Goal: Task Accomplishment & Management: Manage account settings

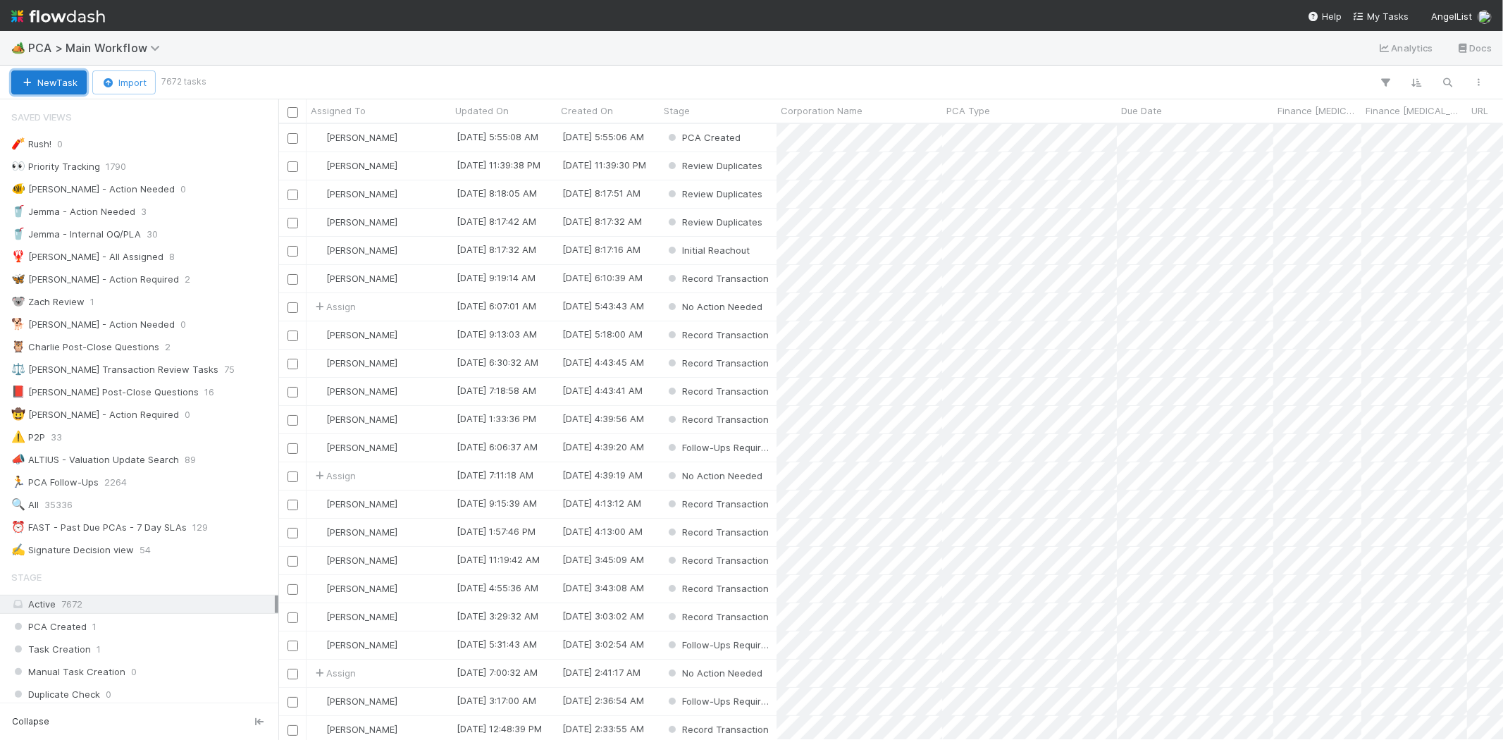
click at [70, 82] on button "New Task" at bounding box center [48, 82] width 75 height 24
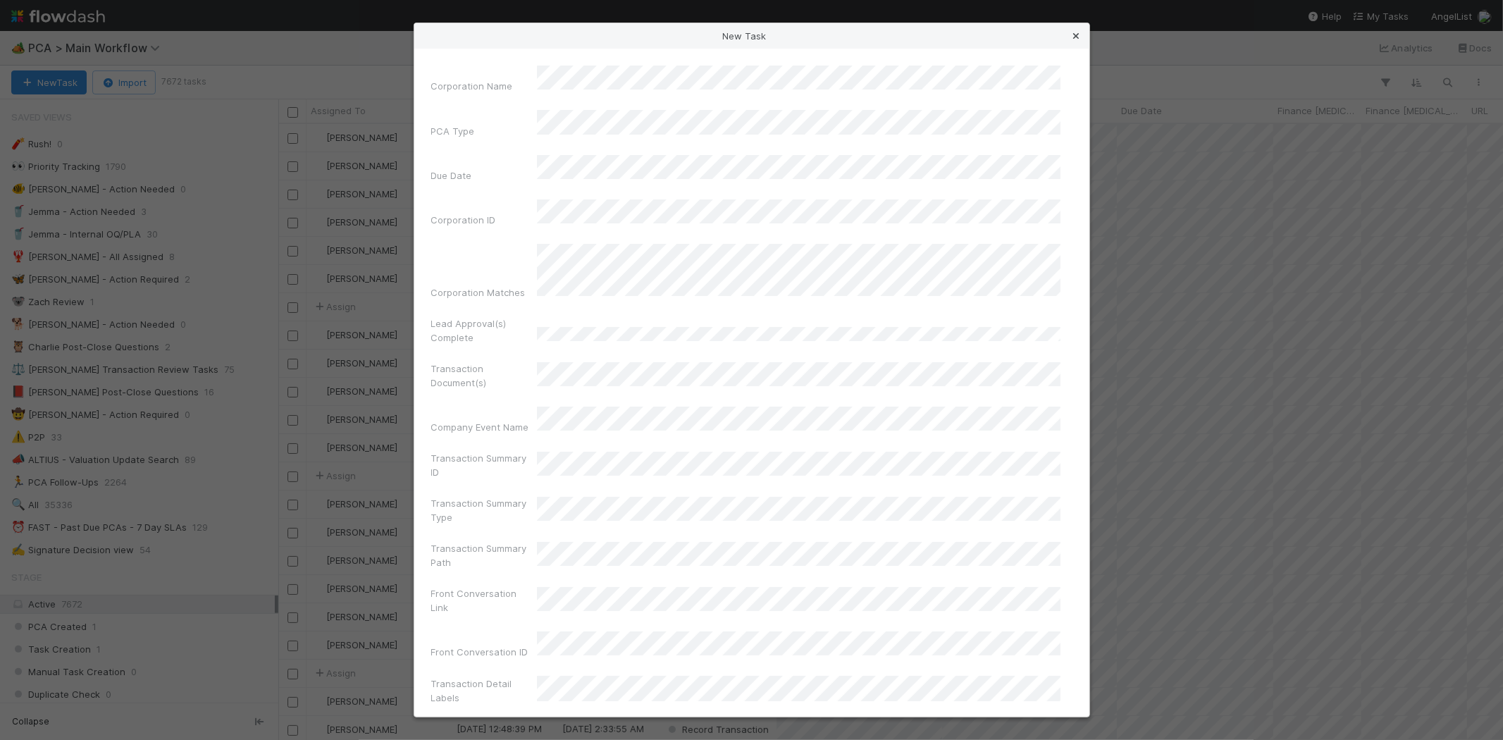
click at [1076, 36] on icon at bounding box center [1077, 36] width 14 height 9
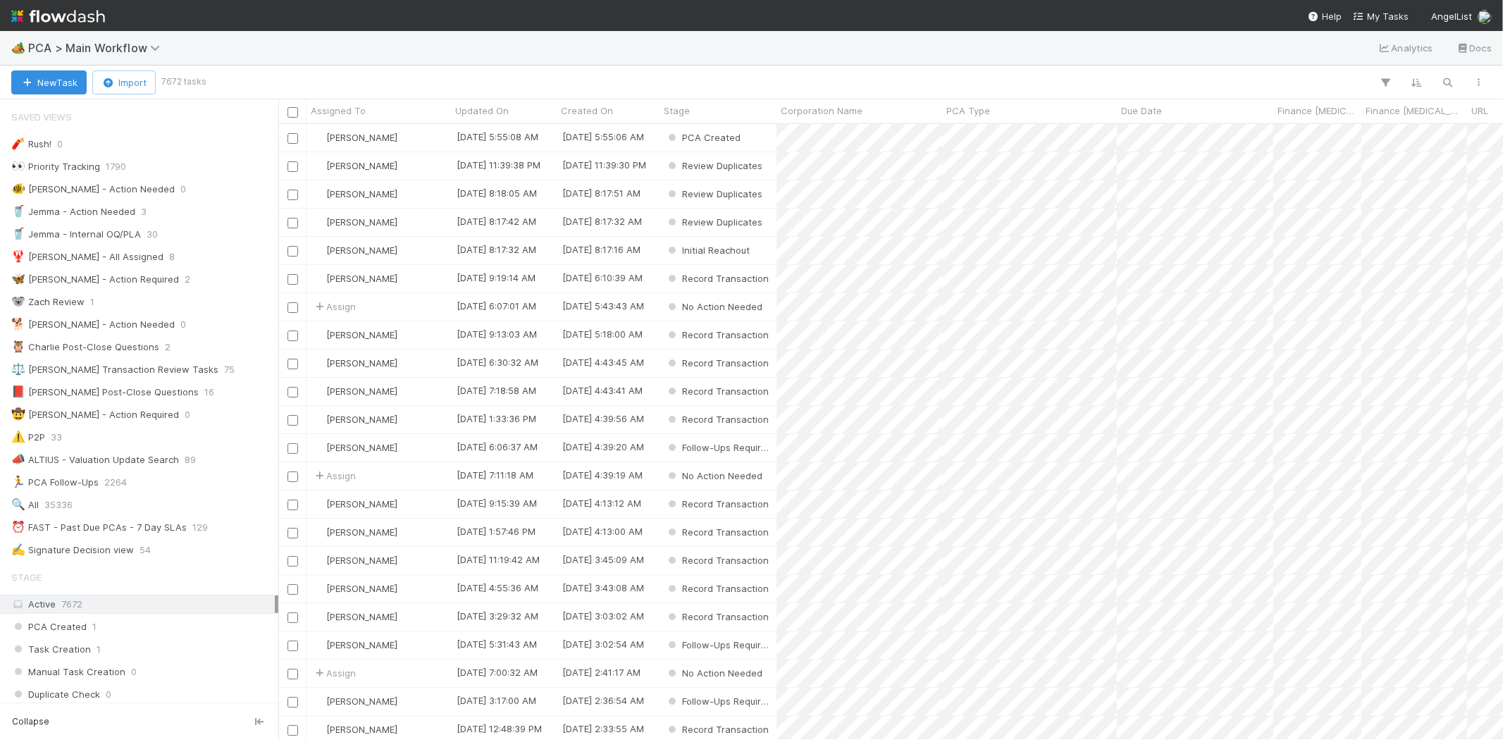
click at [54, 12] on img at bounding box center [58, 16] width 94 height 24
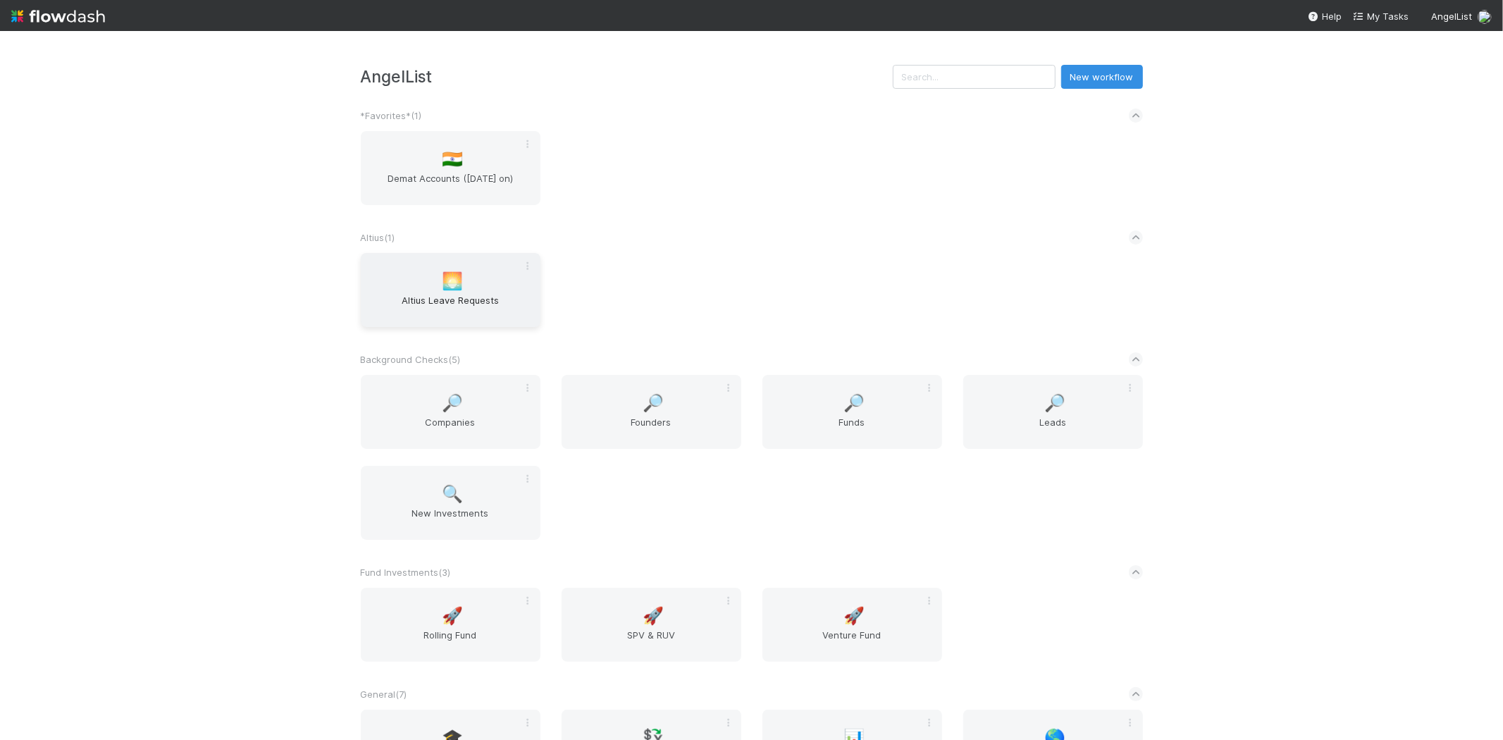
click at [459, 287] on span "🌅" at bounding box center [452, 281] width 21 height 18
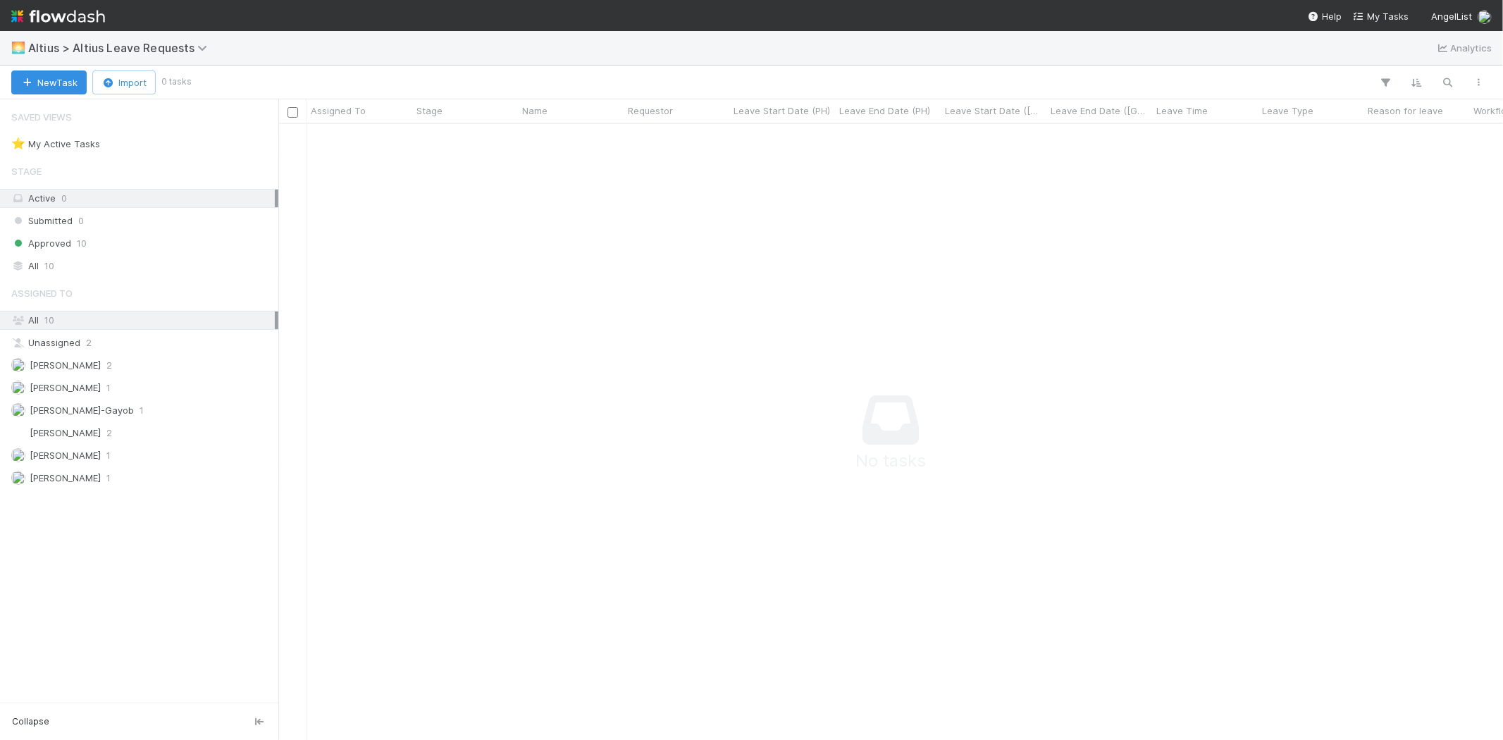
scroll to position [593, 1201]
click at [65, 80] on button "New Task" at bounding box center [48, 82] width 75 height 24
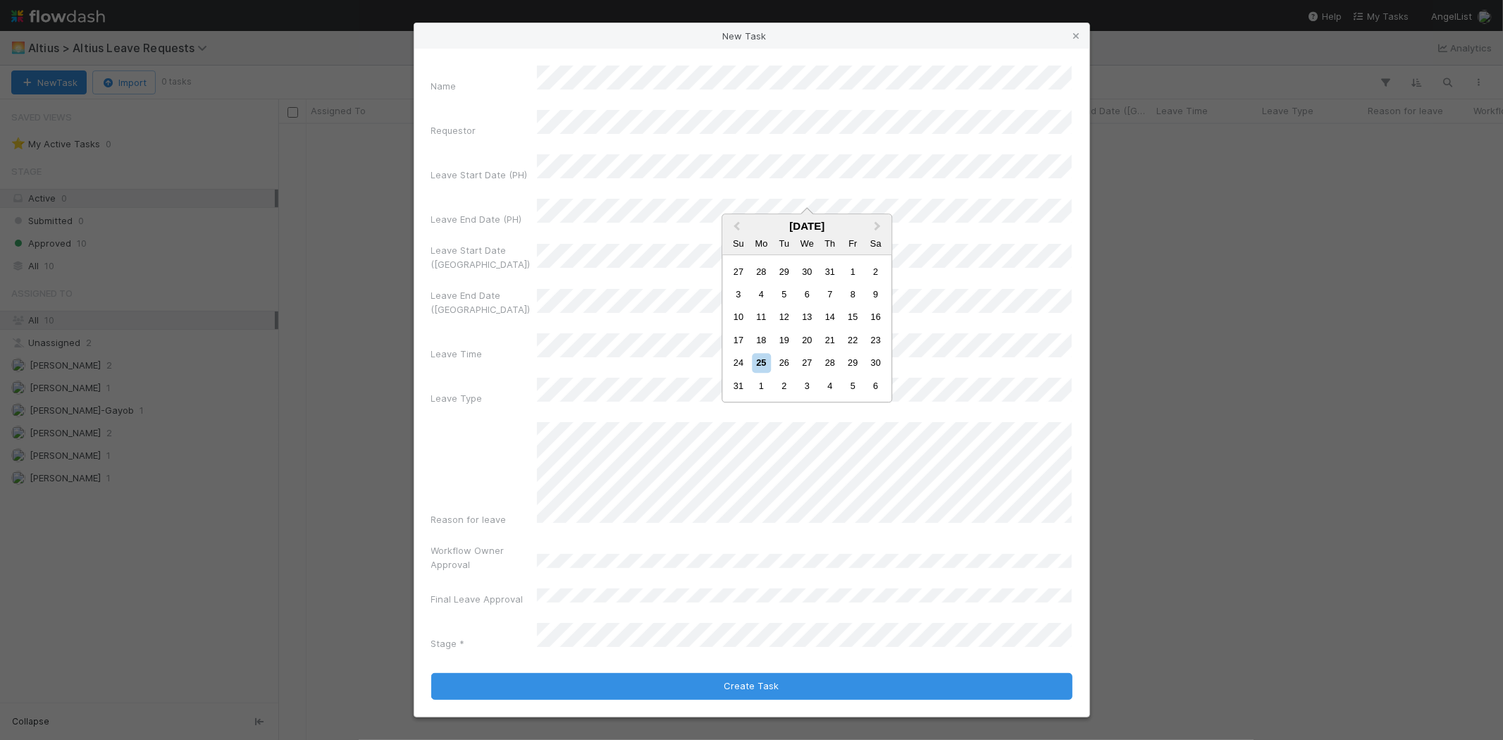
click at [459, 137] on div "Name Requestor Leave Start Date (PH) Leave End Date (PH) Leave Start Date (US) …" at bounding box center [751, 361] width 641 height 591
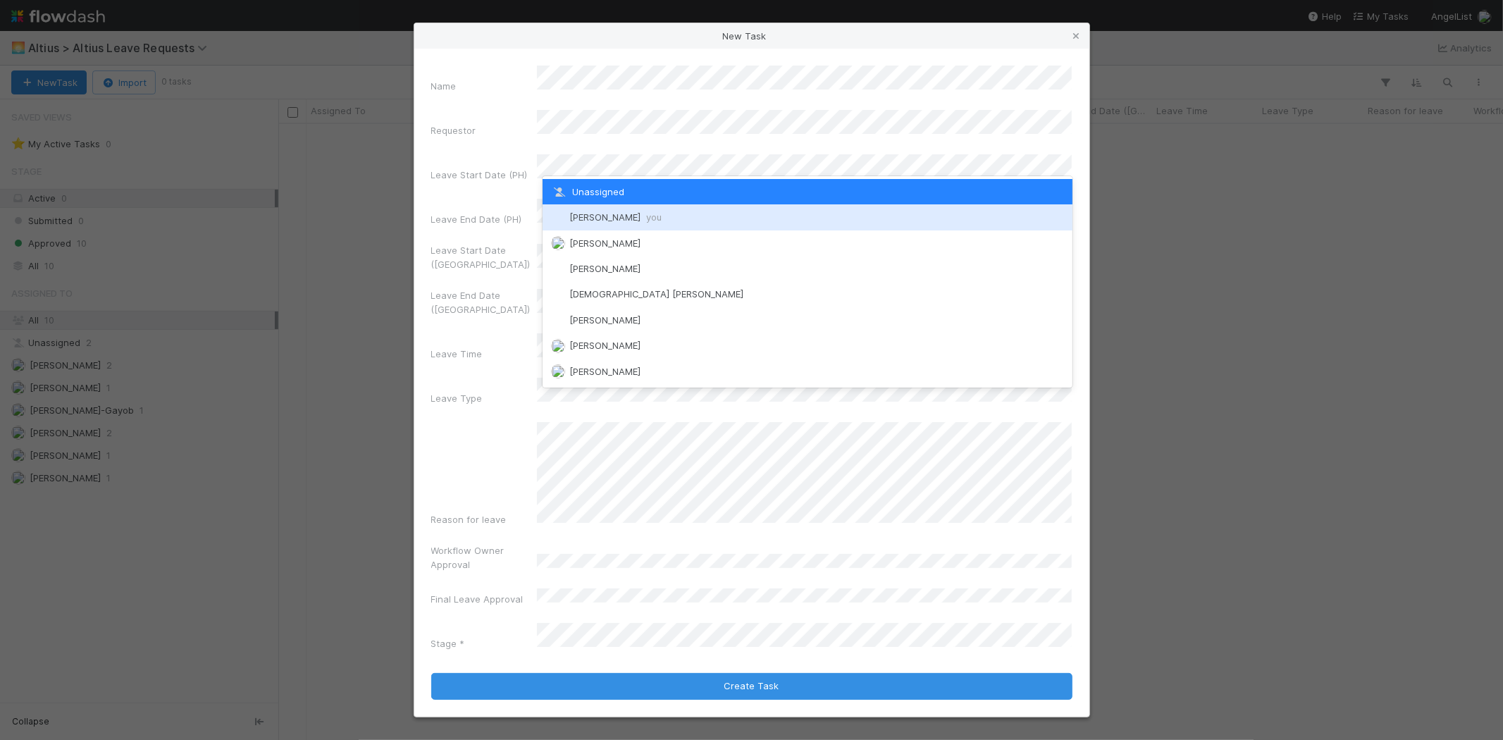
click at [645, 212] on span "Michael Capilitan you" at bounding box center [615, 216] width 92 height 11
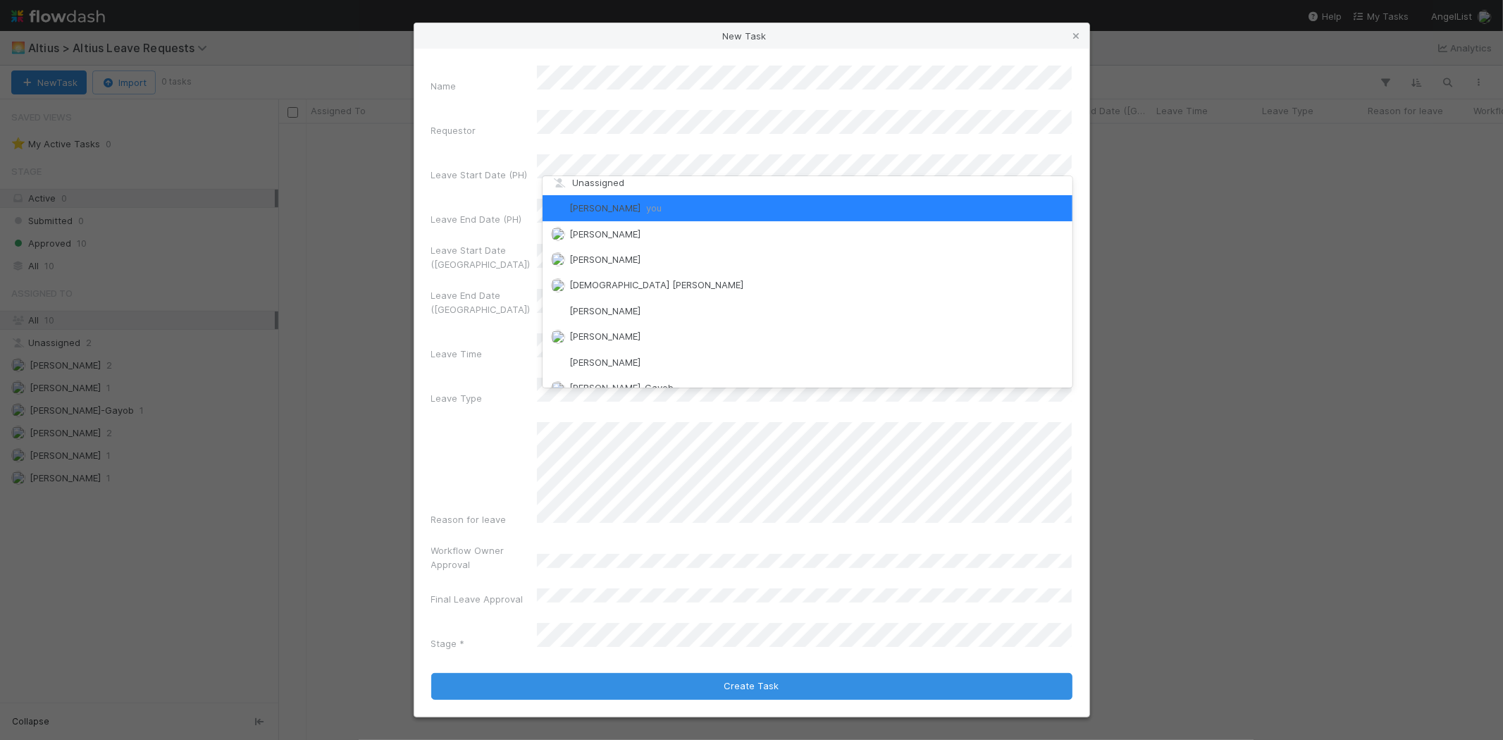
scroll to position [0, 0]
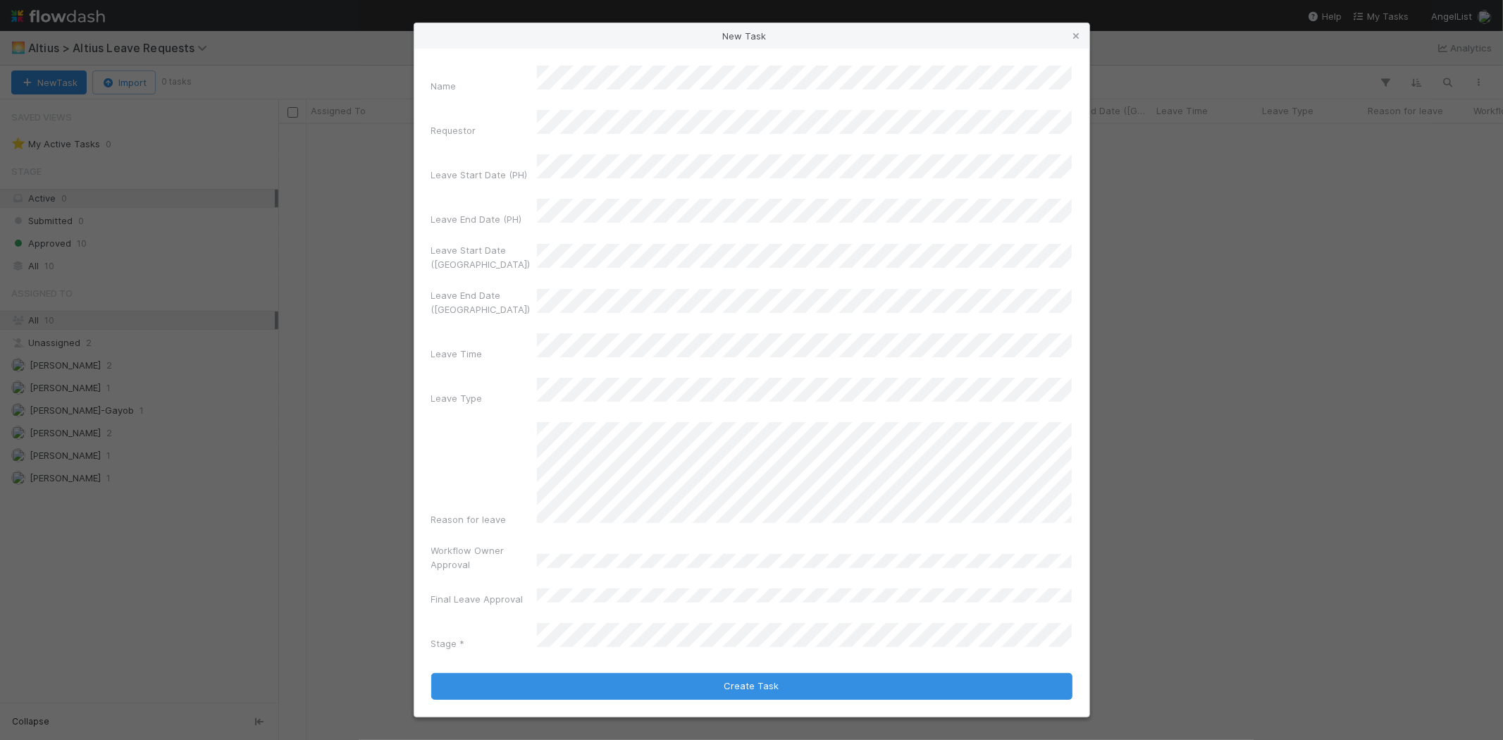
click at [462, 178] on div "Name Requestor Leave Start Date (PH) Leave End Date (PH) Leave Start Date (US) …" at bounding box center [751, 361] width 641 height 591
click at [472, 213] on div "Name Requestor Leave Start Date (PH) Leave End Date (PH) Leave Start Date (US) …" at bounding box center [751, 361] width 641 height 591
click at [458, 250] on div "Name Requestor Leave Start Date (PH) Leave End Date (PH) Leave Start Date (US) …" at bounding box center [751, 361] width 641 height 591
click at [1081, 41] on icon at bounding box center [1077, 36] width 14 height 9
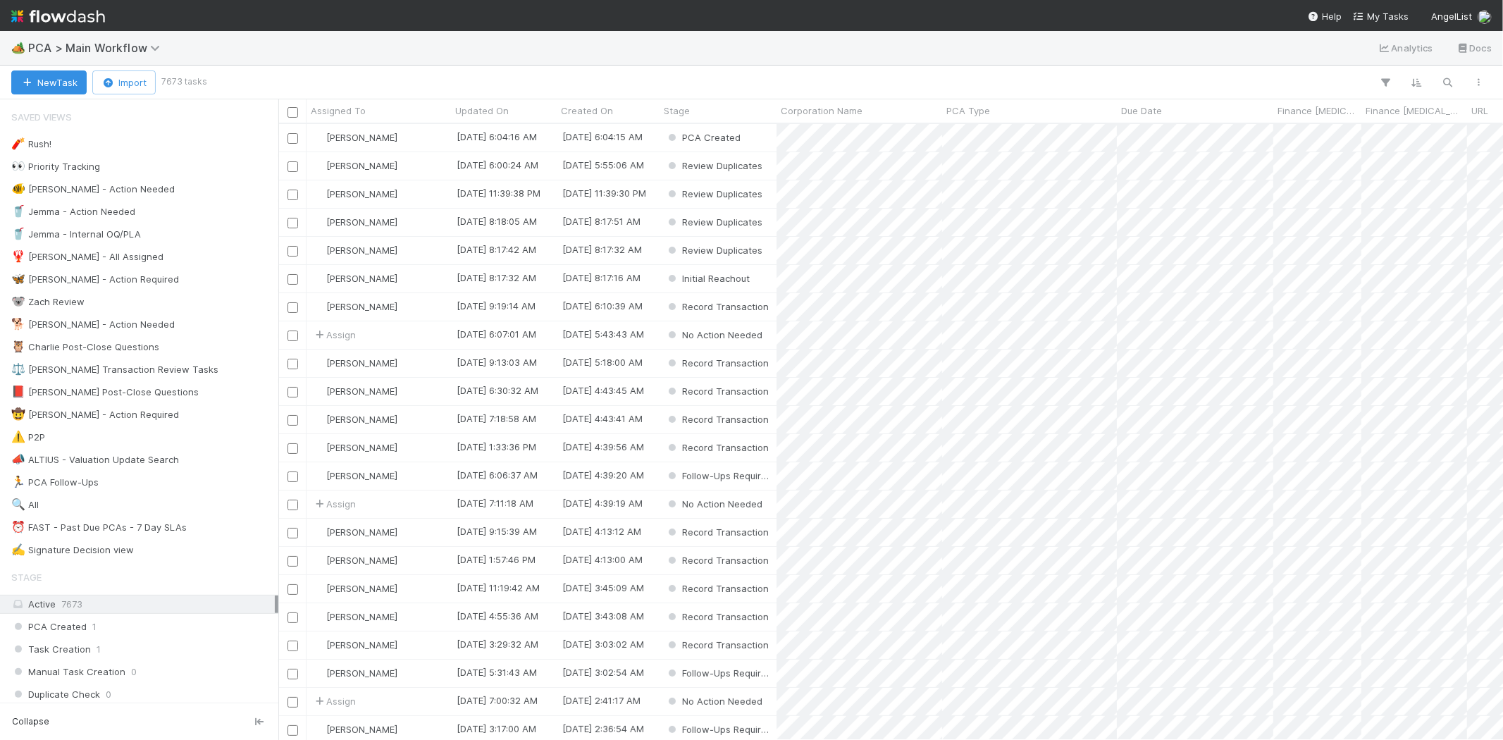
scroll to position [604, 1213]
click at [1384, 16] on span "My Tasks" at bounding box center [1381, 16] width 56 height 11
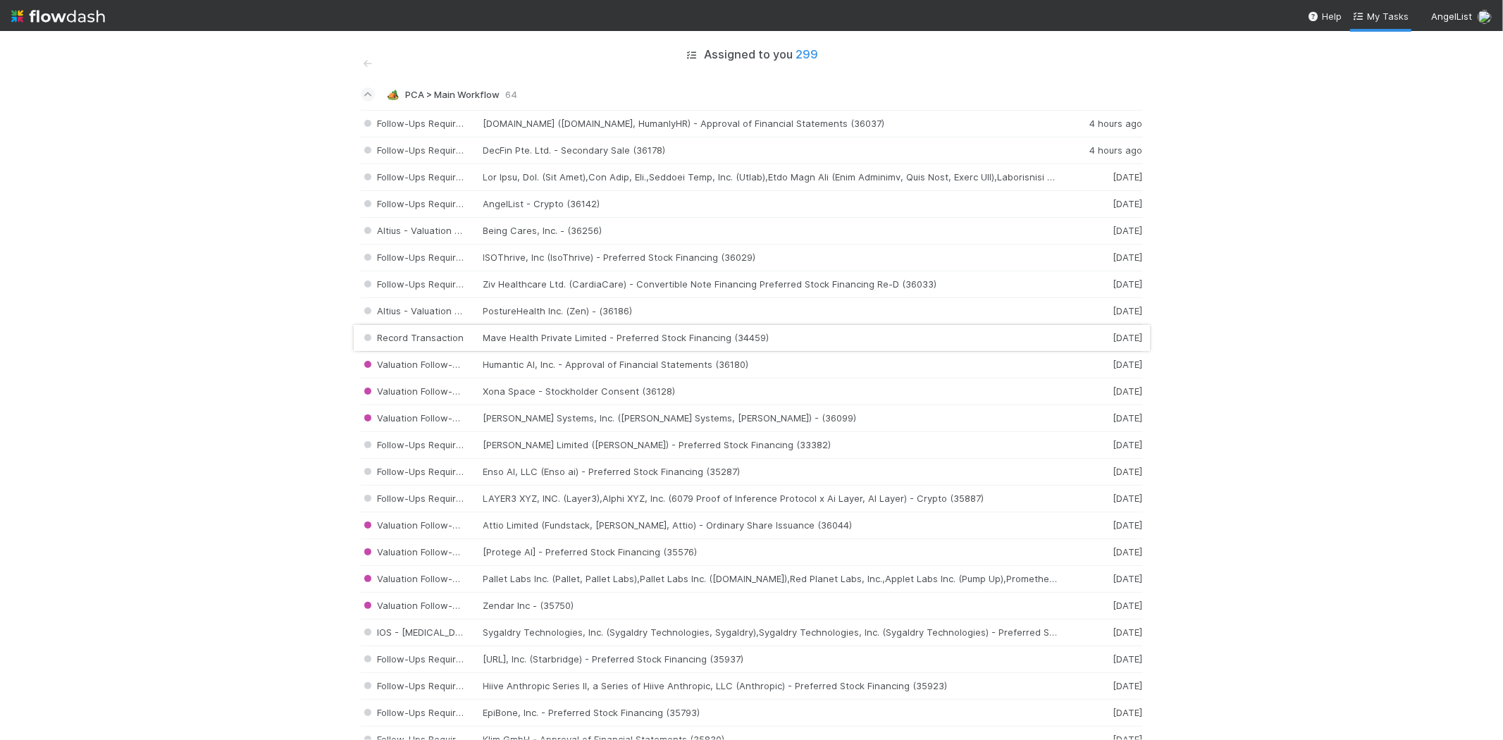
click at [750, 337] on div "Record Transaction Mave Health Private Limited - Preferred Stock Financing (344…" at bounding box center [752, 338] width 782 height 27
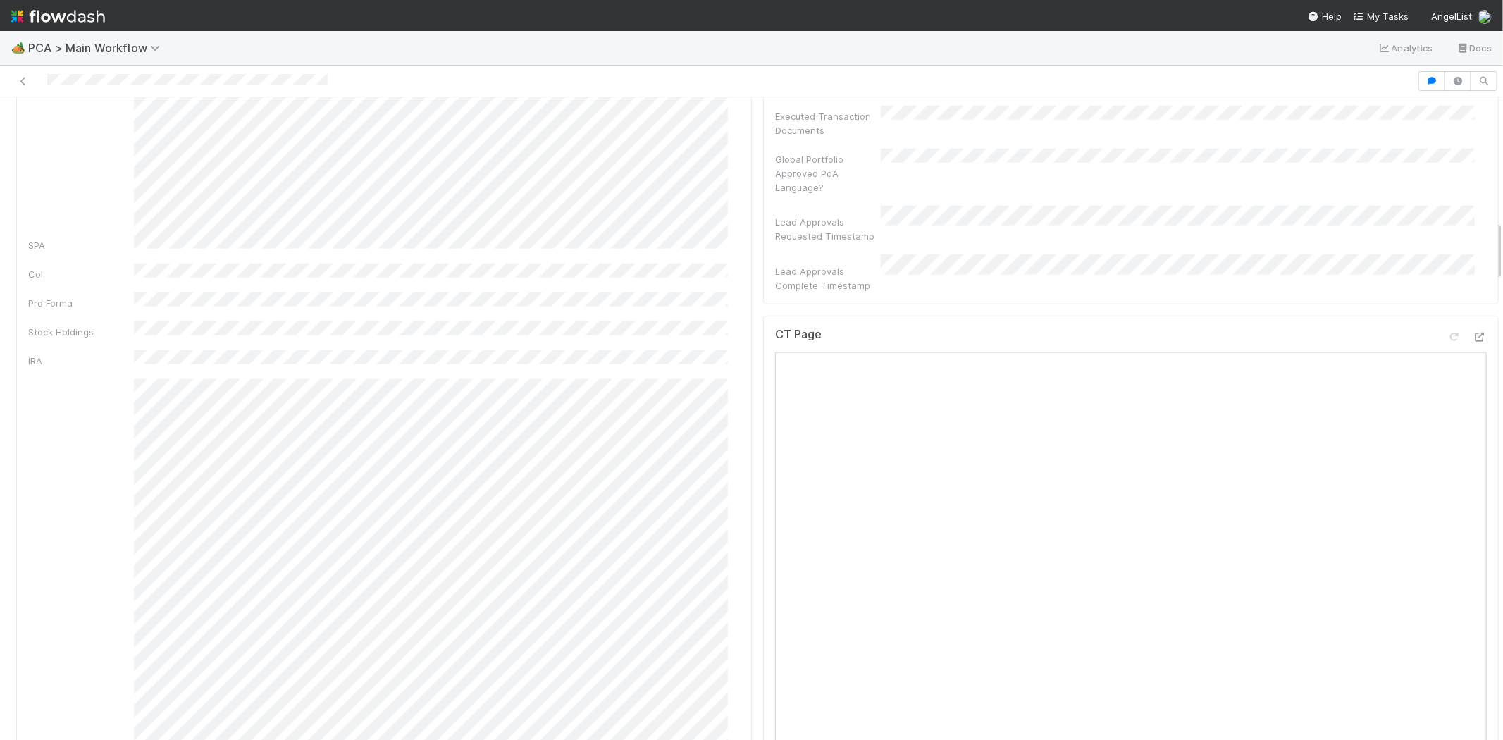
scroll to position [1252, 0]
click at [1473, 426] on icon at bounding box center [1480, 430] width 14 height 9
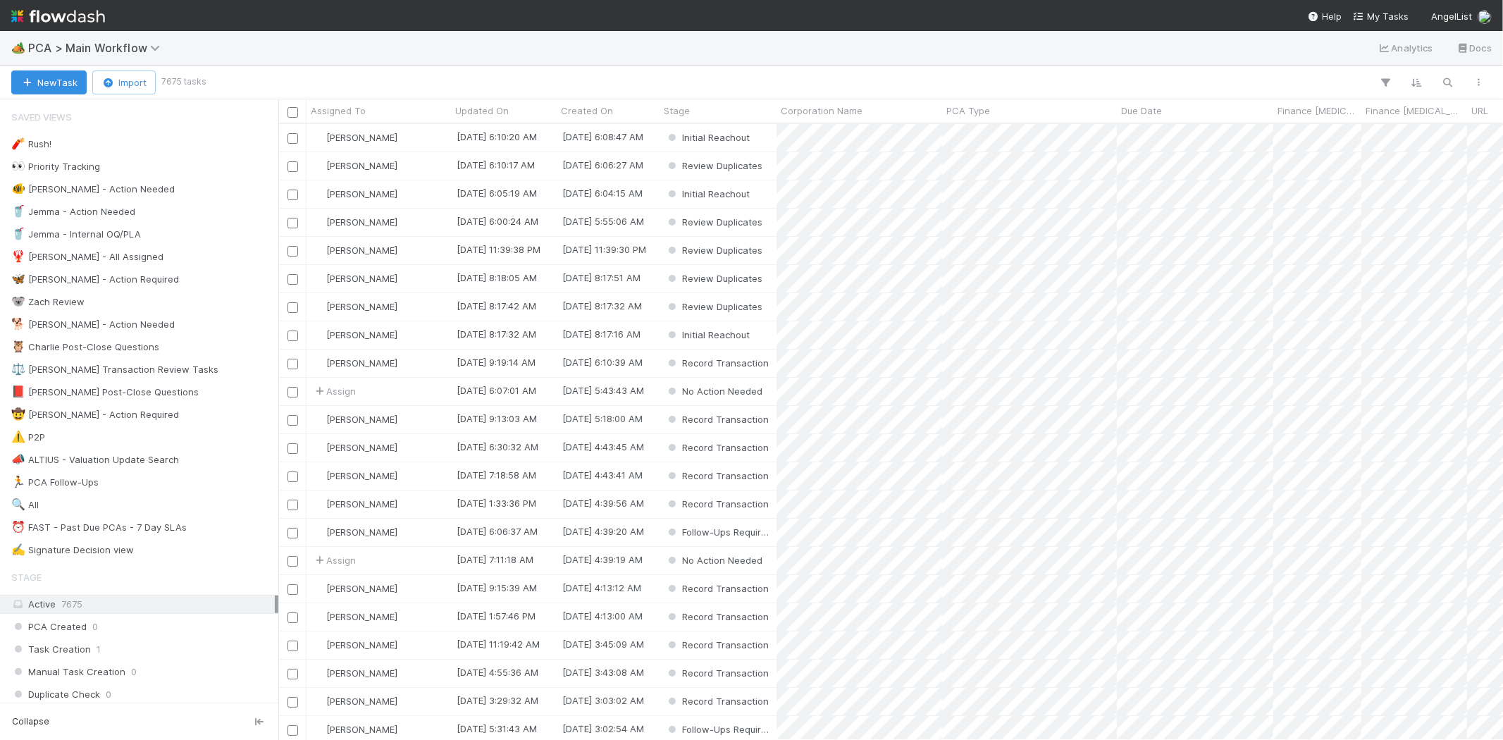
scroll to position [604, 1213]
click at [1383, 18] on span "My Tasks" at bounding box center [1381, 16] width 56 height 11
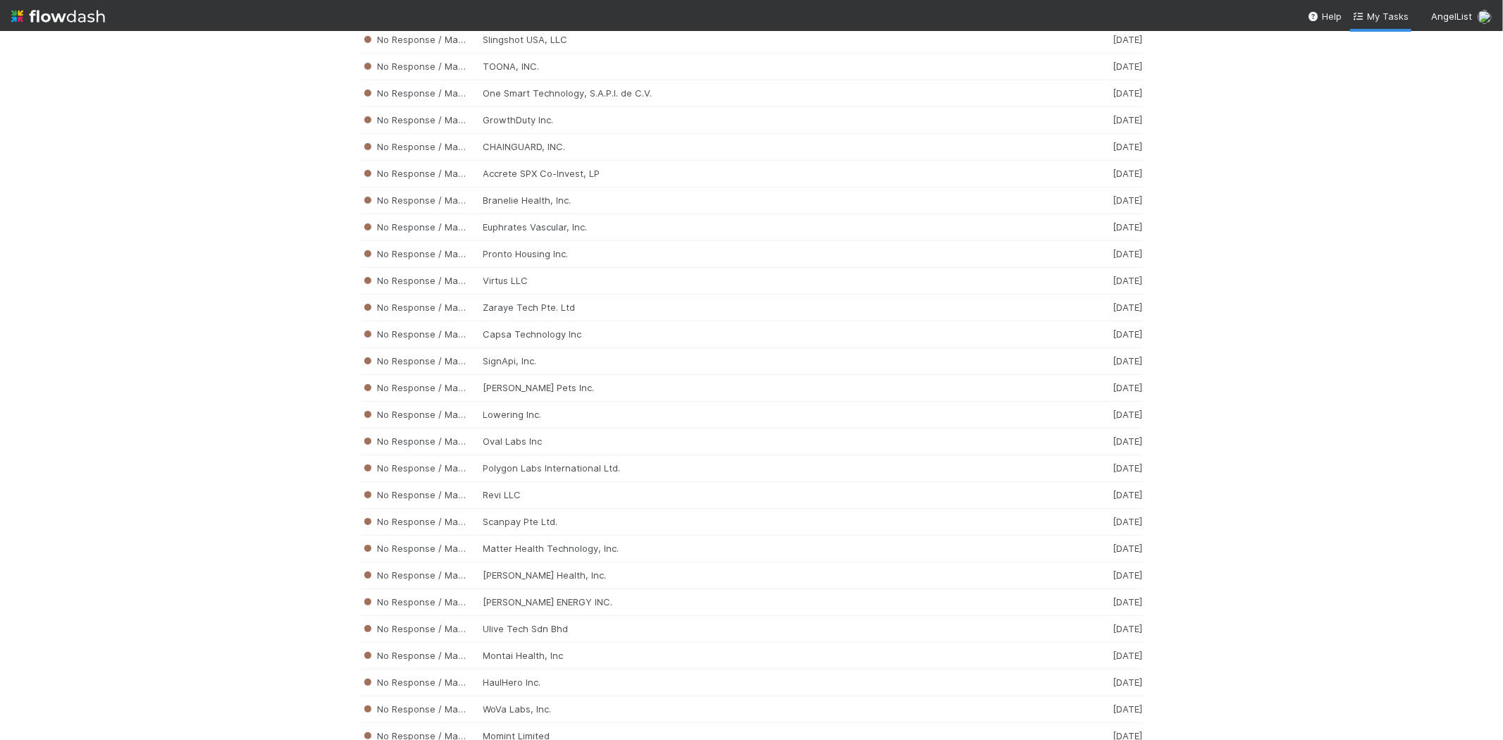
scroll to position [4381, 0]
click at [469, 479] on div "No Response / Manual Review Scanpay Pte Ltd. 2 weeks ago" at bounding box center [752, 465] width 782 height 27
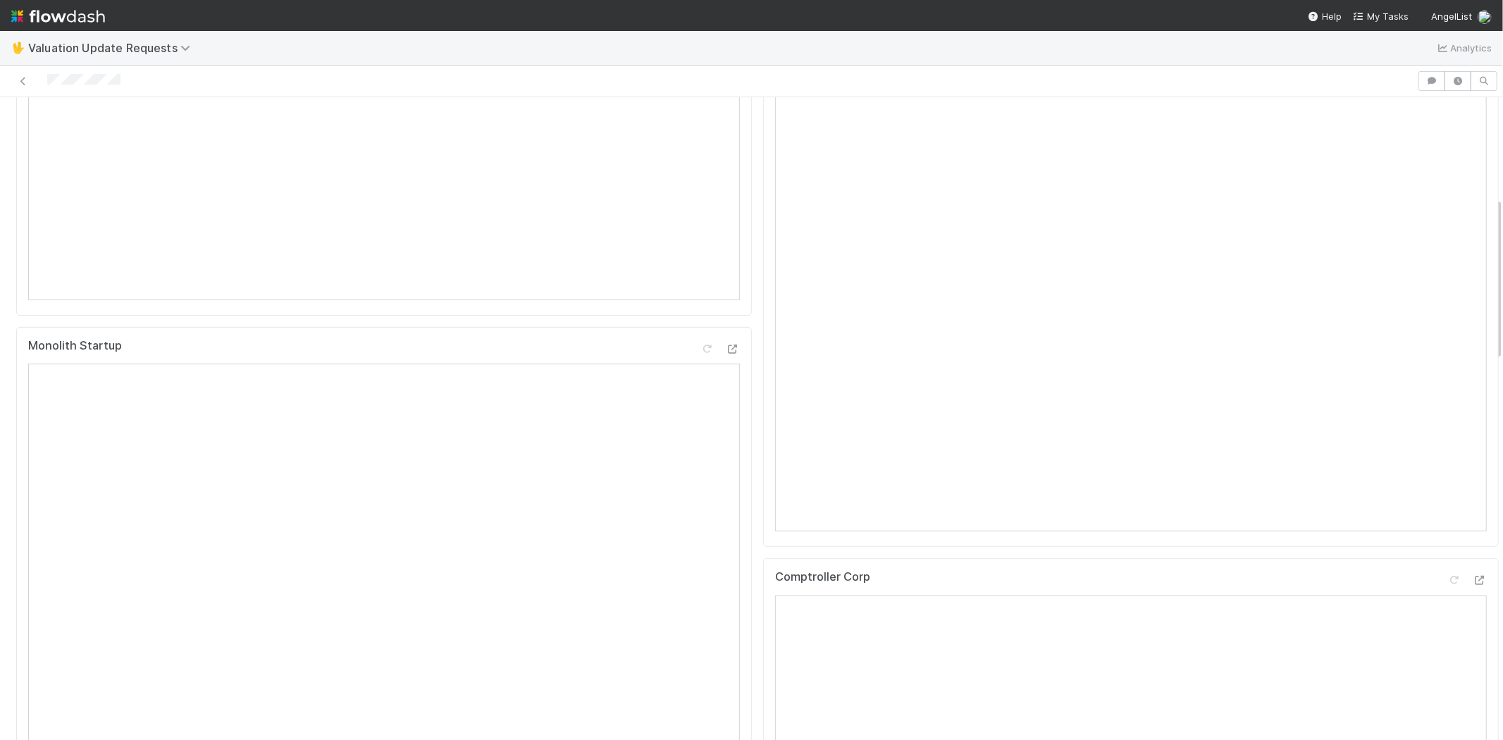
scroll to position [391, 0]
drag, startPoint x: 122, startPoint y: 80, endPoint x: 44, endPoint y: 79, distance: 77.5
click at [44, 79] on div at bounding box center [709, 81] width 1406 height 20
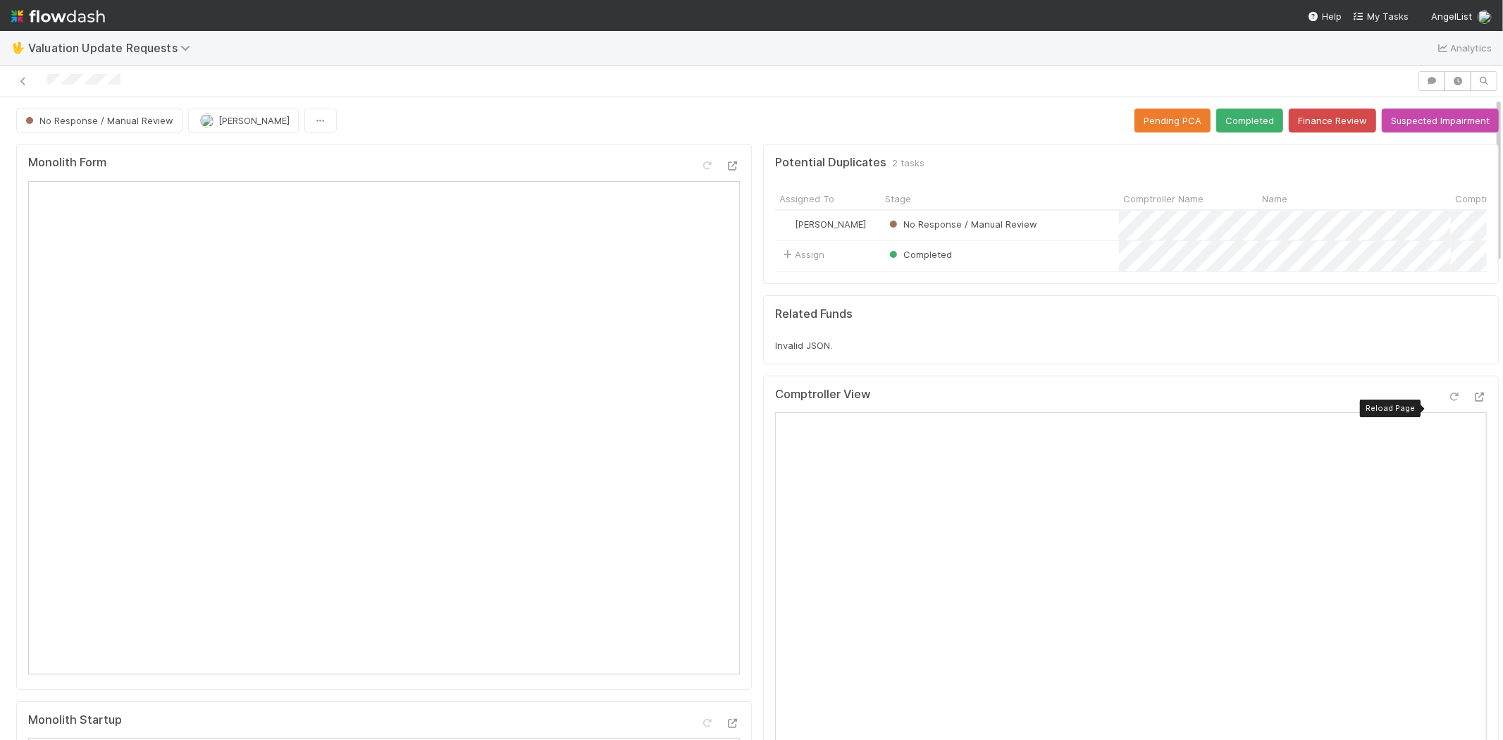
click at [1447, 402] on icon at bounding box center [1454, 397] width 14 height 9
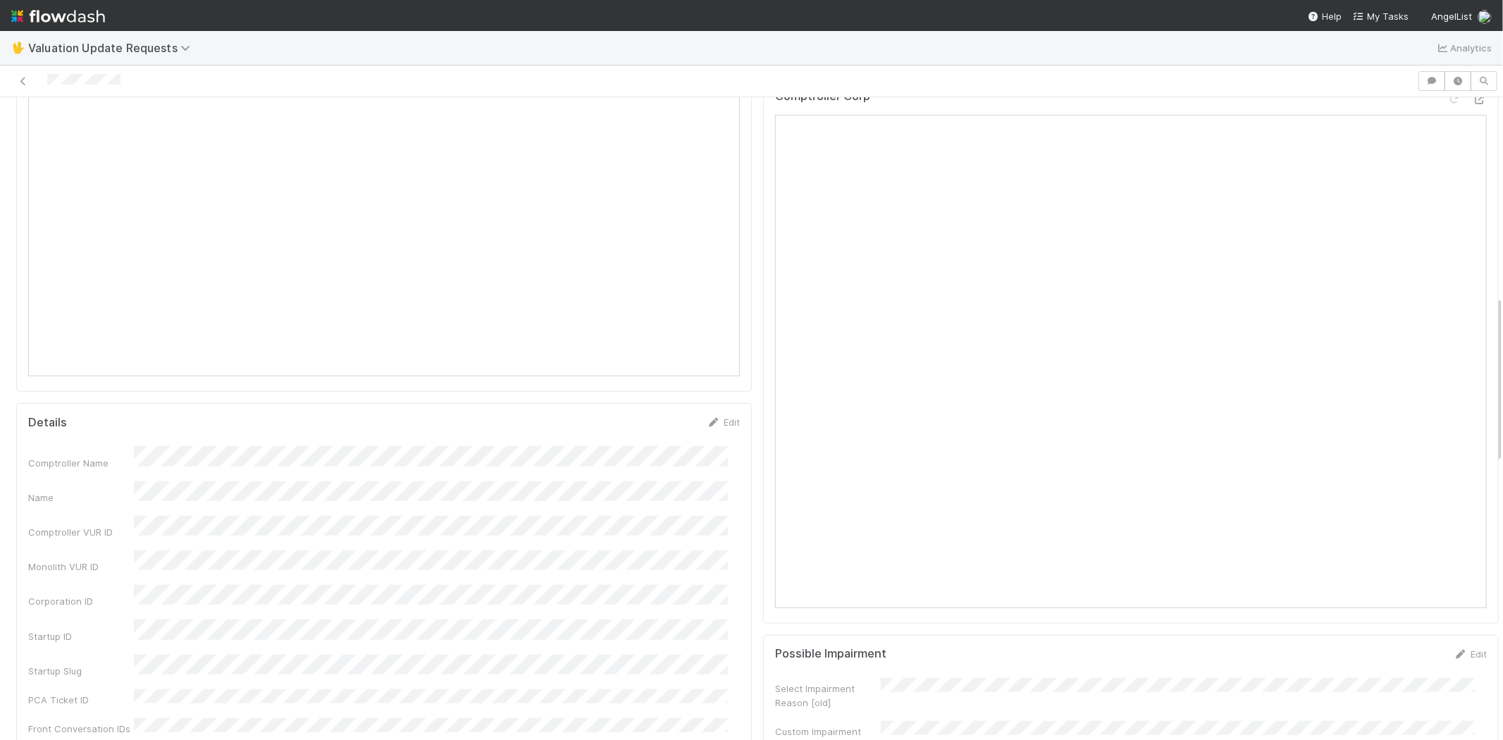
scroll to position [861, 0]
click at [1447, 98] on icon at bounding box center [1454, 93] width 14 height 9
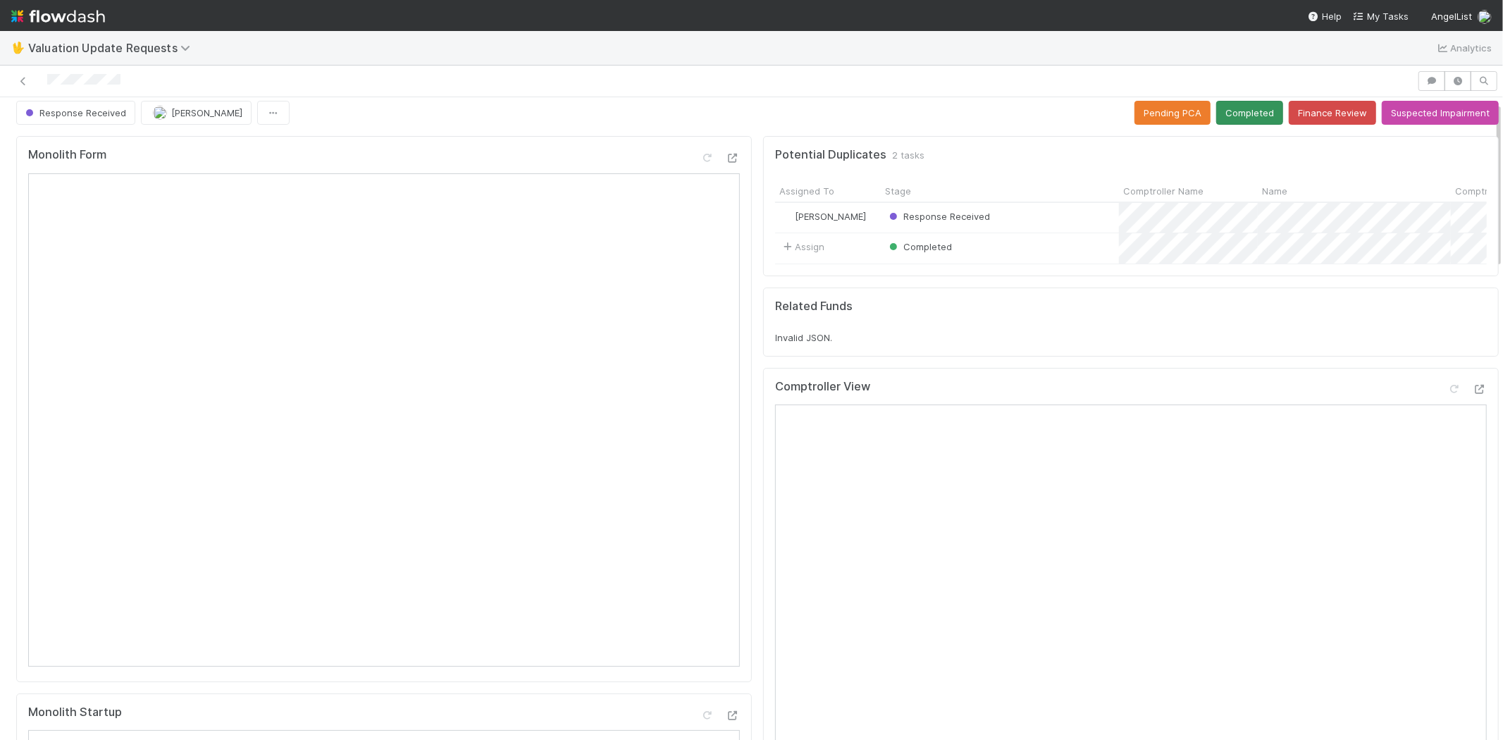
scroll to position [0, 0]
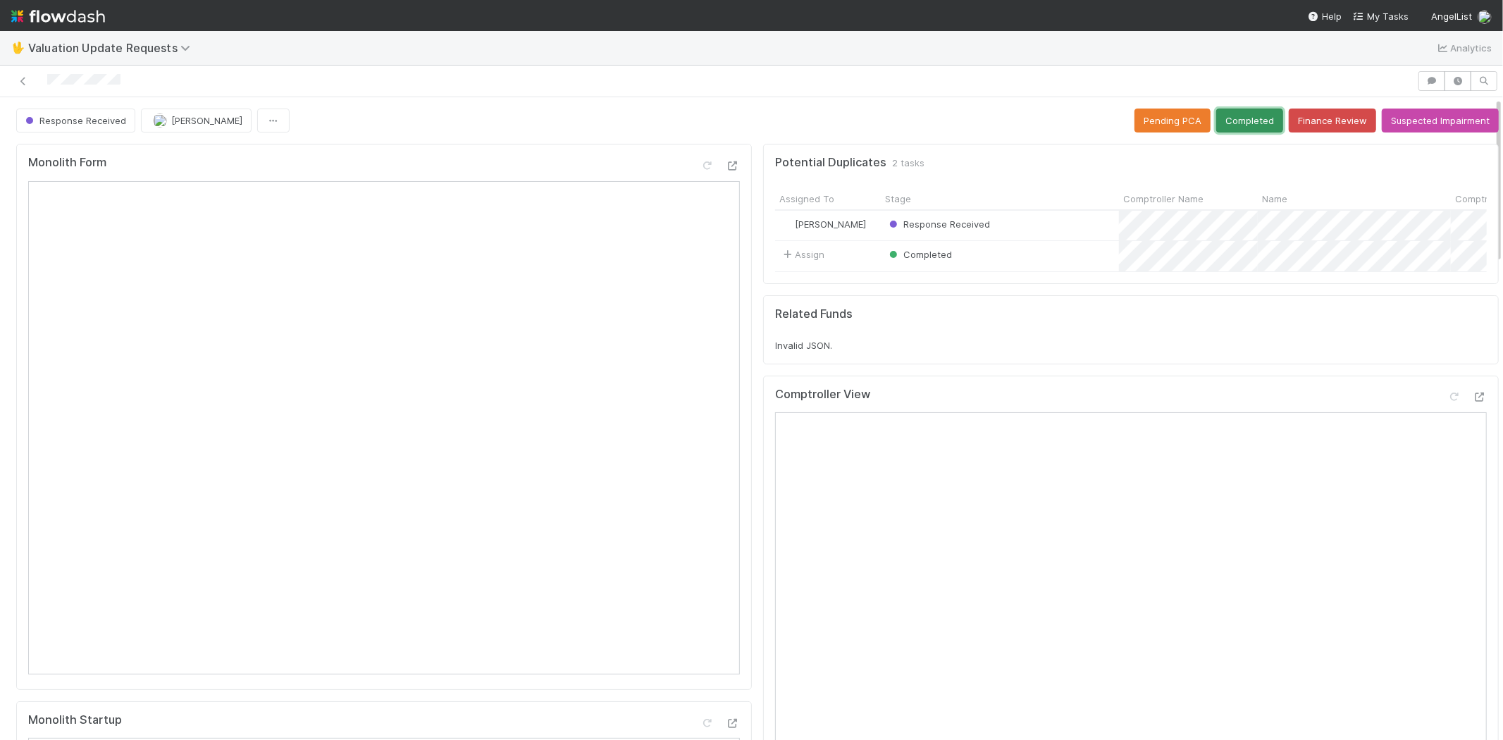
click at [1233, 109] on button "Completed" at bounding box center [1249, 121] width 67 height 24
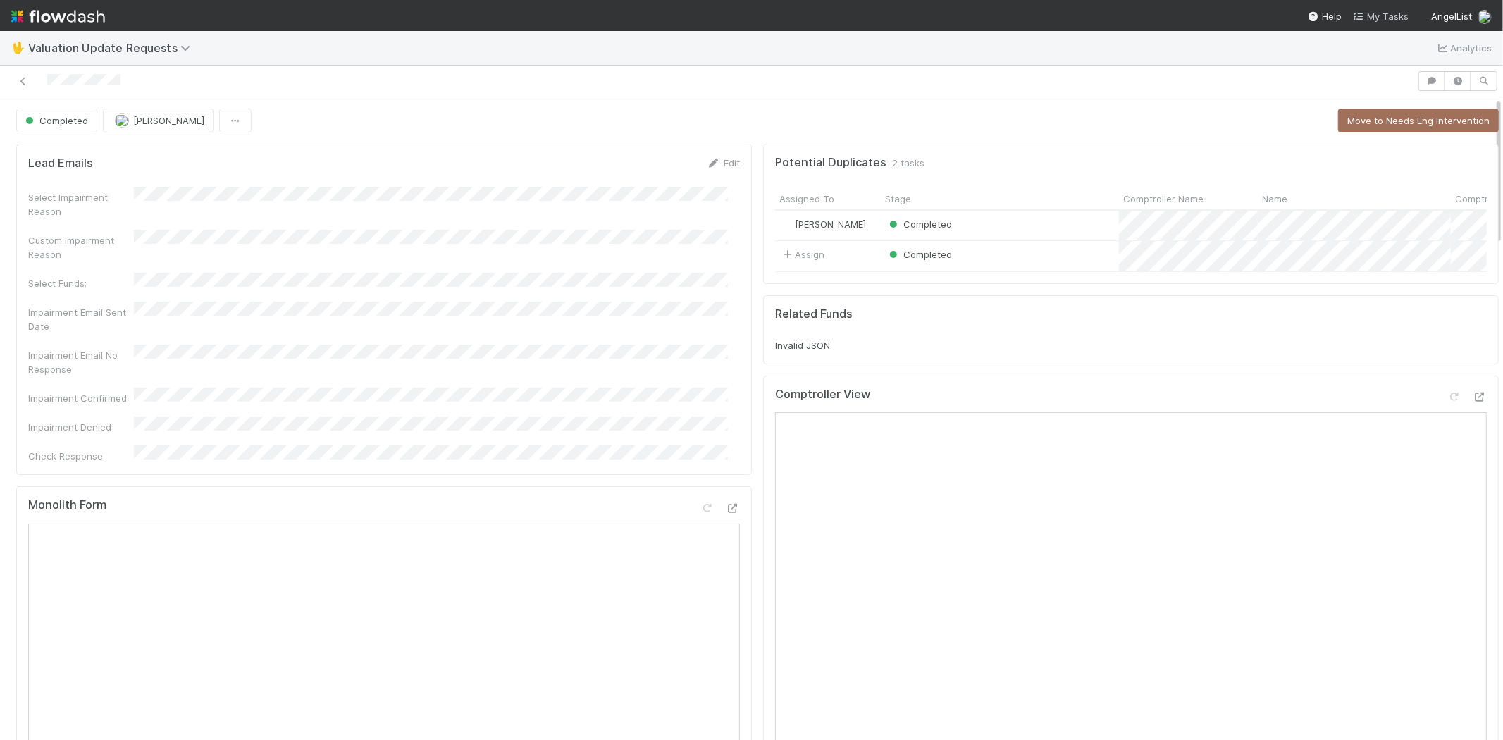
click at [1378, 16] on span "My Tasks" at bounding box center [1381, 16] width 56 height 11
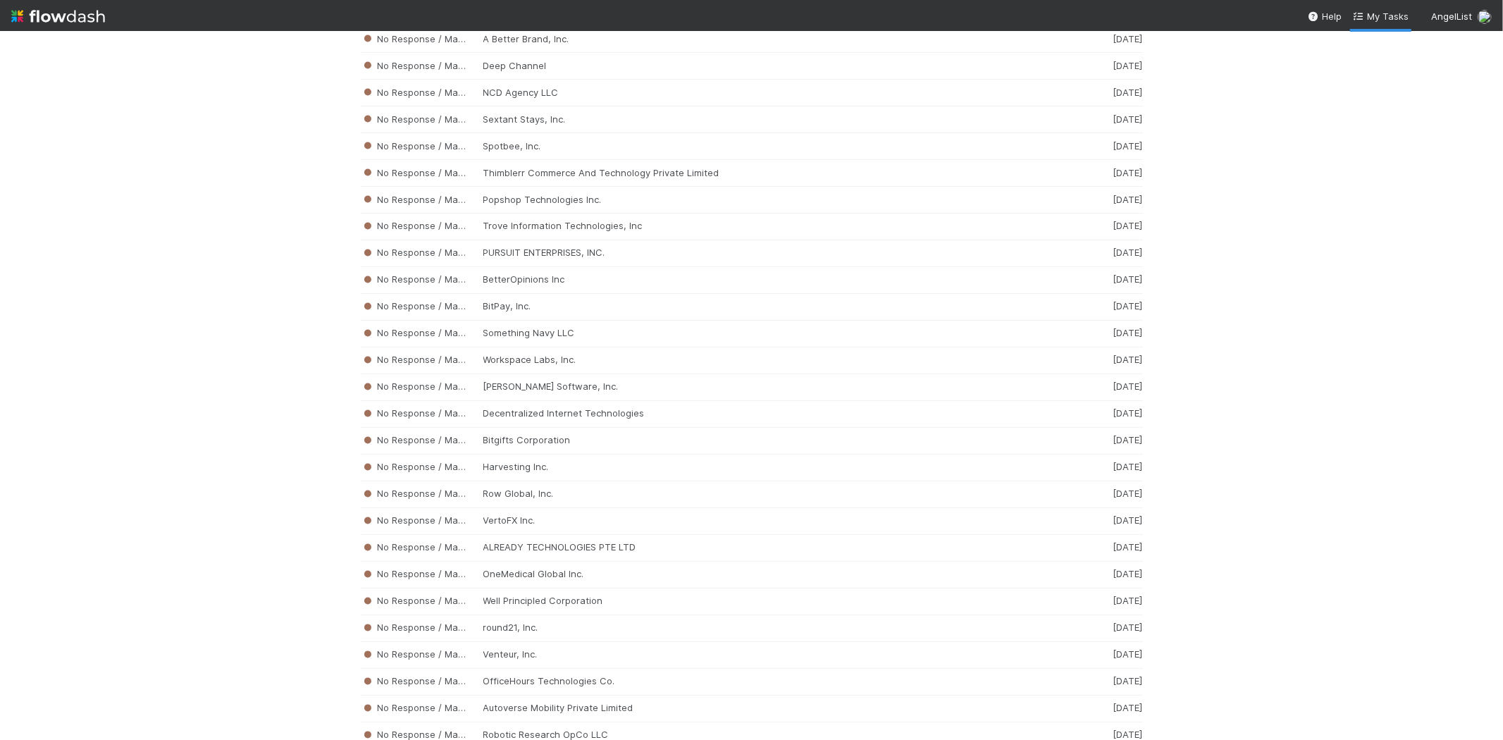
scroll to position [6678, 0]
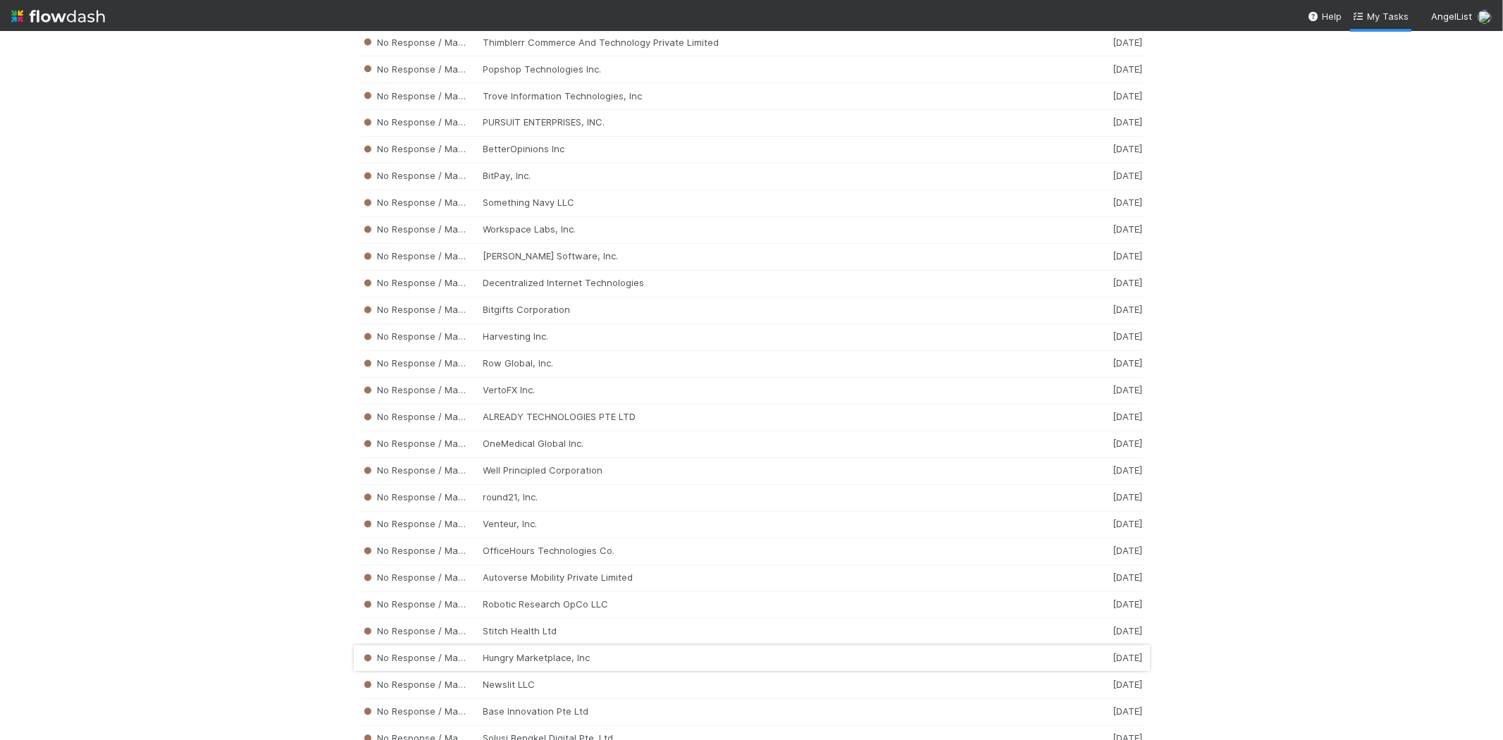
click at [646, 672] on div "No Response / Manual Review Hungry Marketplace, Inc 2 weeks ago" at bounding box center [752, 658] width 782 height 27
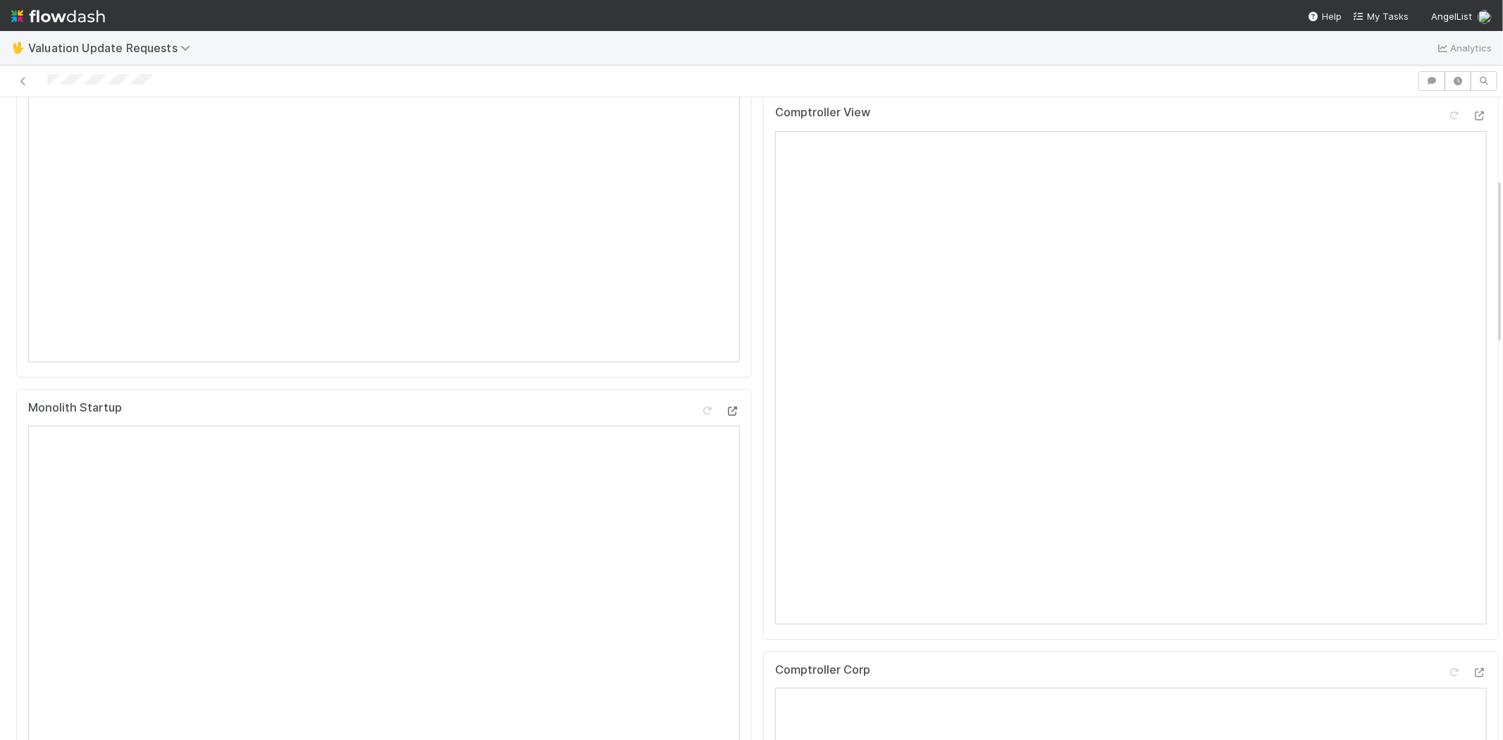
scroll to position [313, 0]
click at [47, 80] on div at bounding box center [709, 81] width 1406 height 20
click at [73, 73] on div at bounding box center [709, 81] width 1406 height 20
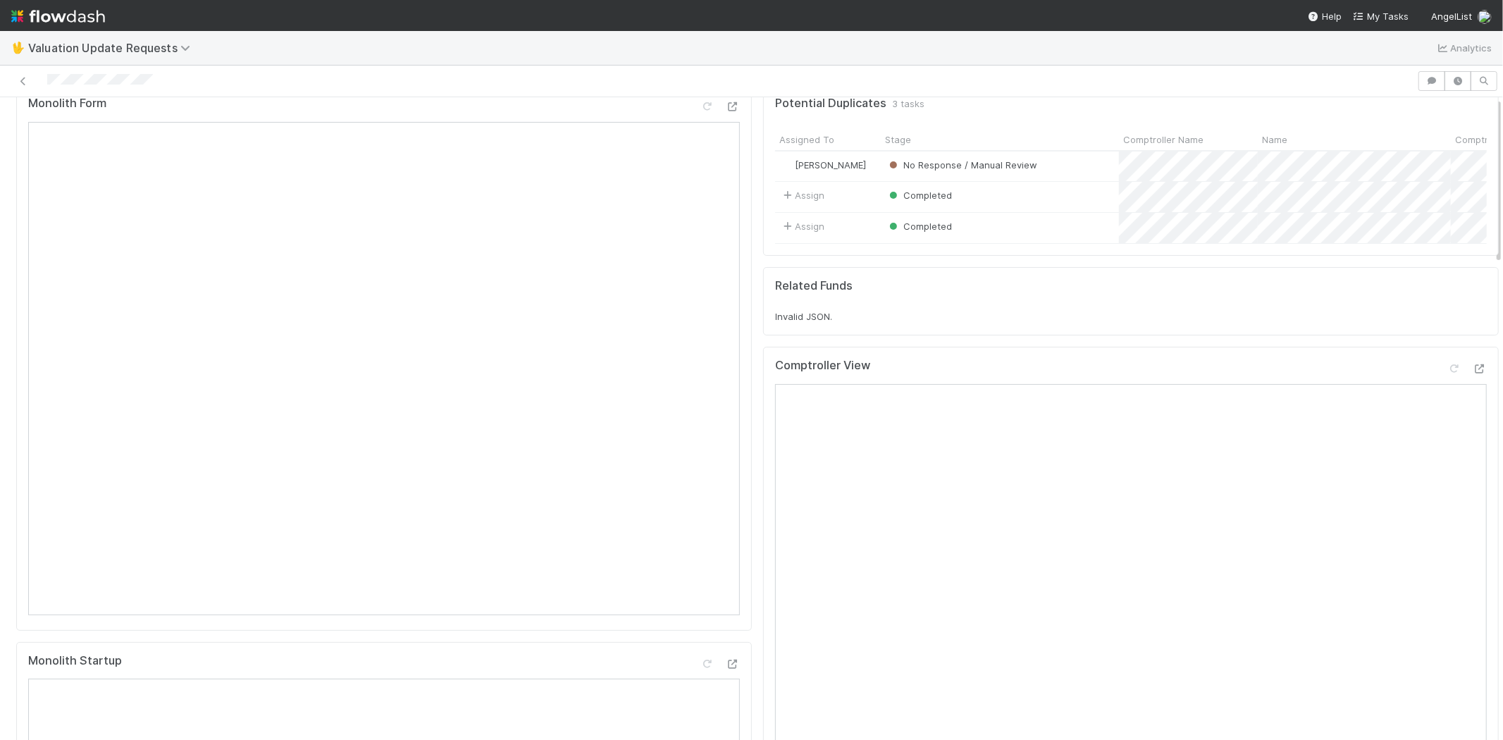
scroll to position [0, 0]
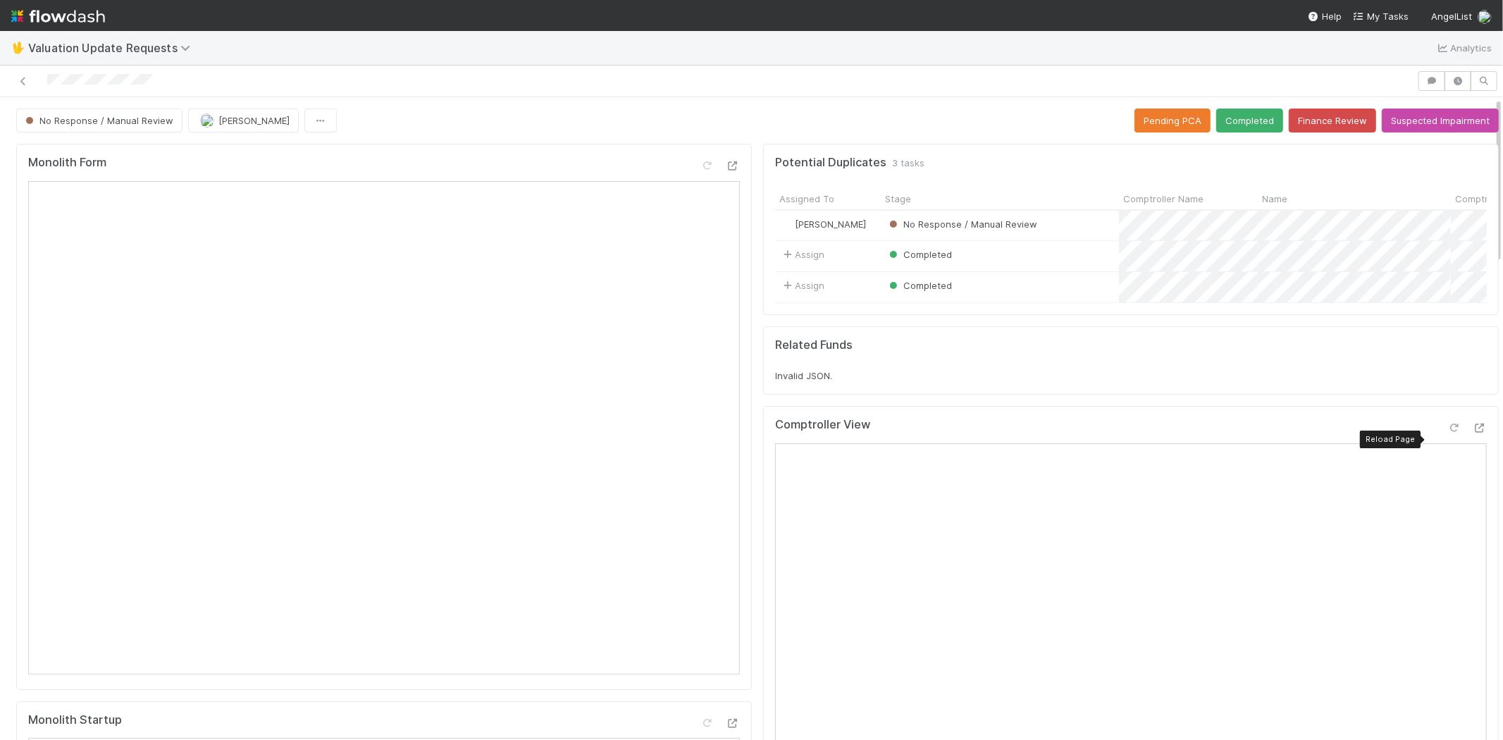
click at [1447, 433] on icon at bounding box center [1454, 428] width 14 height 9
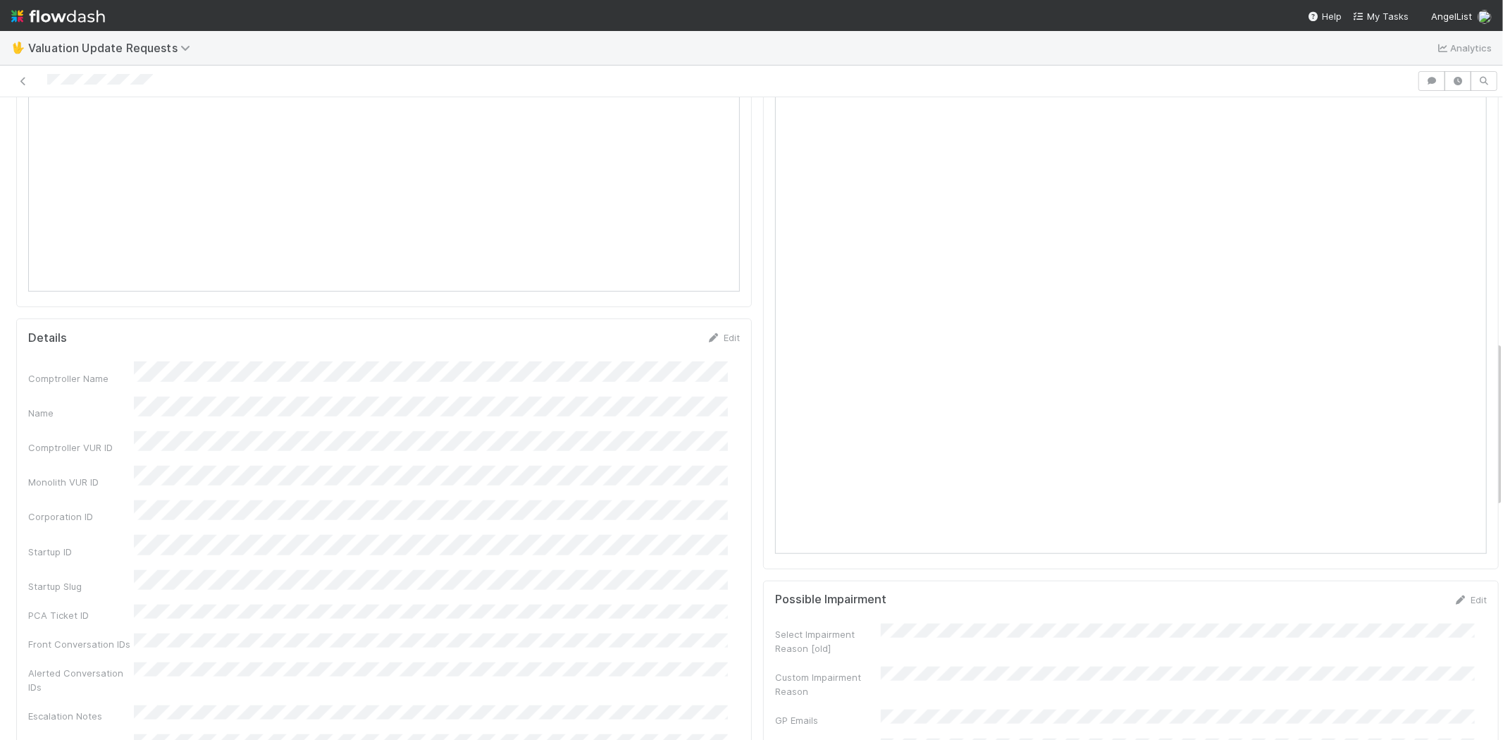
scroll to position [626, 0]
click at [1447, 365] on div at bounding box center [1454, 359] width 14 height 14
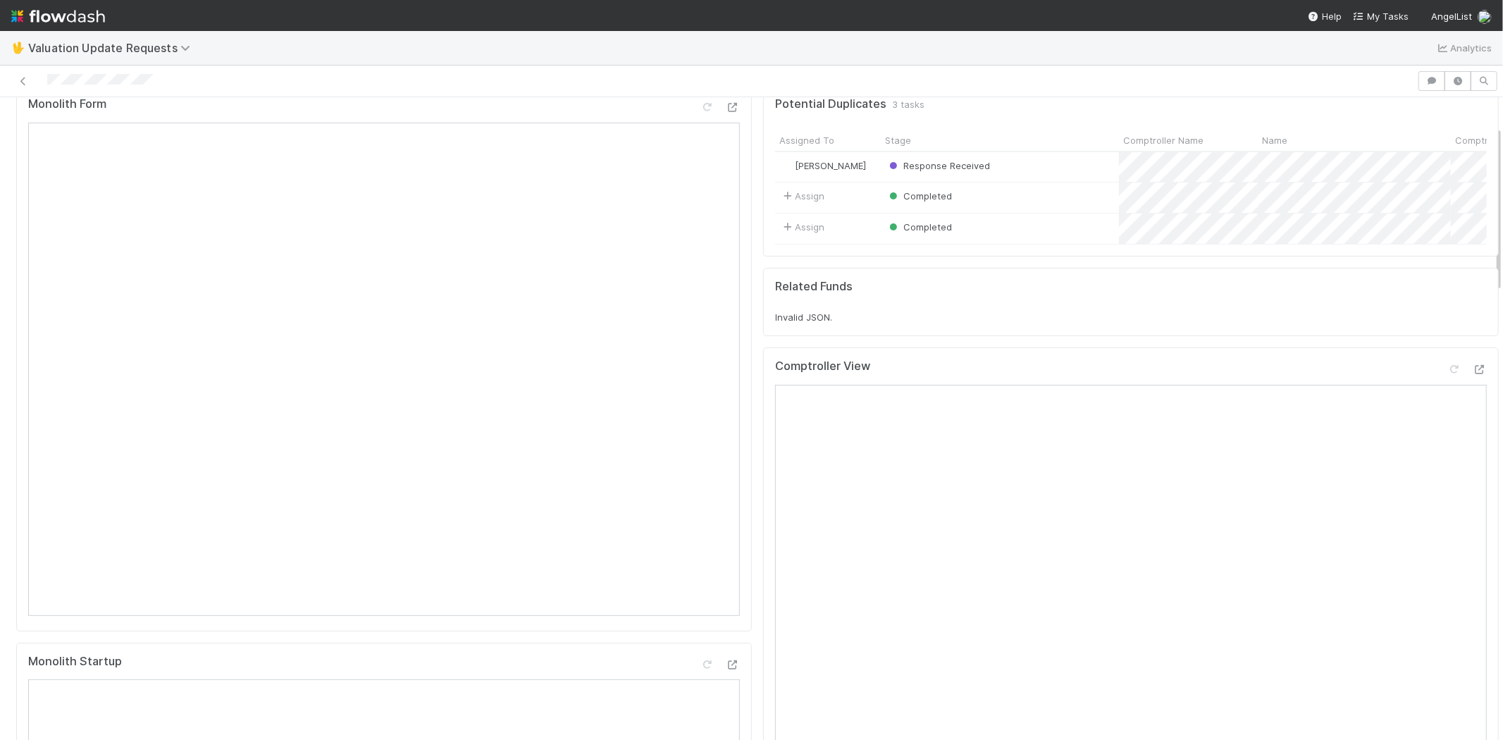
scroll to position [0, 0]
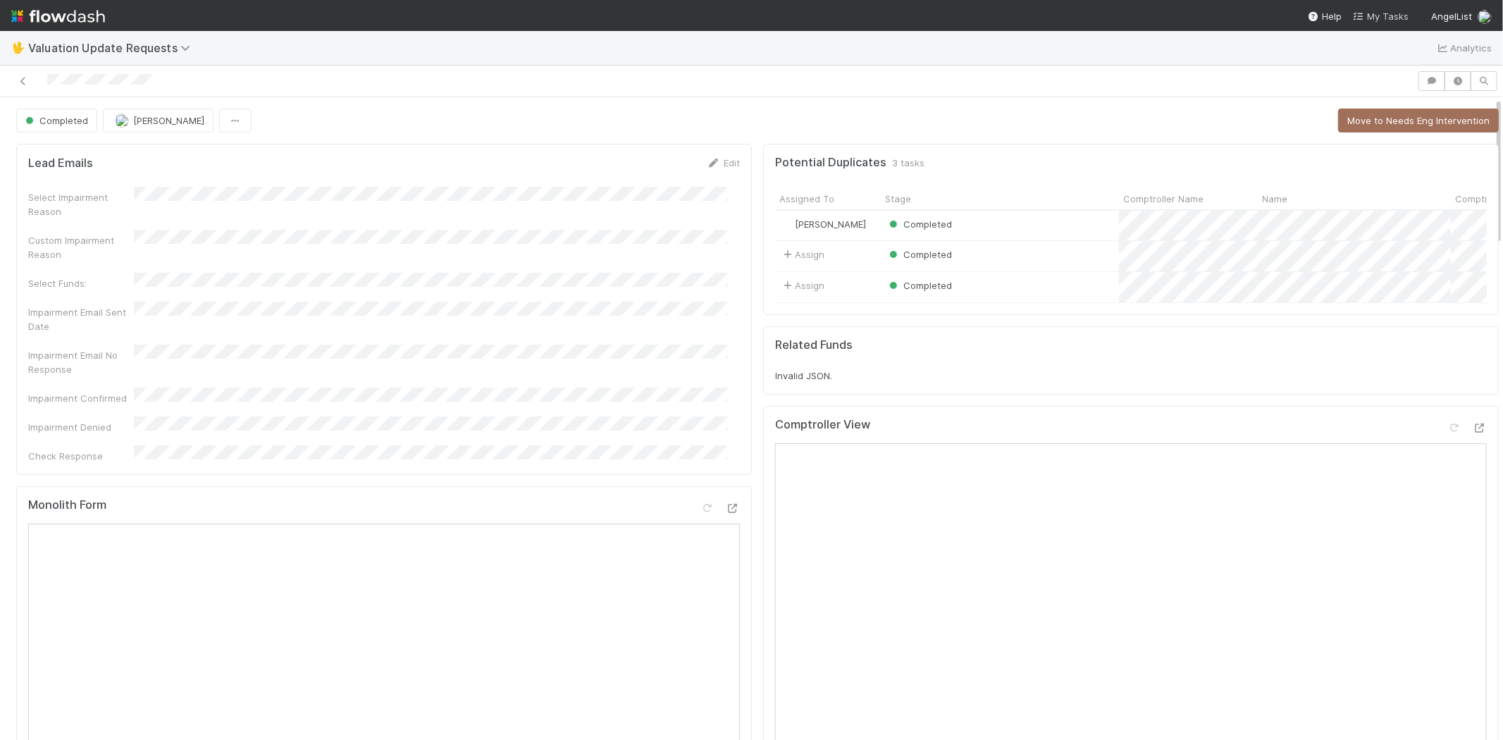
click at [1378, 9] on link "My Tasks" at bounding box center [1381, 16] width 56 height 14
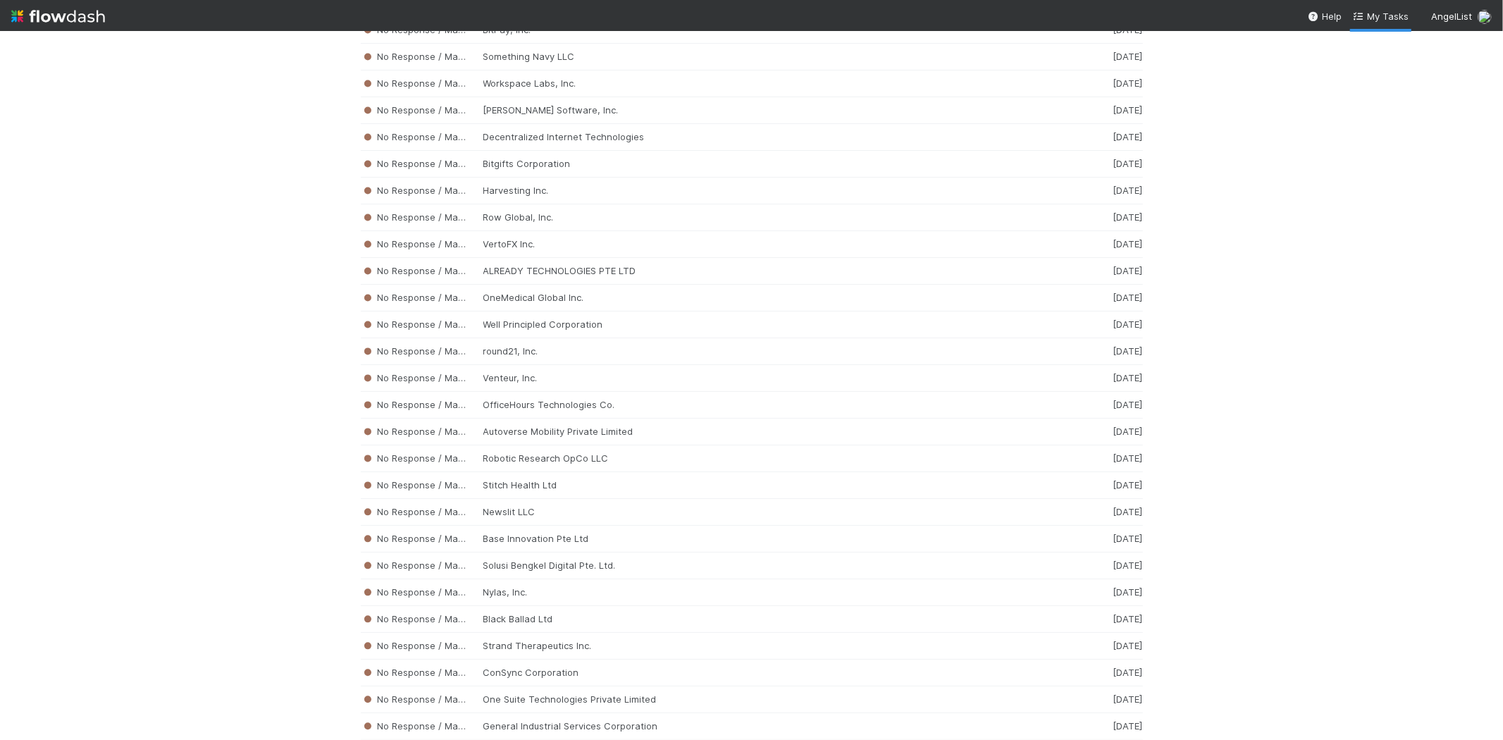
scroll to position [6899, 0]
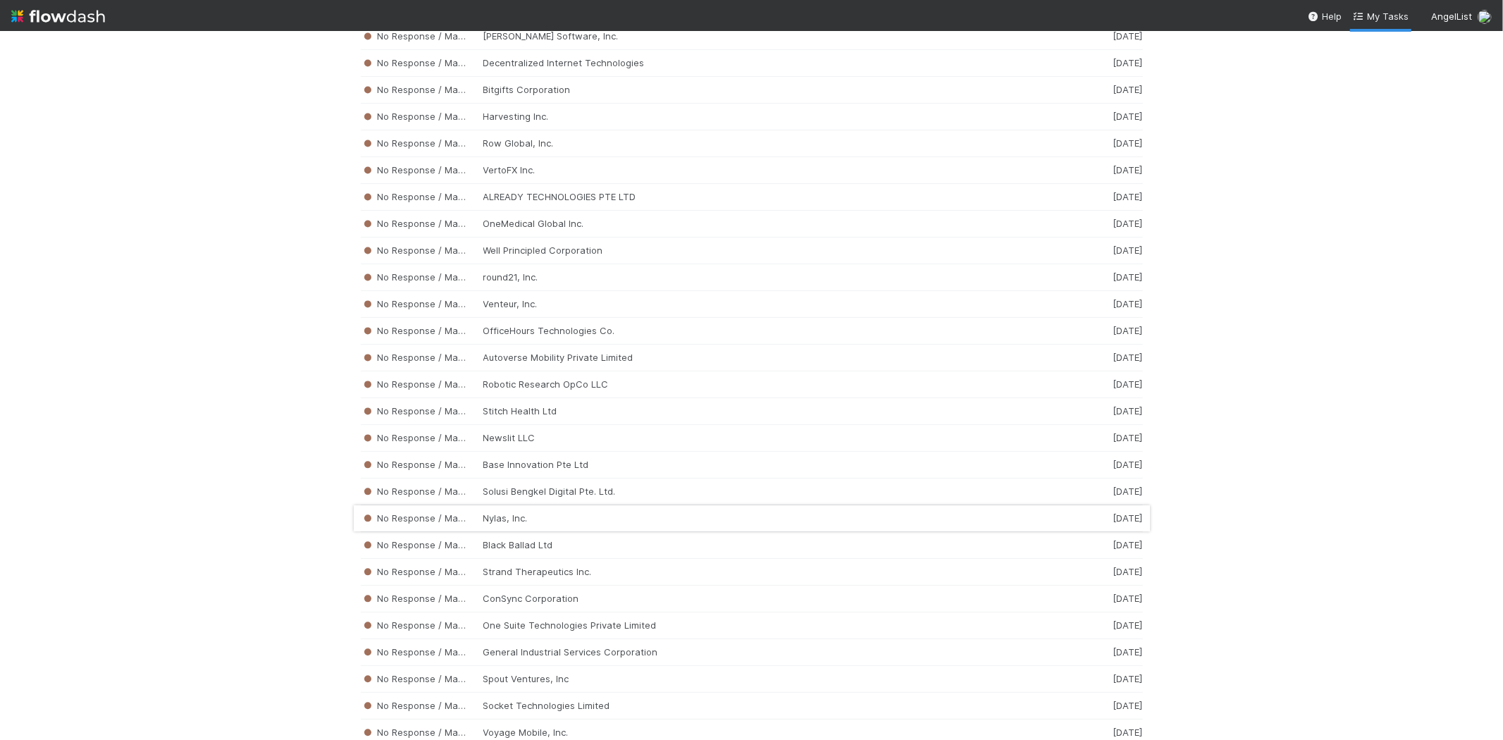
click at [595, 532] on div "No Response / Manual Review Nylas, Inc. 2 weeks ago" at bounding box center [752, 518] width 782 height 27
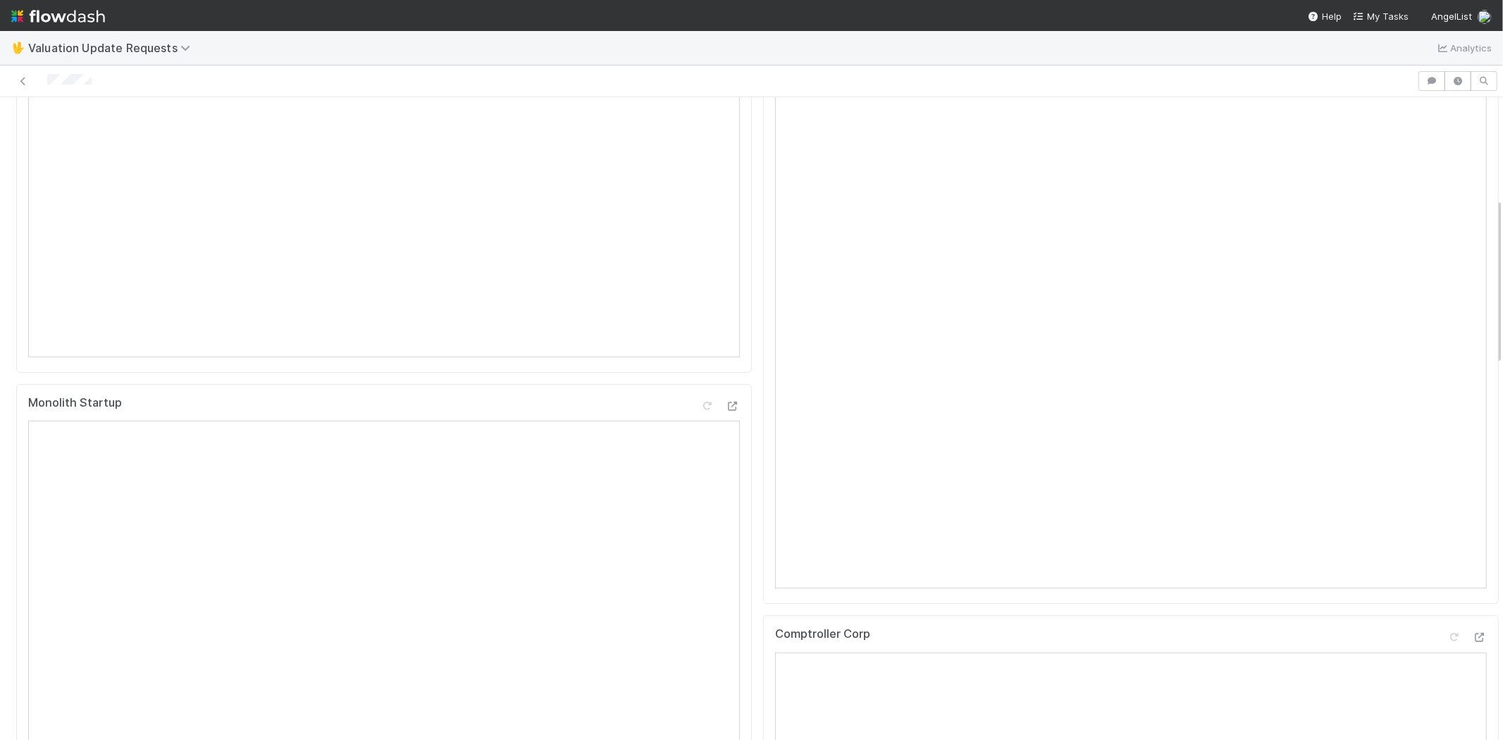
scroll to position [469, 0]
click at [50, 78] on div at bounding box center [709, 81] width 1406 height 20
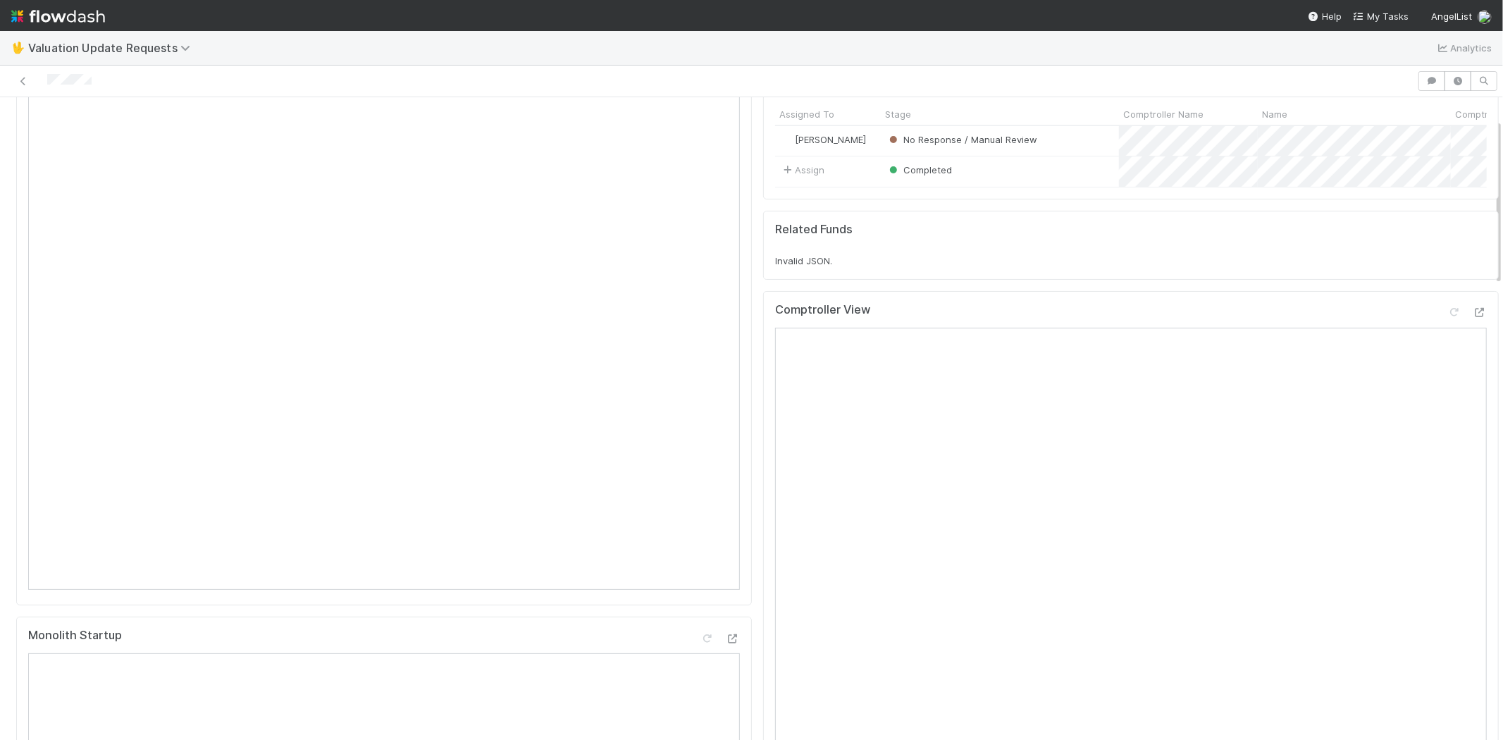
scroll to position [0, 0]
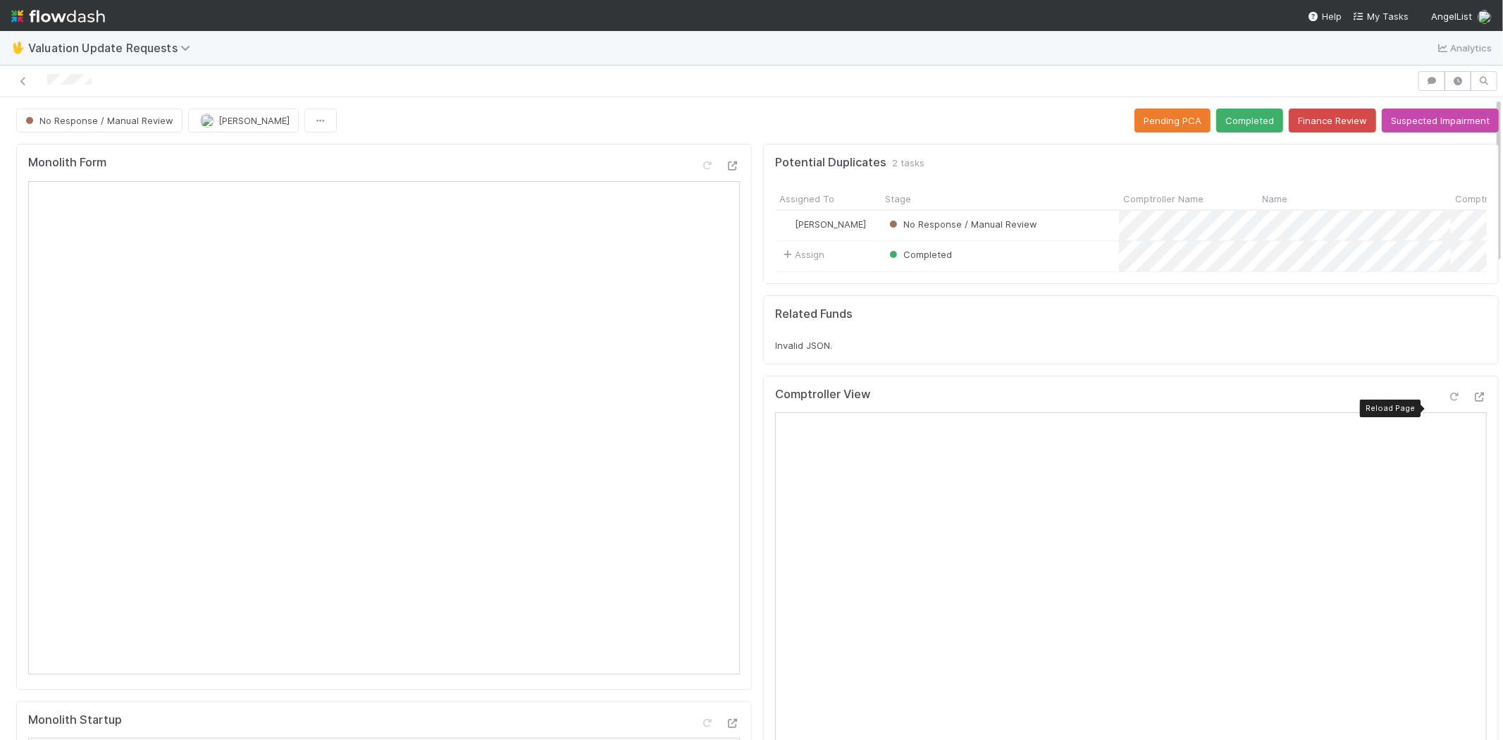
click at [1447, 402] on icon at bounding box center [1454, 397] width 14 height 9
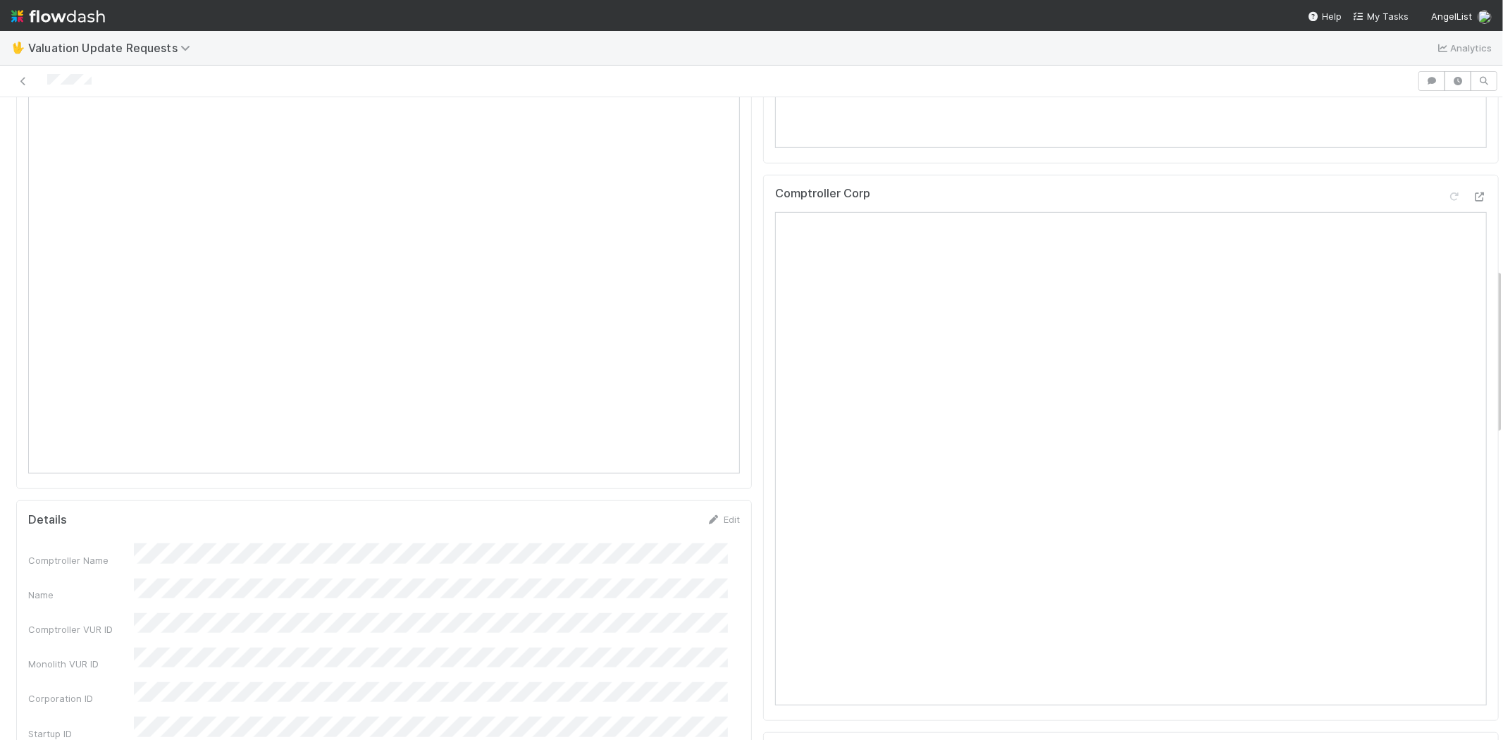
scroll to position [626, 0]
click at [1447, 333] on icon at bounding box center [1454, 328] width 14 height 9
click at [1447, 254] on icon at bounding box center [1454, 249] width 14 height 9
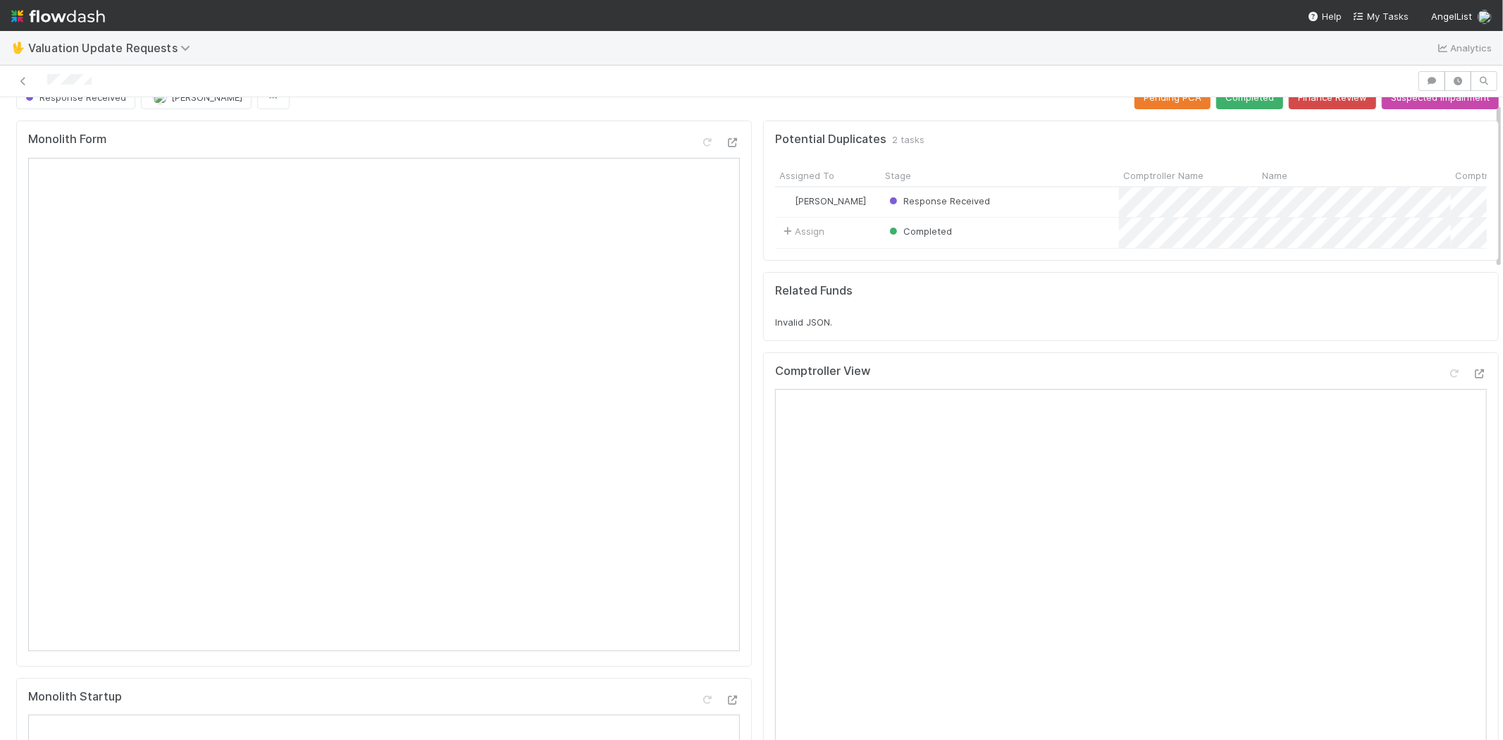
scroll to position [0, 0]
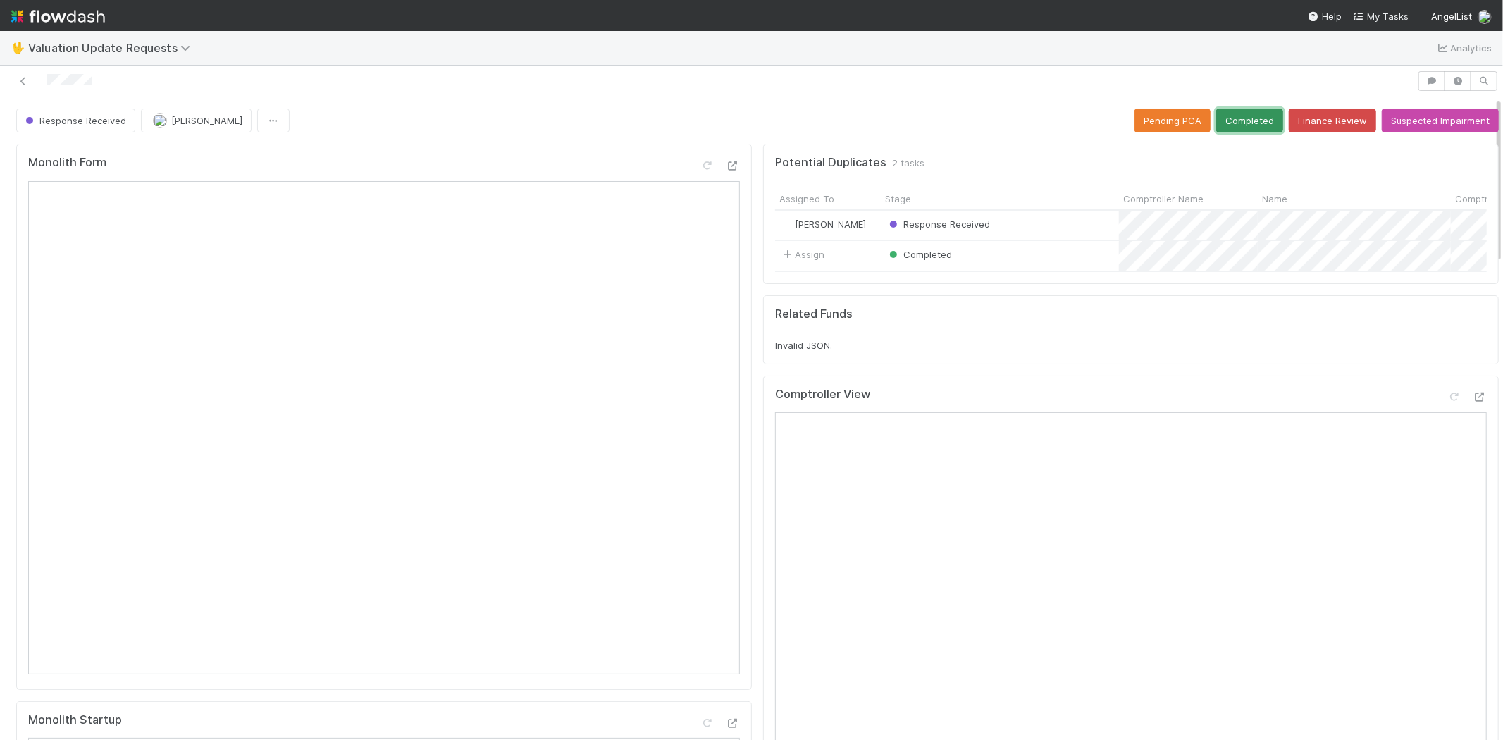
click at [1216, 109] on button "Completed" at bounding box center [1249, 121] width 67 height 24
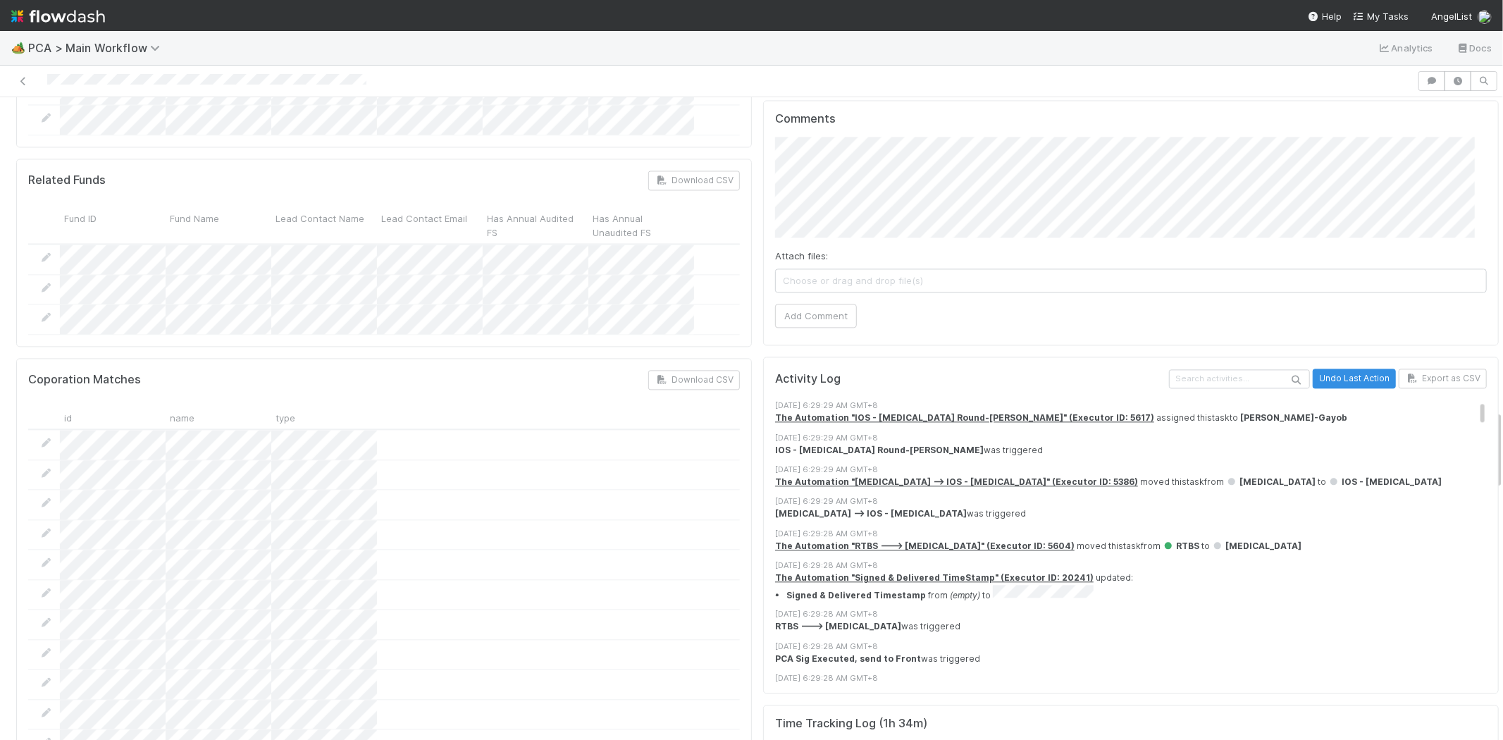
scroll to position [2534, 0]
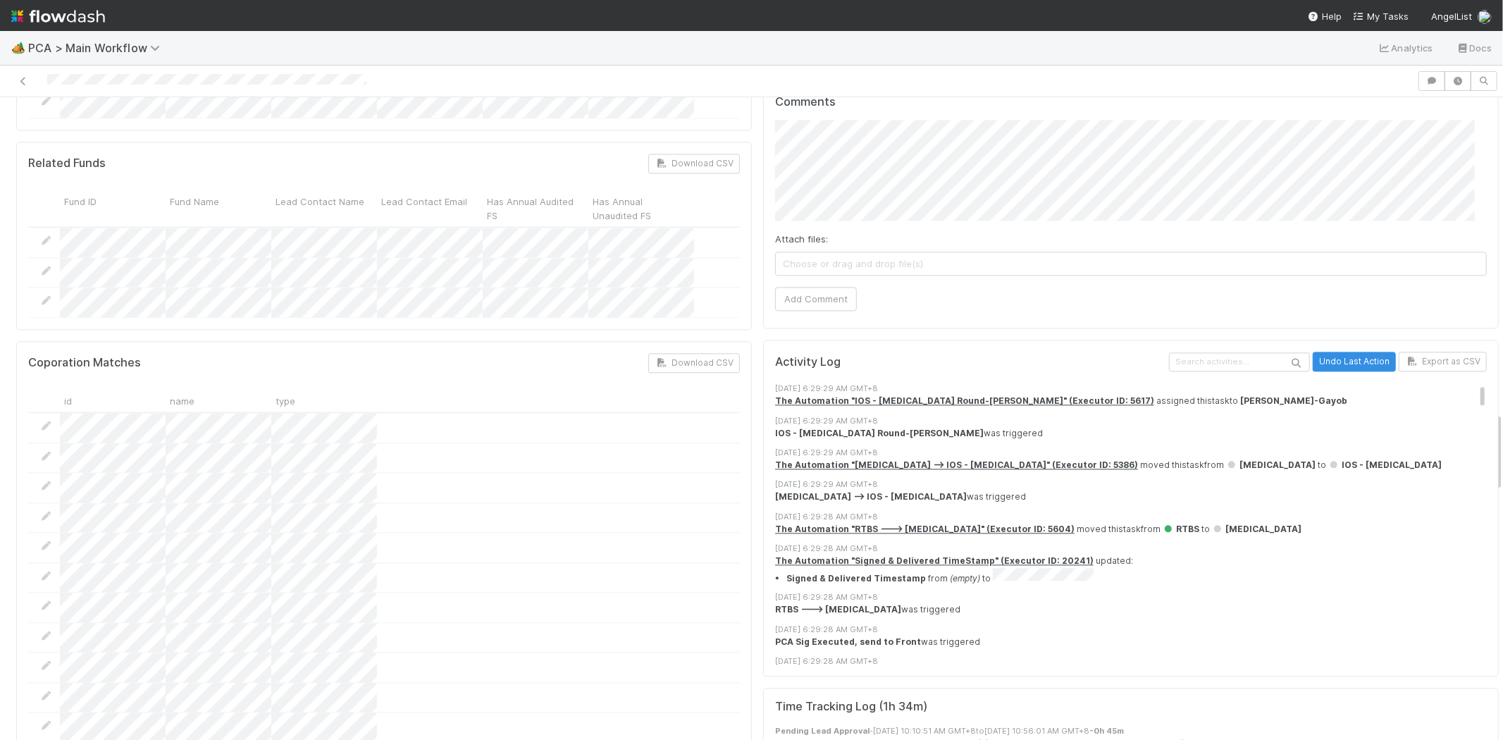
drag, startPoint x: 1487, startPoint y: 136, endPoint x: 1497, endPoint y: 451, distance: 315.2
click at [1497, 451] on div "🏕️ PCA > Main Workflow Analytics Docs IOS - [MEDICAL_DATA] [PERSON_NAME]-Gayob …" at bounding box center [751, 385] width 1503 height 709
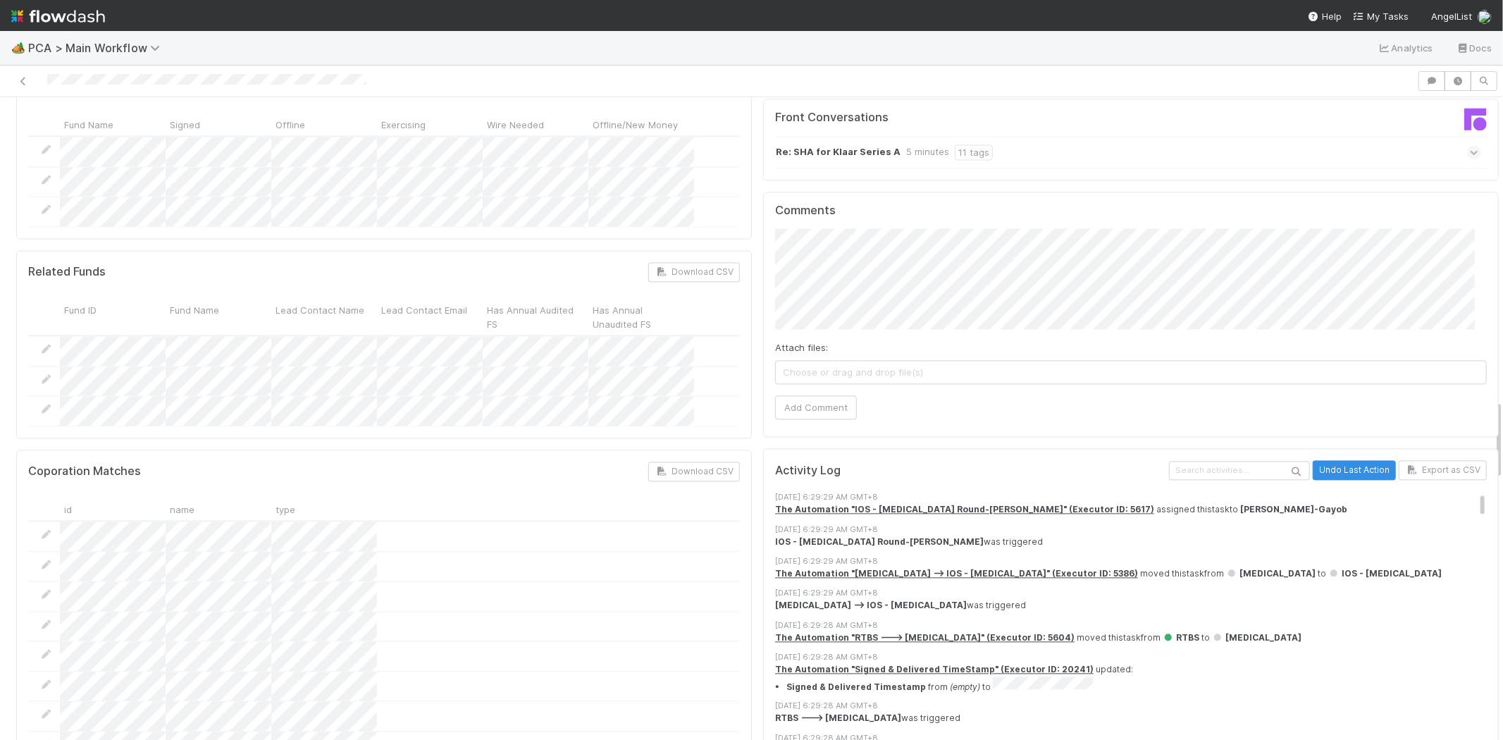
scroll to position [2271, 0]
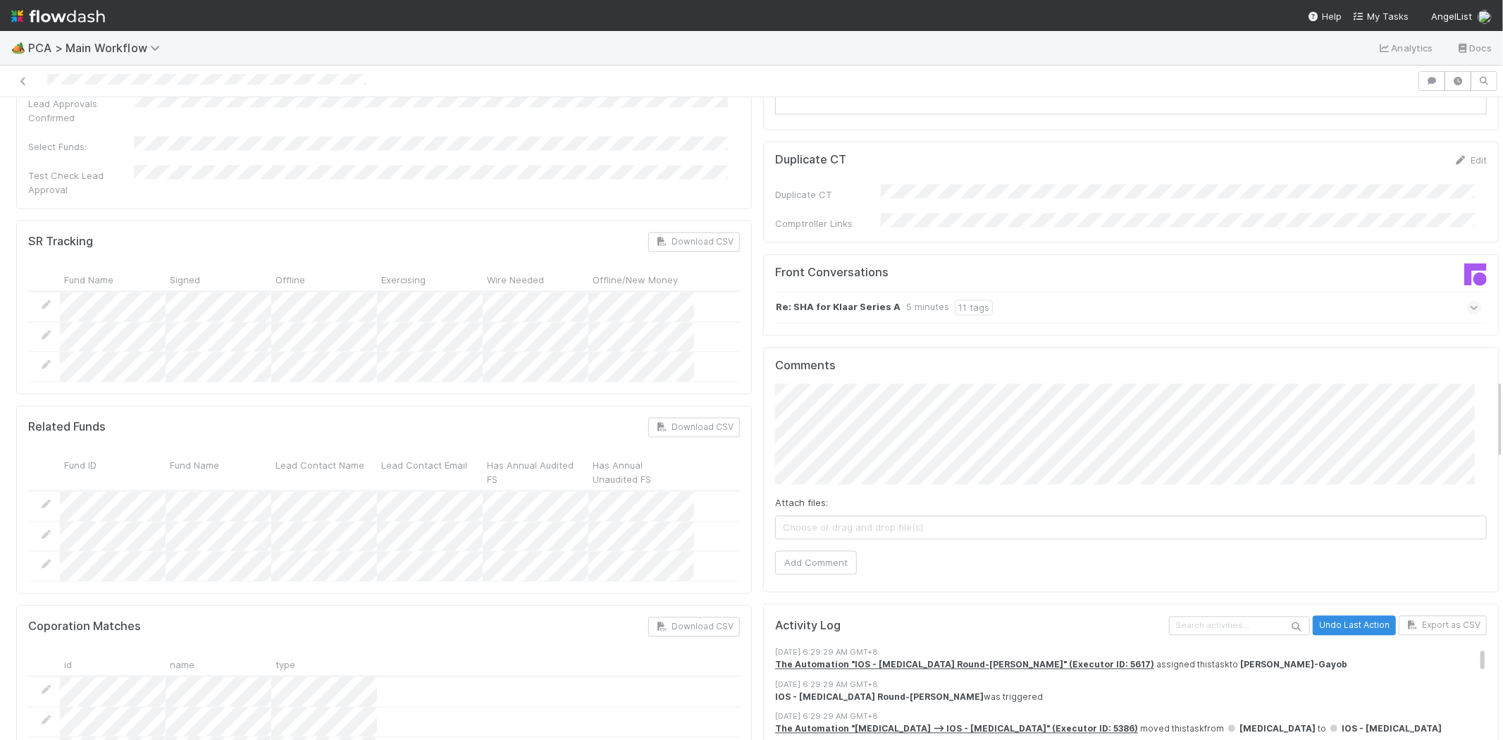
click at [1470, 300] on icon at bounding box center [1474, 307] width 9 height 14
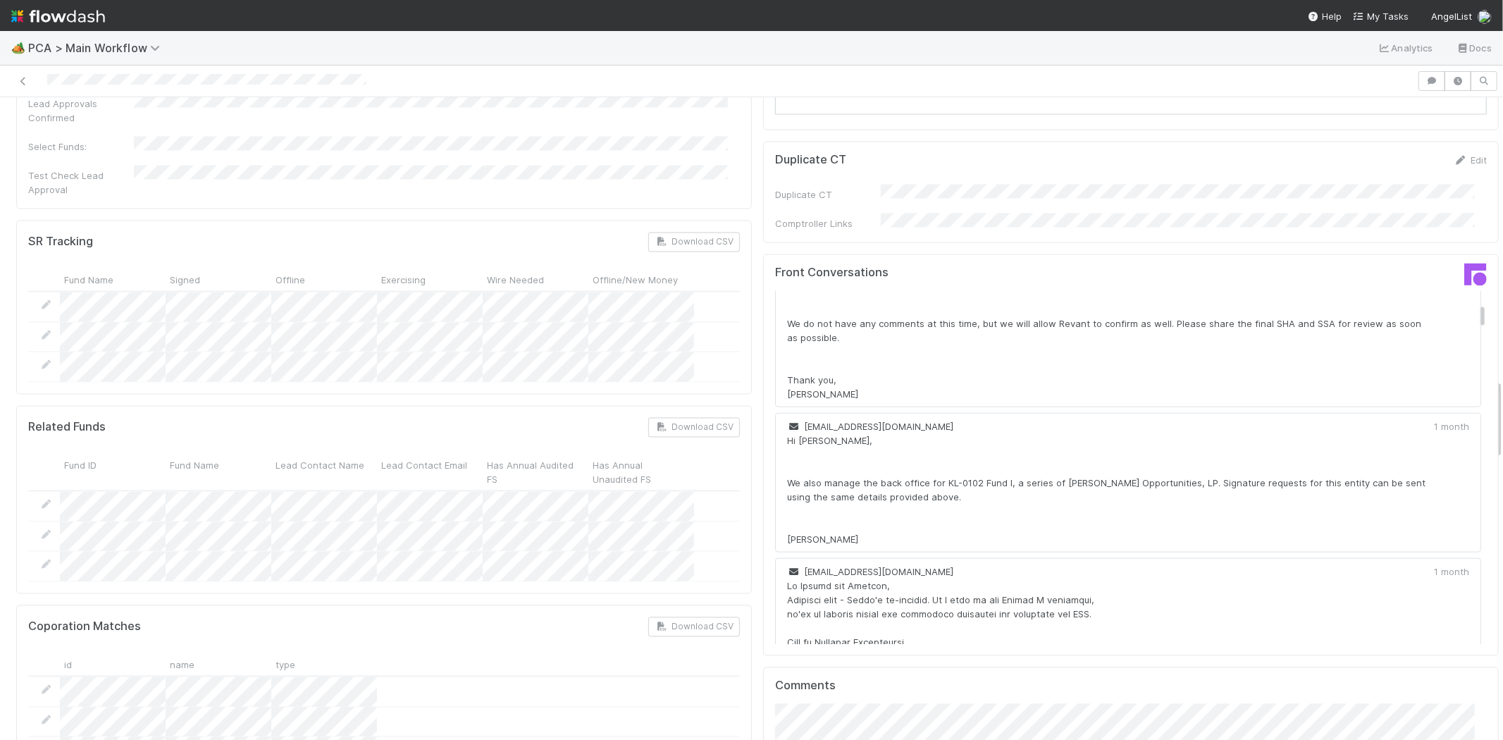
scroll to position [1800, 0]
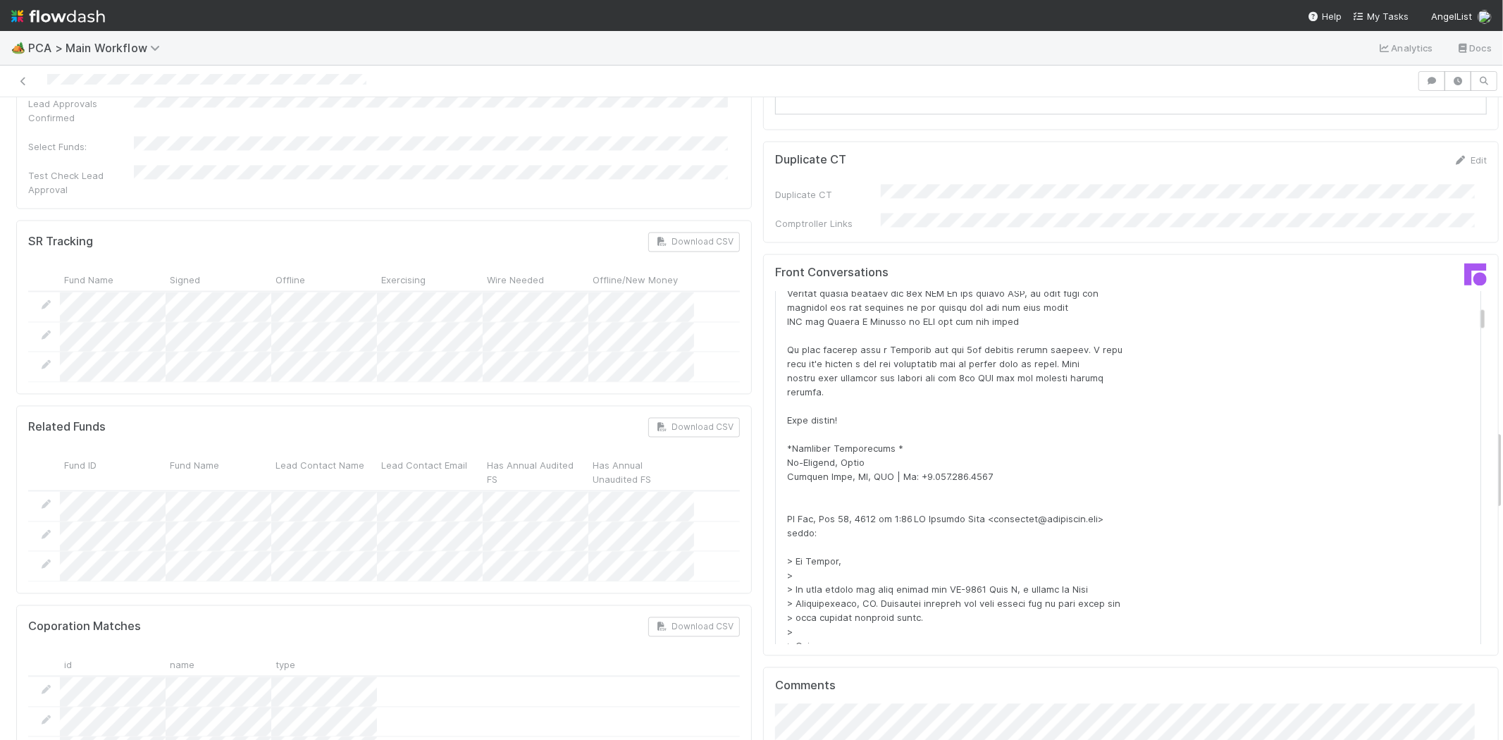
drag, startPoint x: 1487, startPoint y: 395, endPoint x: 1482, endPoint y: 446, distance: 51.0
click at [1491, 447] on div "🏕️ PCA > Main Workflow Analytics Docs IOS - [MEDICAL_DATA] [PERSON_NAME]-Gayob …" at bounding box center [751, 385] width 1503 height 709
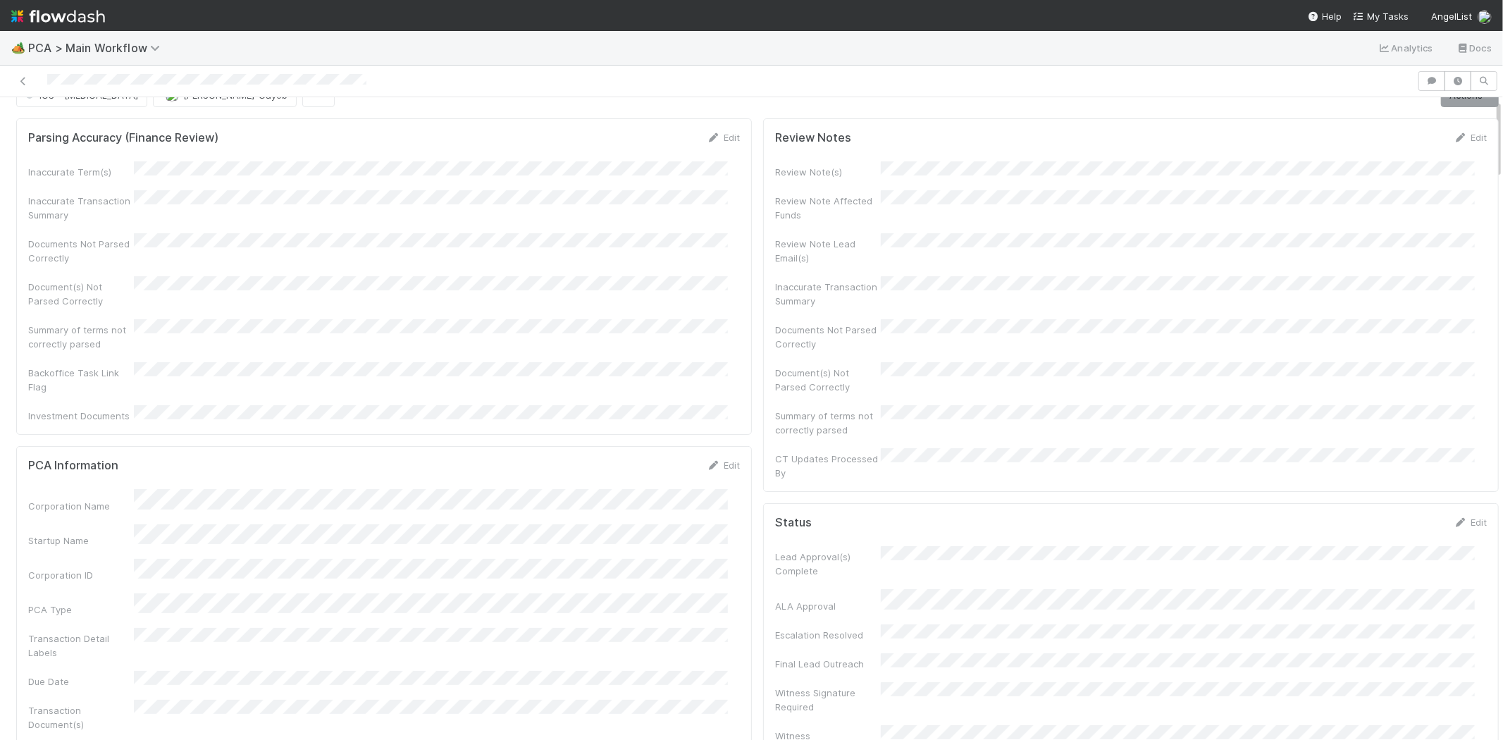
scroll to position [0, 0]
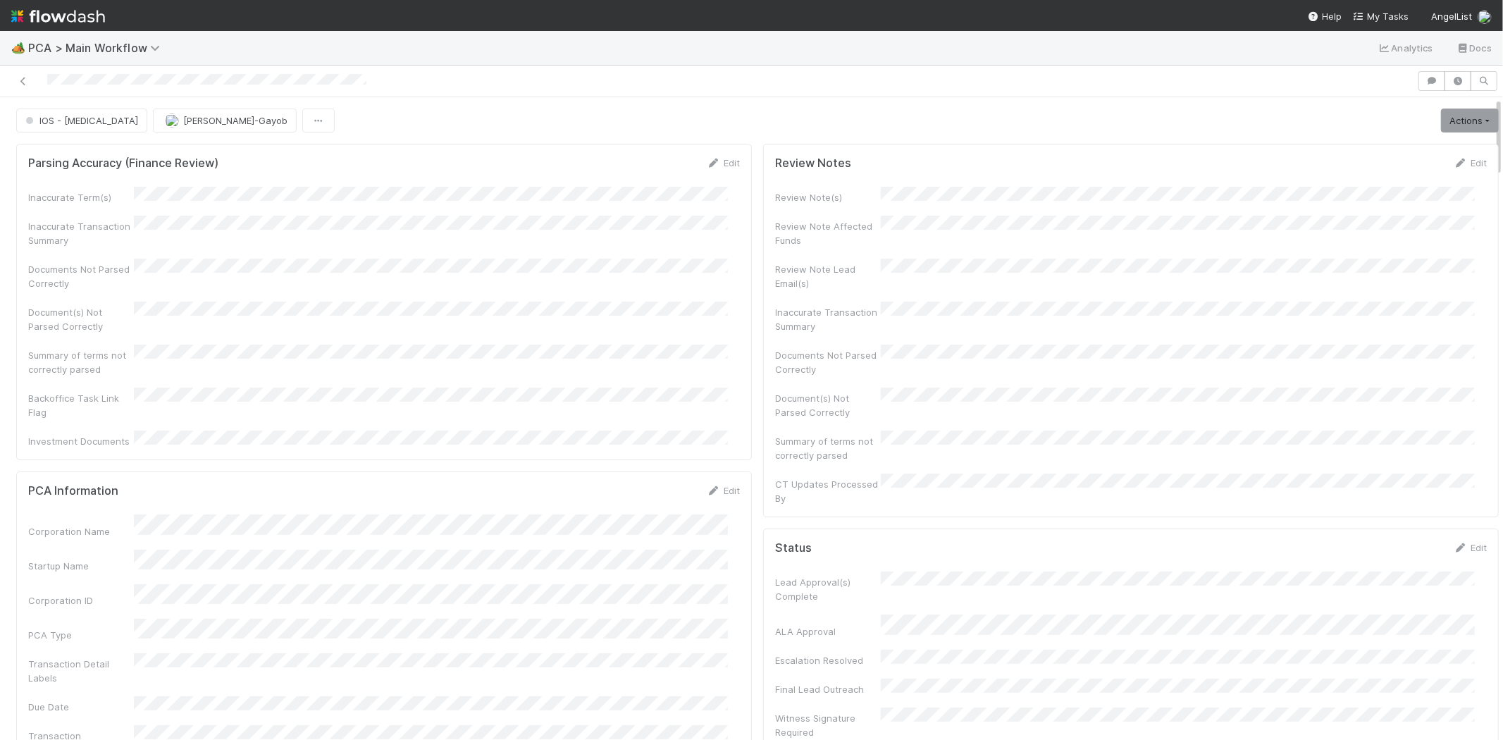
click at [1368, 6] on nav "Help My Tasks AngelList" at bounding box center [751, 15] width 1503 height 31
click at [1370, 12] on span "My Tasks" at bounding box center [1381, 16] width 56 height 11
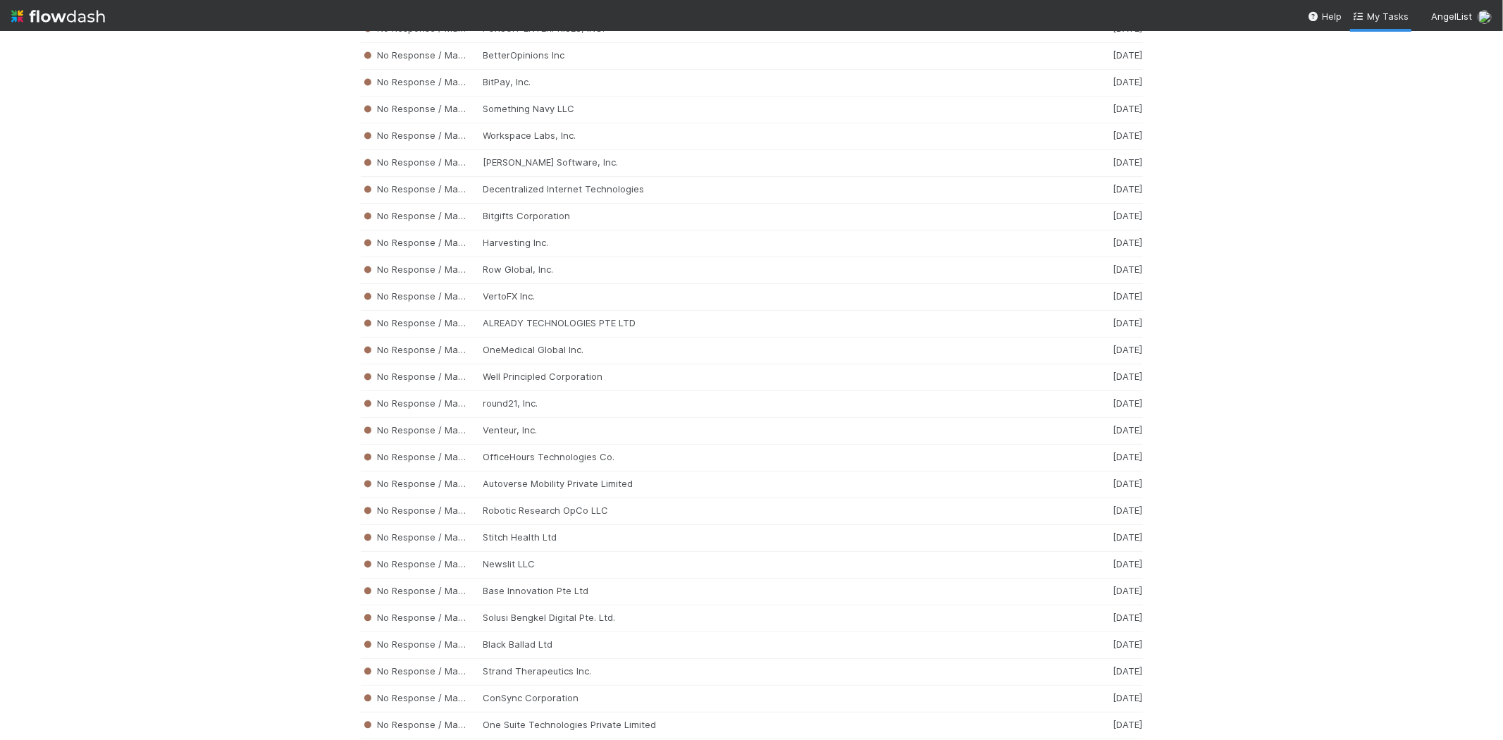
scroll to position [6781, 0]
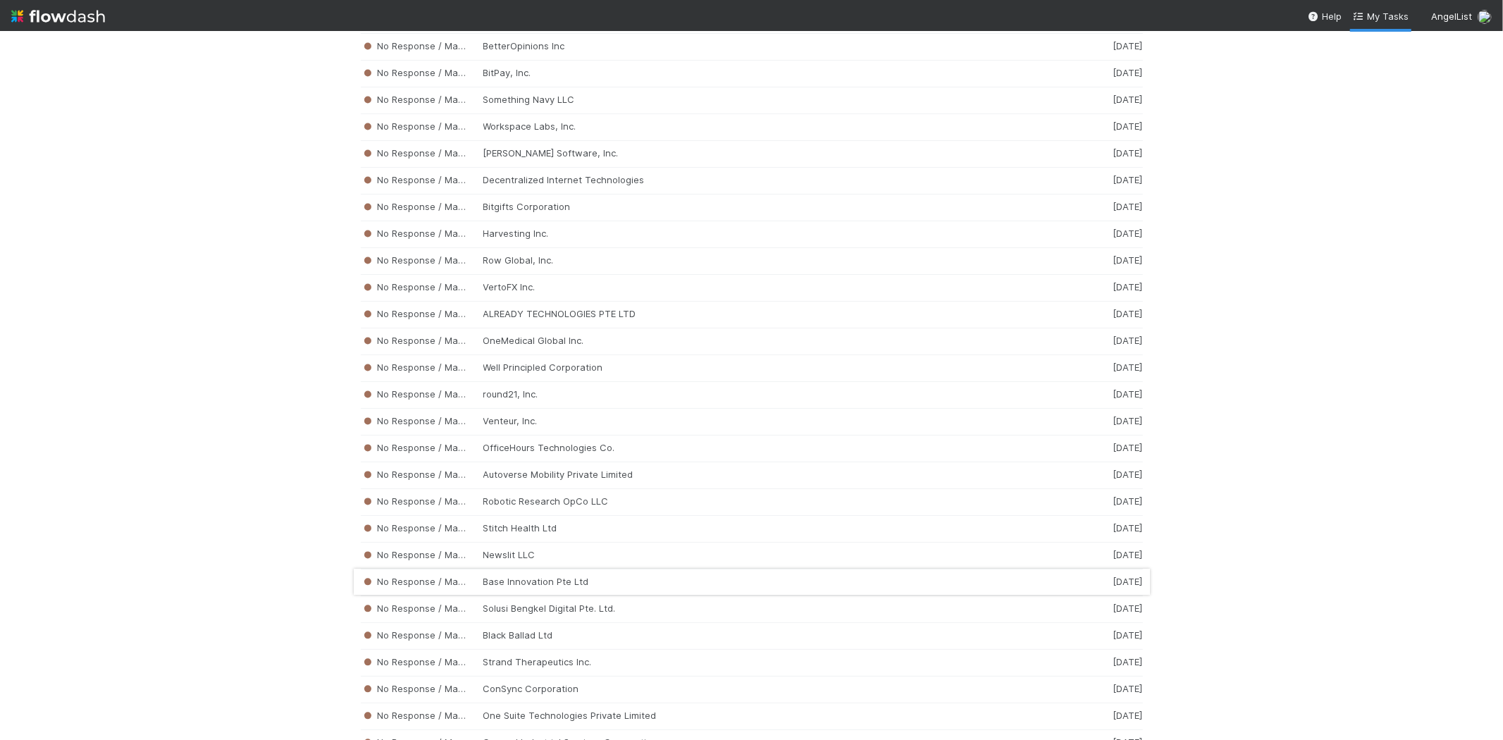
click at [510, 596] on div "No Response / Manual Review Base Innovation Pte Ltd 2 weeks ago" at bounding box center [752, 582] width 782 height 27
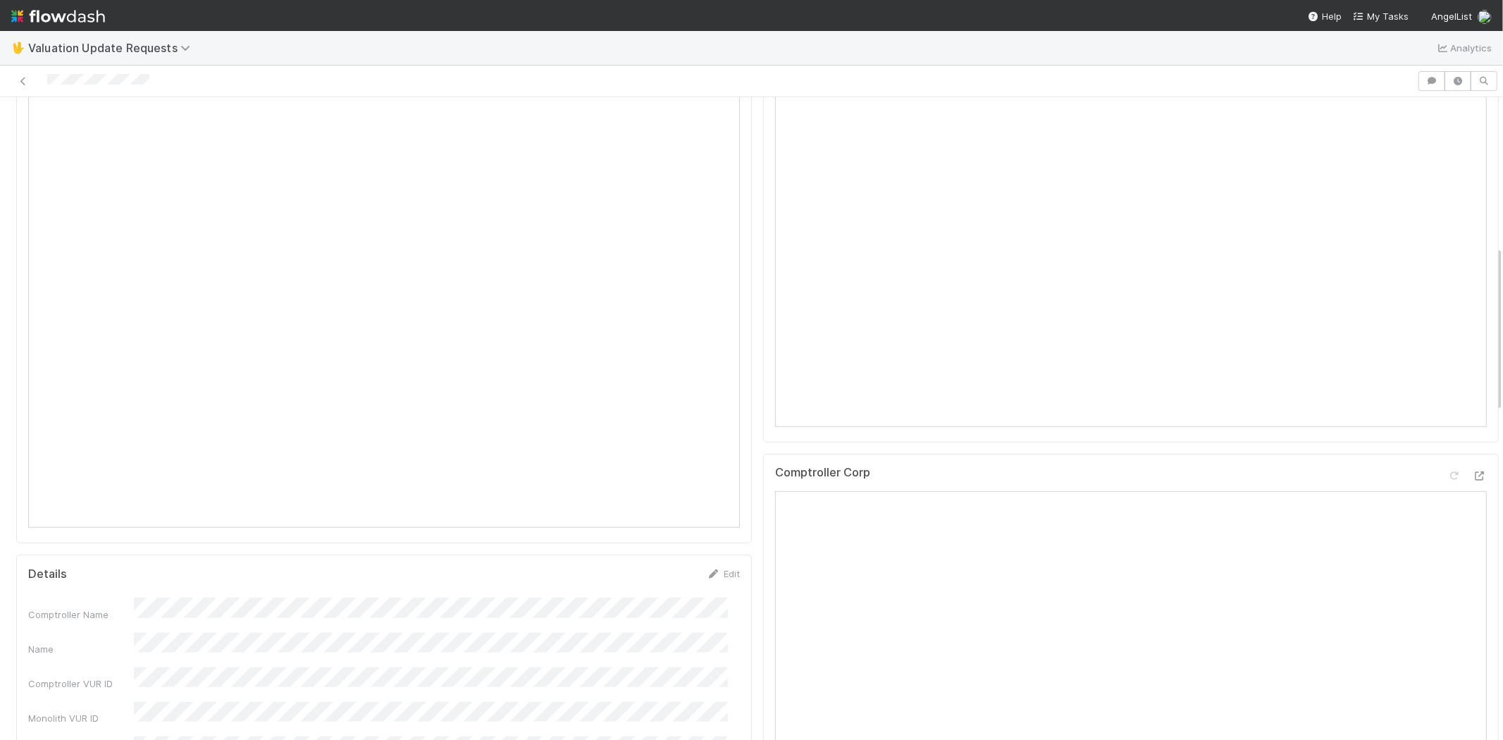
scroll to position [705, 0]
click at [47, 80] on div at bounding box center [709, 81] width 1406 height 20
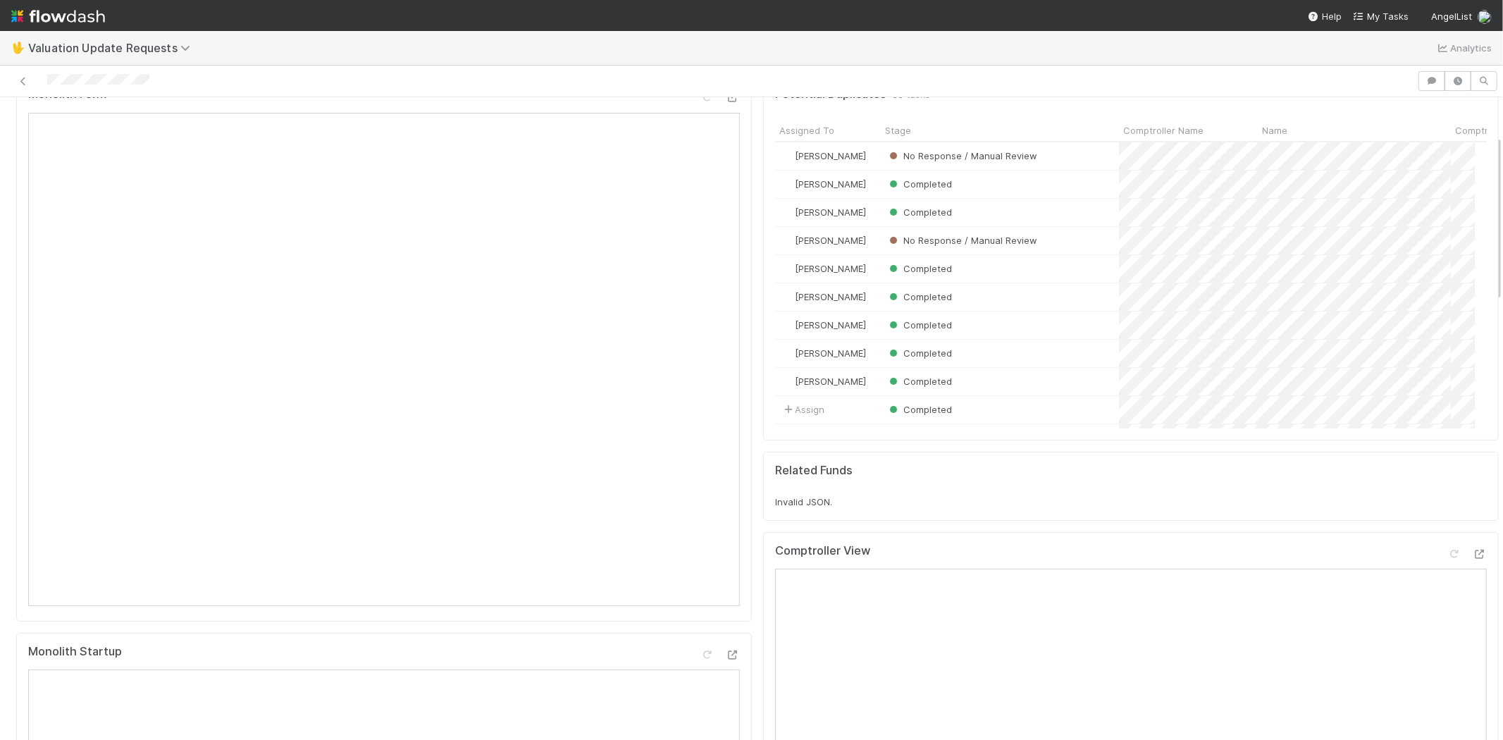
scroll to position [0, 0]
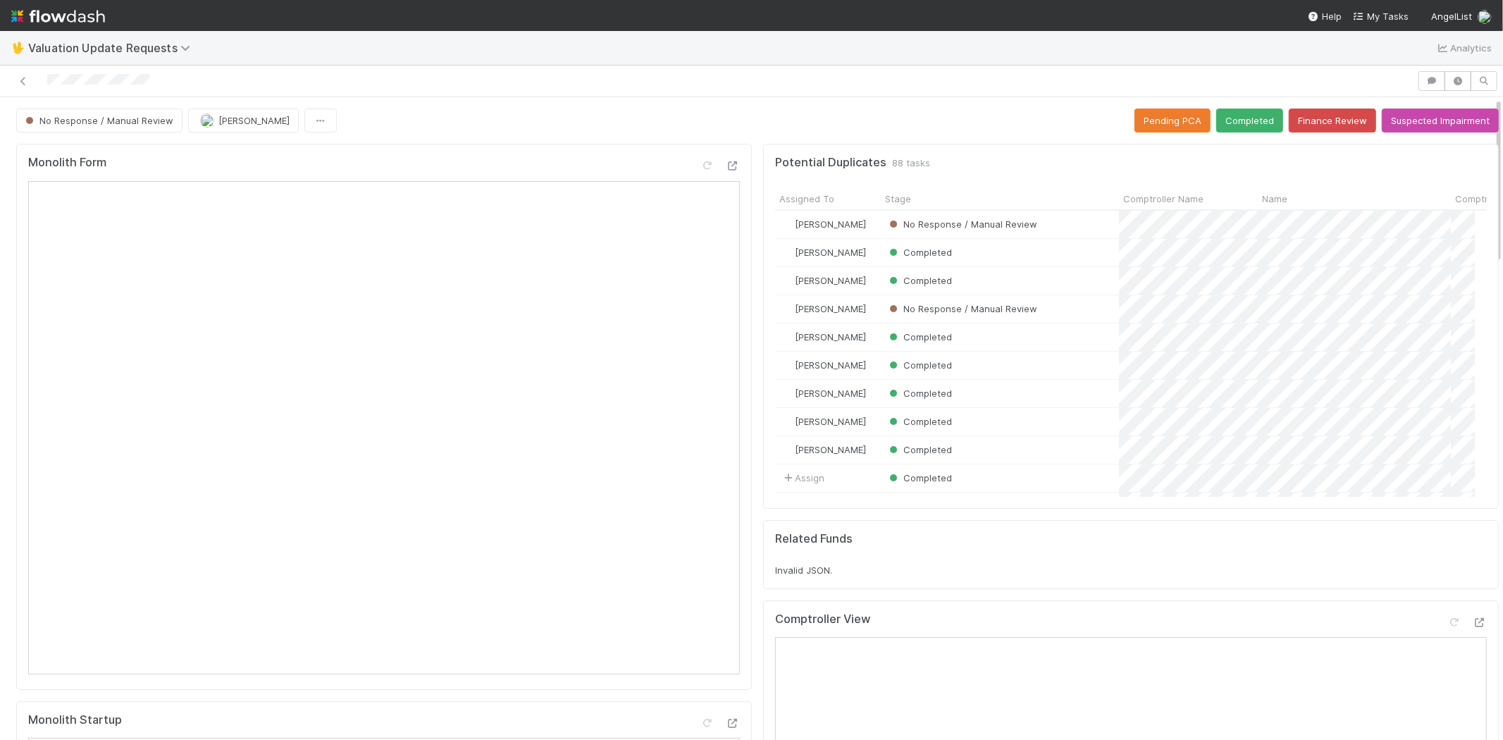
click at [185, 80] on div at bounding box center [709, 81] width 1406 height 20
drag, startPoint x: 155, startPoint y: 80, endPoint x: 45, endPoint y: 78, distance: 110.0
click at [45, 78] on div at bounding box center [709, 81] width 1406 height 20
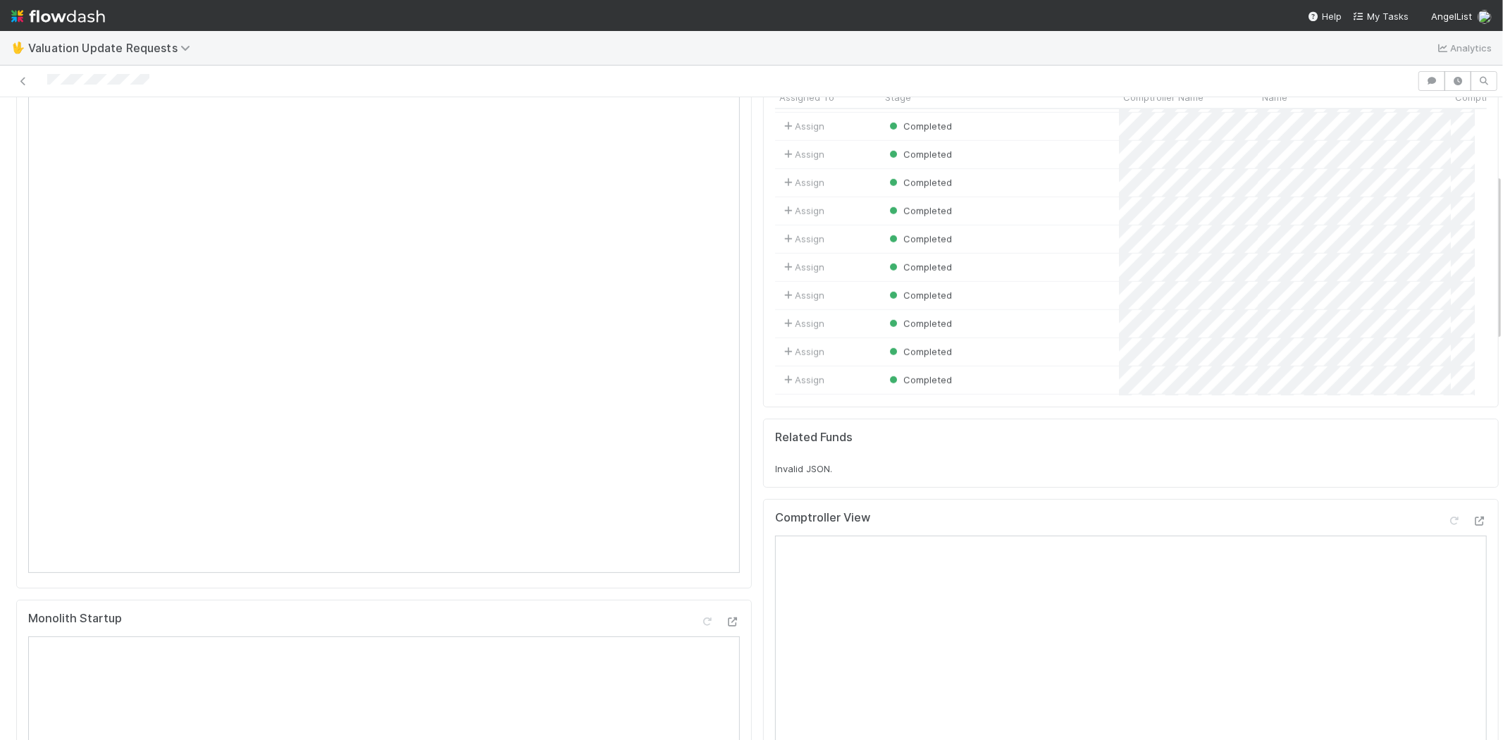
scroll to position [313, 0]
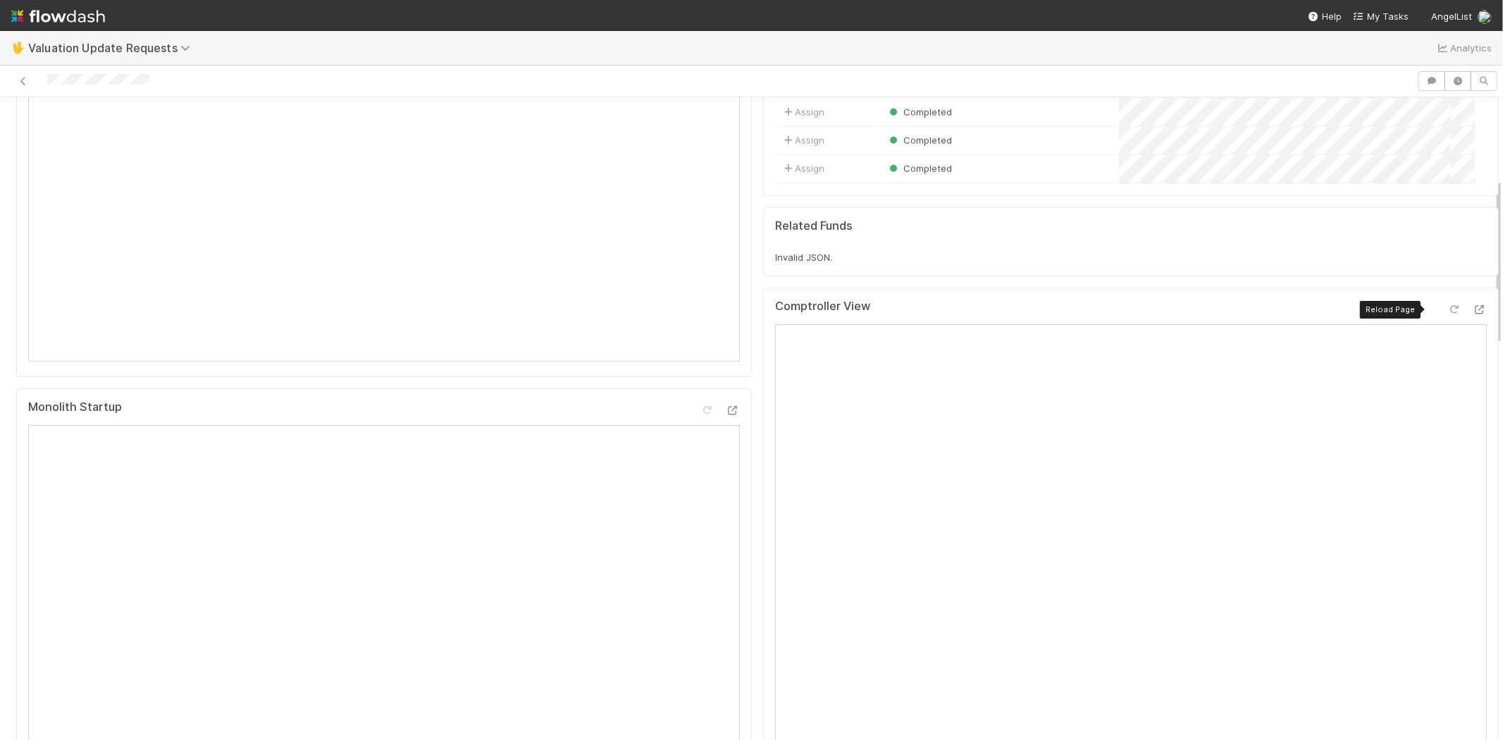
click at [1447, 303] on div at bounding box center [1454, 309] width 14 height 14
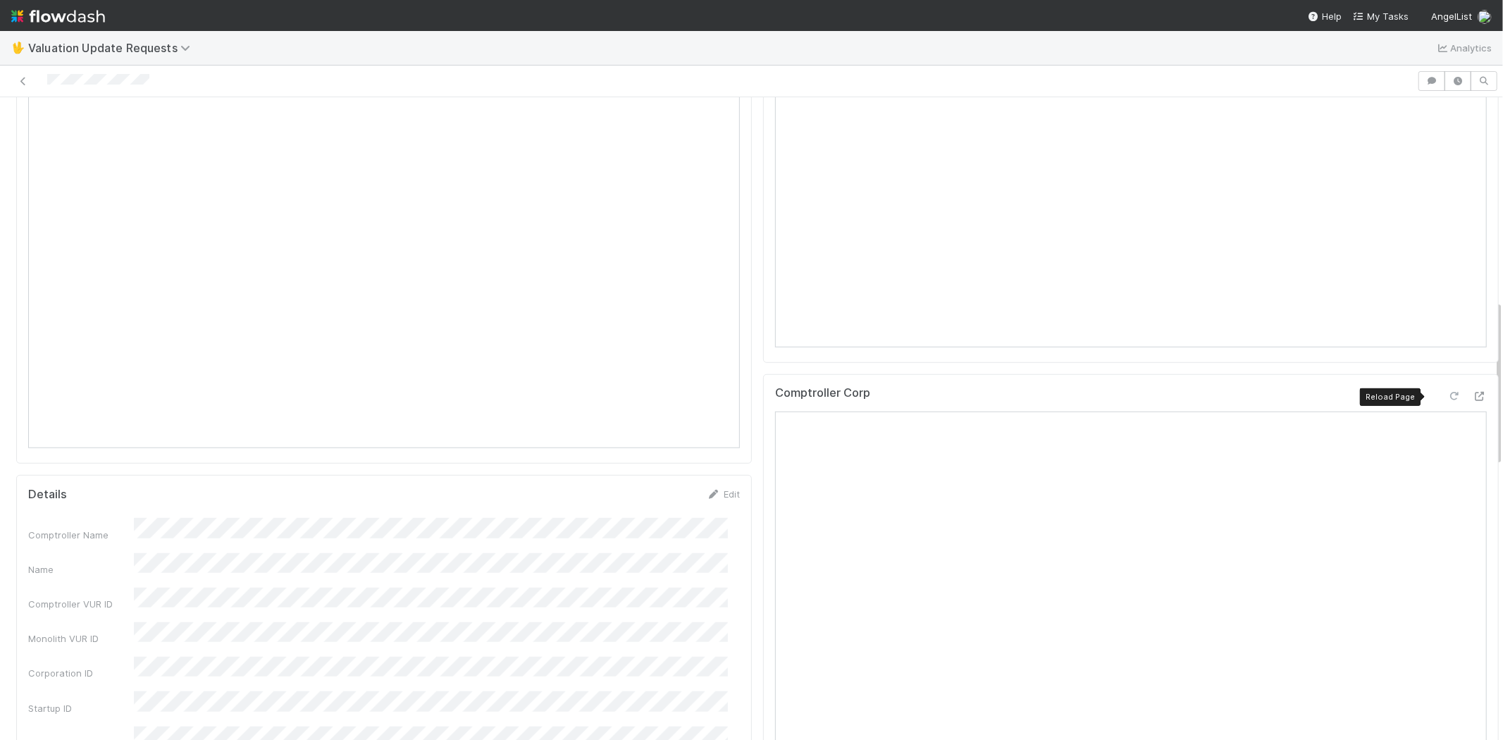
click at [1447, 400] on icon at bounding box center [1454, 396] width 14 height 9
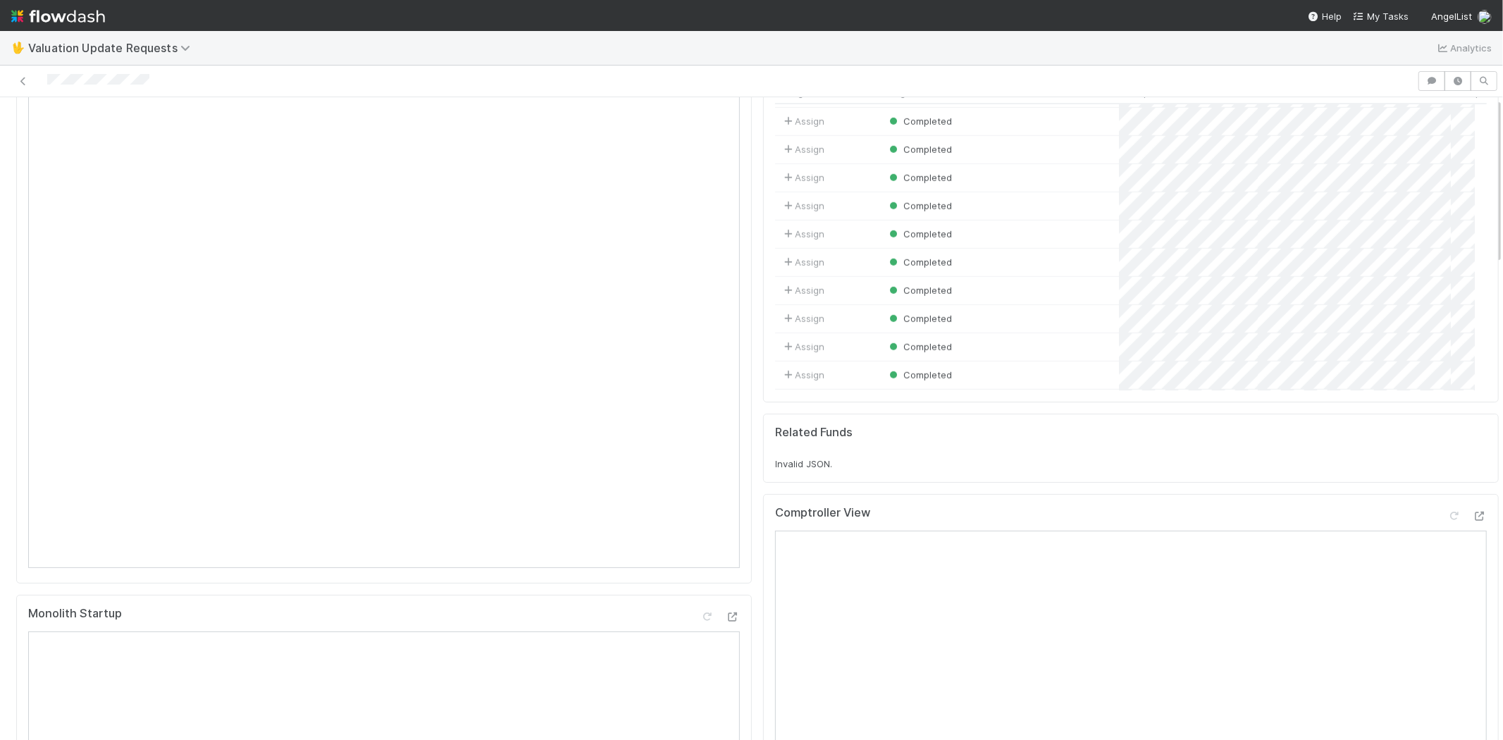
scroll to position [0, 0]
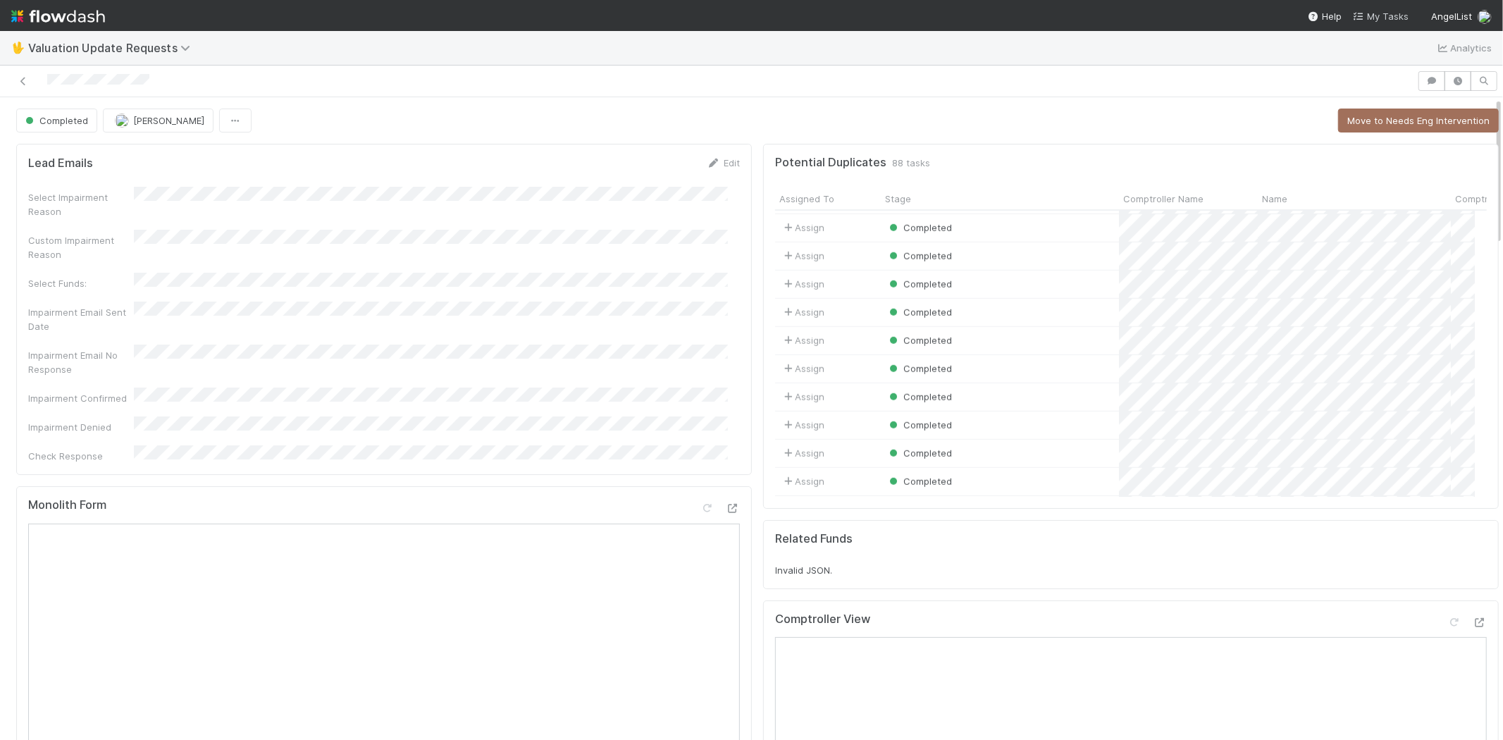
click at [1378, 11] on span "My Tasks" at bounding box center [1381, 16] width 56 height 11
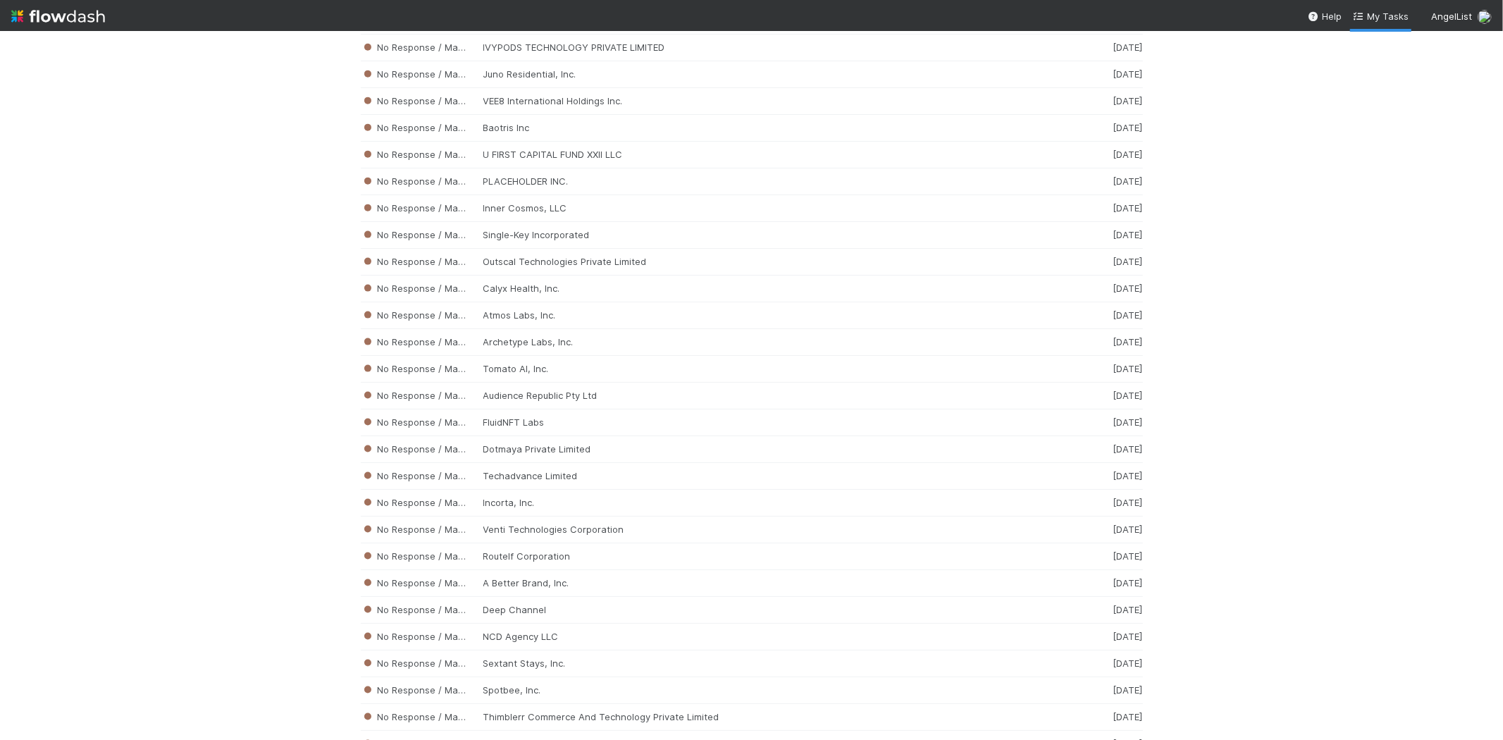
scroll to position [6087, 0]
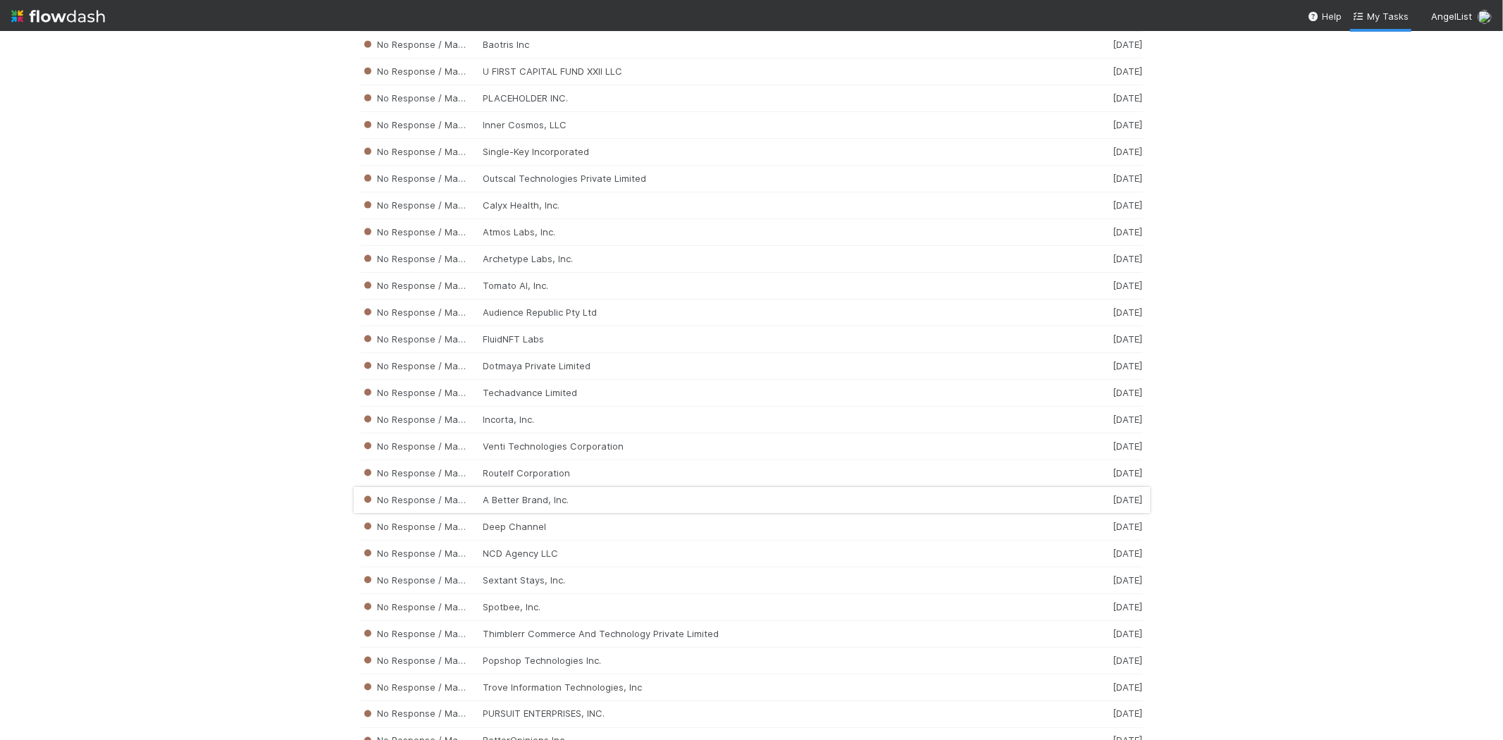
click at [560, 514] on div "No Response / Manual Review A Better Brand, Inc. 2 weeks ago" at bounding box center [752, 500] width 782 height 27
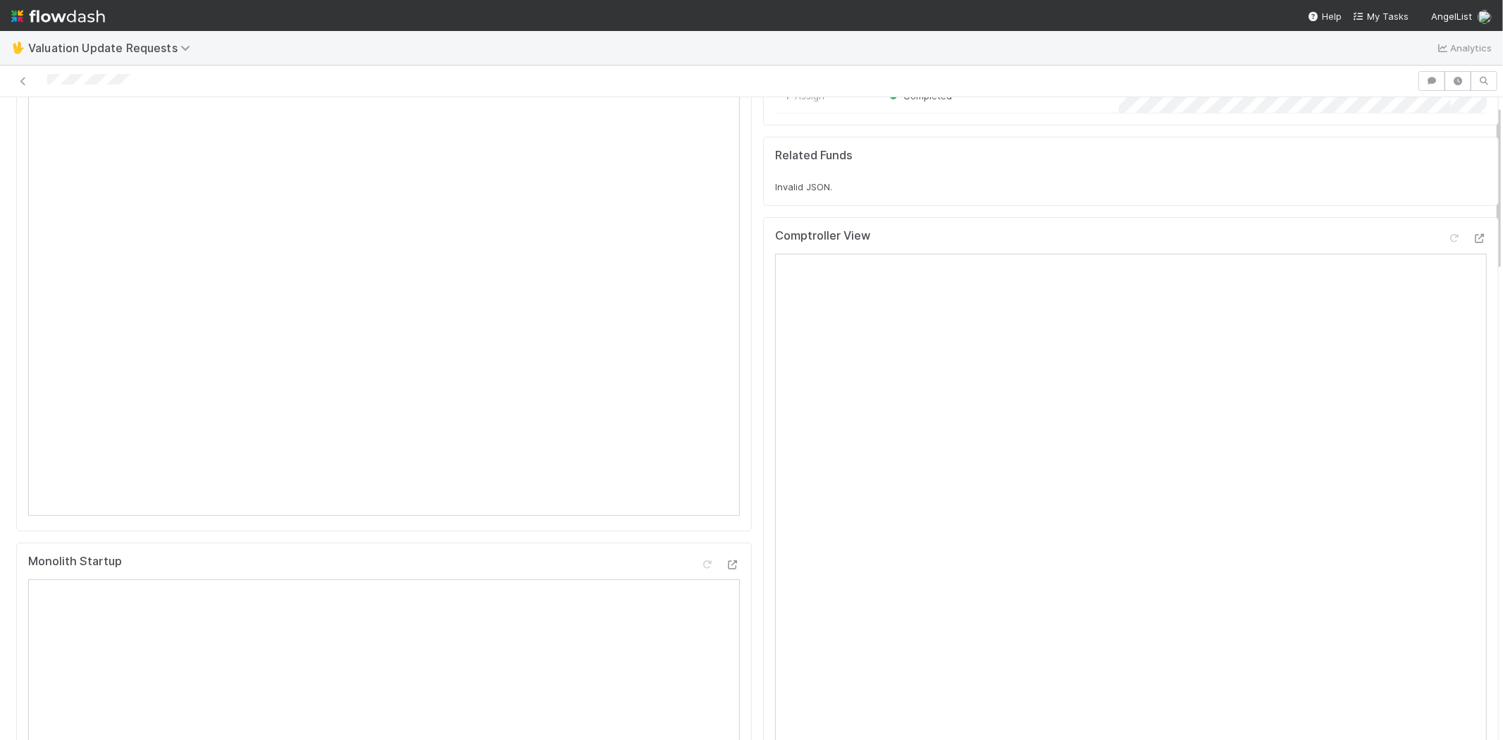
scroll to position [469, 0]
drag, startPoint x: 154, startPoint y: 74, endPoint x: 67, endPoint y: 89, distance: 88.1
click at [45, 75] on div at bounding box center [709, 81] width 1406 height 20
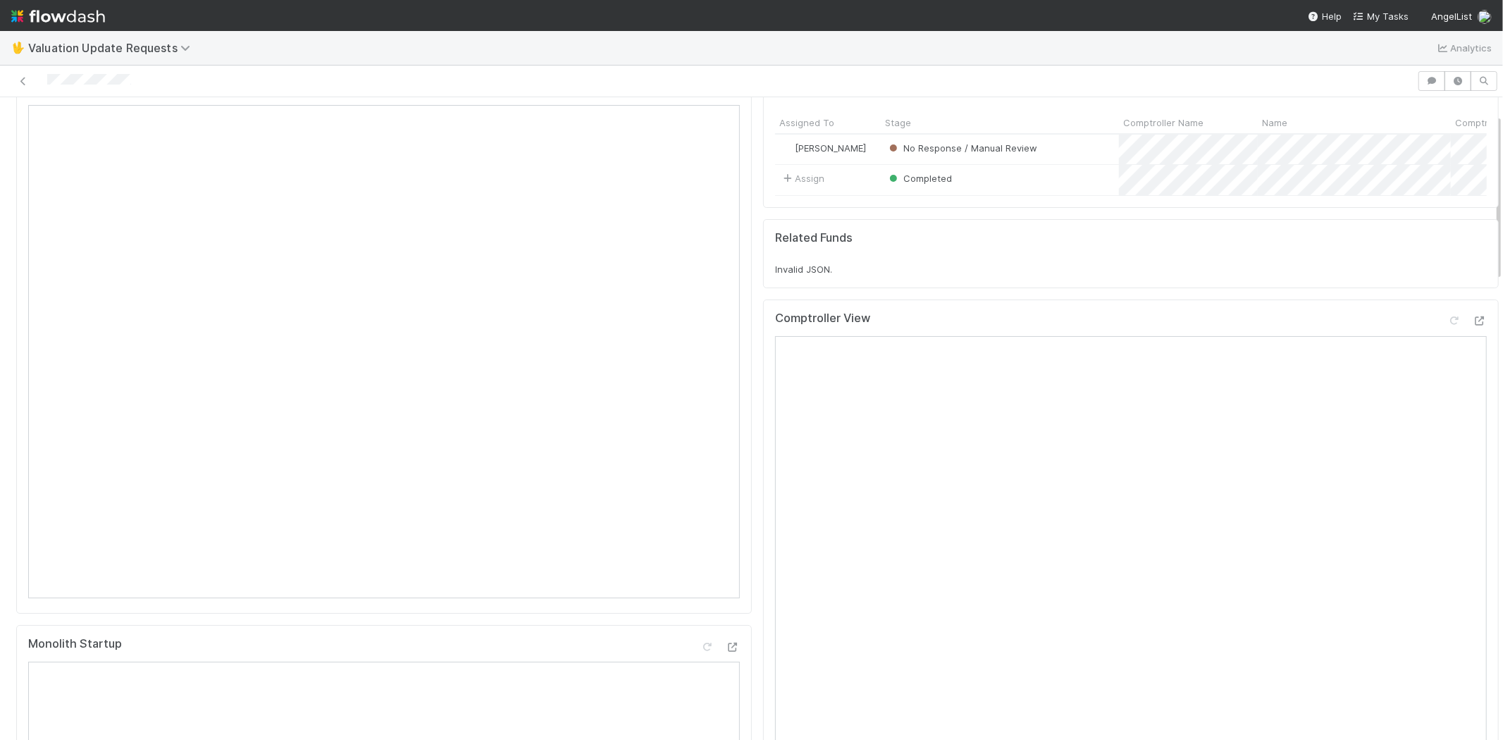
scroll to position [0, 0]
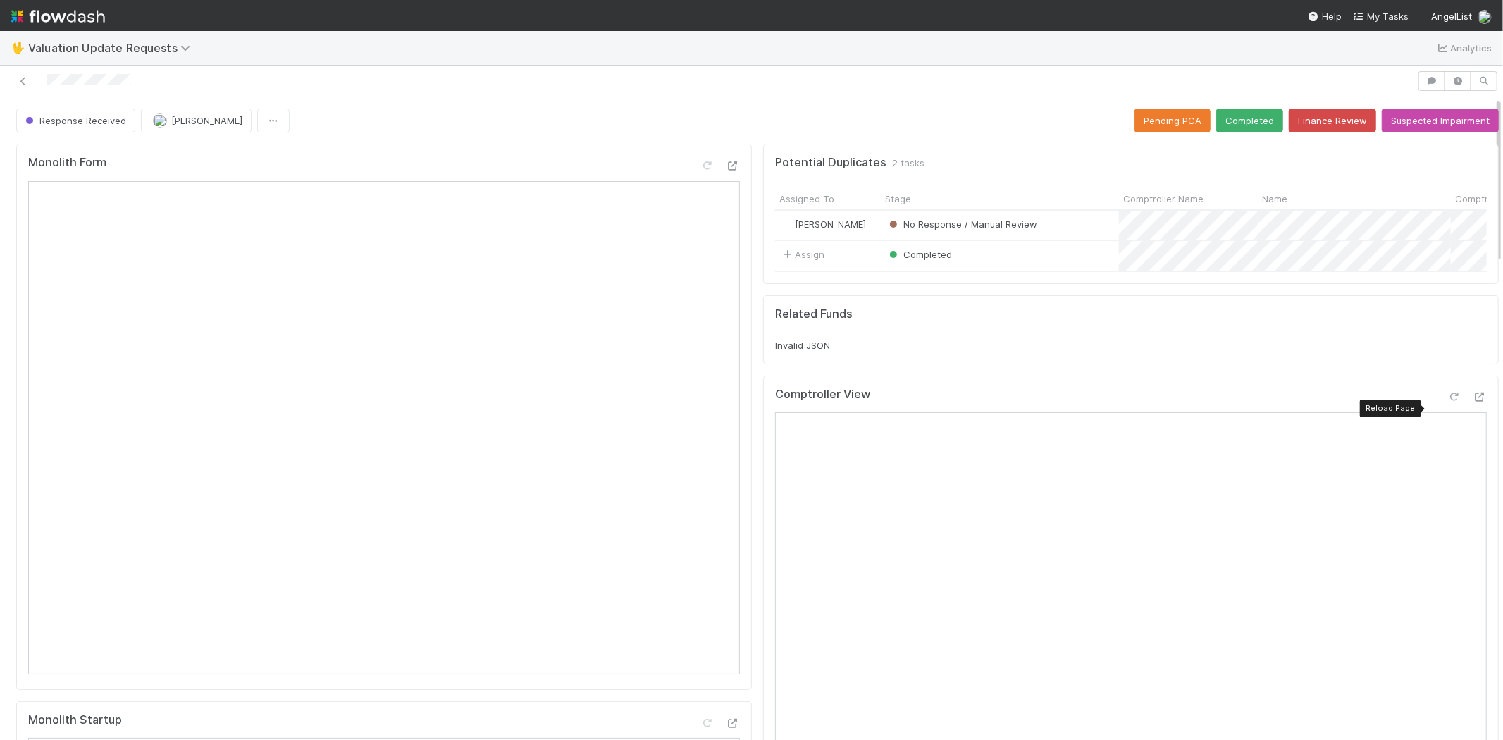
click at [1447, 402] on icon at bounding box center [1454, 397] width 14 height 9
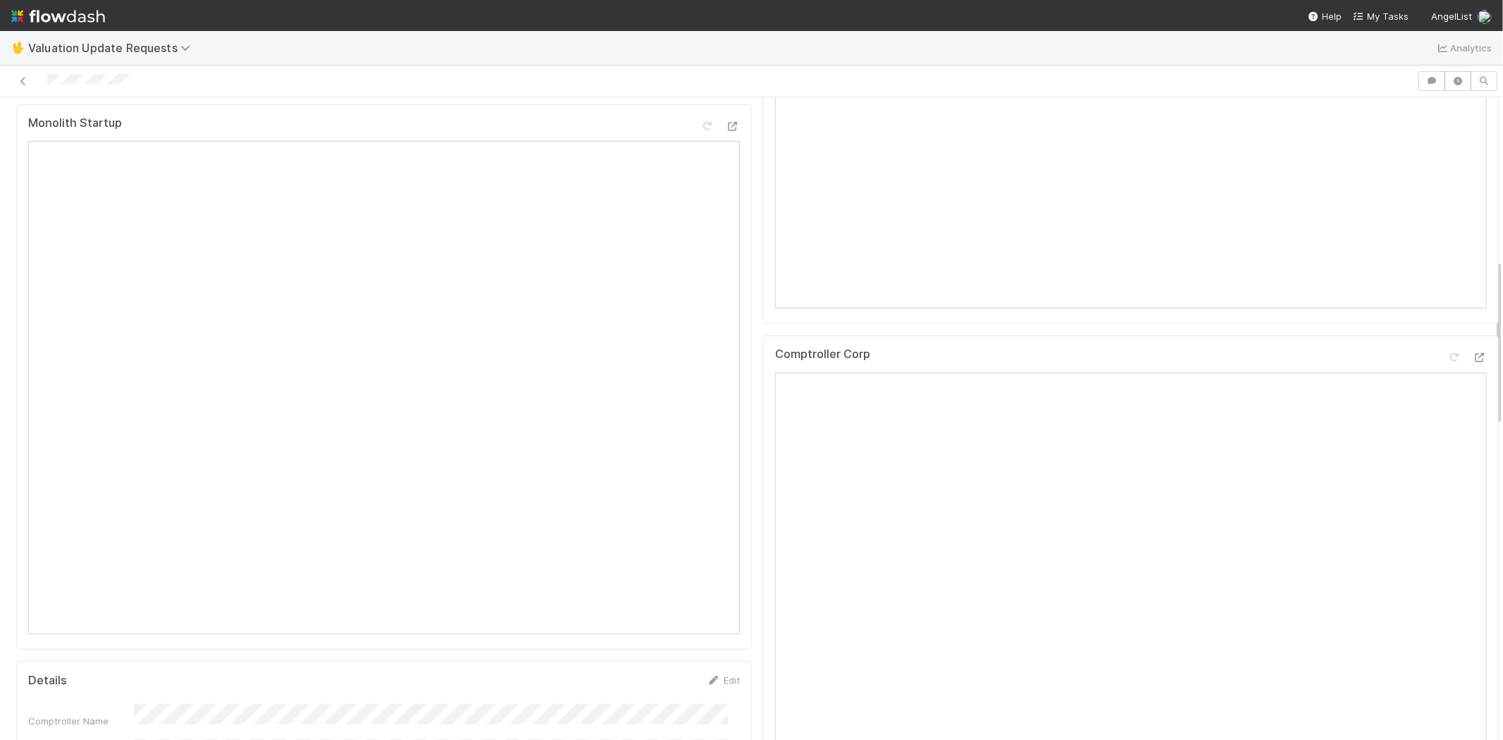
scroll to position [626, 0]
click at [1447, 333] on icon at bounding box center [1454, 328] width 14 height 9
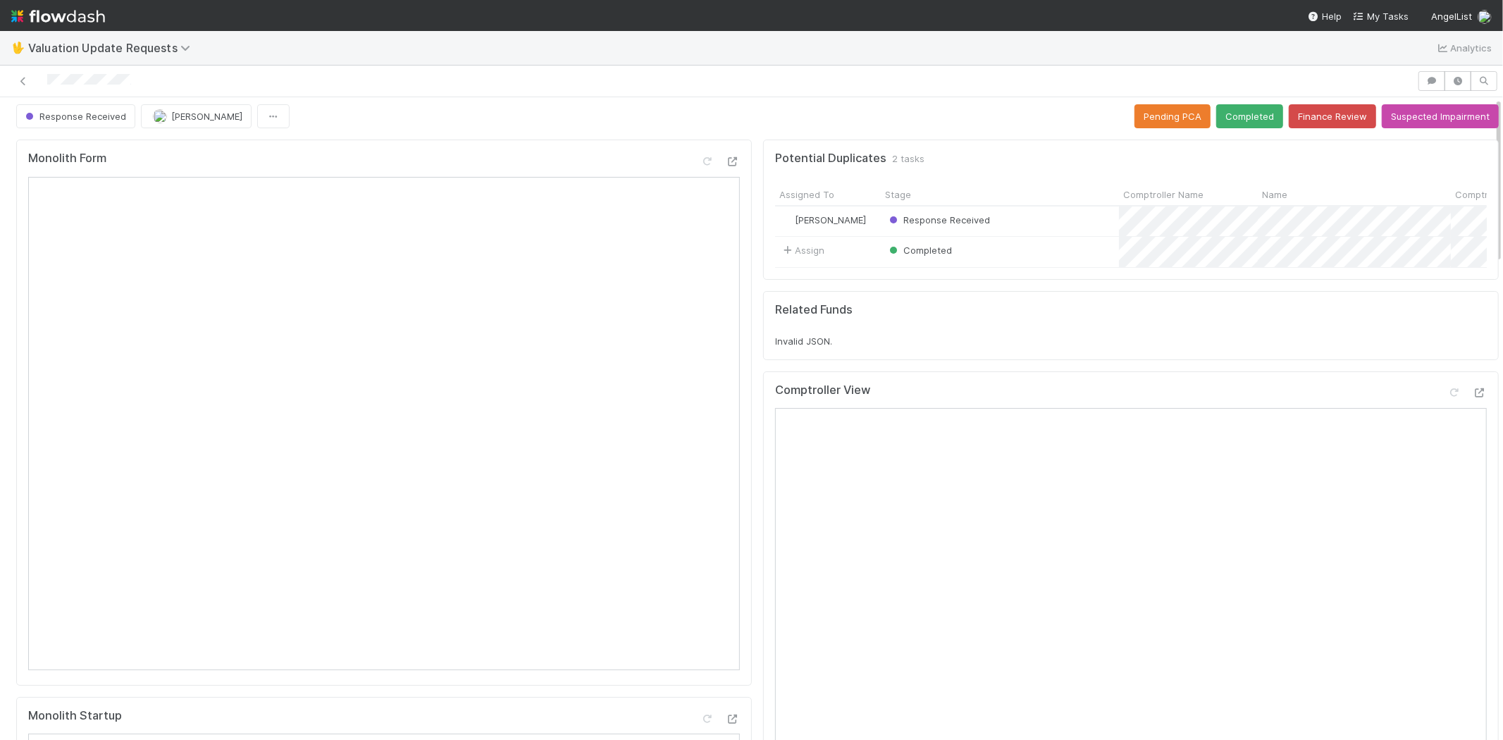
scroll to position [0, 0]
click at [1235, 113] on button "Completed" at bounding box center [1249, 121] width 67 height 24
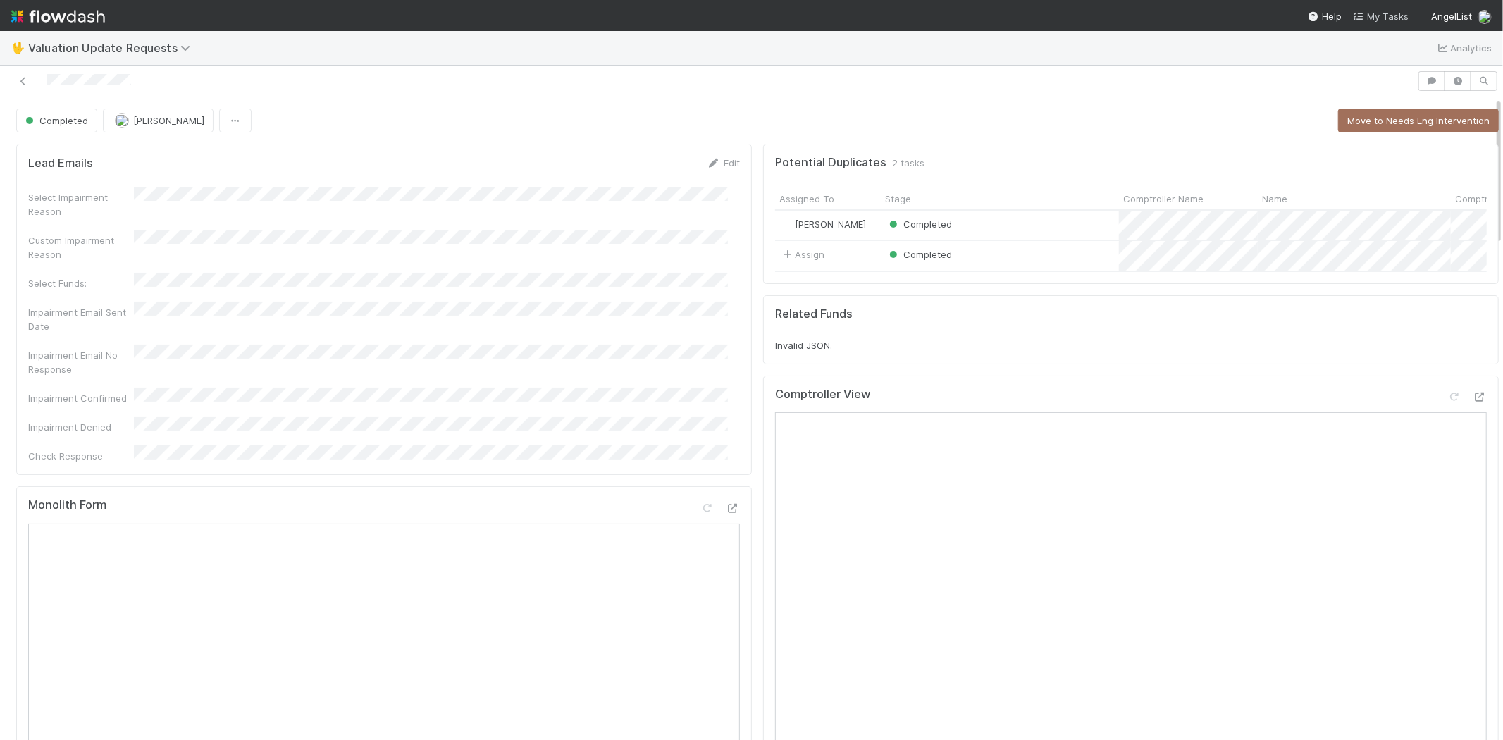
click at [1376, 15] on span "My Tasks" at bounding box center [1381, 16] width 56 height 11
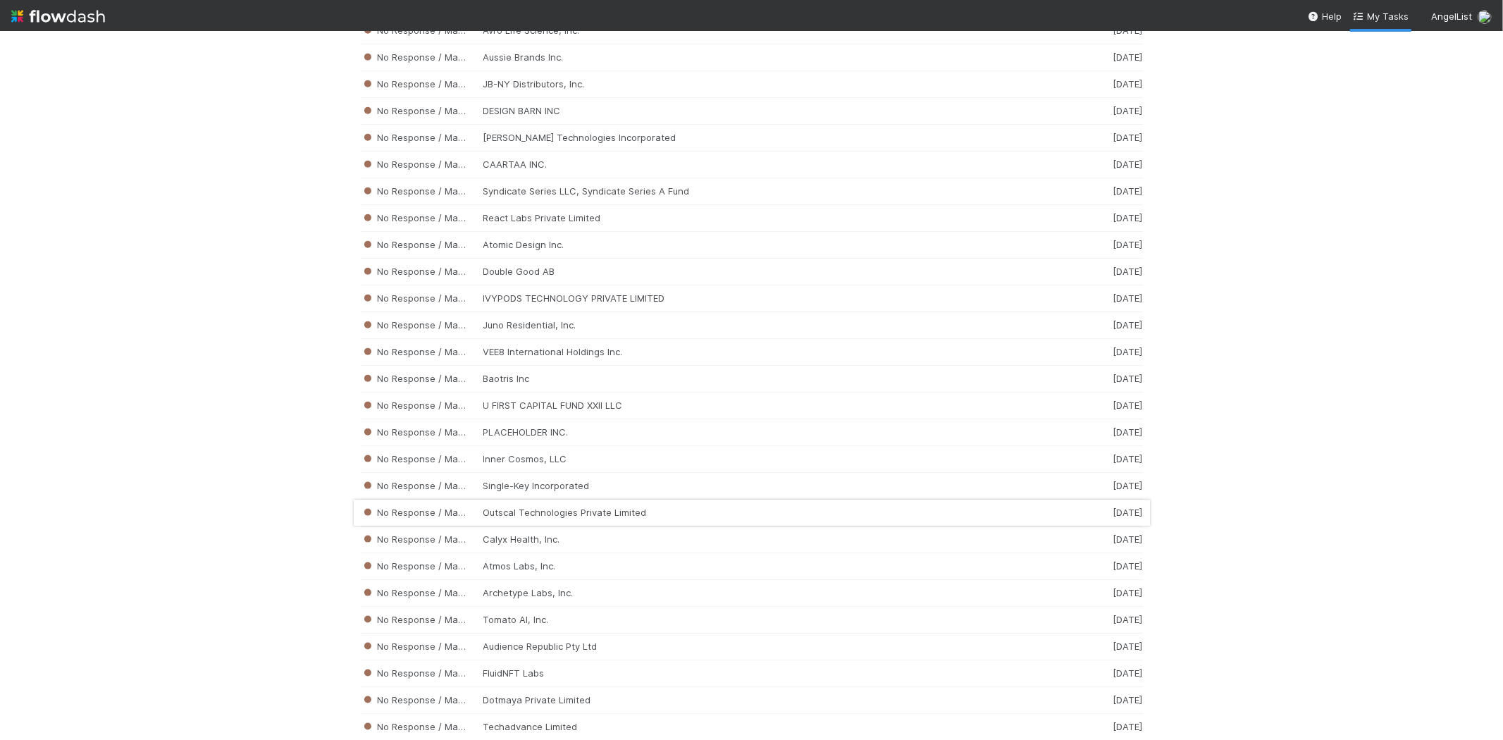
scroll to position [5807, 0]
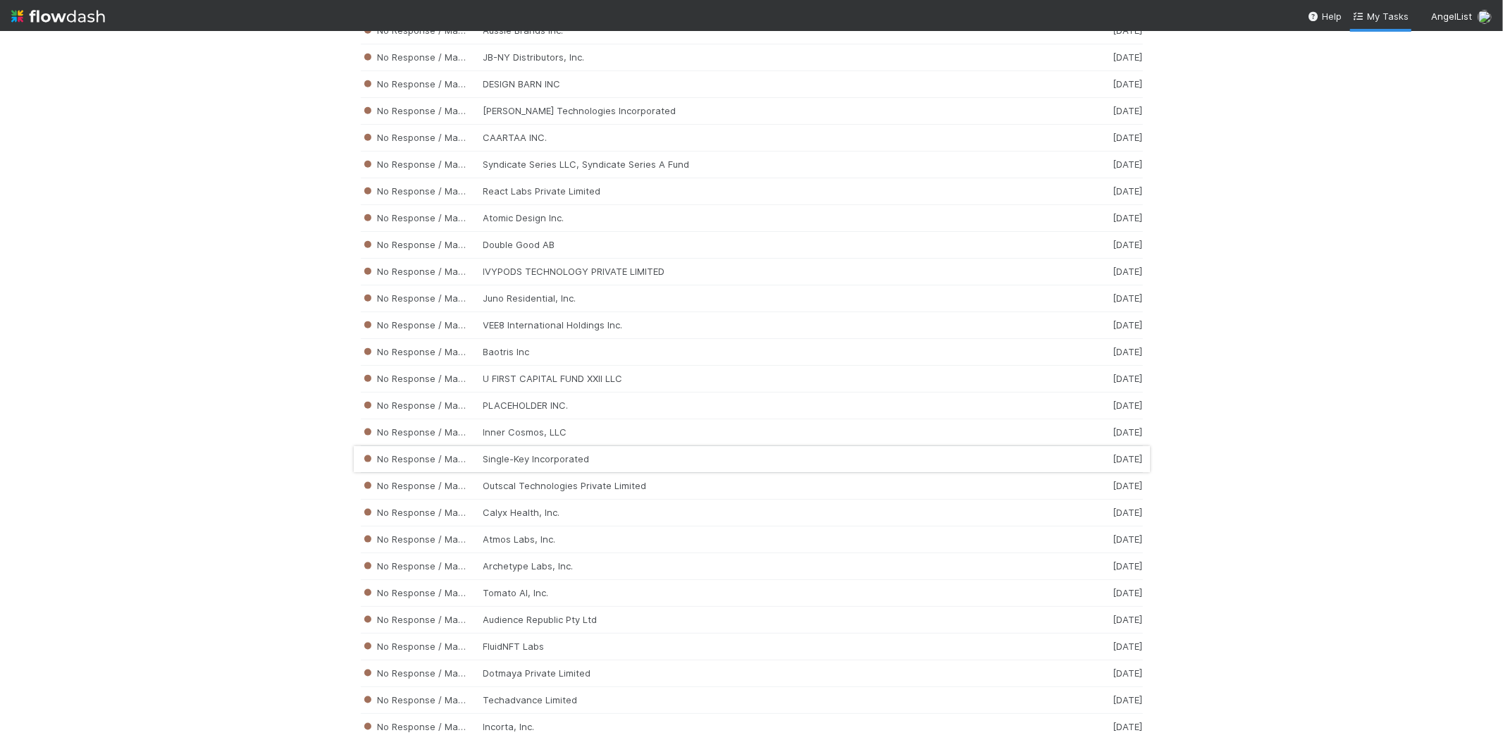
click at [538, 473] on div "No Response / Manual Review Single-Key Incorporated 2 weeks ago" at bounding box center [752, 459] width 782 height 27
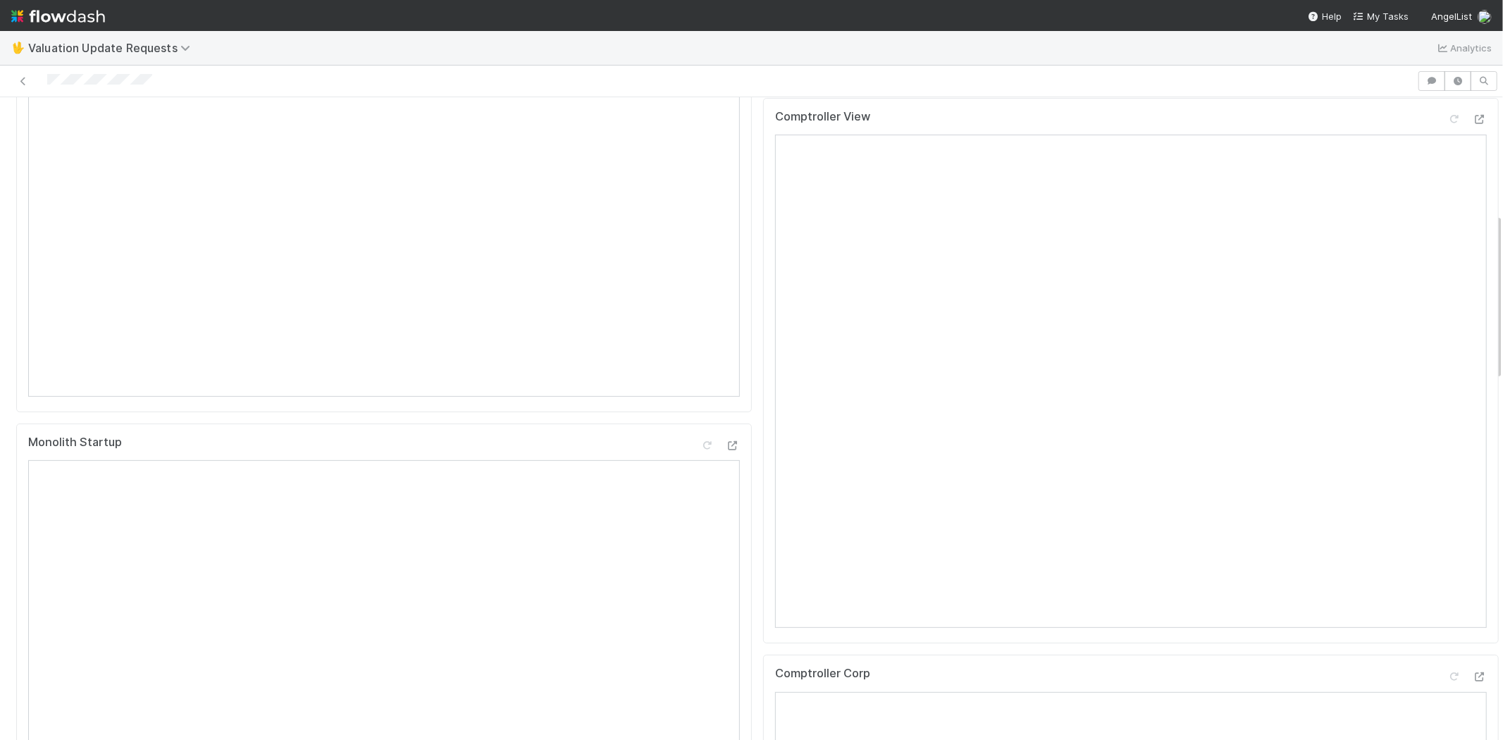
scroll to position [469, 0]
drag, startPoint x: 157, startPoint y: 82, endPoint x: 46, endPoint y: 80, distance: 111.4
click at [46, 80] on div at bounding box center [709, 81] width 1406 height 20
click at [154, 87] on div at bounding box center [709, 81] width 1406 height 20
click at [51, 83] on div at bounding box center [709, 81] width 1406 height 20
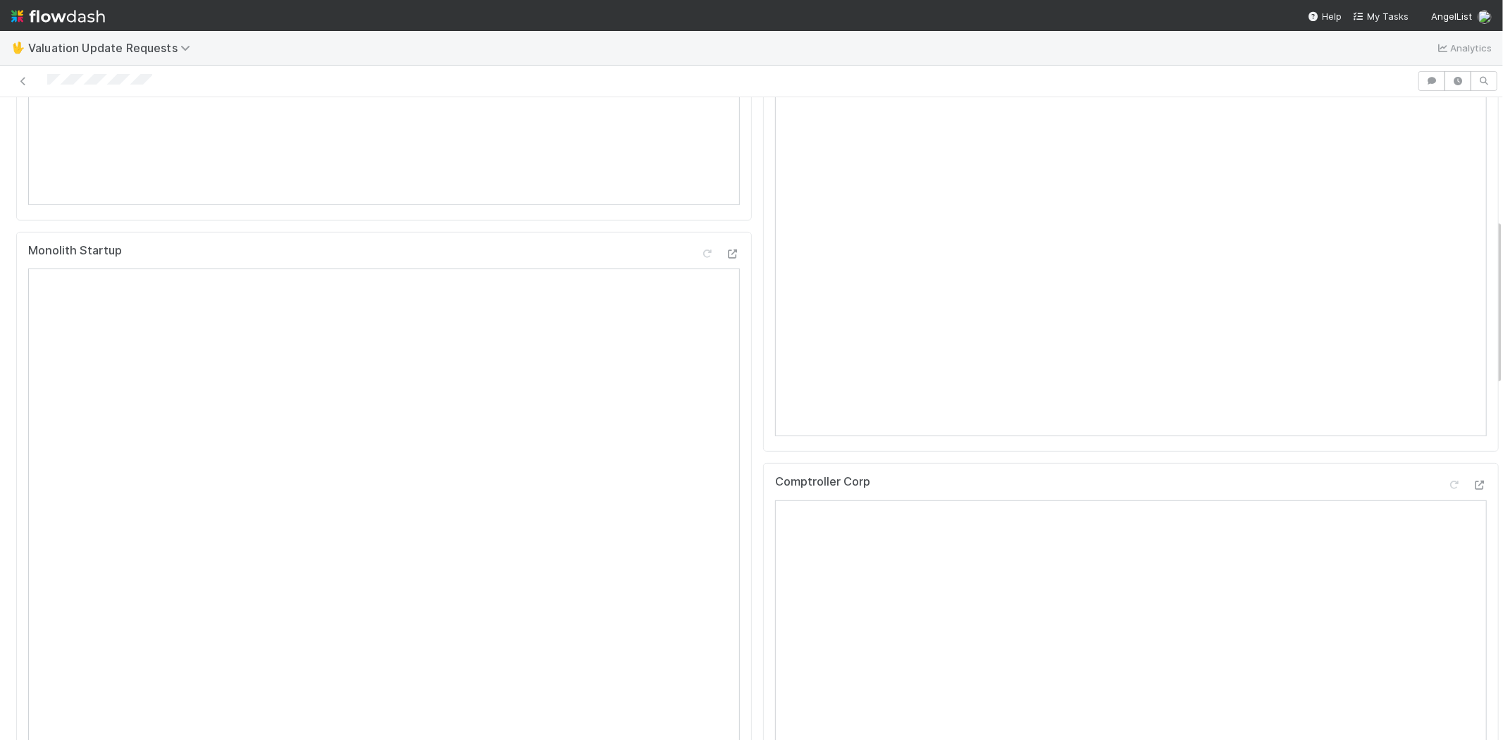
drag, startPoint x: 40, startPoint y: 78, endPoint x: 153, endPoint y: 87, distance: 113.1
click at [153, 87] on div at bounding box center [709, 81] width 1406 height 20
click at [168, 85] on div at bounding box center [709, 81] width 1406 height 20
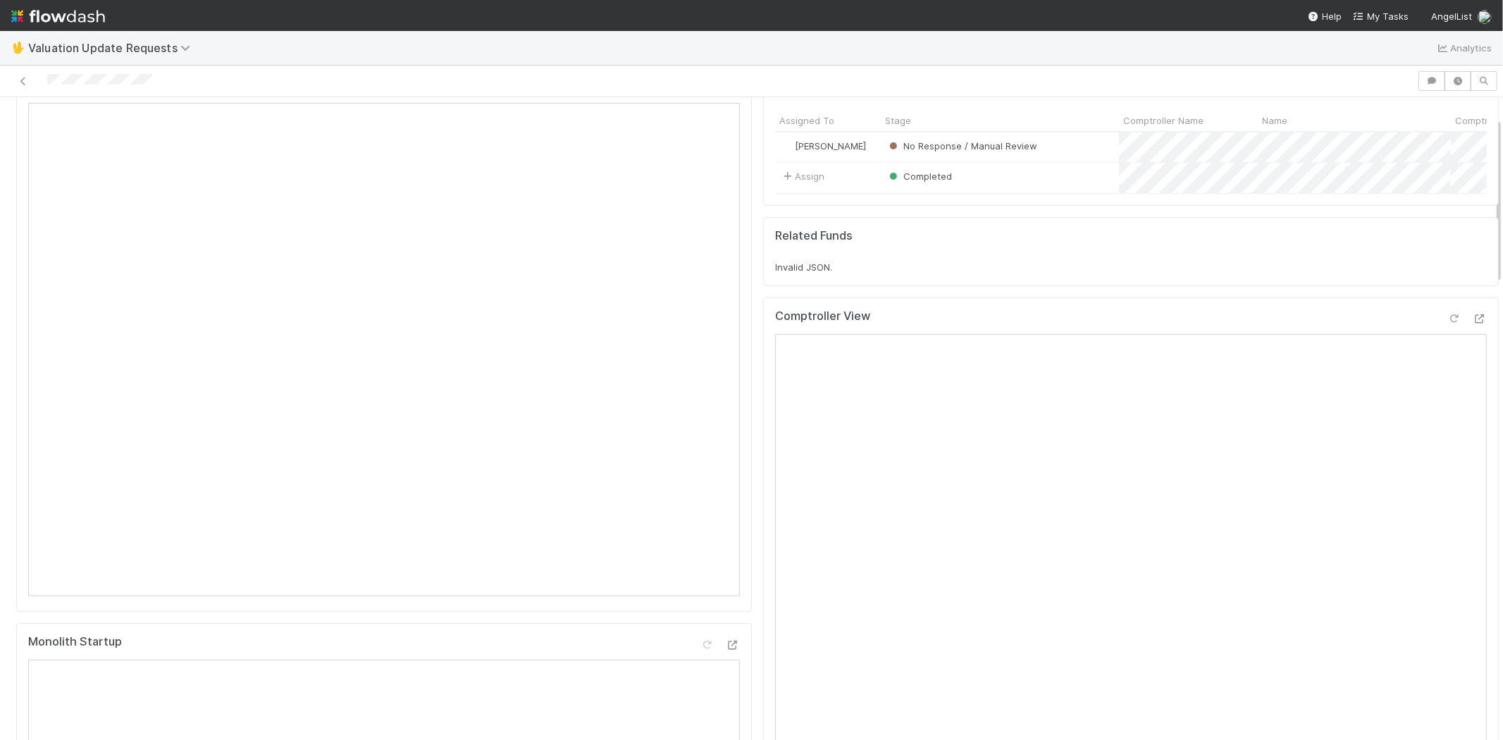
click at [1447, 323] on icon at bounding box center [1454, 318] width 14 height 9
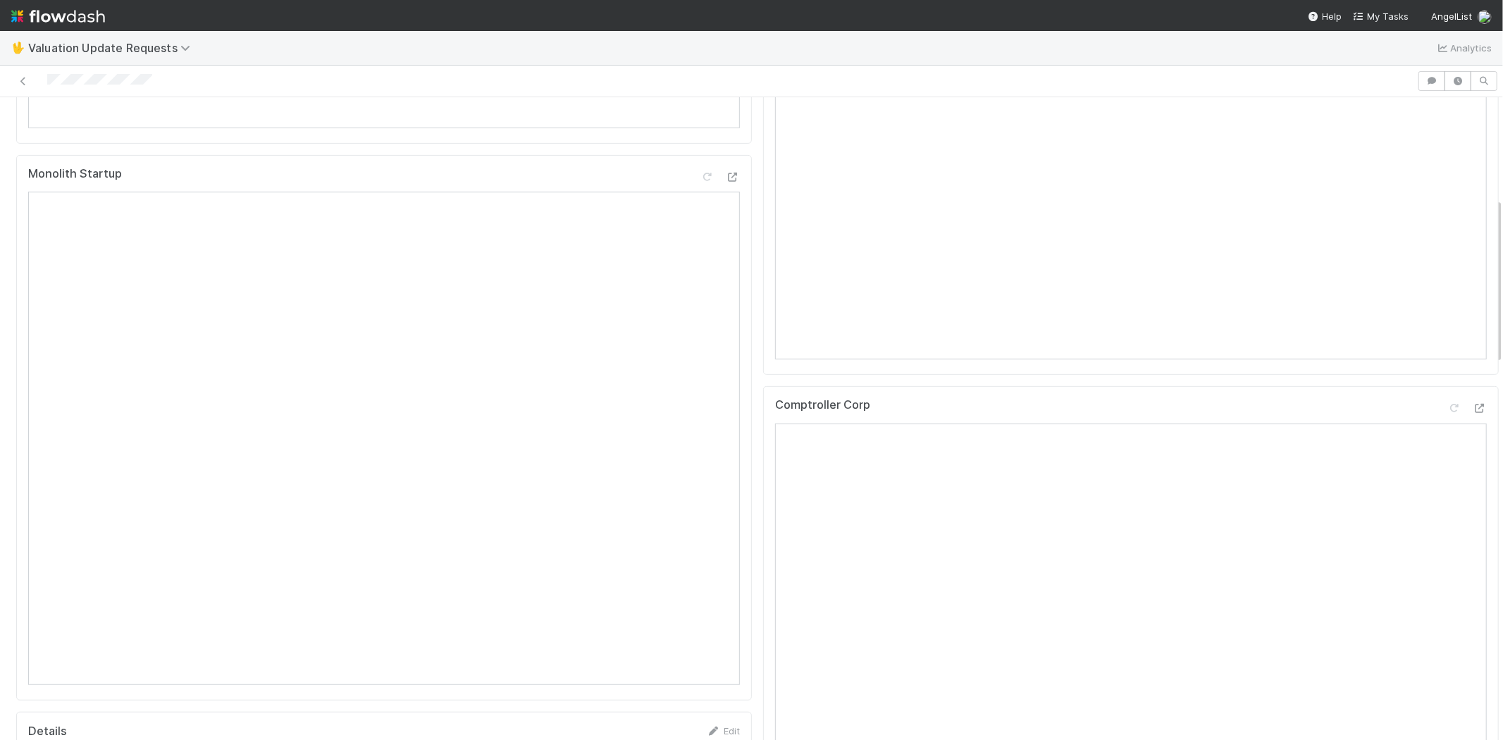
scroll to position [548, 0]
click at [1447, 412] on icon at bounding box center [1454, 406] width 14 height 9
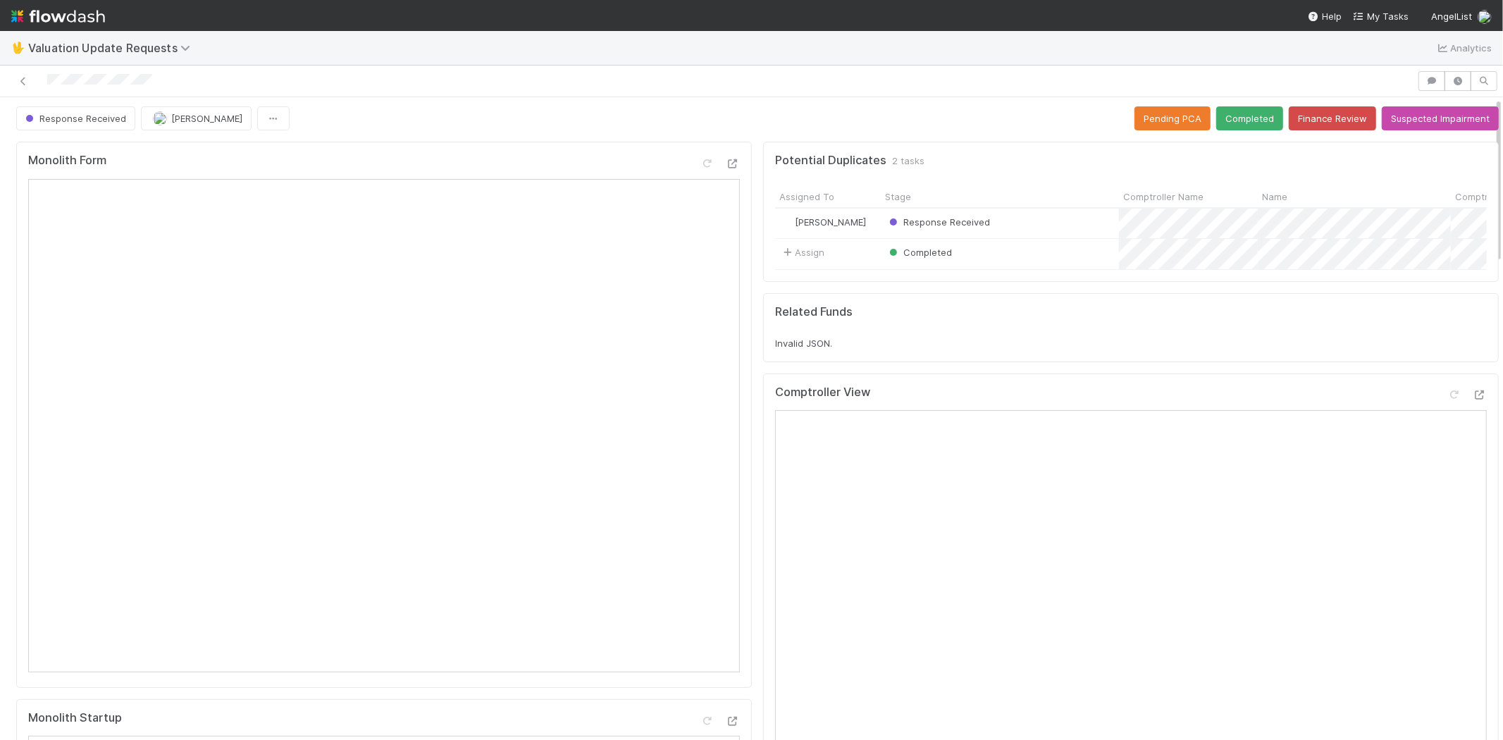
scroll to position [0, 0]
click at [1226, 109] on button "Completed" at bounding box center [1249, 121] width 67 height 24
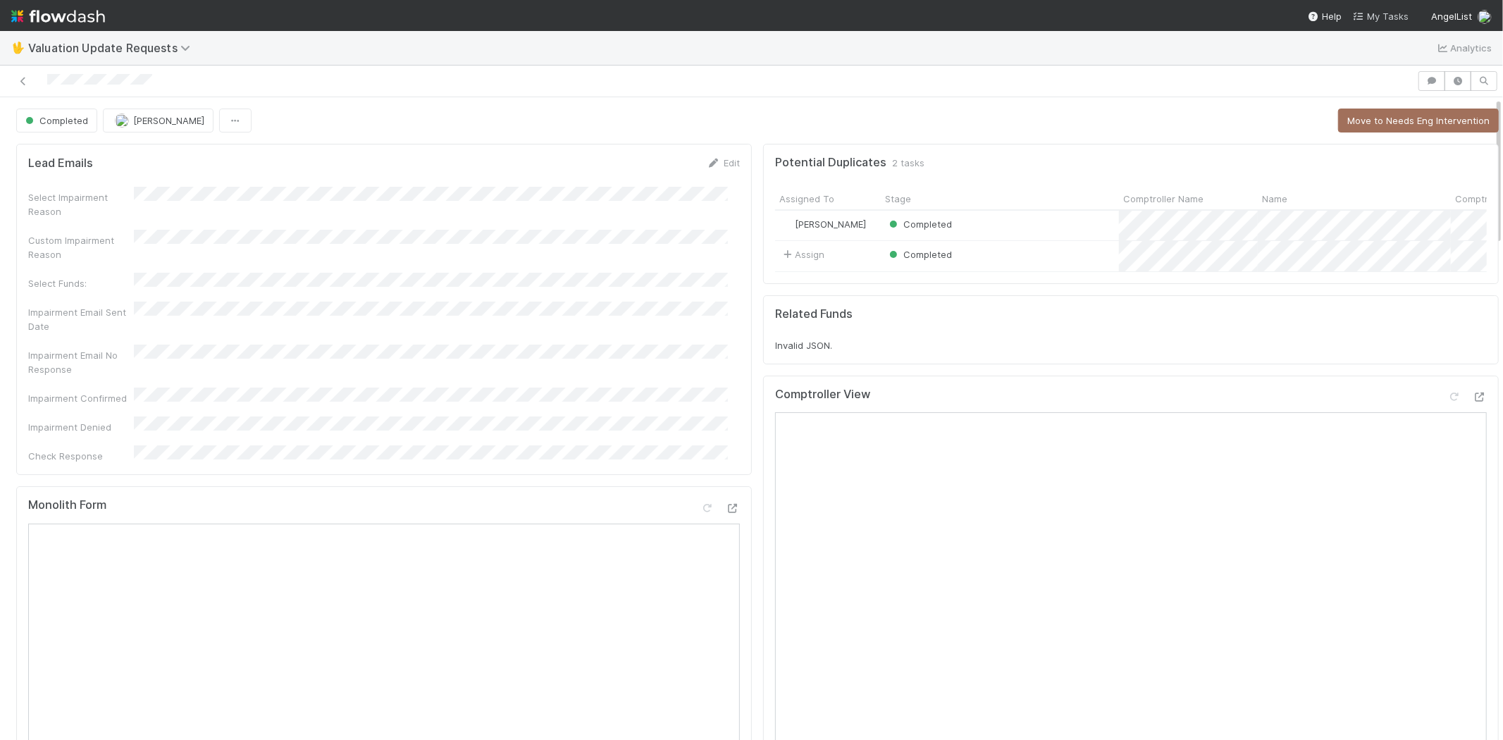
click at [1390, 15] on span "My Tasks" at bounding box center [1381, 16] width 56 height 11
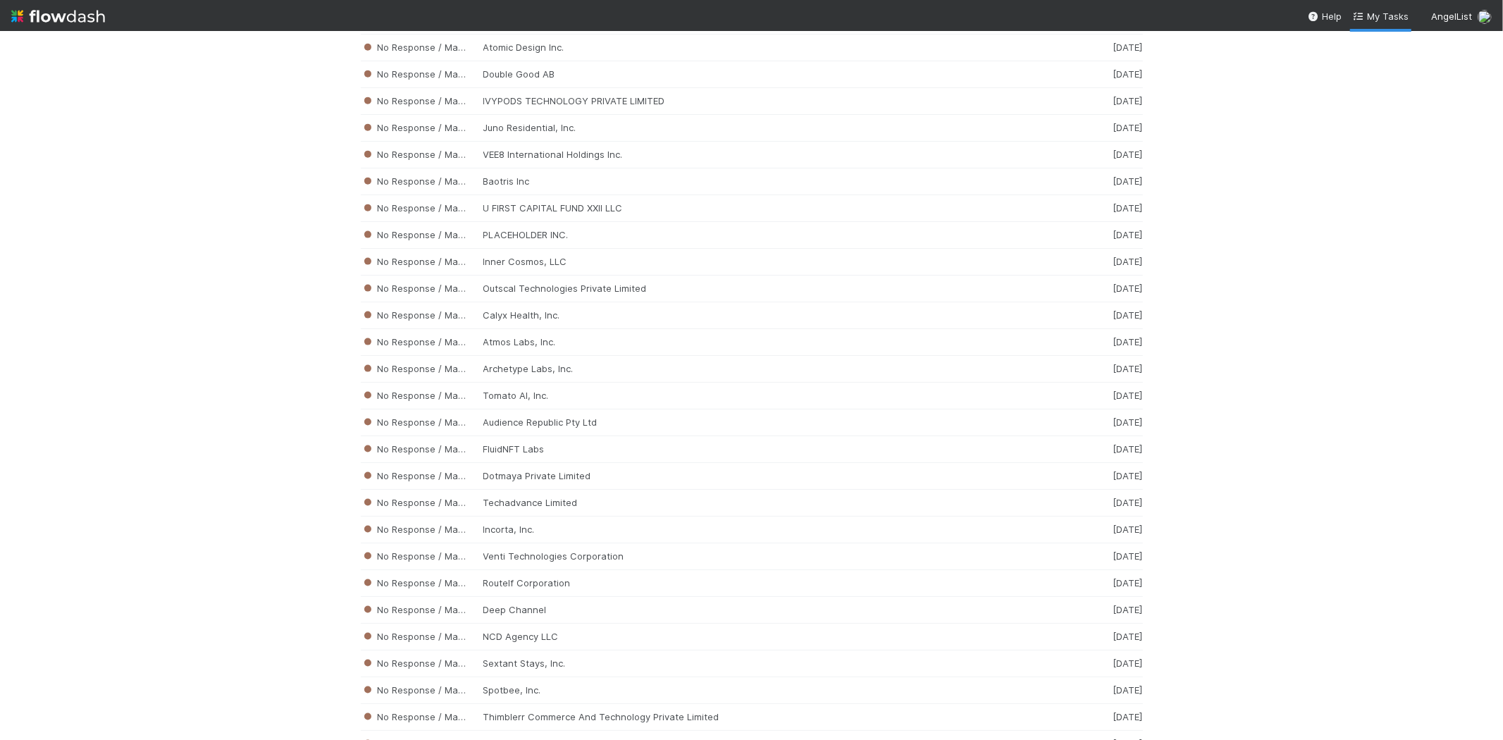
scroll to position [6124, 0]
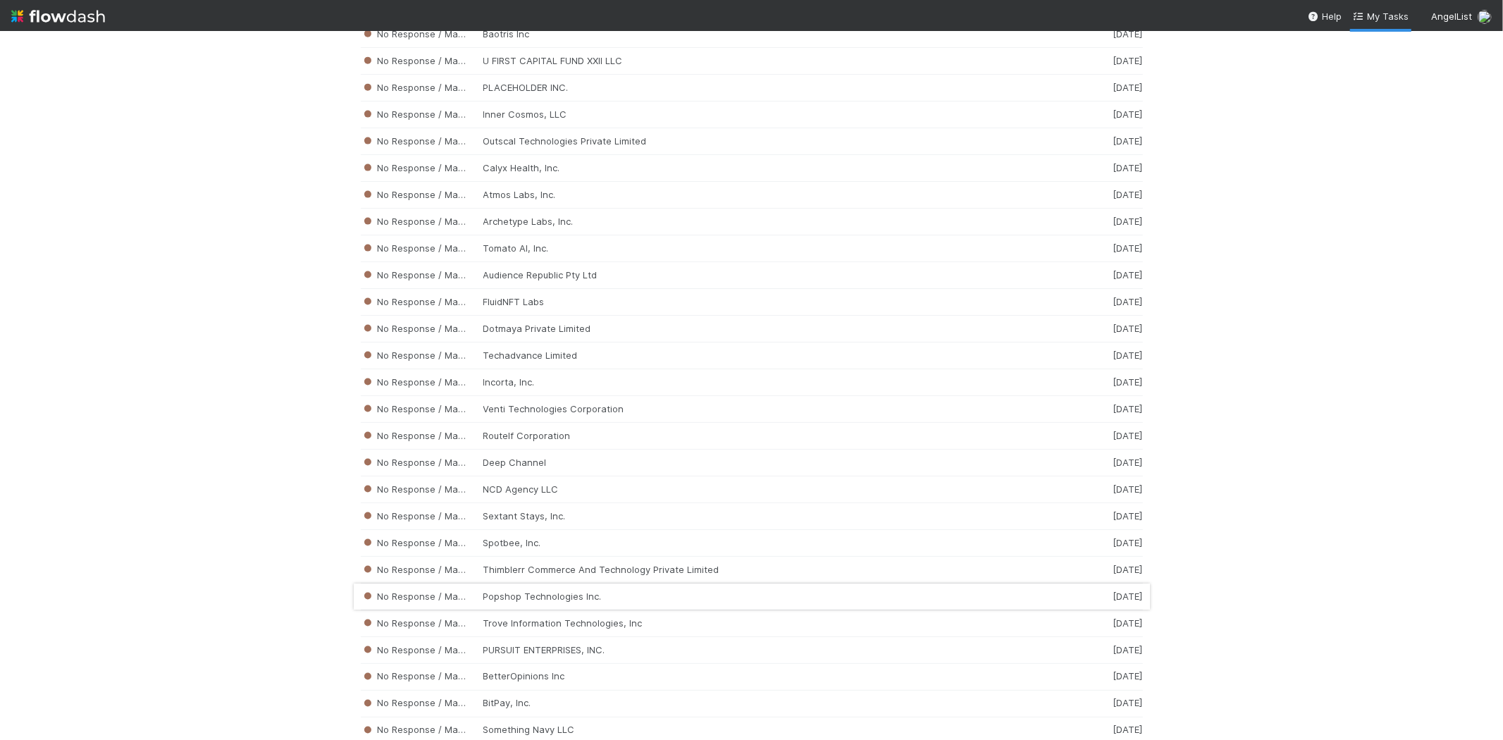
click at [520, 610] on div "No Response / Manual Review Popshop Technologies Inc. 2 weeks ago" at bounding box center [752, 596] width 782 height 27
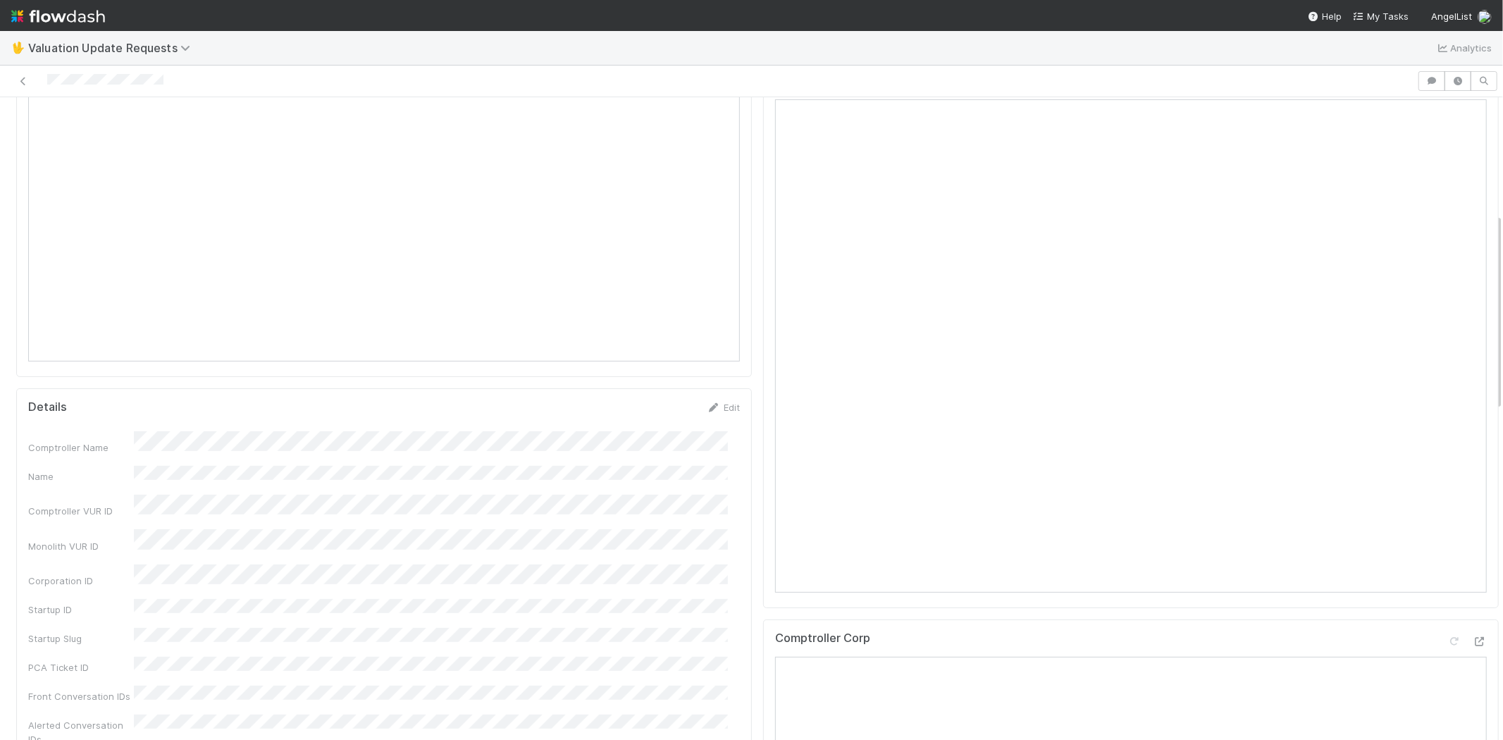
scroll to position [705, 0]
click at [170, 89] on div at bounding box center [709, 81] width 1406 height 20
drag, startPoint x: 173, startPoint y: 79, endPoint x: 46, endPoint y: 76, distance: 126.9
click at [46, 76] on div at bounding box center [709, 81] width 1406 height 20
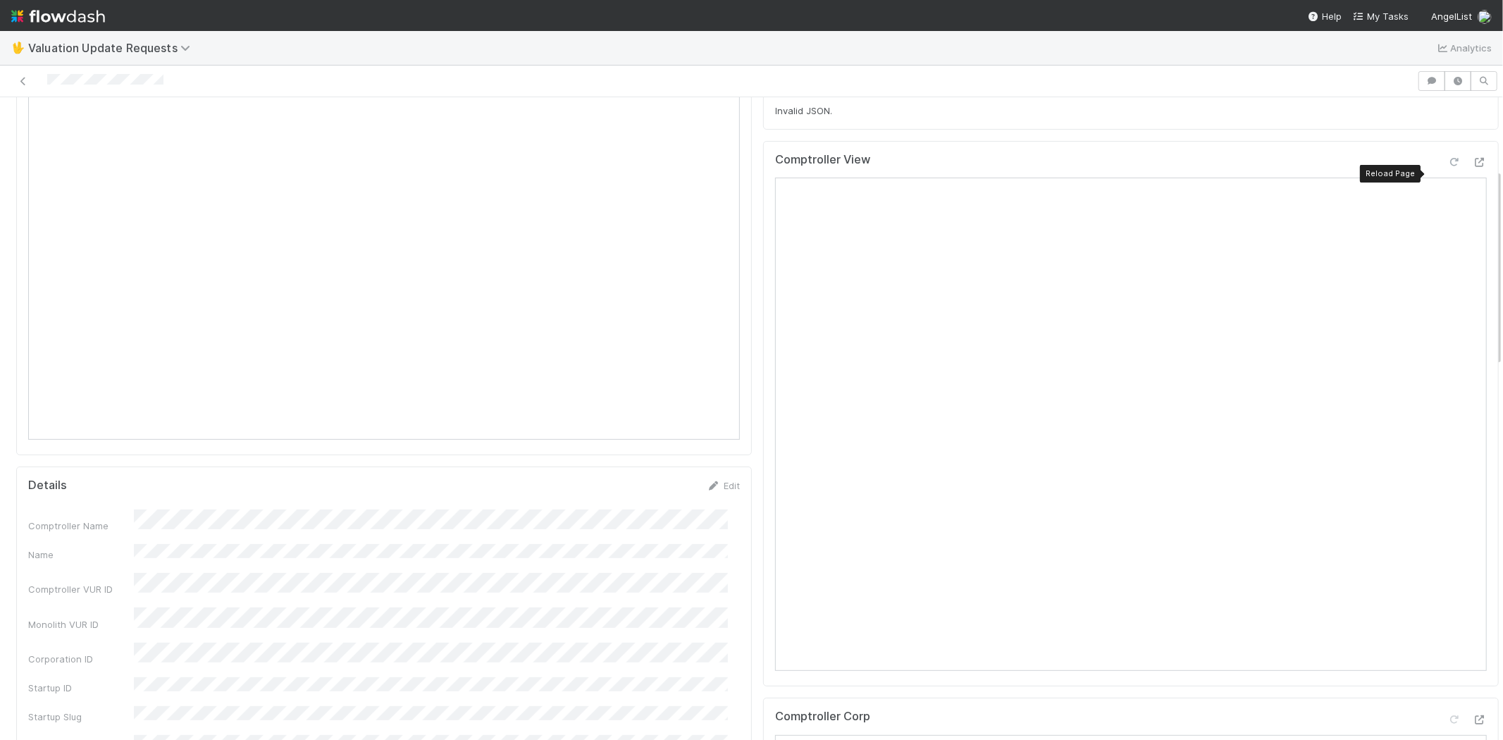
click at [1447, 167] on icon at bounding box center [1454, 162] width 14 height 9
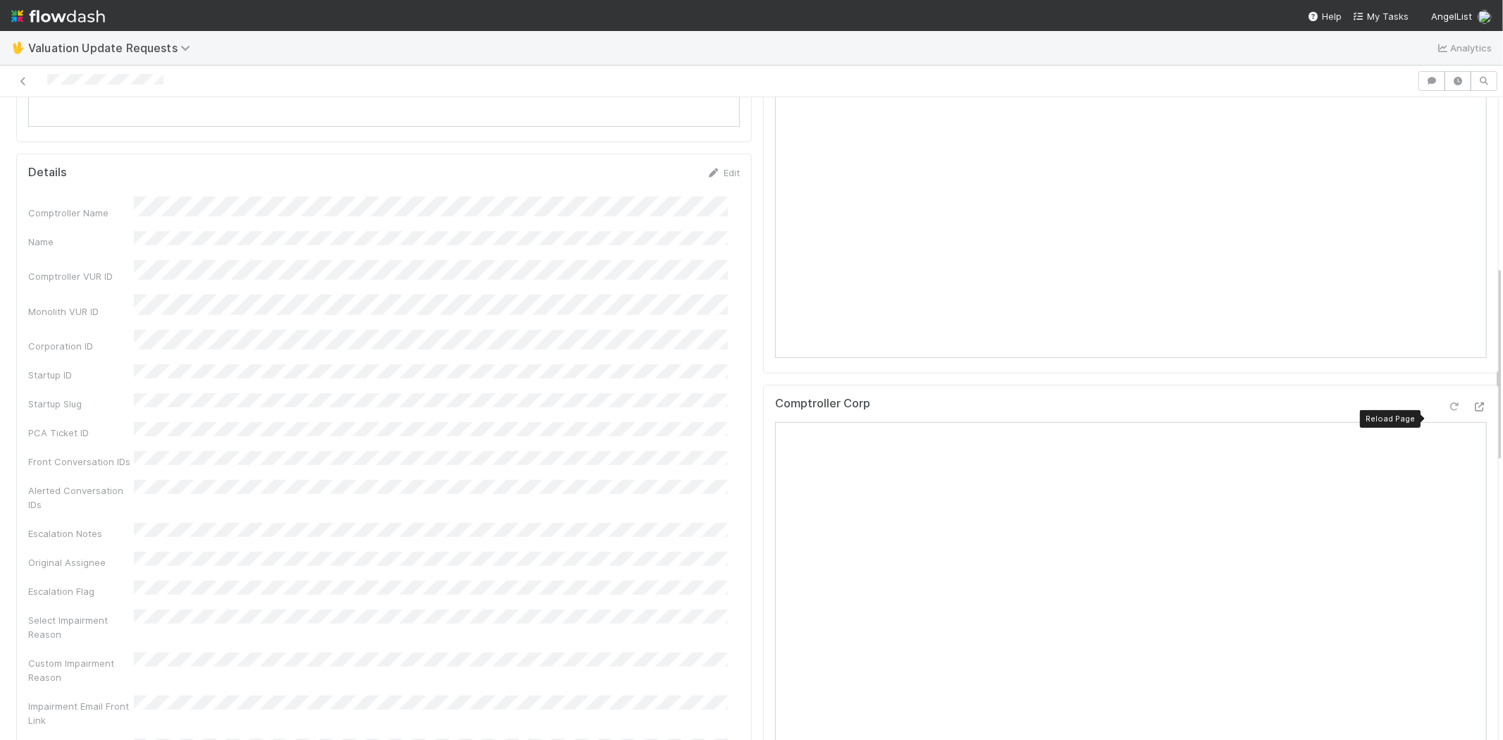
click at [1447, 412] on icon at bounding box center [1454, 406] width 14 height 9
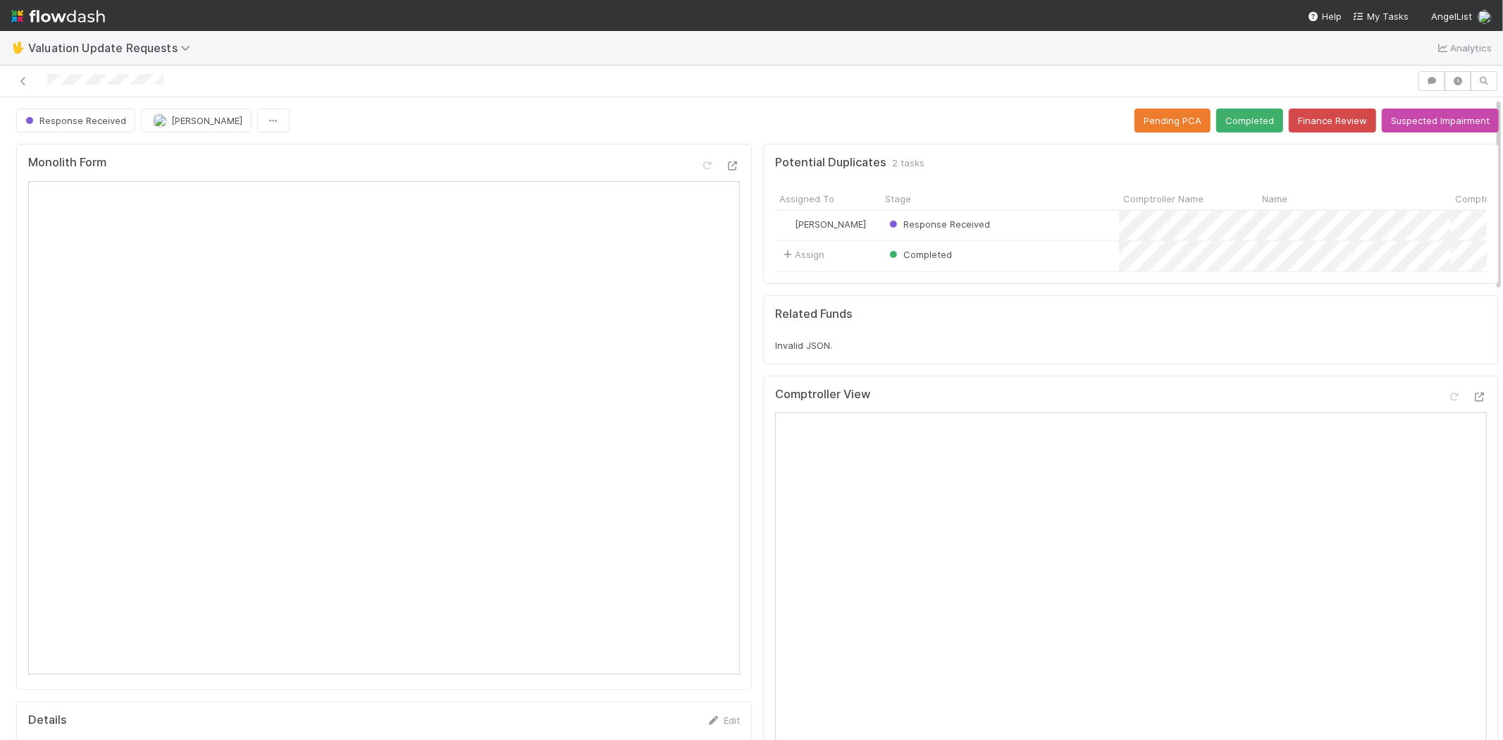
scroll to position [0, 0]
click at [1225, 120] on button "Completed" at bounding box center [1249, 121] width 67 height 24
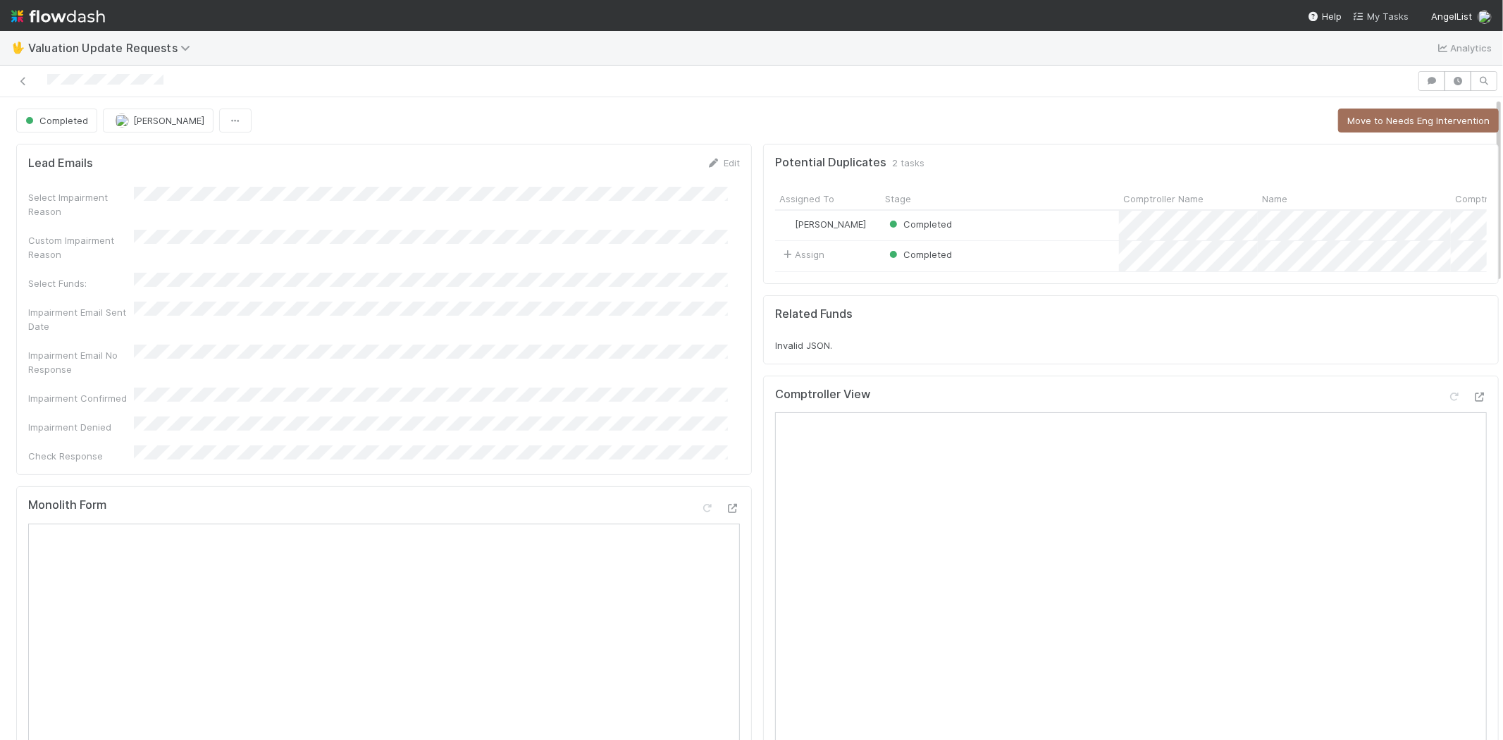
click at [1402, 13] on span "My Tasks" at bounding box center [1381, 16] width 56 height 11
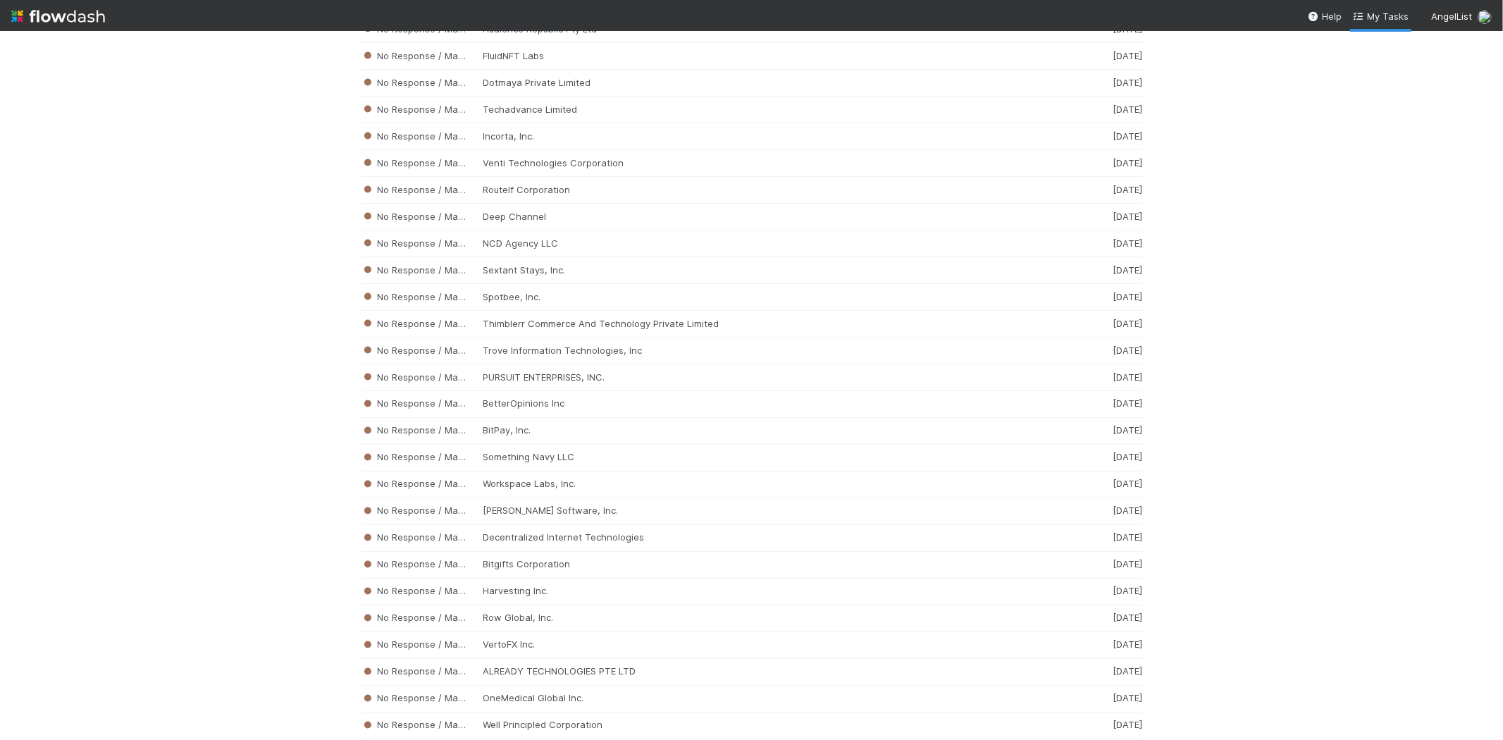
scroll to position [7057, 0]
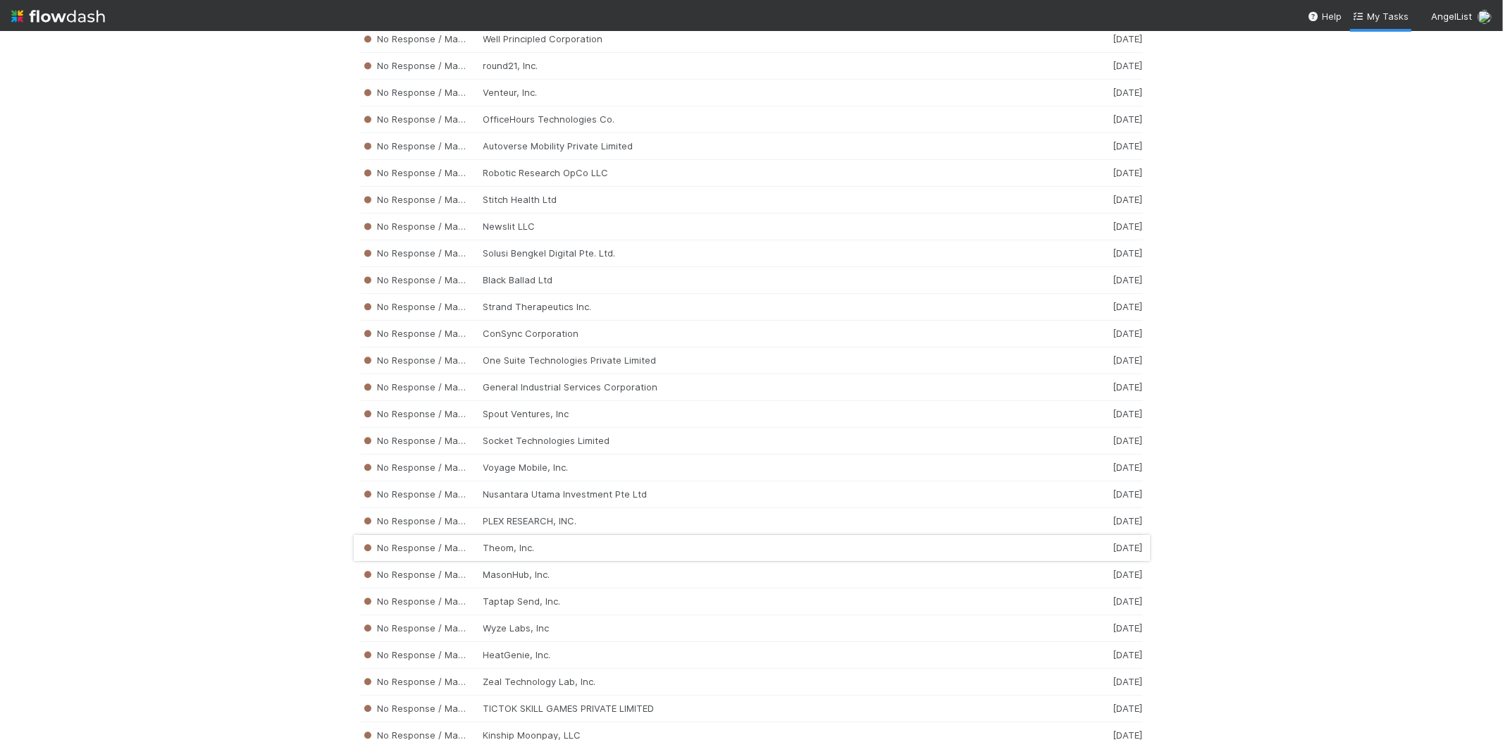
click at [559, 562] on div "No Response / Manual Review Theom, Inc. 2 weeks ago" at bounding box center [752, 548] width 782 height 27
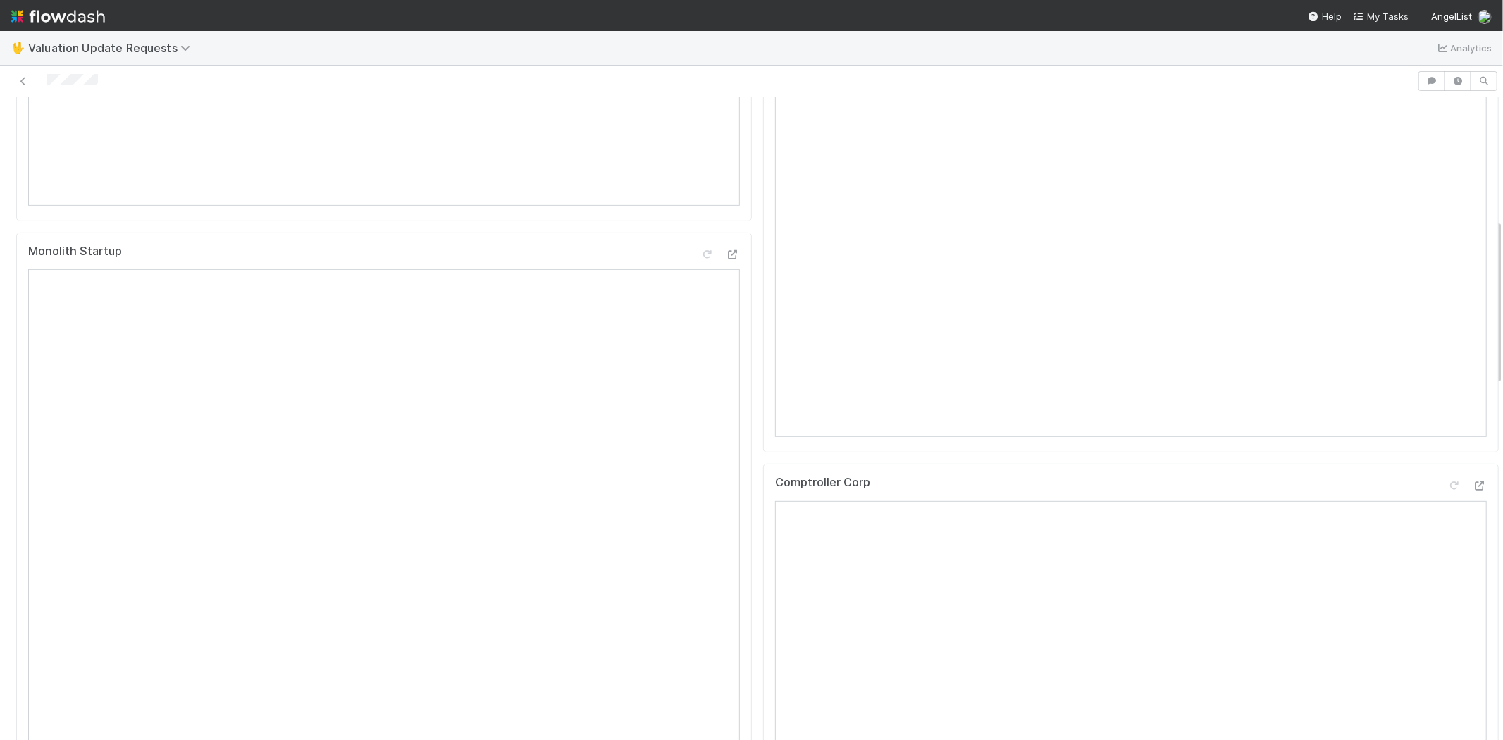
scroll to position [469, 0]
drag, startPoint x: 104, startPoint y: 79, endPoint x: 731, endPoint y: 122, distance: 628.6
click at [40, 85] on div at bounding box center [709, 81] width 1406 height 20
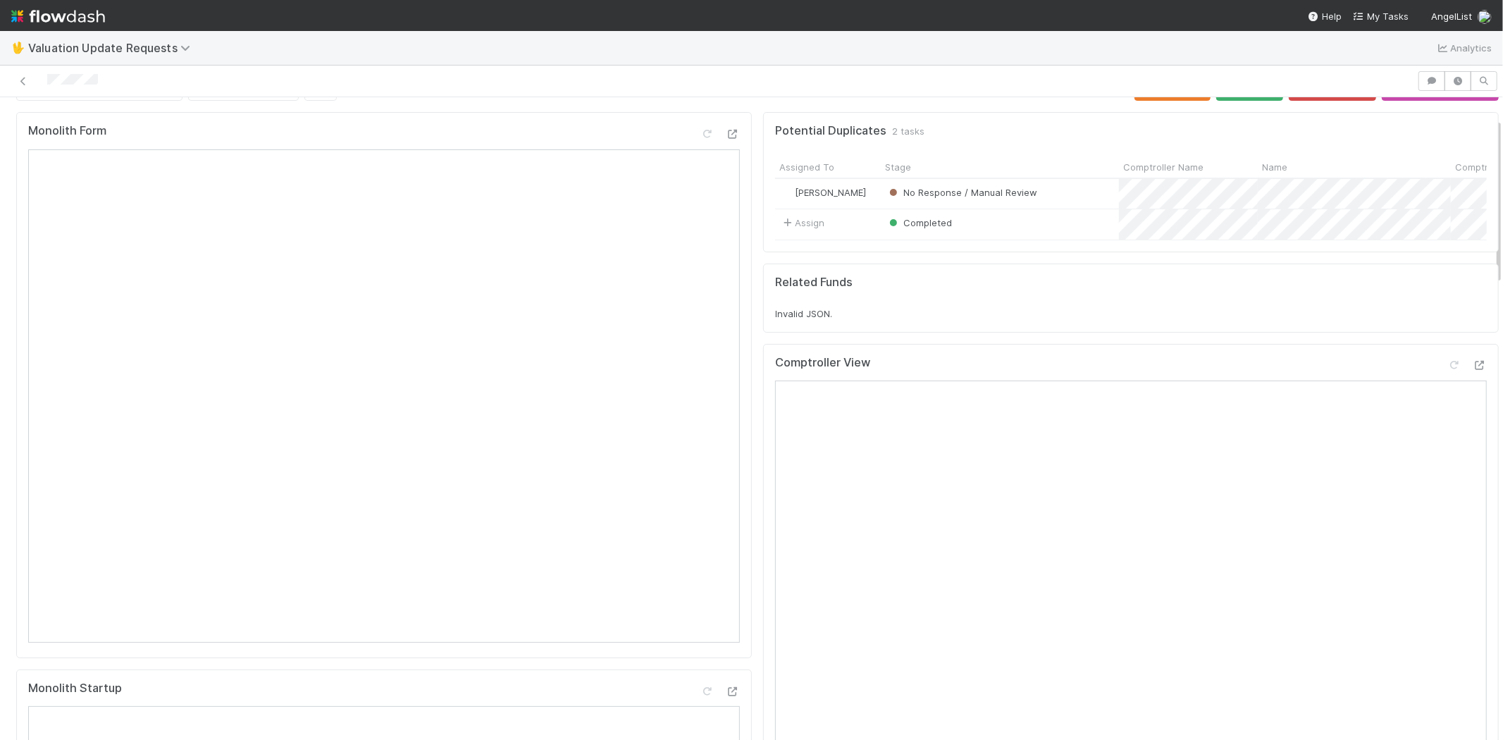
scroll to position [0, 0]
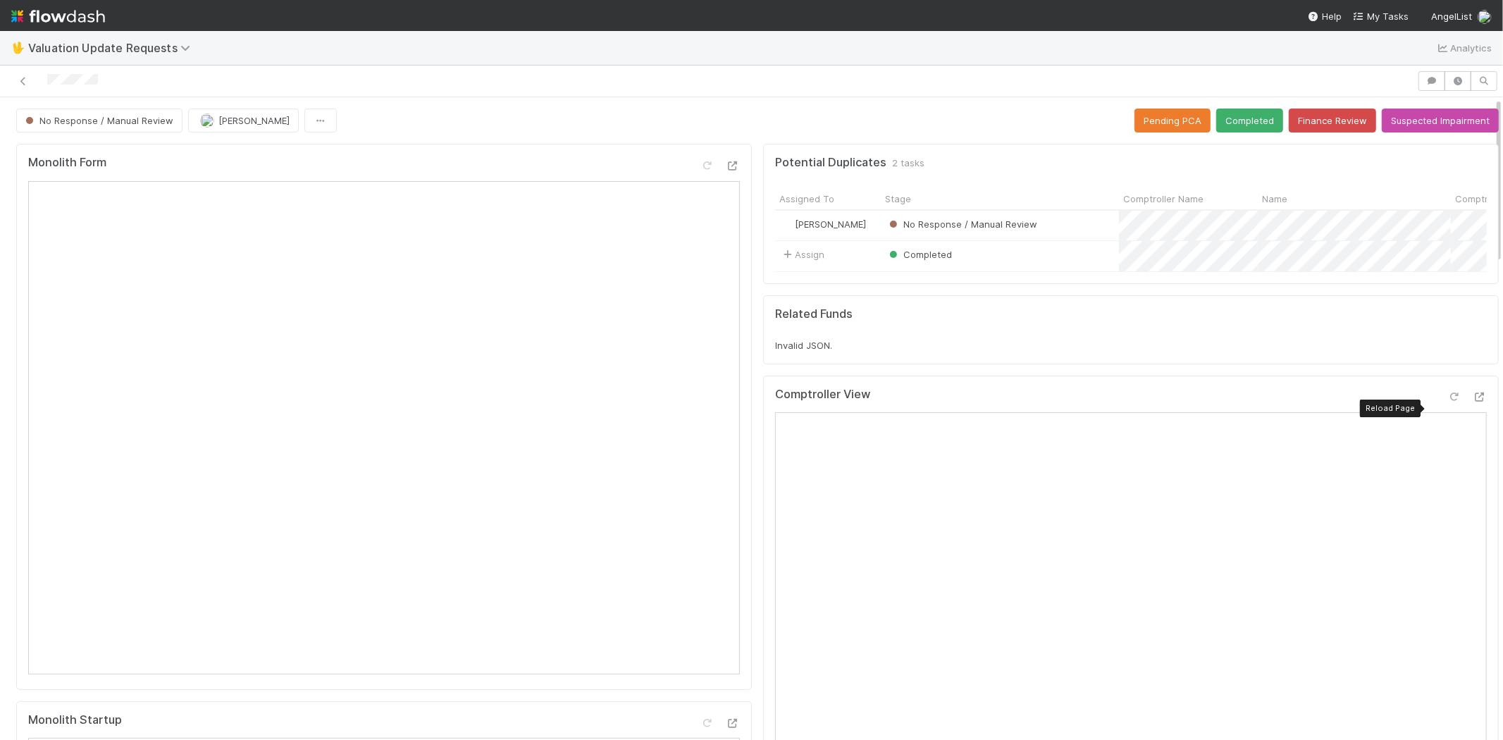
click at [1447, 402] on icon at bounding box center [1454, 397] width 14 height 9
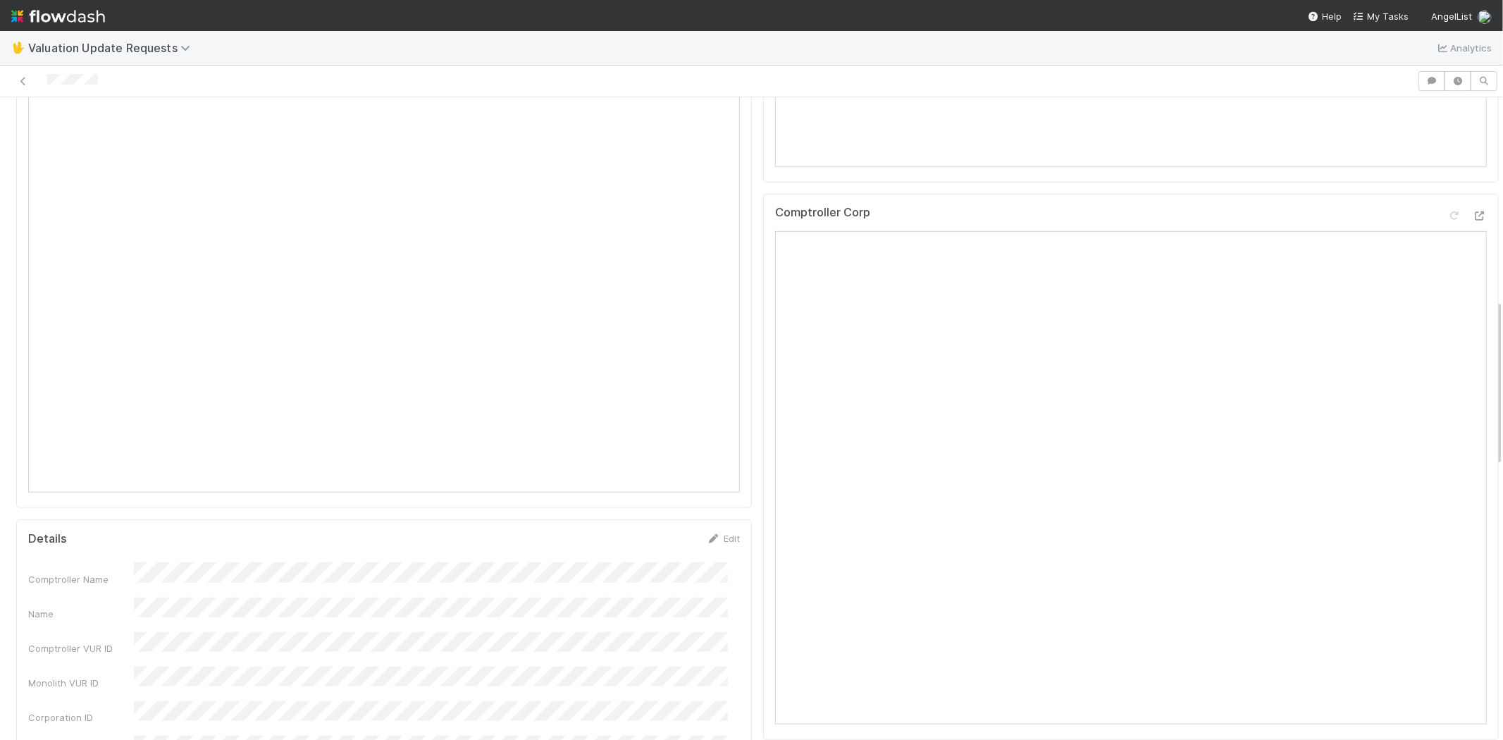
scroll to position [783, 0]
click at [1447, 176] on icon at bounding box center [1454, 171] width 14 height 9
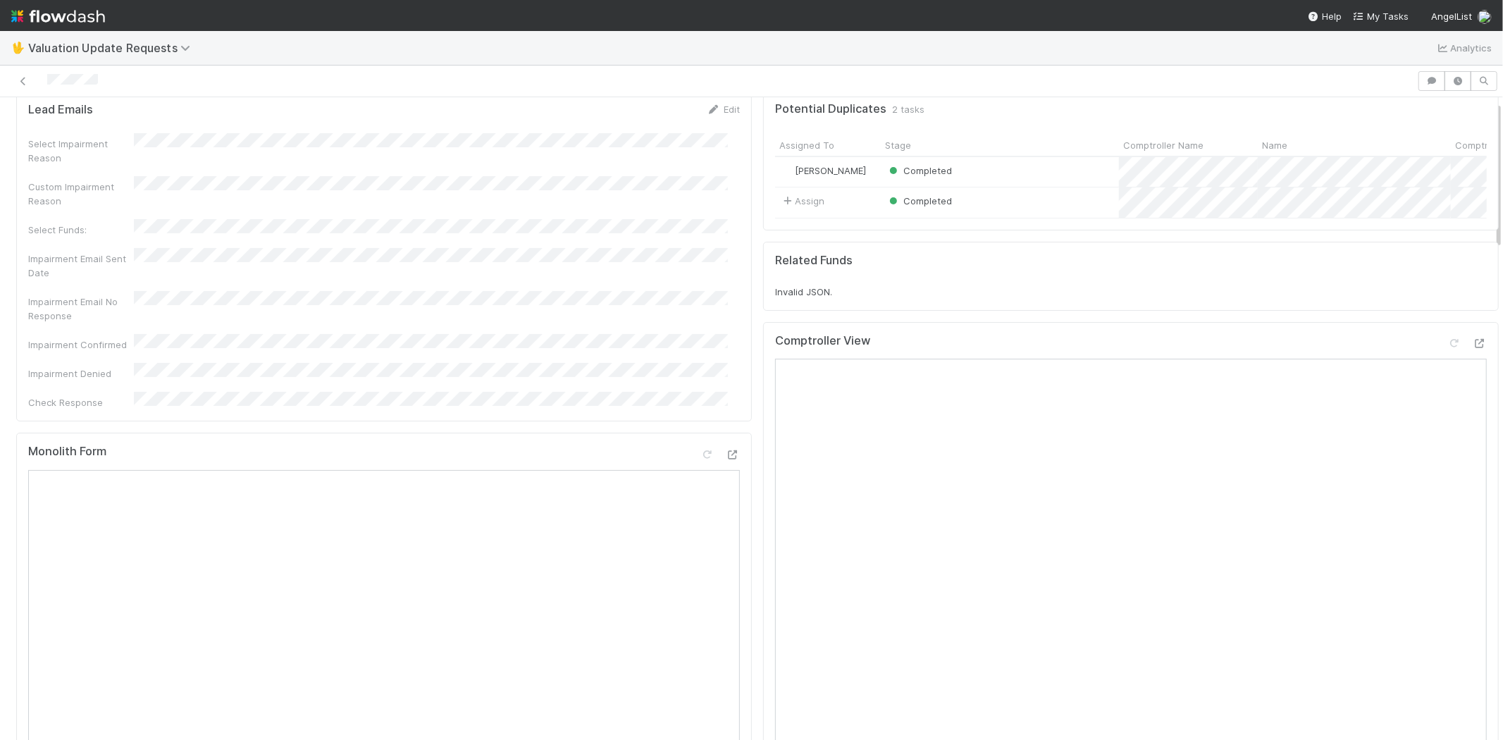
scroll to position [0, 0]
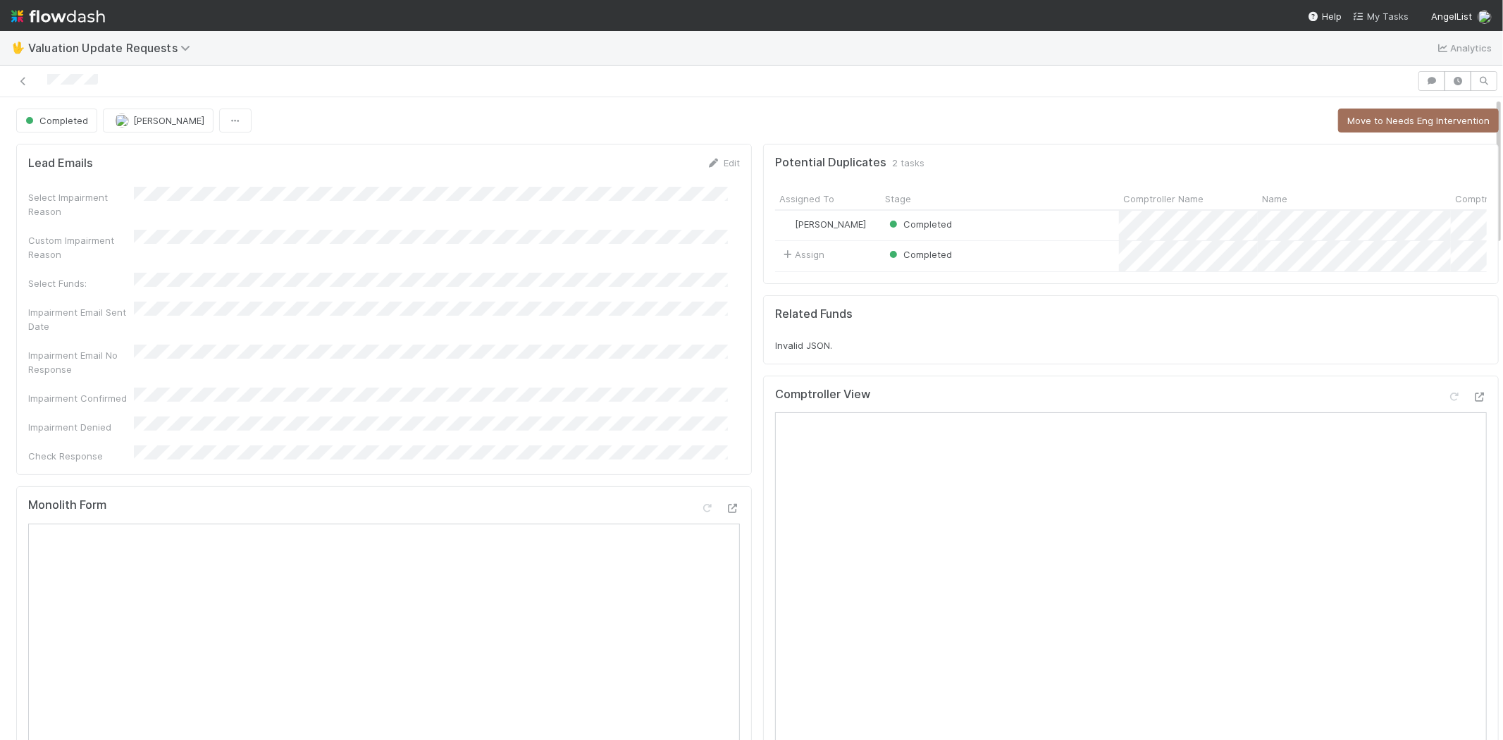
click at [1378, 13] on span "My Tasks" at bounding box center [1381, 16] width 56 height 11
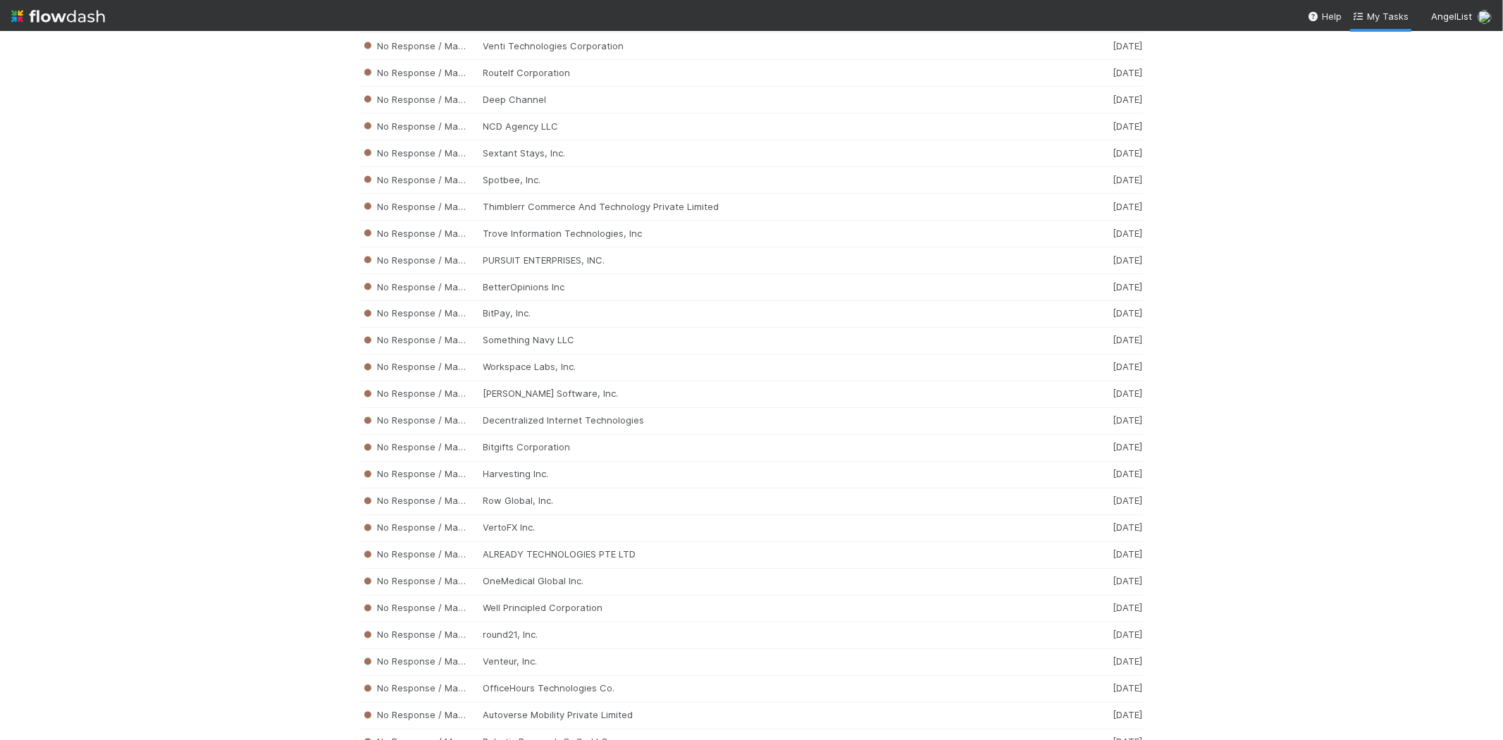
scroll to position [6580, 0]
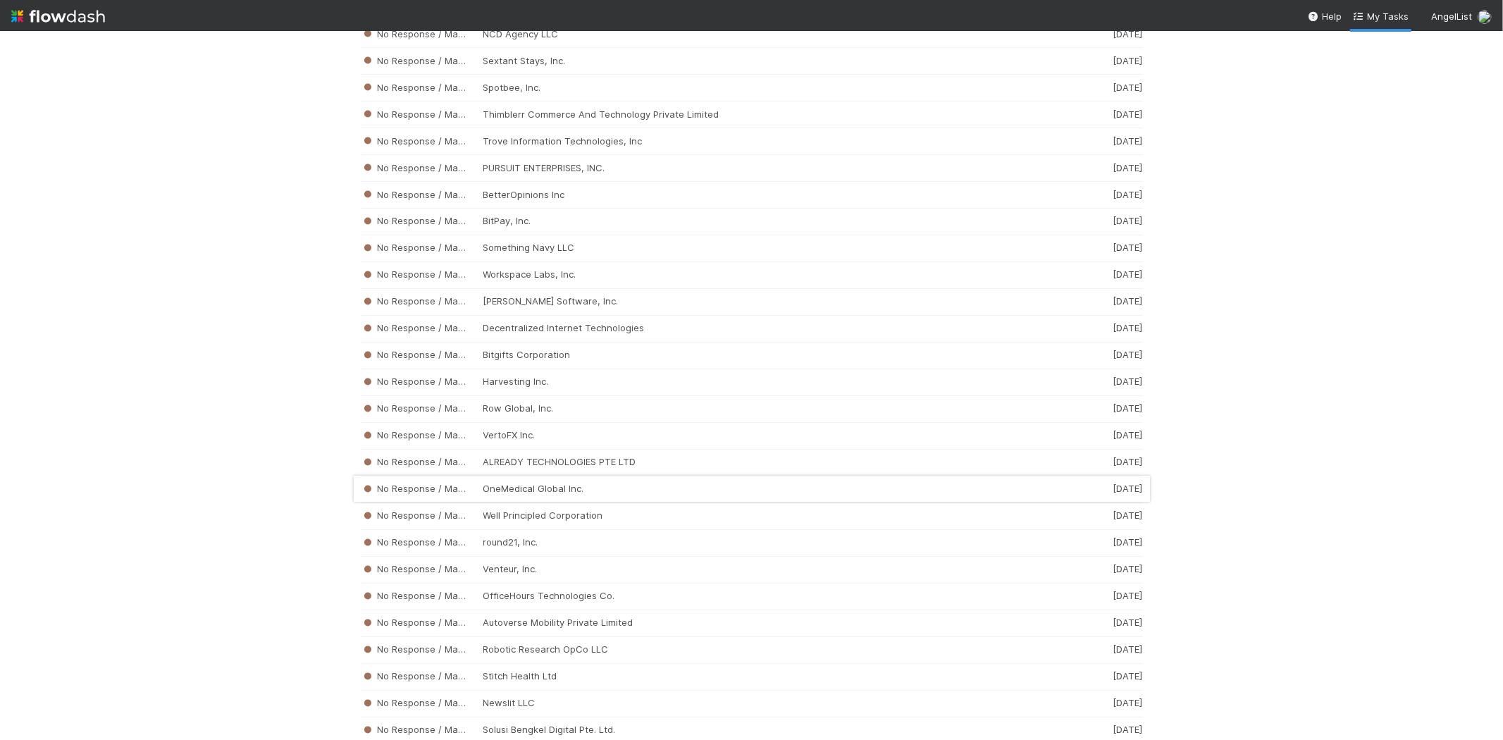
click at [613, 503] on div "No Response / Manual Review OneMedical Global Inc. 2 weeks ago" at bounding box center [752, 489] width 782 height 27
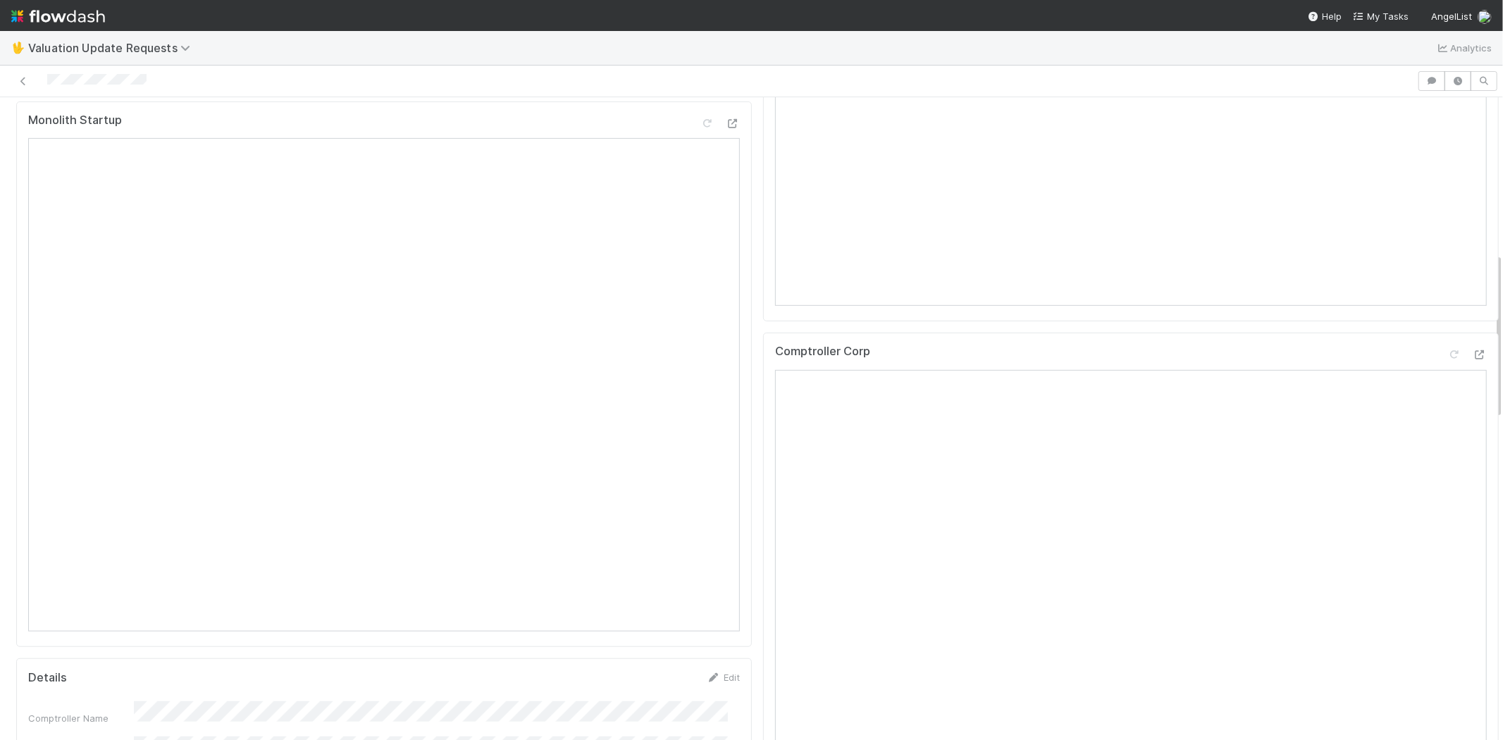
scroll to position [626, 0]
click at [47, 80] on div at bounding box center [709, 81] width 1406 height 20
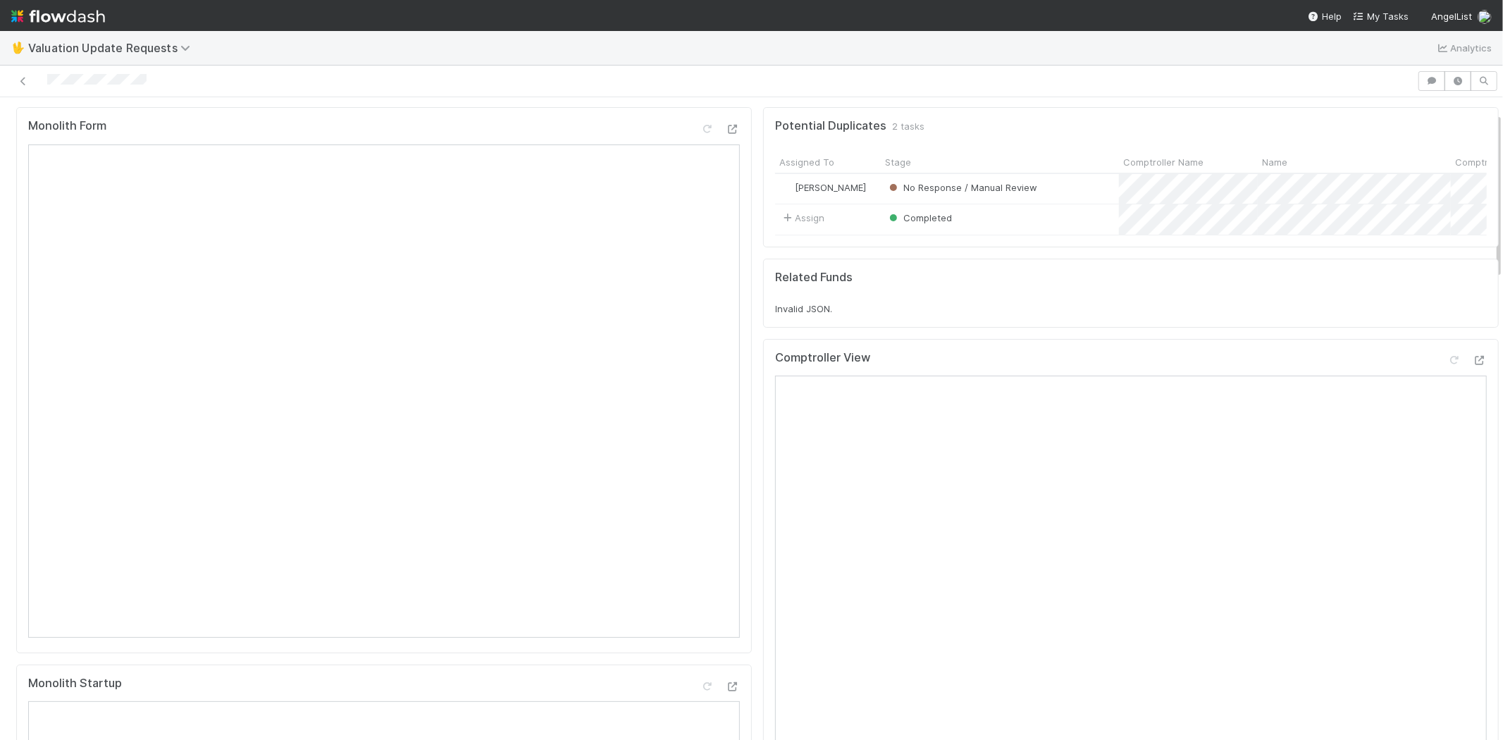
scroll to position [0, 0]
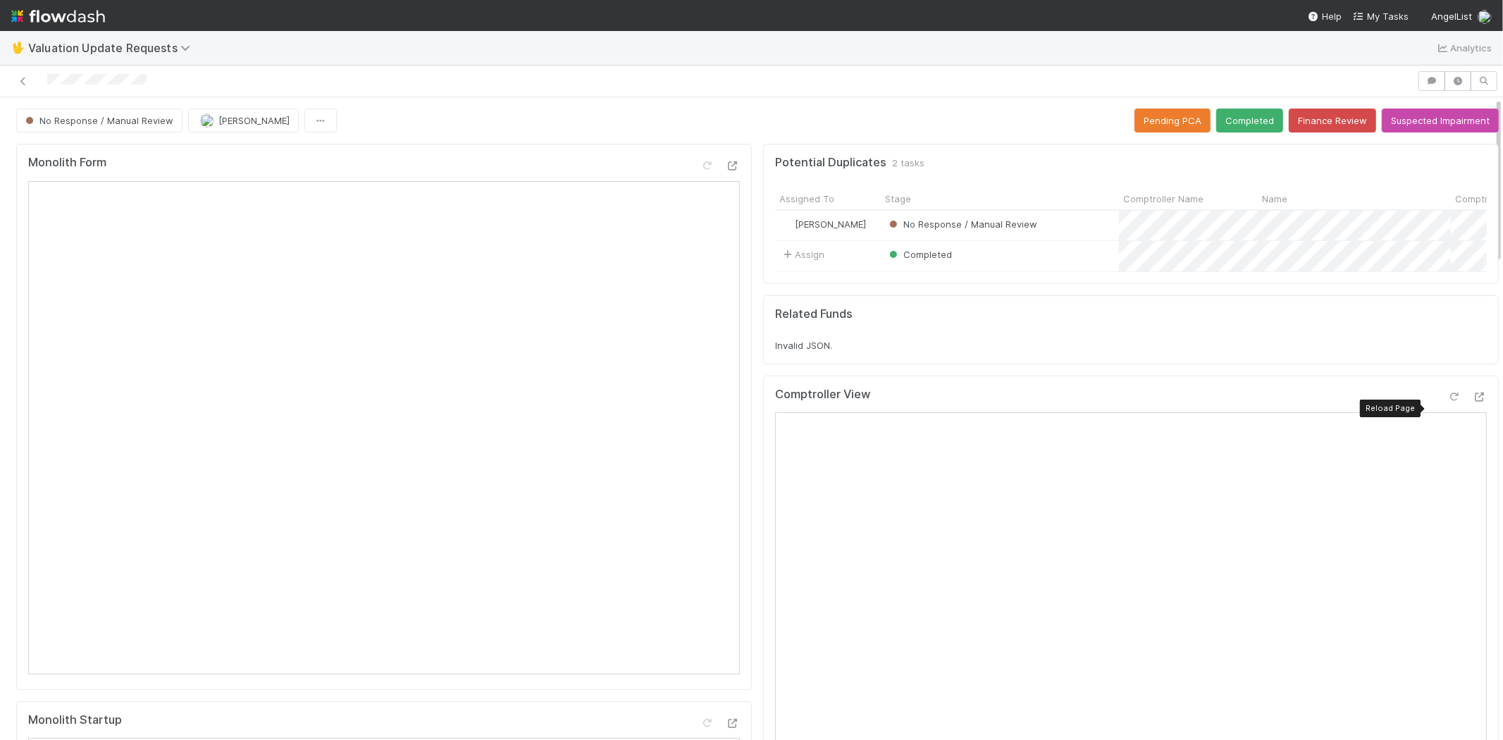
click at [1447, 402] on icon at bounding box center [1454, 397] width 14 height 9
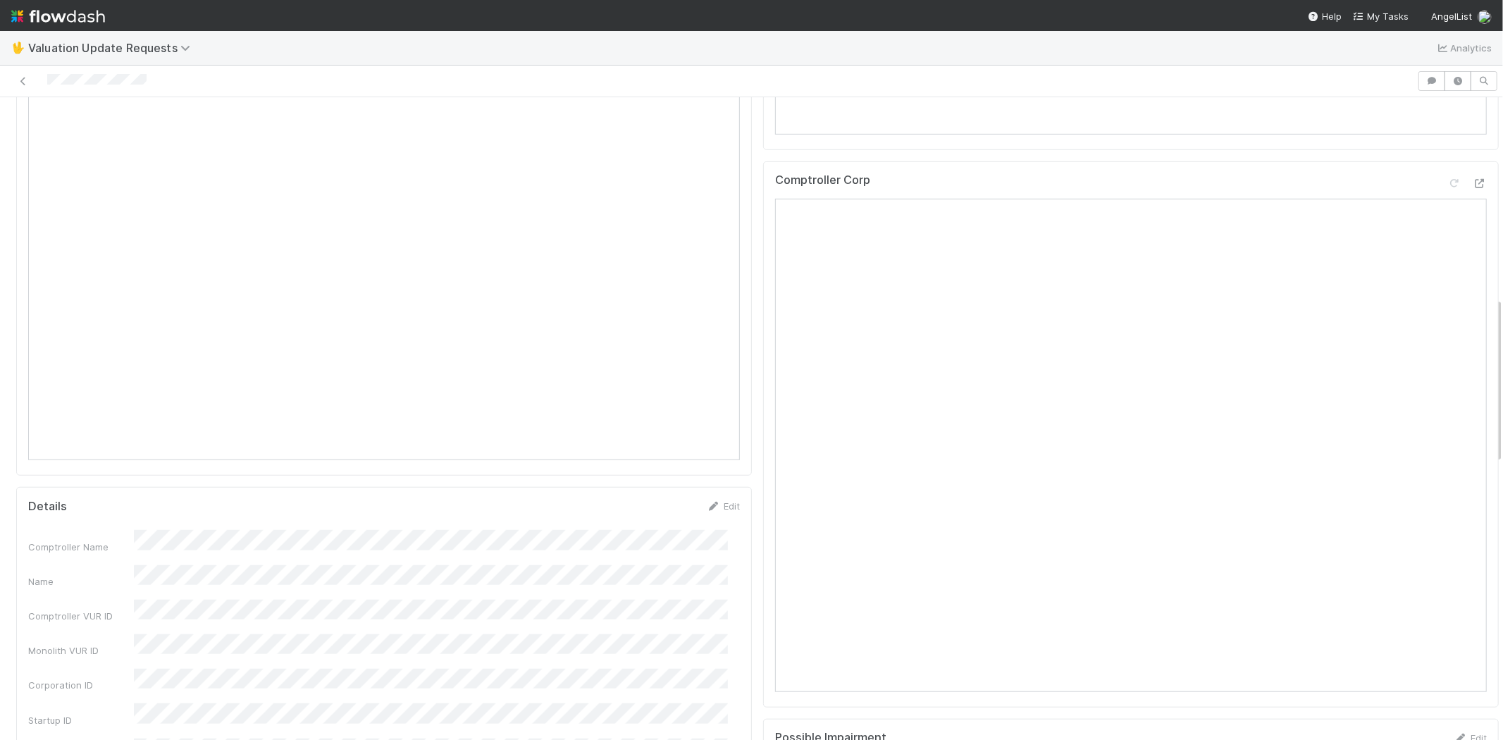
scroll to position [783, 0]
click at [1447, 176] on icon at bounding box center [1454, 171] width 14 height 9
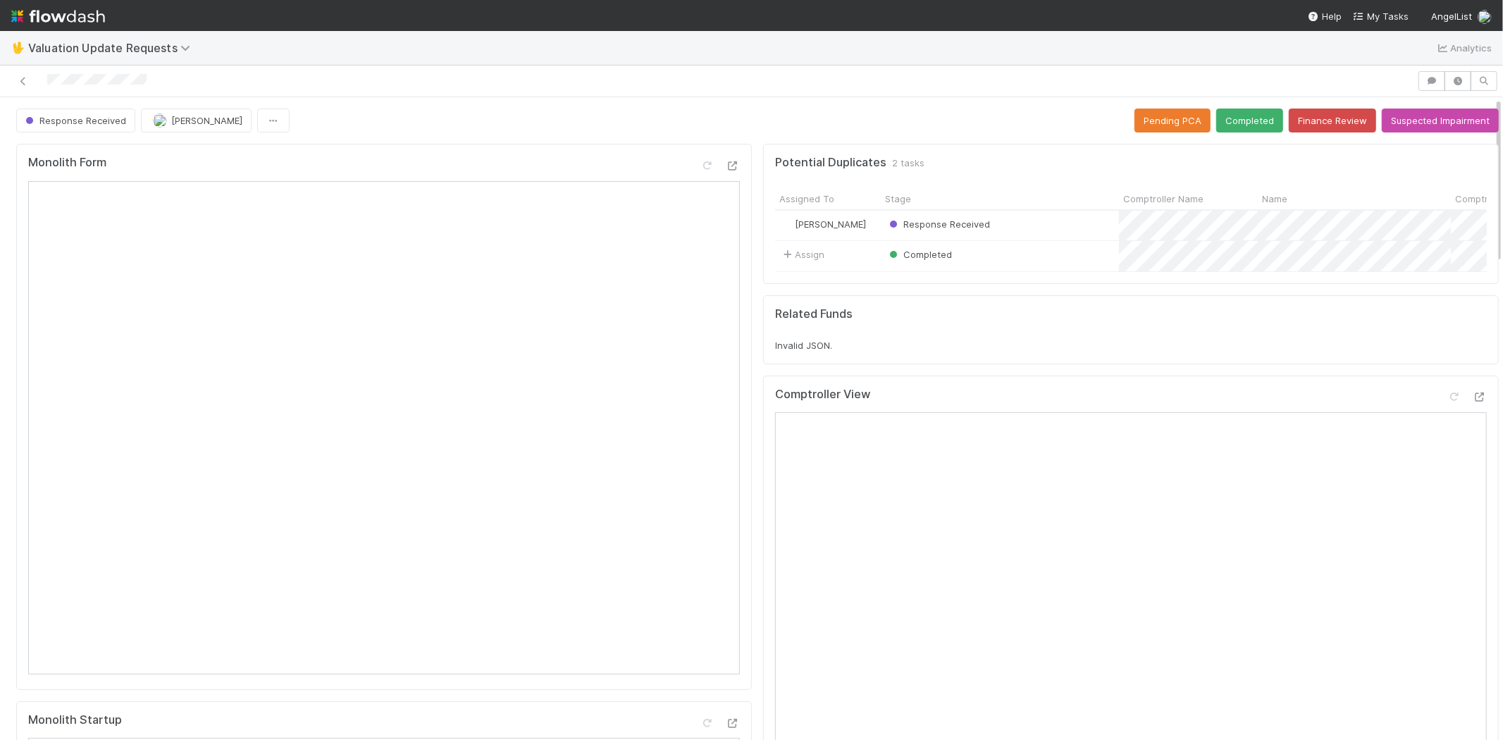
scroll to position [0, 0]
click at [1235, 118] on button "Completed" at bounding box center [1249, 121] width 67 height 24
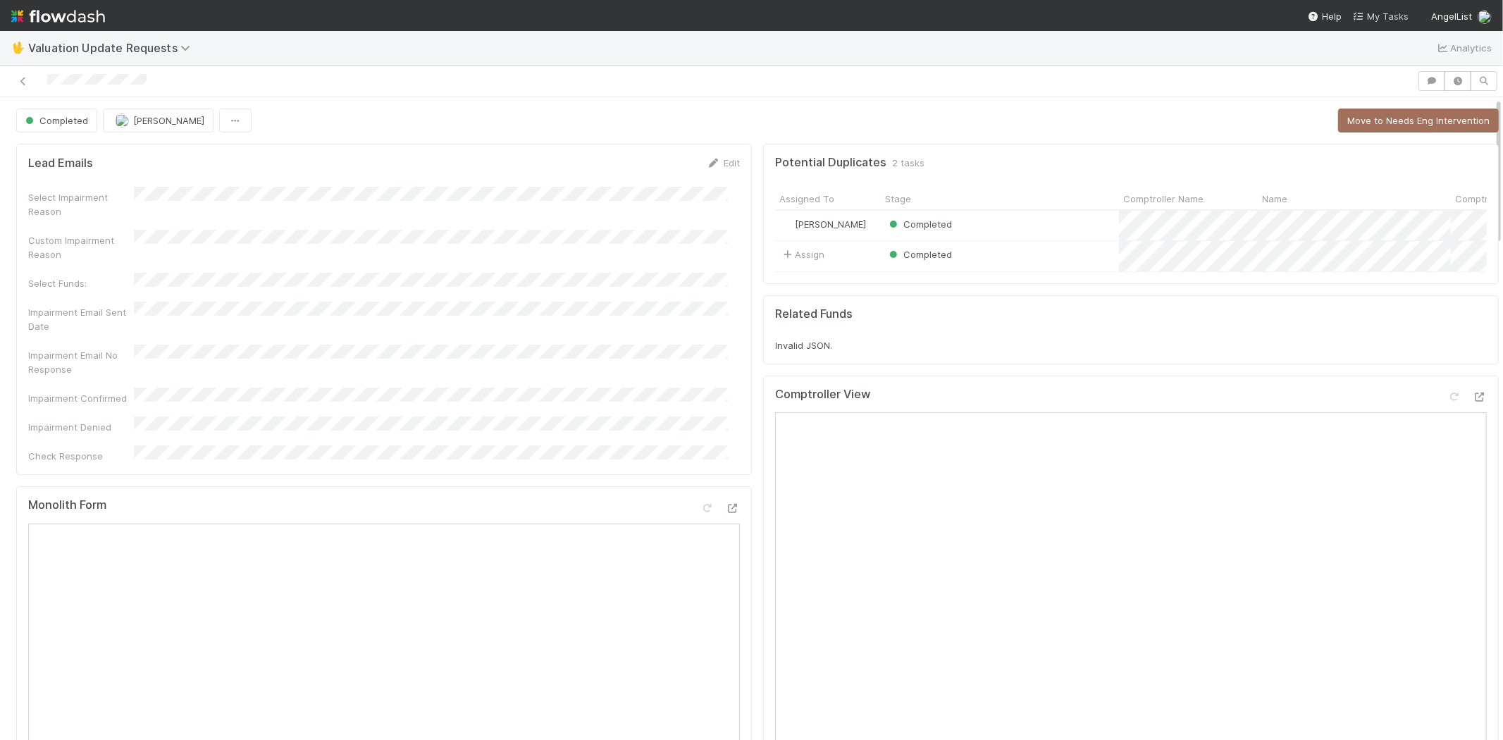
click at [1379, 11] on span "My Tasks" at bounding box center [1381, 16] width 56 height 11
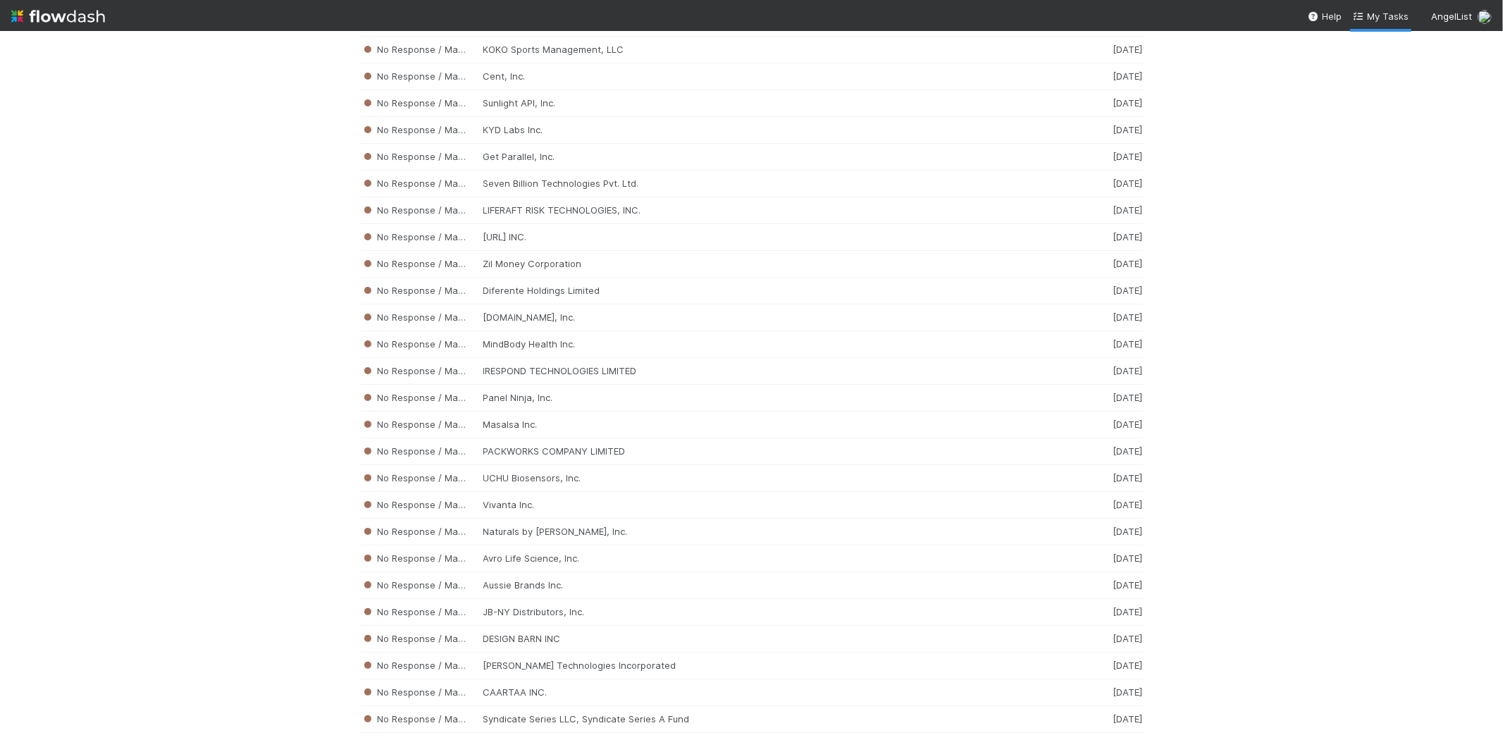
scroll to position [5463, 0]
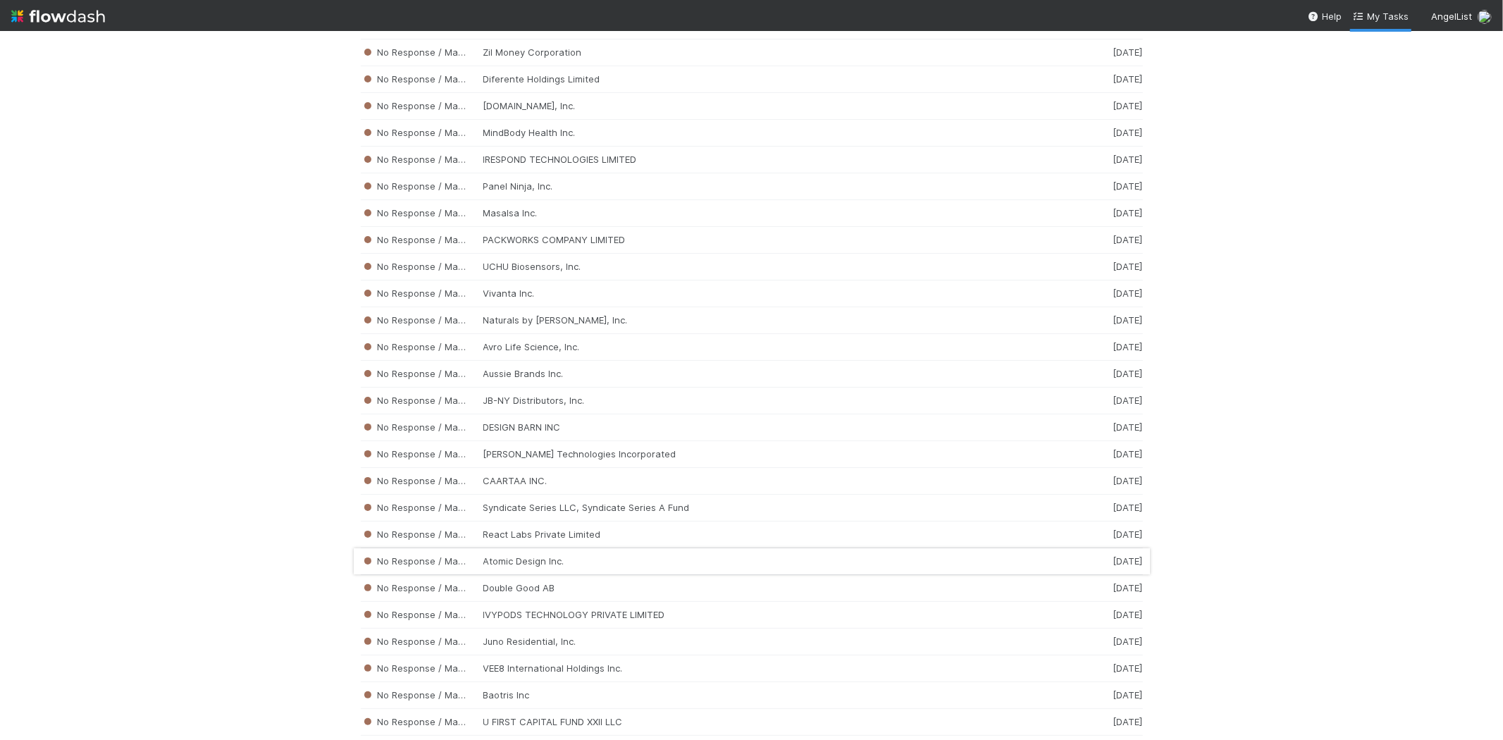
click at [548, 575] on div "No Response / Manual Review Atomic Design Inc. 2 weeks ago" at bounding box center [752, 561] width 782 height 27
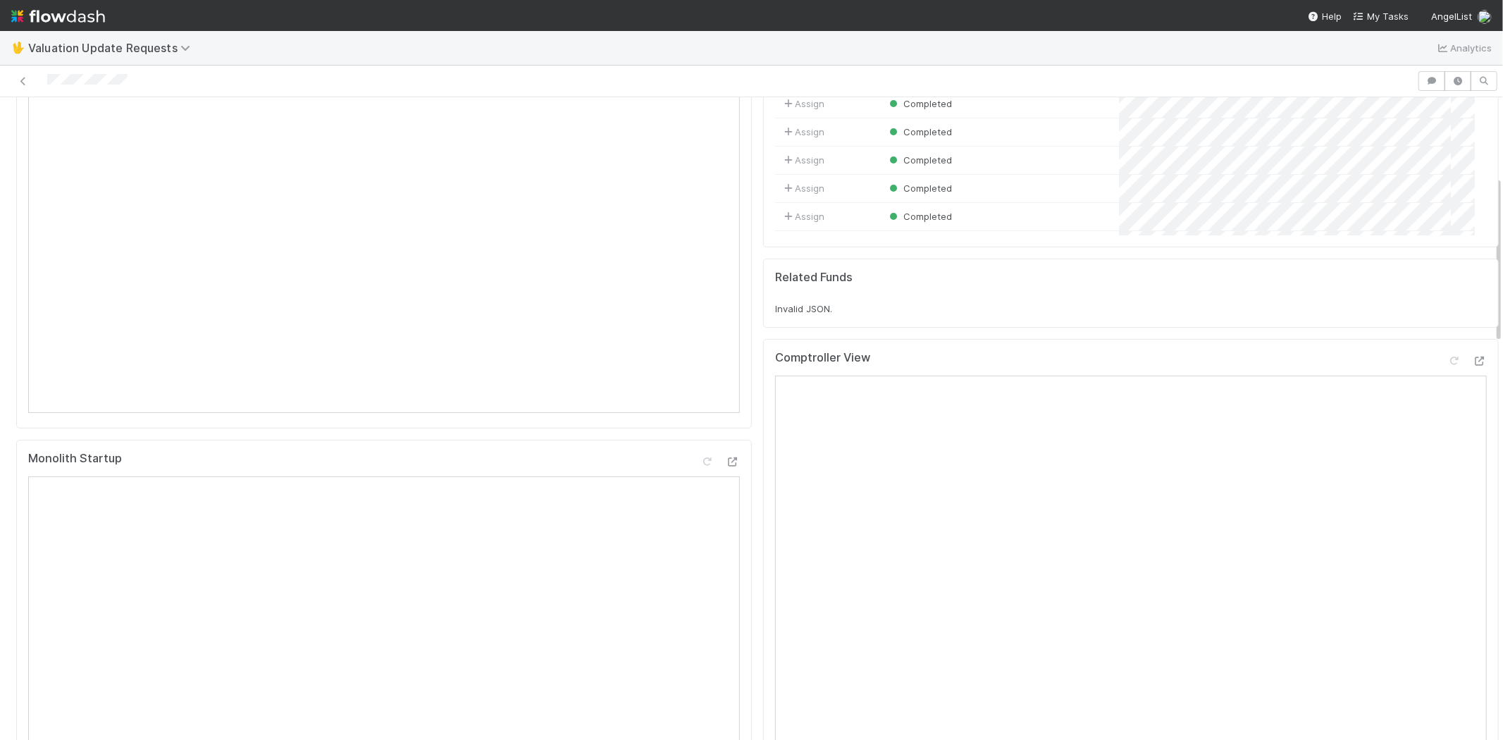
scroll to position [313, 0]
drag, startPoint x: 138, startPoint y: 80, endPoint x: 69, endPoint y: 89, distance: 69.8
click at [45, 85] on div at bounding box center [709, 81] width 1406 height 20
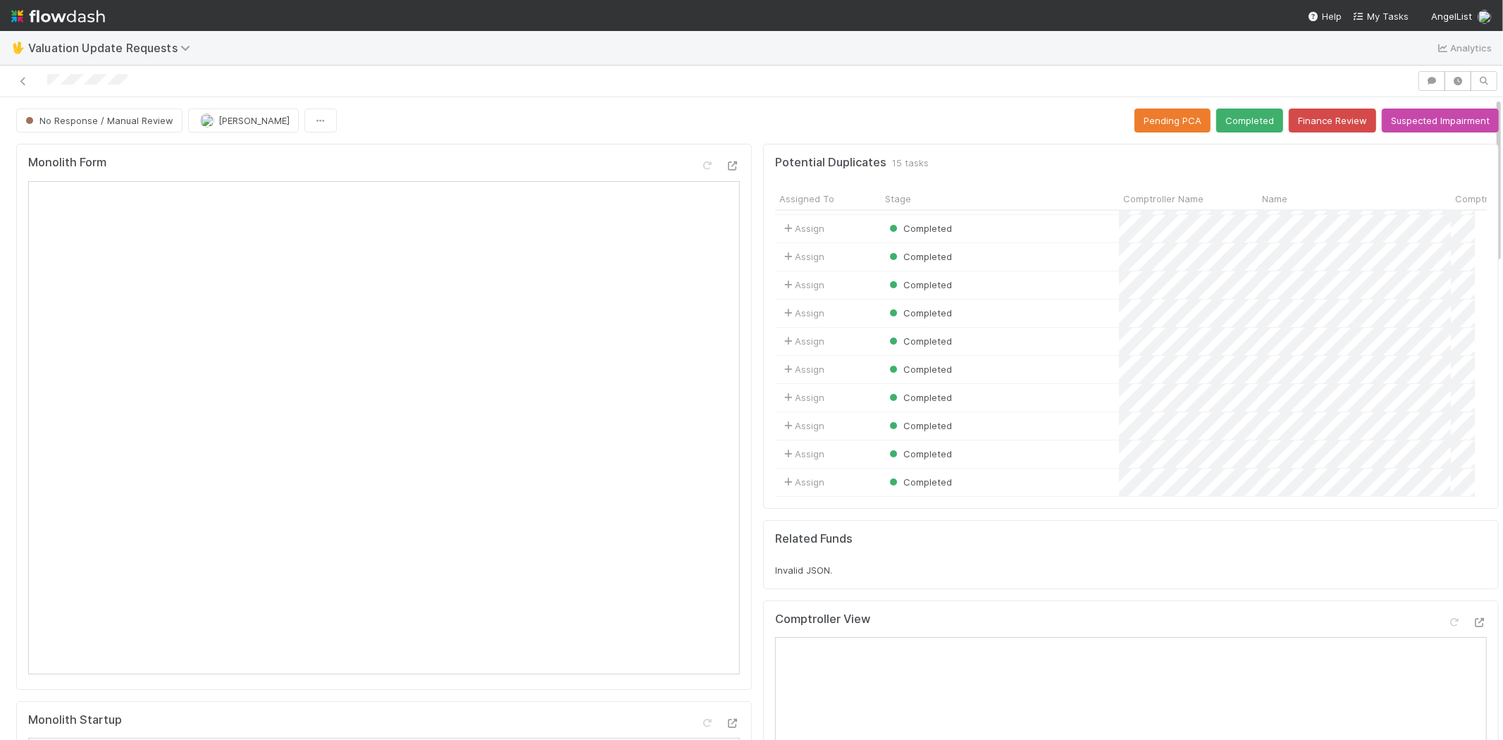
scroll to position [149, 0]
click at [1447, 618] on icon at bounding box center [1454, 622] width 14 height 9
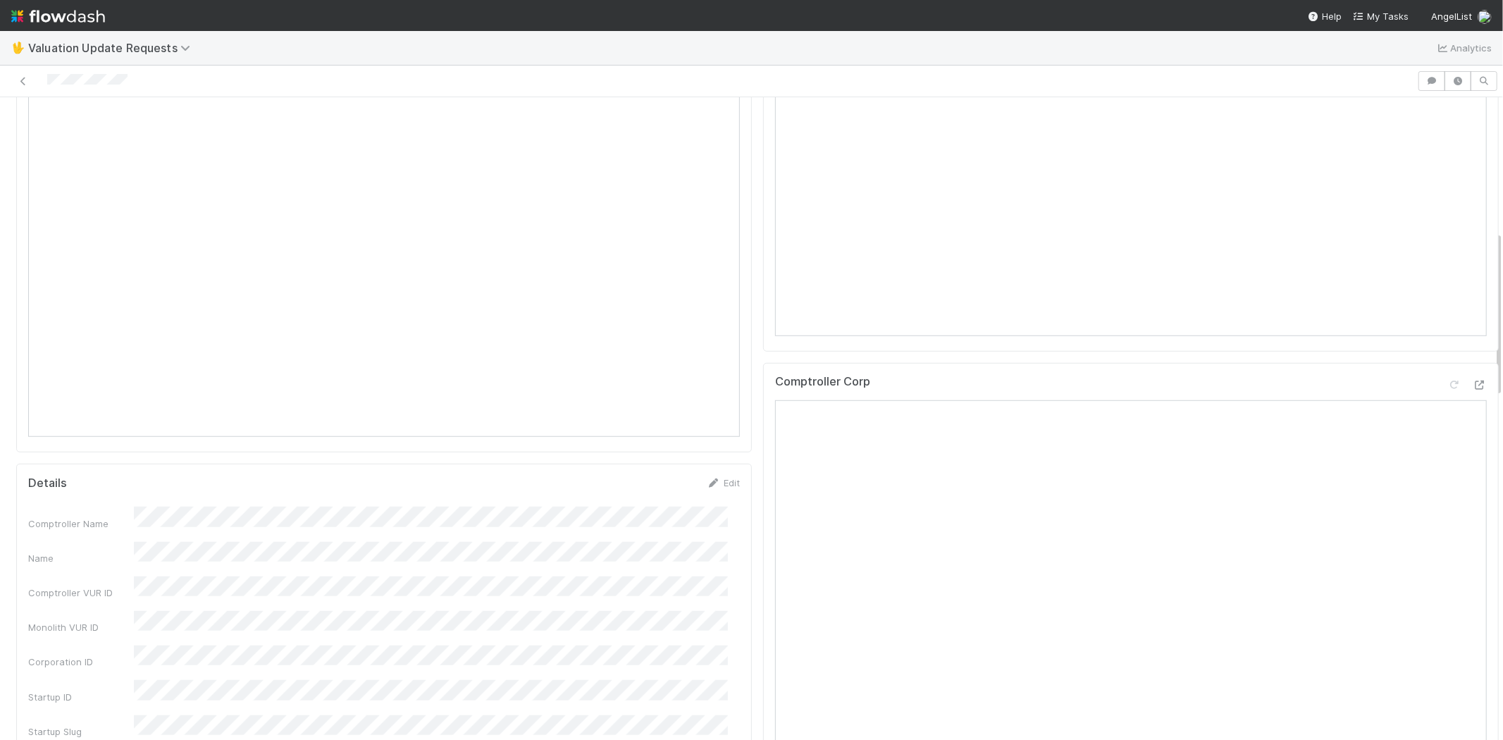
scroll to position [939, 0]
click at [1447, 238] on icon at bounding box center [1454, 239] width 14 height 9
click at [1447, 311] on icon at bounding box center [1454, 315] width 14 height 9
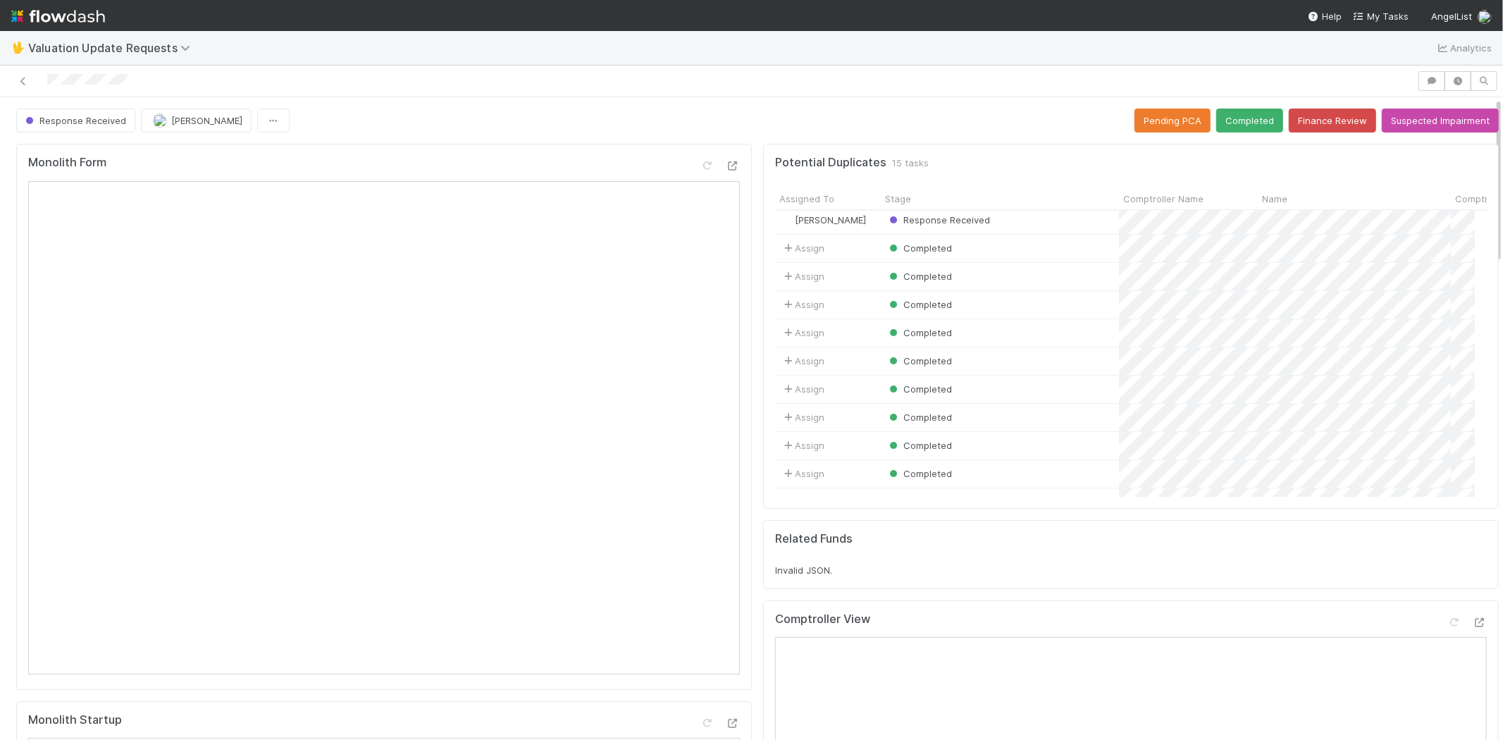
scroll to position [0, 0]
click at [1228, 109] on button "Completed" at bounding box center [1249, 121] width 67 height 24
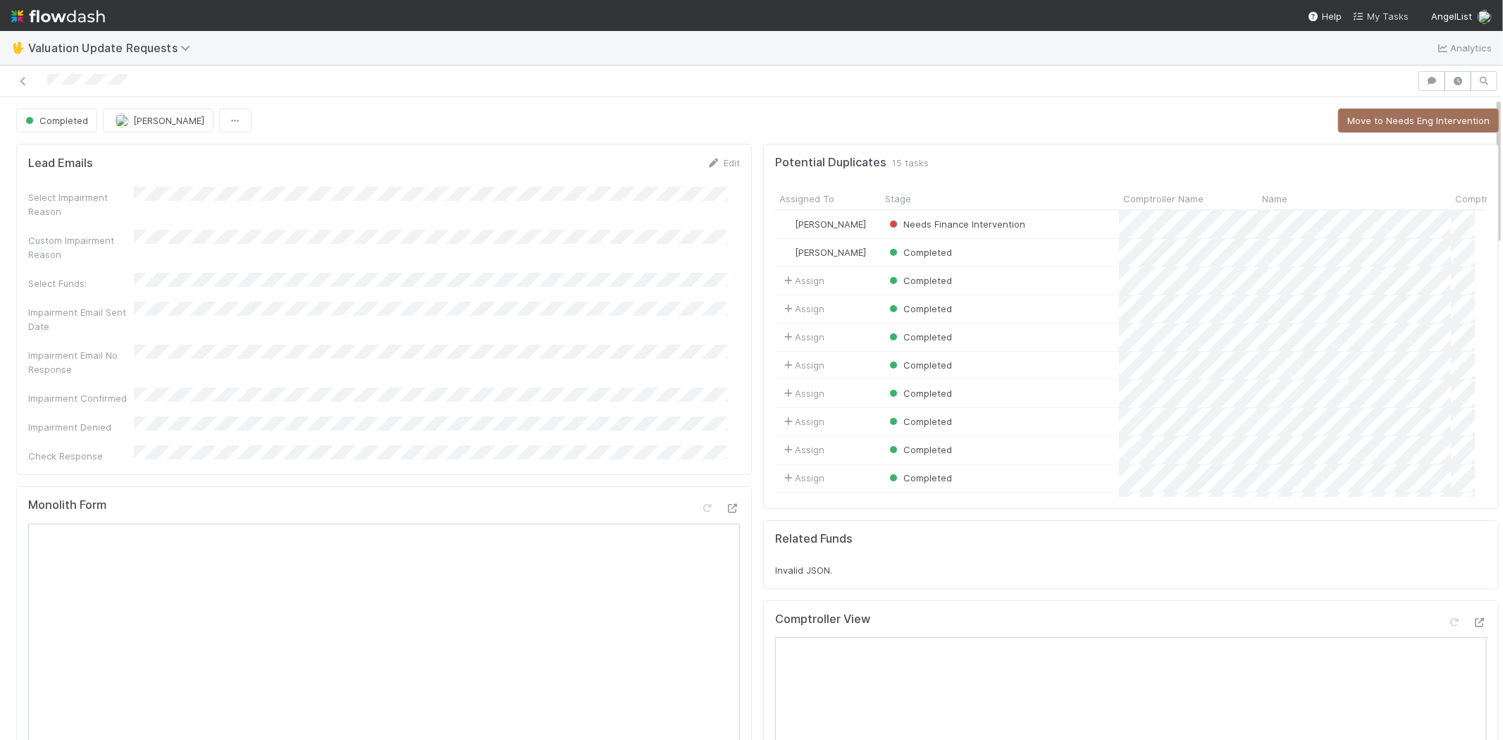
click at [1388, 16] on span "My Tasks" at bounding box center [1381, 16] width 56 height 11
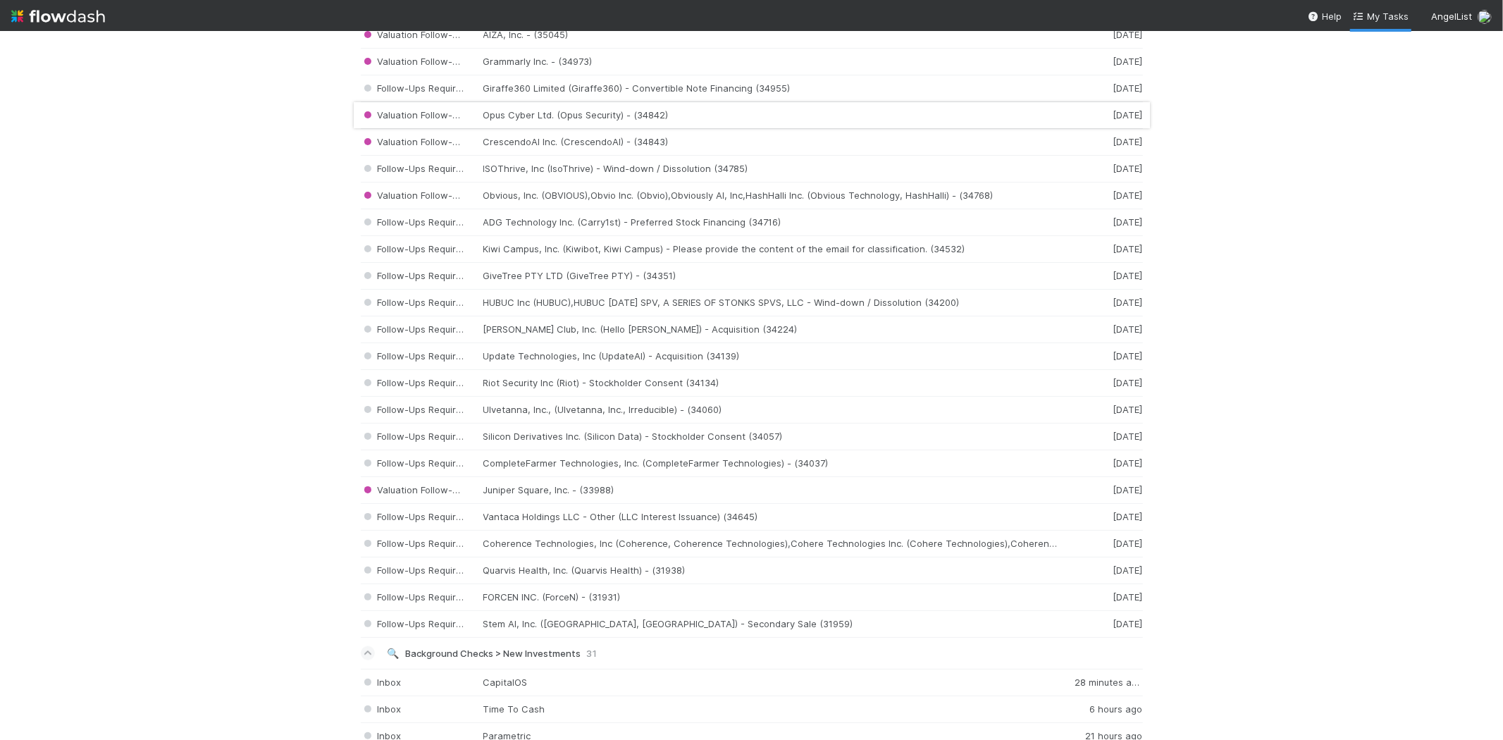
scroll to position [1096, 0]
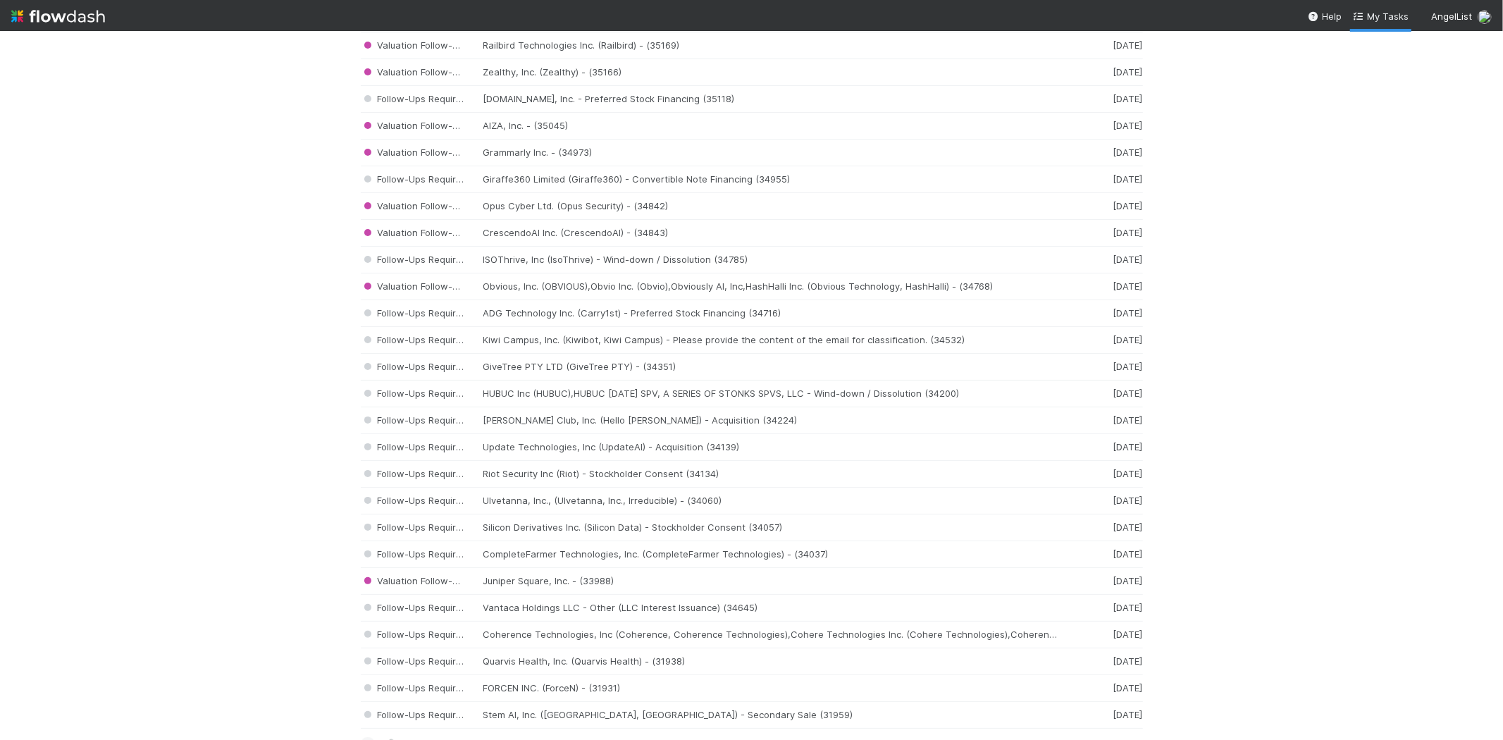
click at [20, 20] on img at bounding box center [58, 16] width 94 height 24
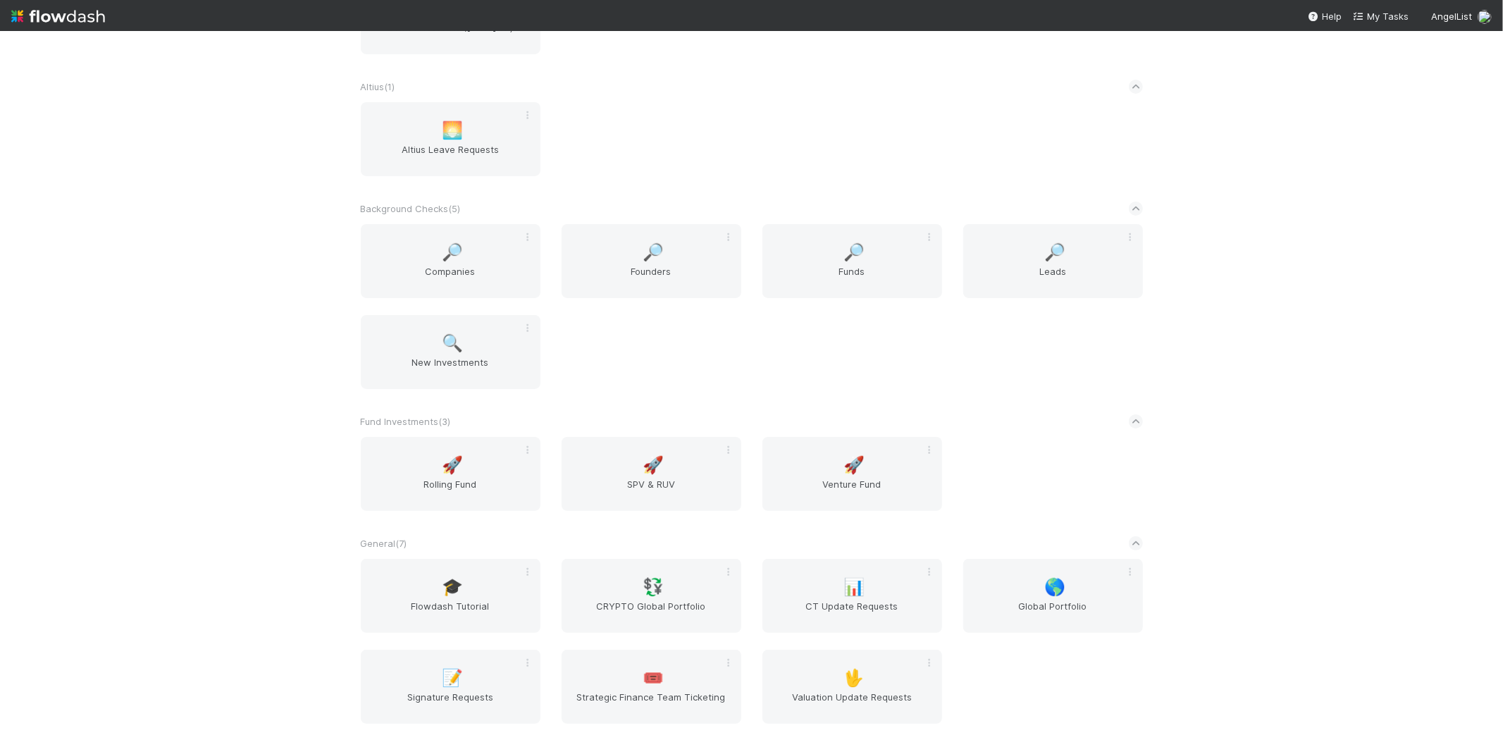
scroll to position [156, 0]
click at [434, 350] on span "New Investments" at bounding box center [450, 364] width 168 height 28
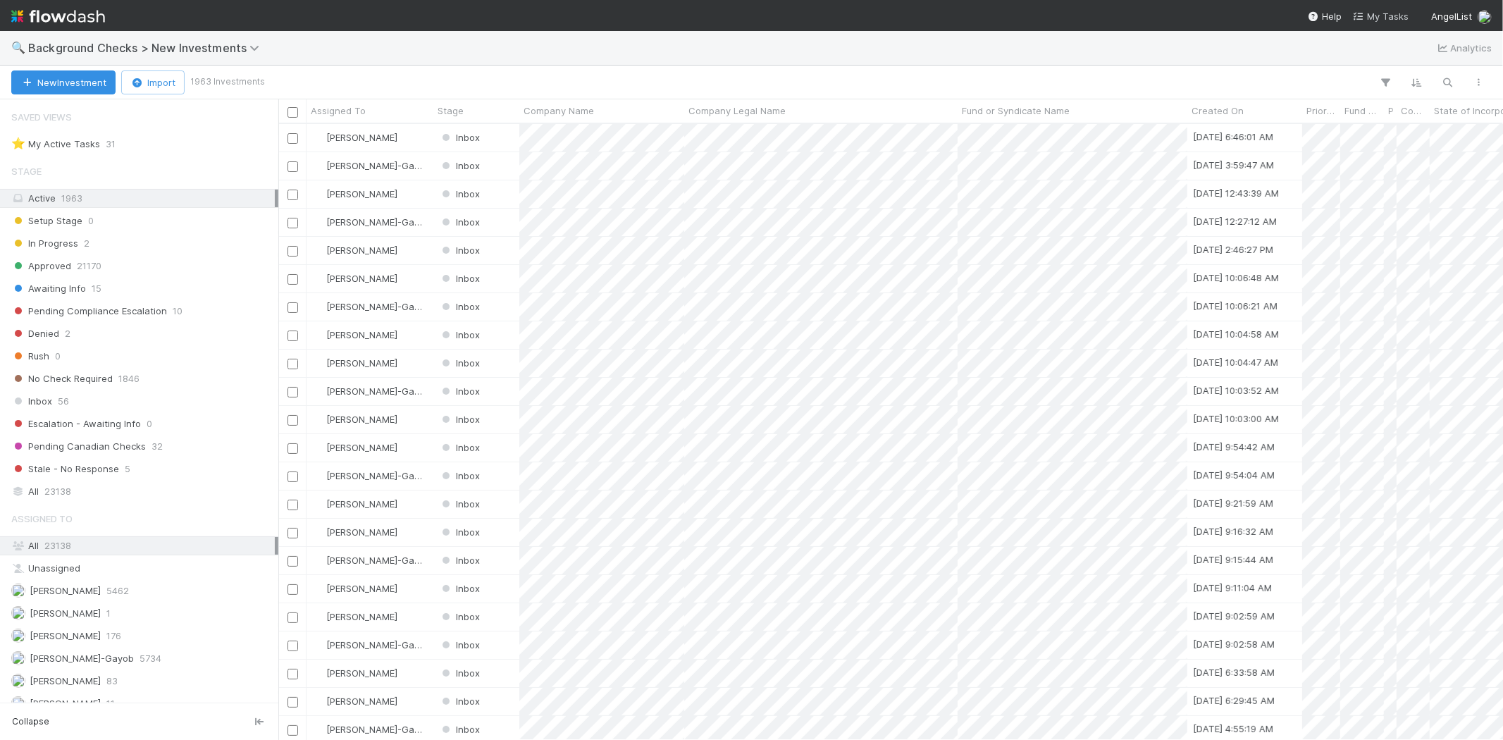
click at [1396, 12] on span "My Tasks" at bounding box center [1381, 16] width 56 height 11
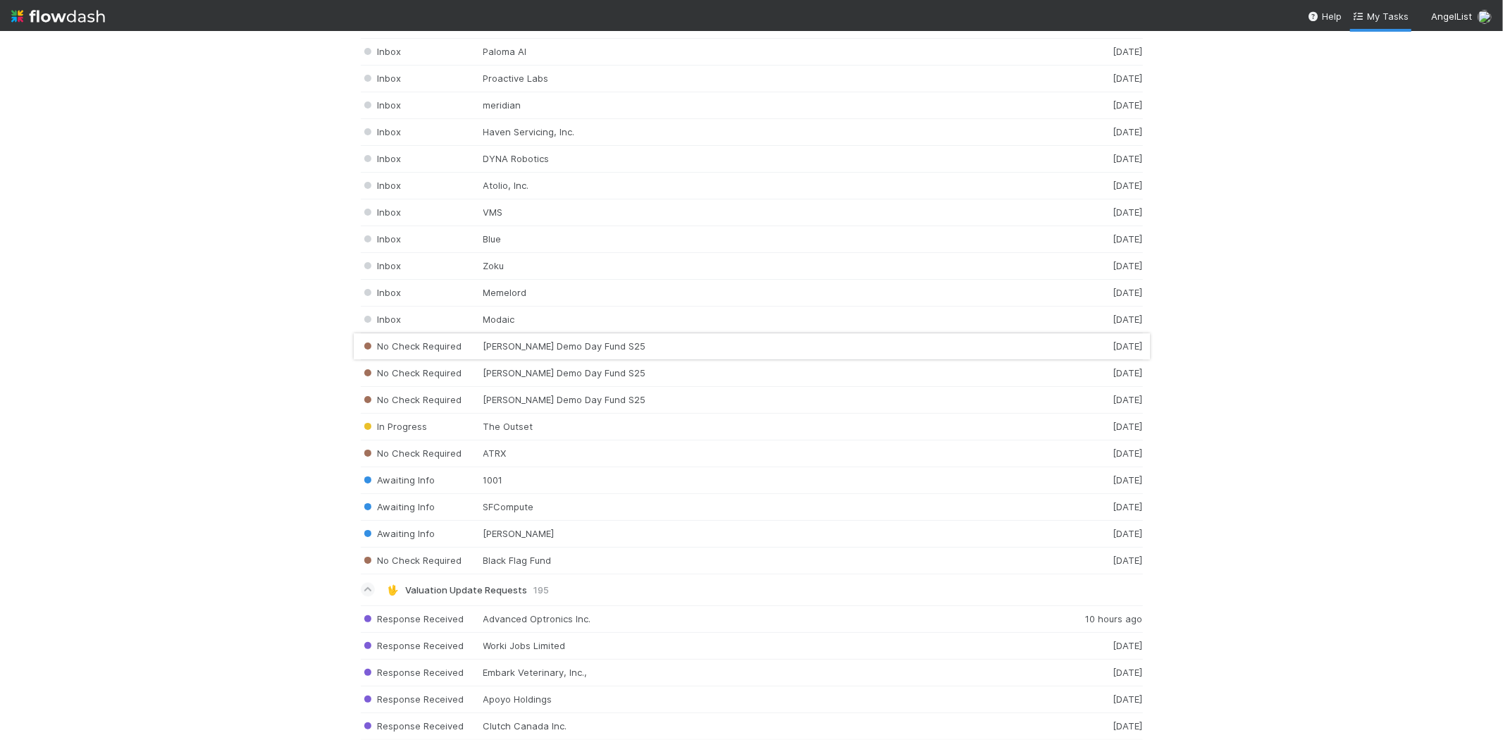
scroll to position [2114, 0]
click at [518, 325] on div "Inbox Modaic 2 days ago" at bounding box center [752, 317] width 782 height 27
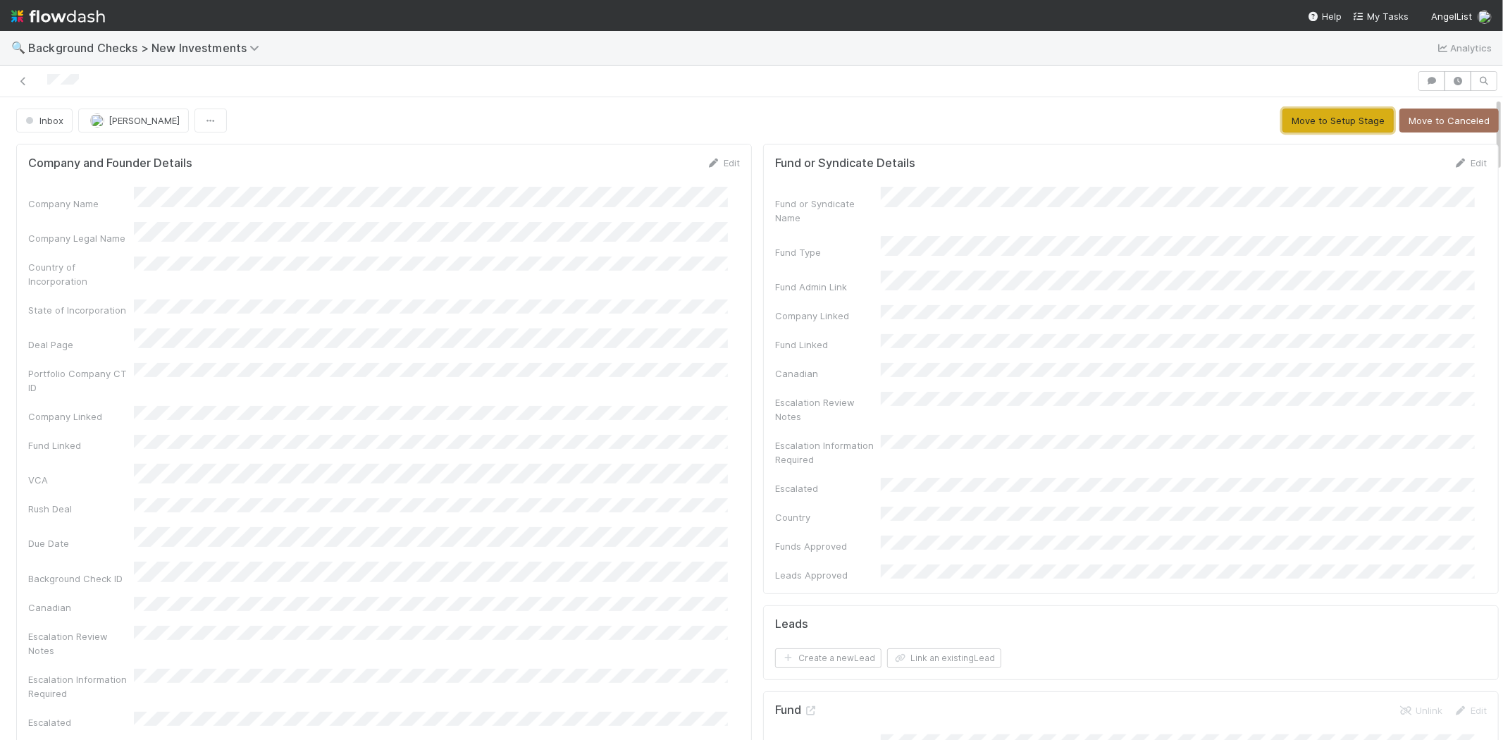
click at [1327, 121] on button "Move to Setup Stage" at bounding box center [1338, 121] width 111 height 24
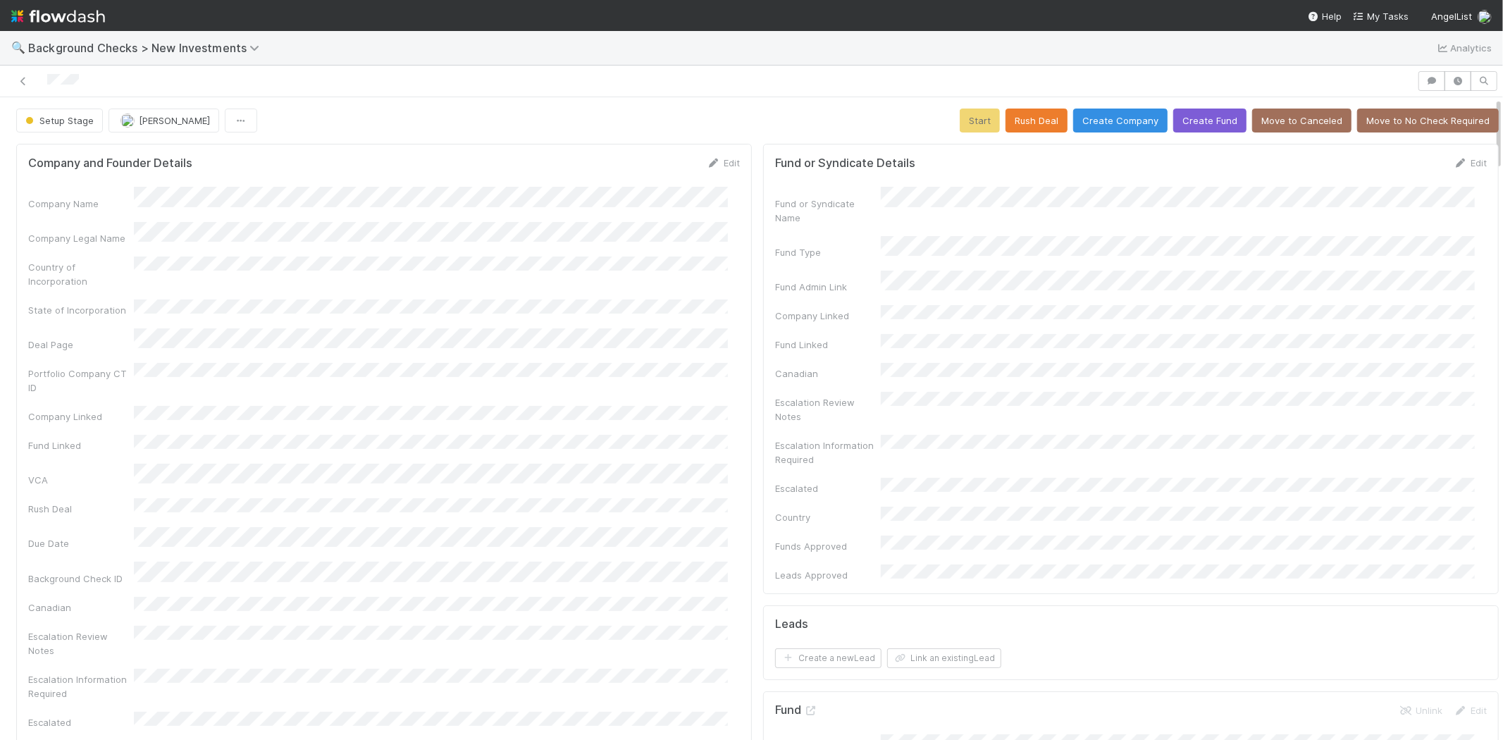
copy div
click at [1080, 117] on button "Create Company" at bounding box center [1120, 121] width 94 height 24
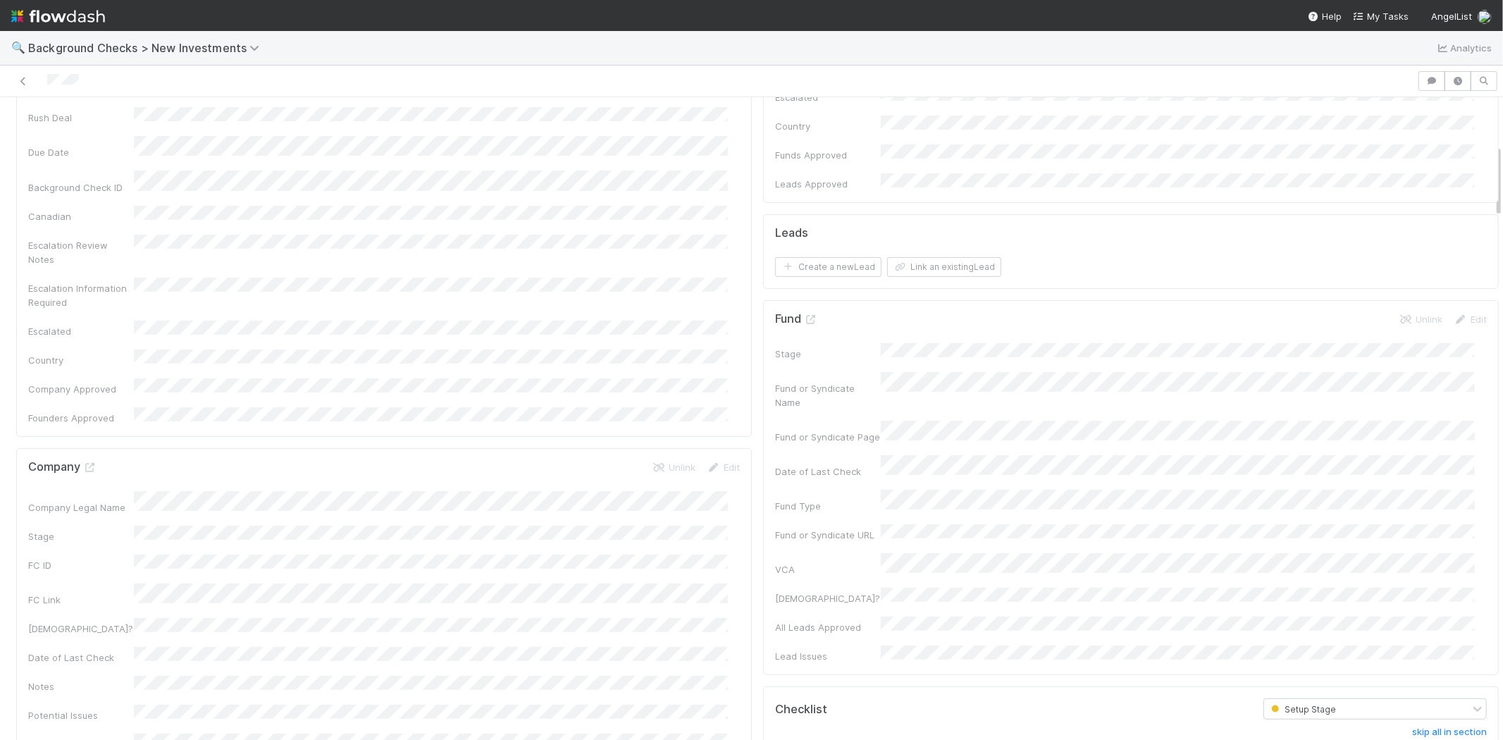
scroll to position [548, 0]
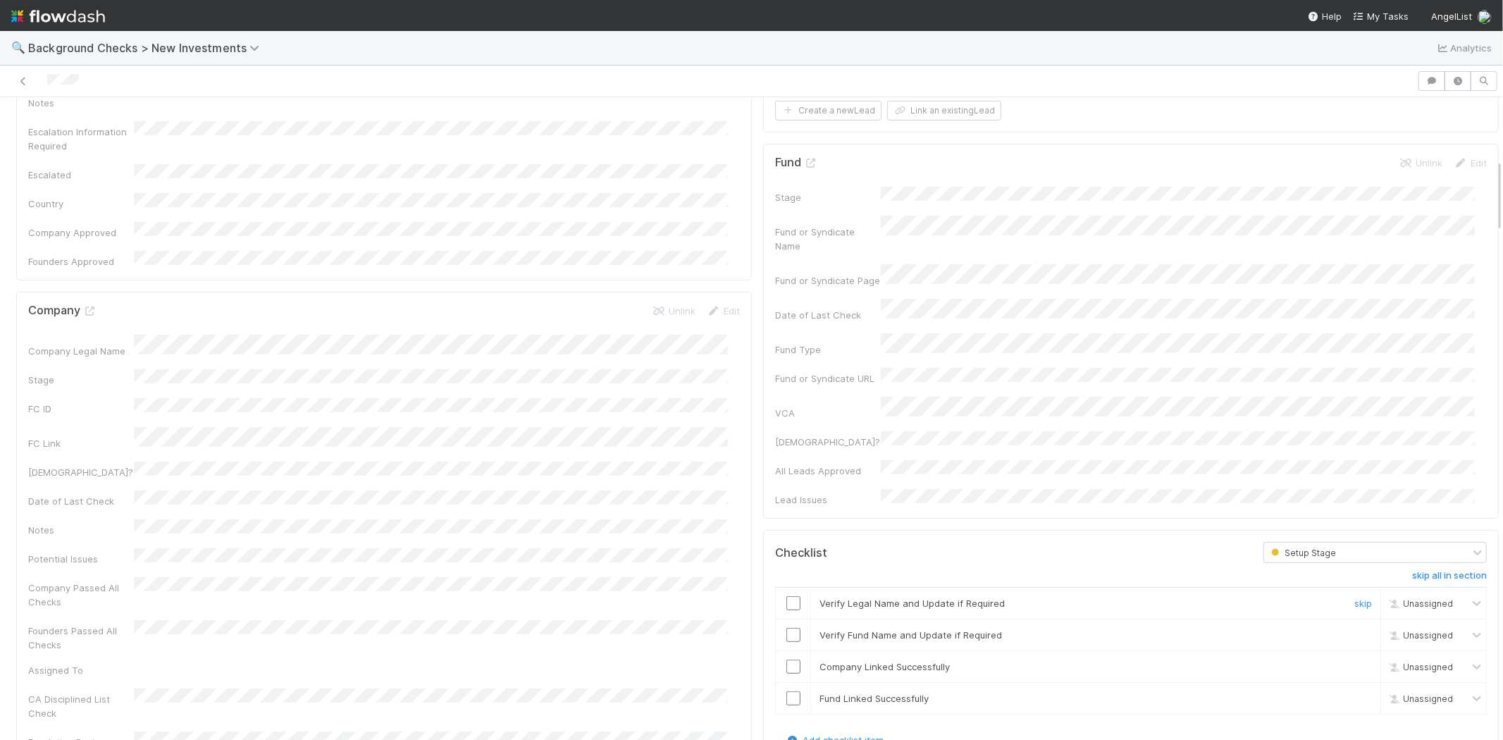
drag, startPoint x: 787, startPoint y: 517, endPoint x: 785, endPoint y: 529, distance: 12.2
click at [787, 596] on input "checkbox" at bounding box center [793, 603] width 14 height 14
click at [786, 628] on input "checkbox" at bounding box center [793, 635] width 14 height 14
click at [786, 660] on input "checkbox" at bounding box center [793, 667] width 14 height 14
click at [786, 691] on input "checkbox" at bounding box center [793, 698] width 14 height 14
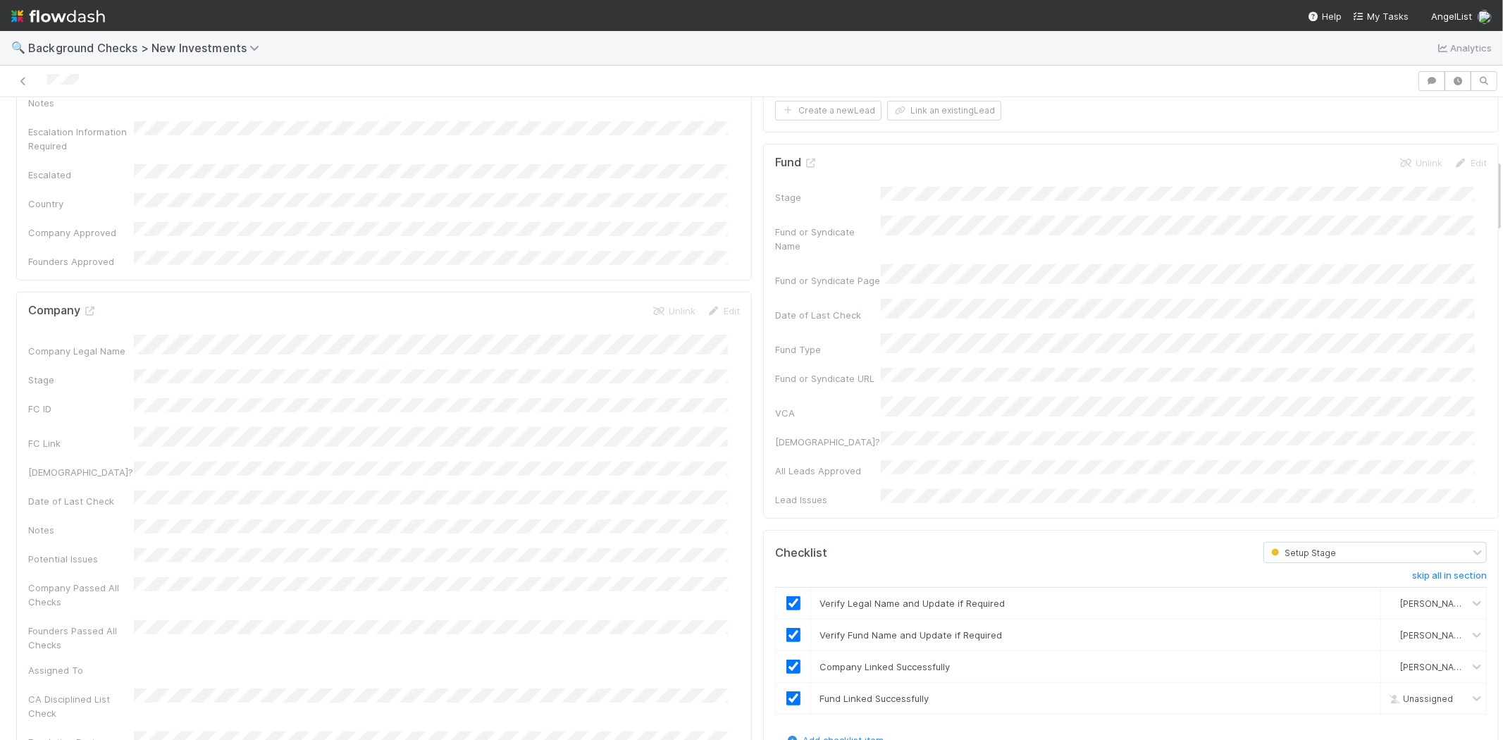
checkbox input "true"
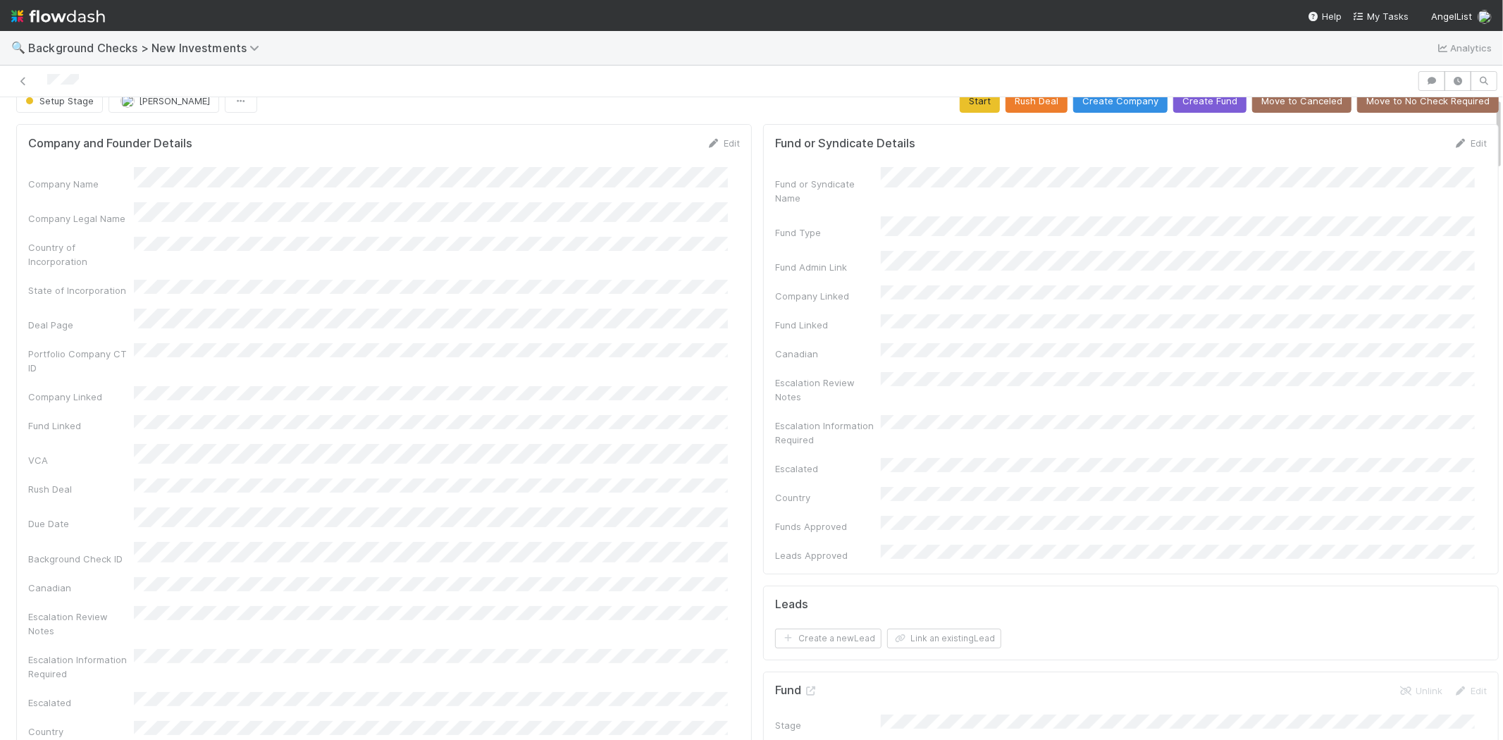
scroll to position [0, 0]
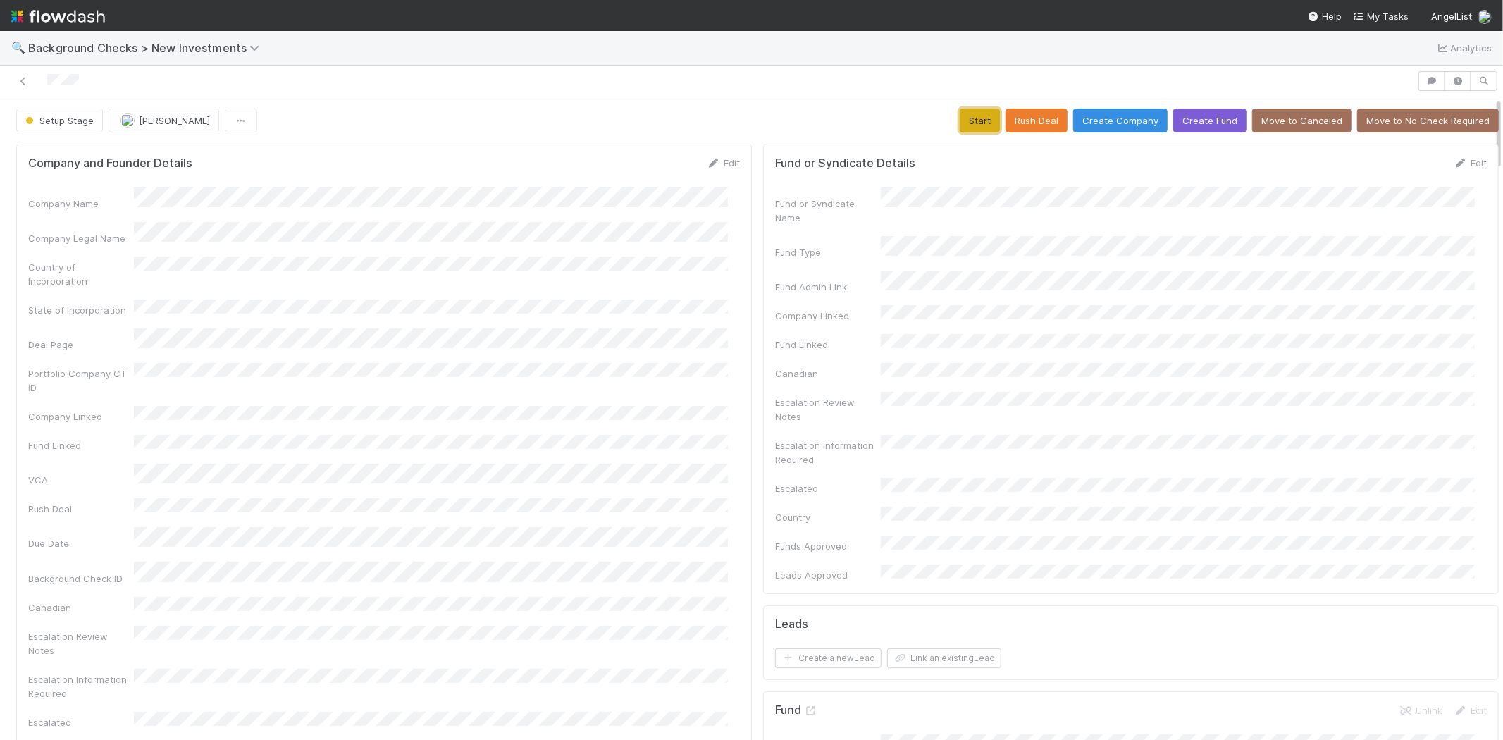
click at [963, 115] on button "Start" at bounding box center [980, 121] width 40 height 24
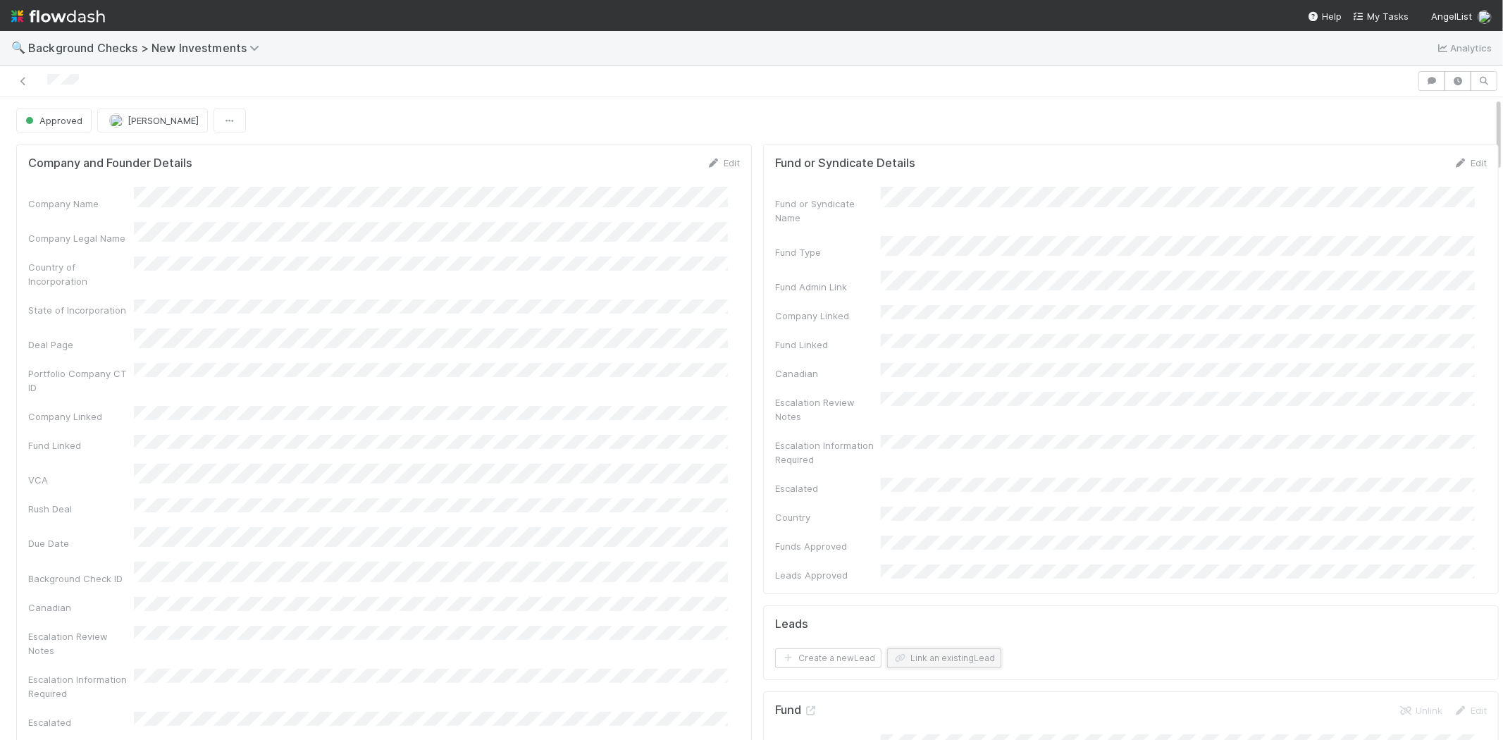
click at [934, 648] on button "Link an existing Lead" at bounding box center [944, 658] width 114 height 20
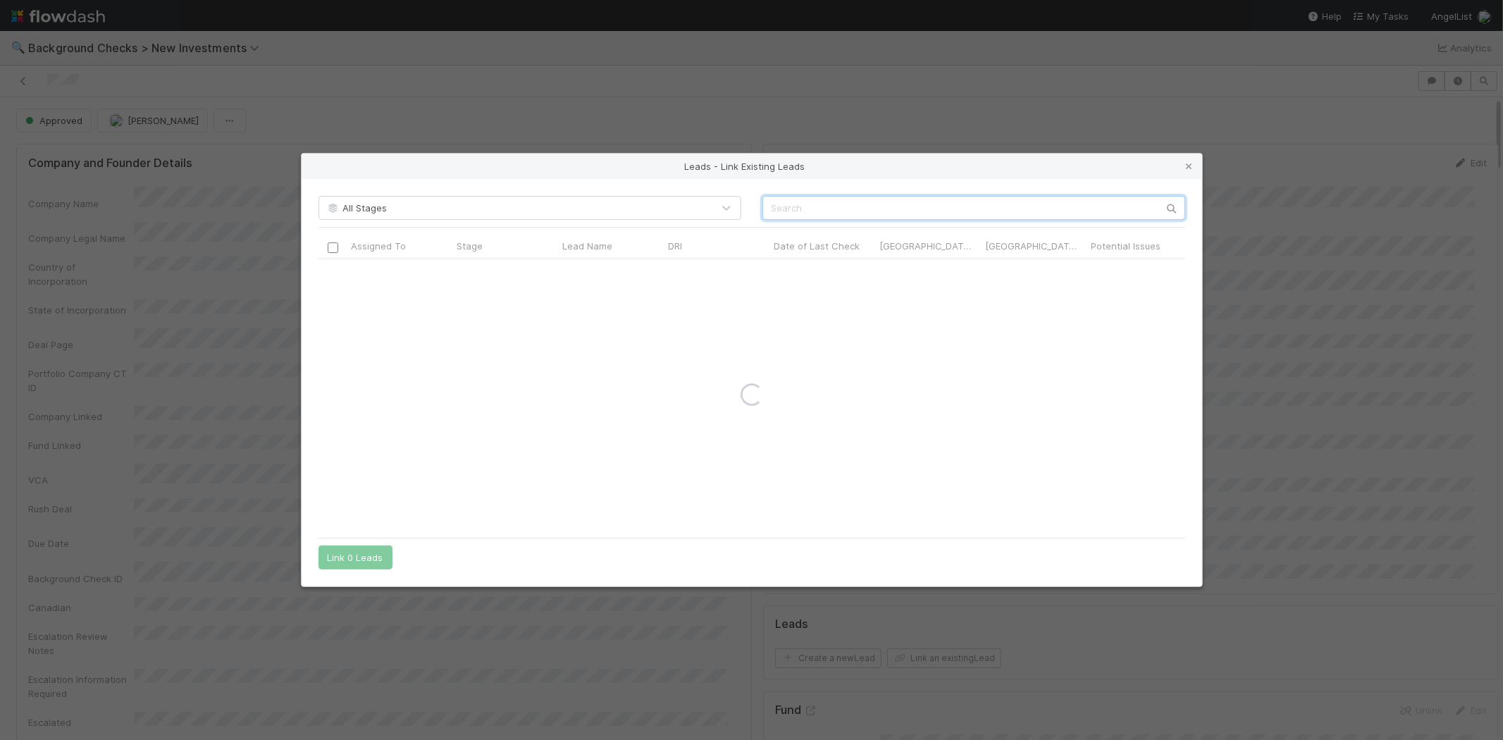
click at [939, 207] on input "text" at bounding box center [973, 208] width 423 height 24
paste input "Jason Cui"
type input "Jason Cui"
click at [391, 273] on div at bounding box center [400, 272] width 106 height 27
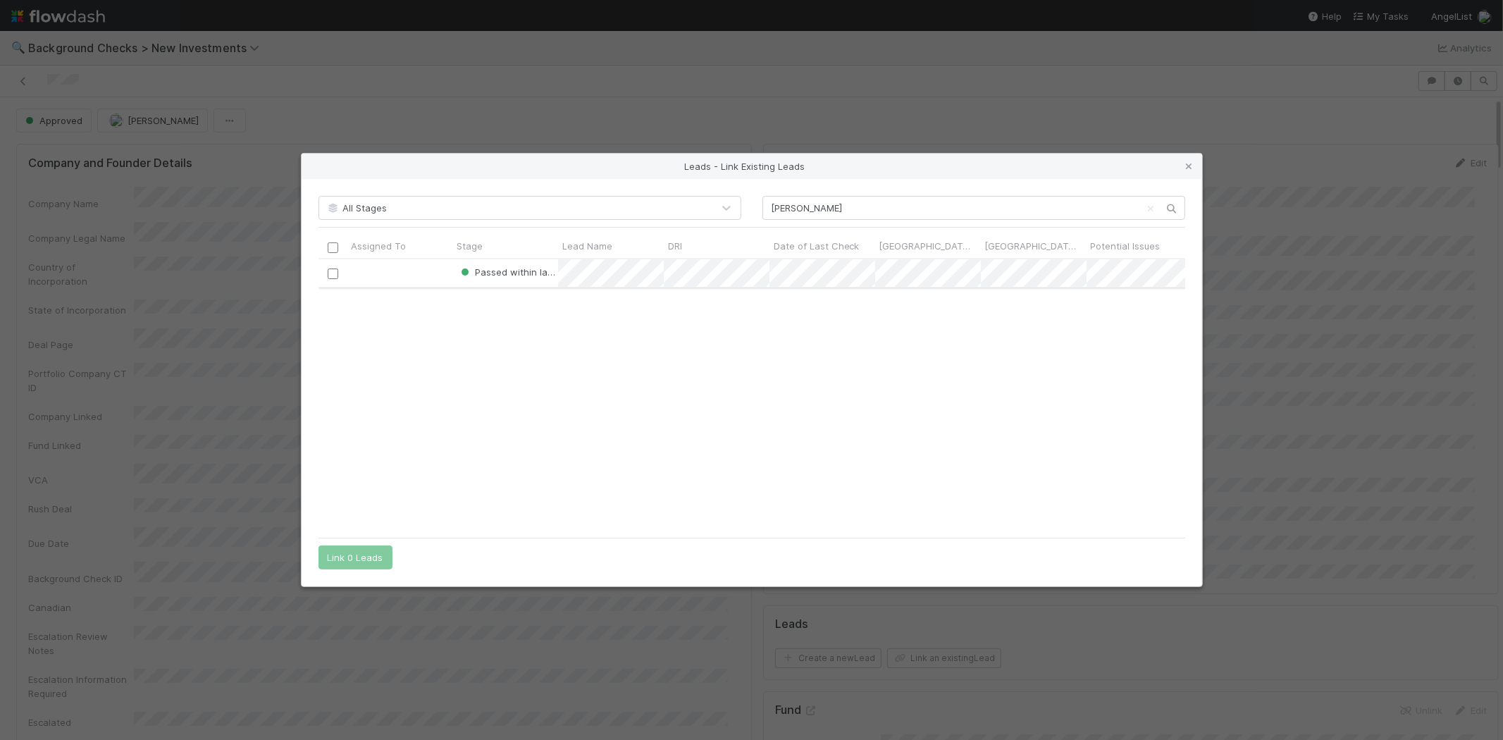
click at [333, 275] on input "checkbox" at bounding box center [332, 273] width 11 height 11
click at [362, 552] on button "Link 1 Lead" at bounding box center [353, 557] width 68 height 24
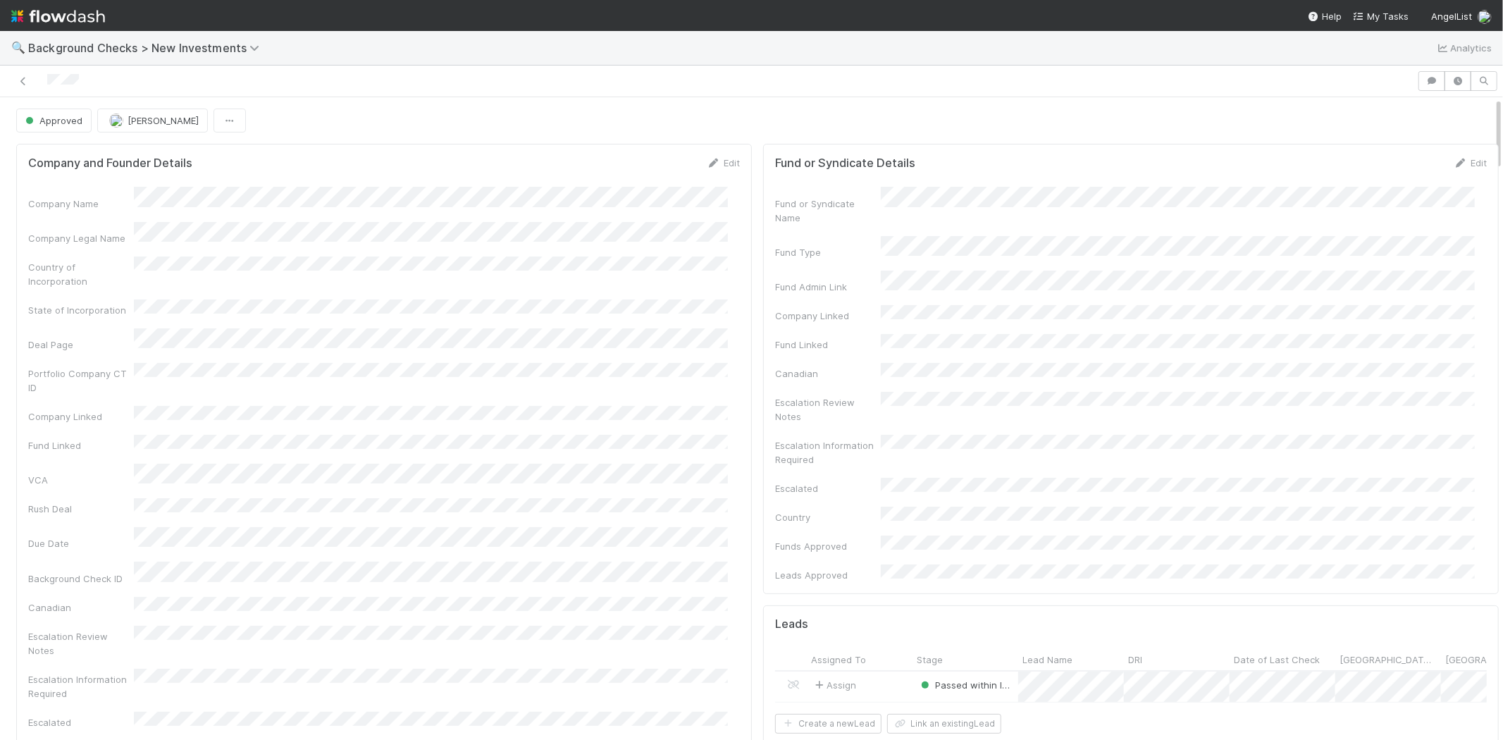
drag, startPoint x: 82, startPoint y: 79, endPoint x: 41, endPoint y: 79, distance: 40.9
click at [41, 79] on div at bounding box center [709, 81] width 1406 height 20
drag, startPoint x: 1392, startPoint y: 14, endPoint x: 1384, endPoint y: 17, distance: 8.9
click at [1392, 14] on span "My Tasks" at bounding box center [1381, 16] width 56 height 11
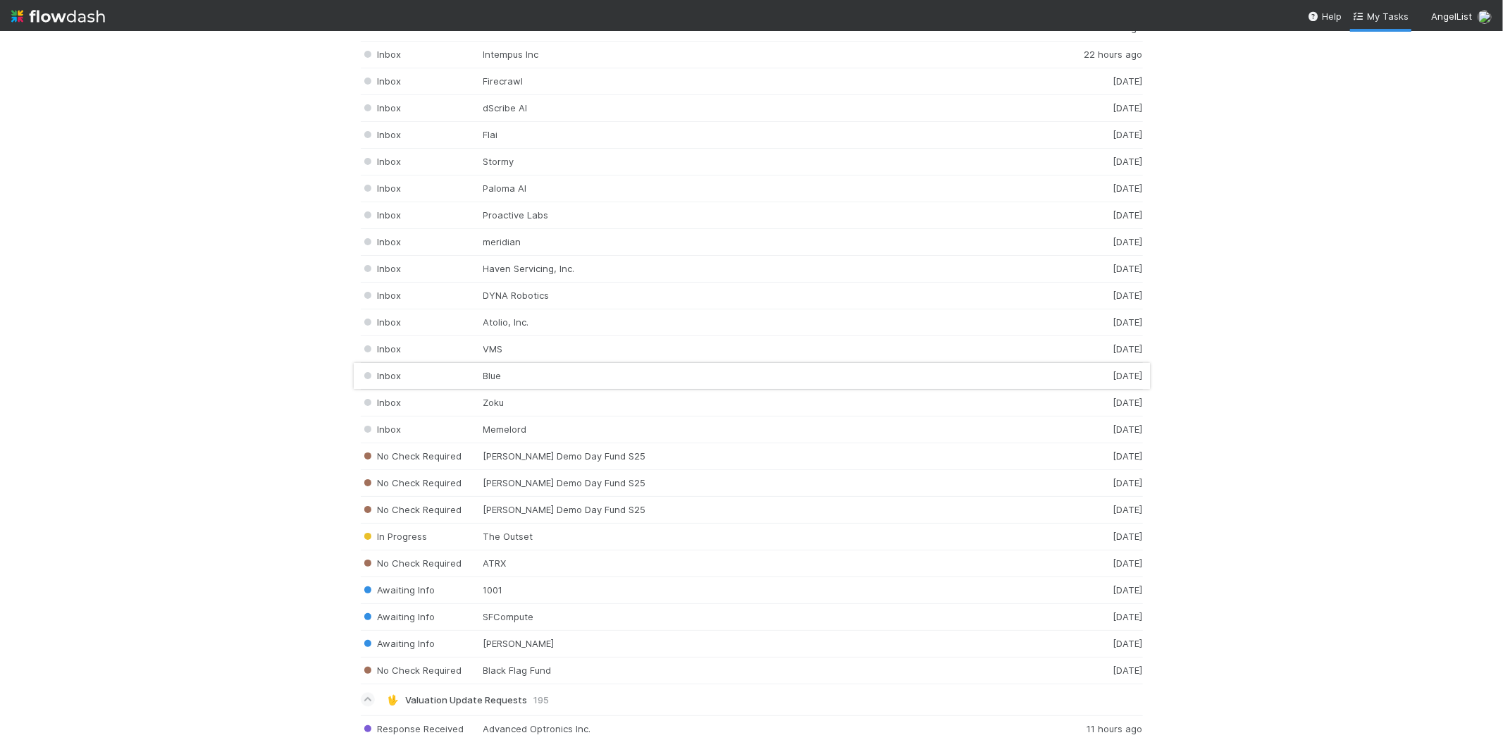
scroll to position [1993, 0]
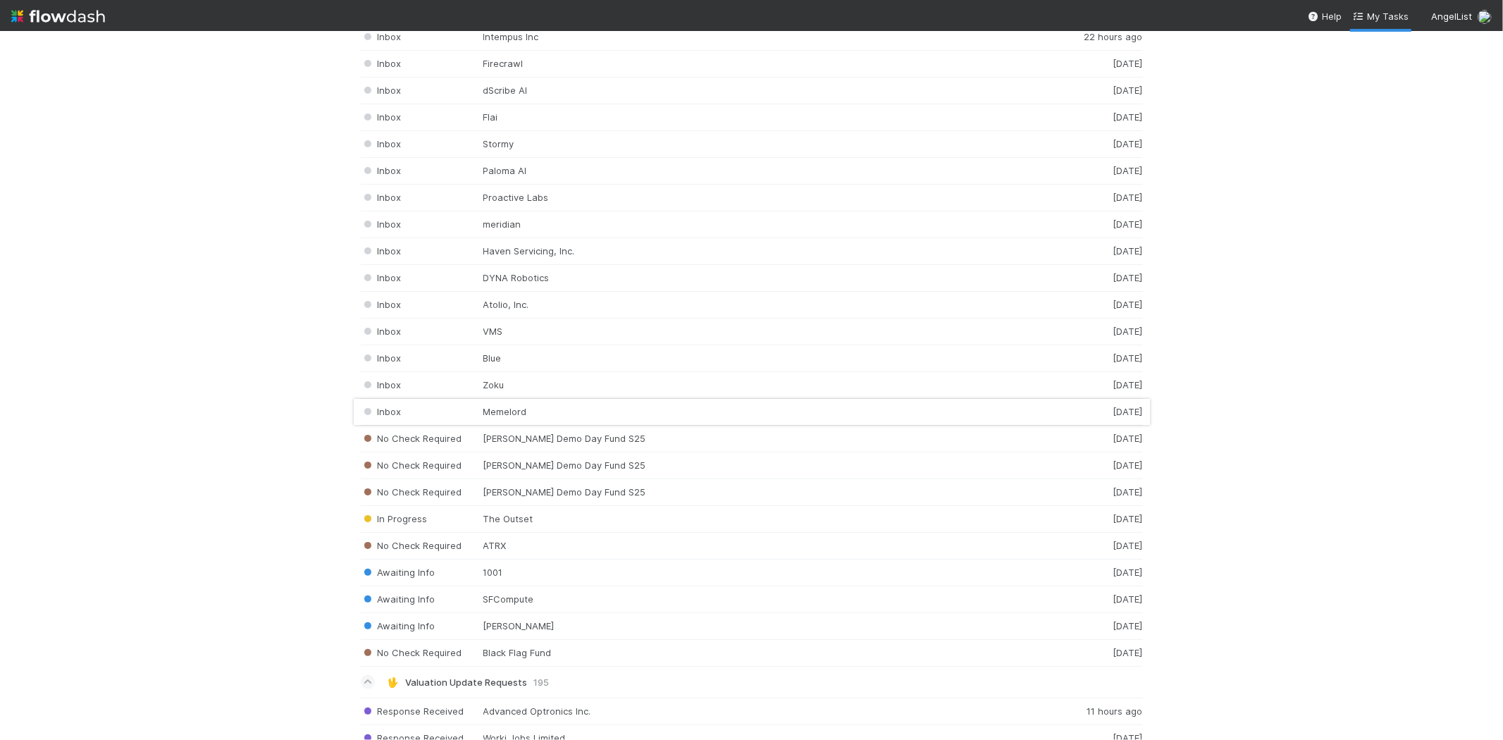
click at [560, 419] on div "Inbox Memelord 2 days ago" at bounding box center [752, 412] width 782 height 27
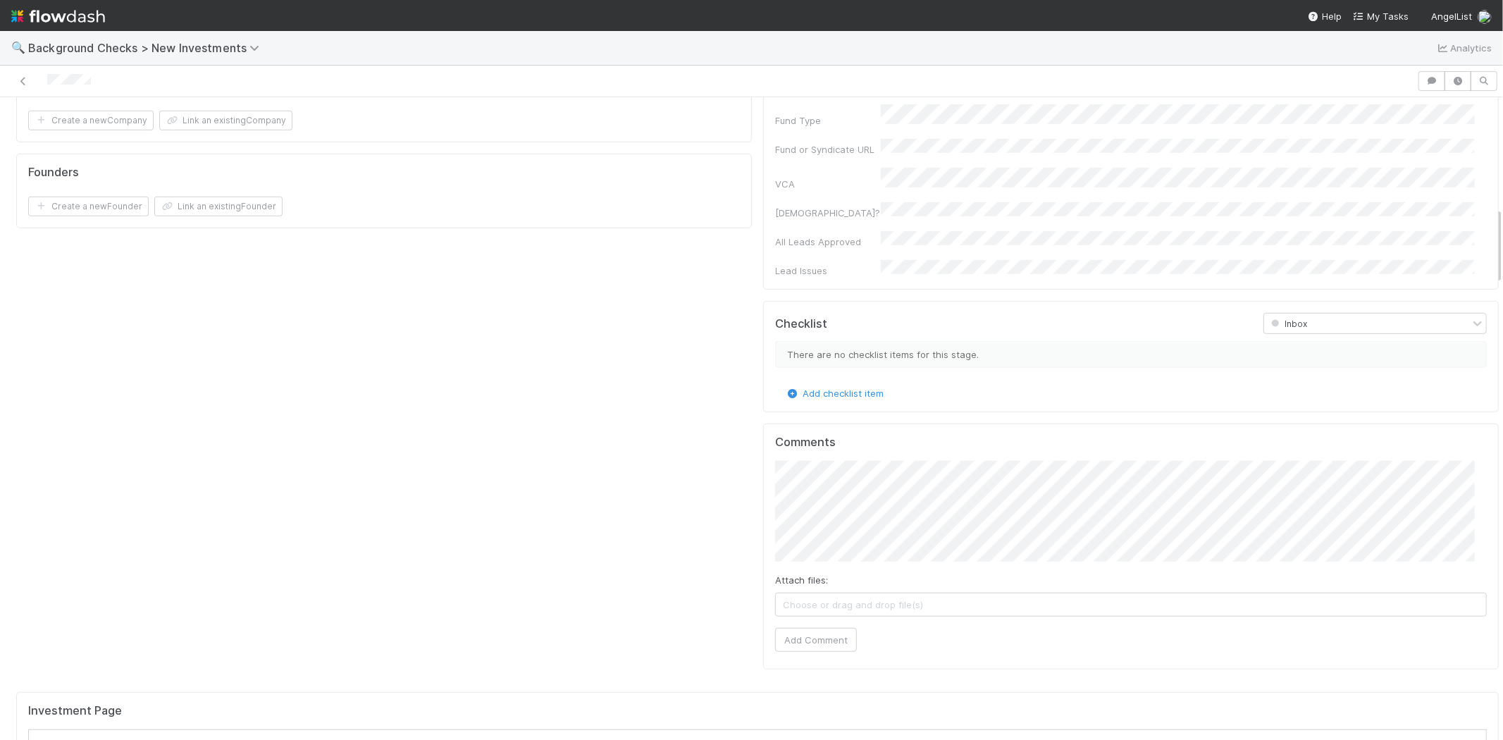
scroll to position [1096, 0]
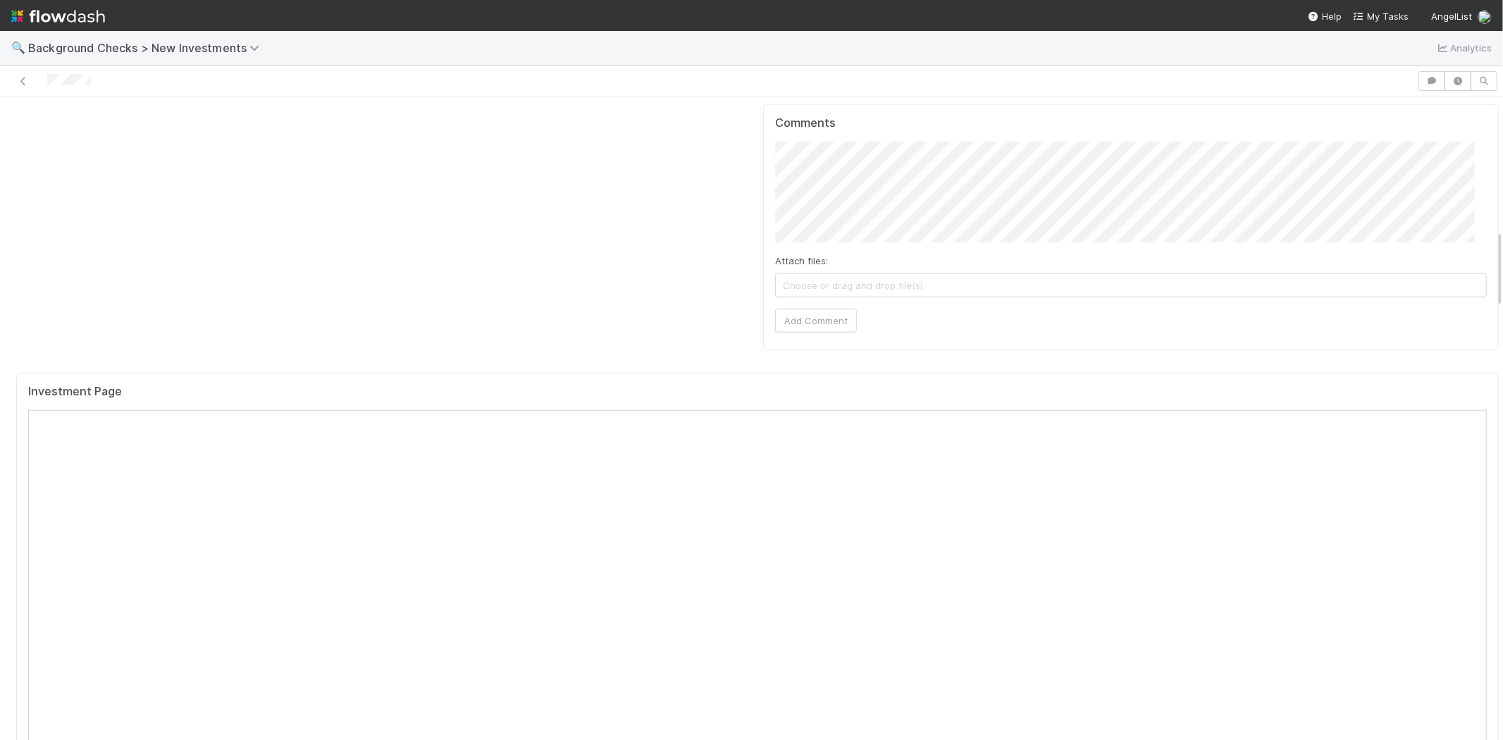
drag, startPoint x: 115, startPoint y: 78, endPoint x: 44, endPoint y: 85, distance: 70.8
click at [44, 85] on div at bounding box center [709, 81] width 1406 height 20
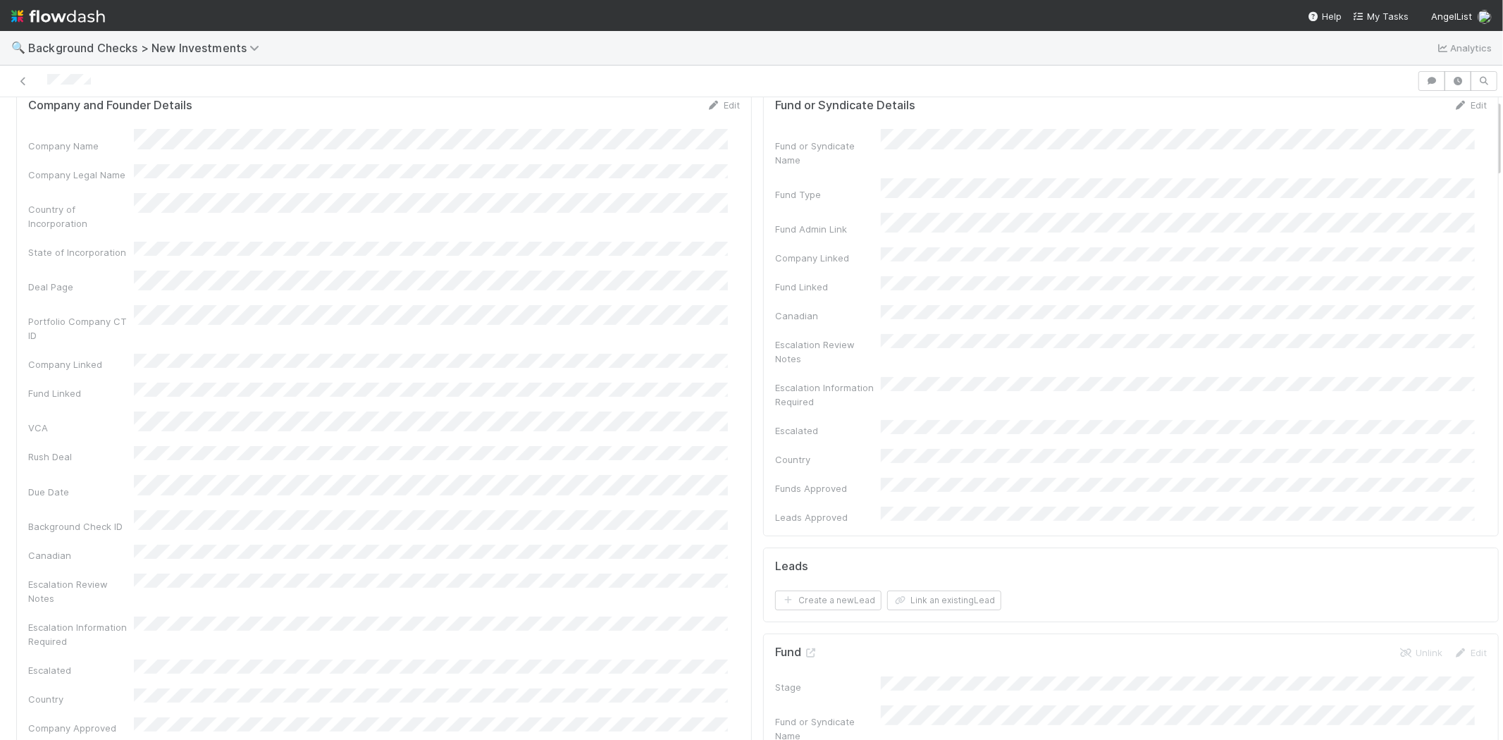
scroll to position [0, 0]
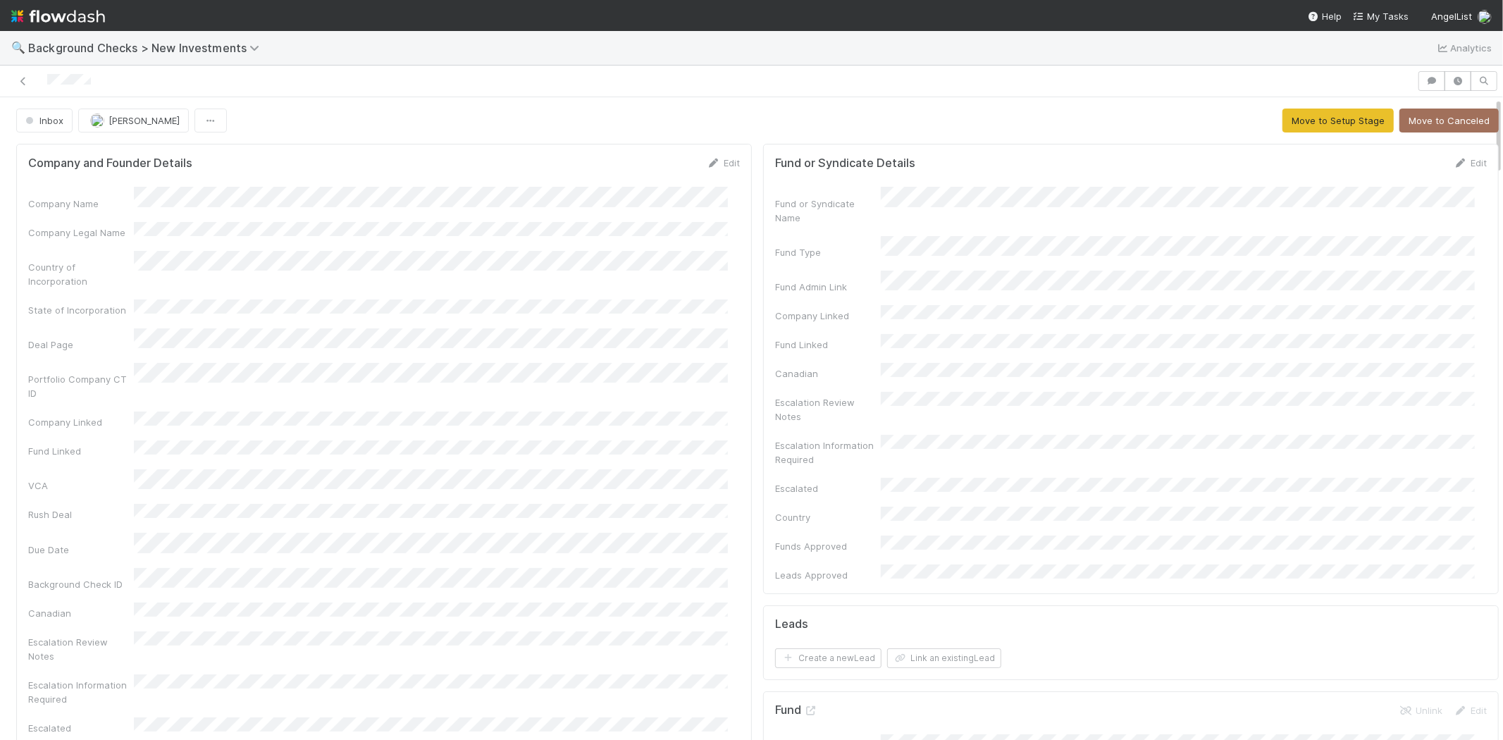
drag, startPoint x: 715, startPoint y: 163, endPoint x: 677, endPoint y: 173, distance: 38.6
click at [715, 163] on link "Edit" at bounding box center [723, 162] width 33 height 11
click at [645, 171] on button "Save" at bounding box center [665, 168] width 40 height 24
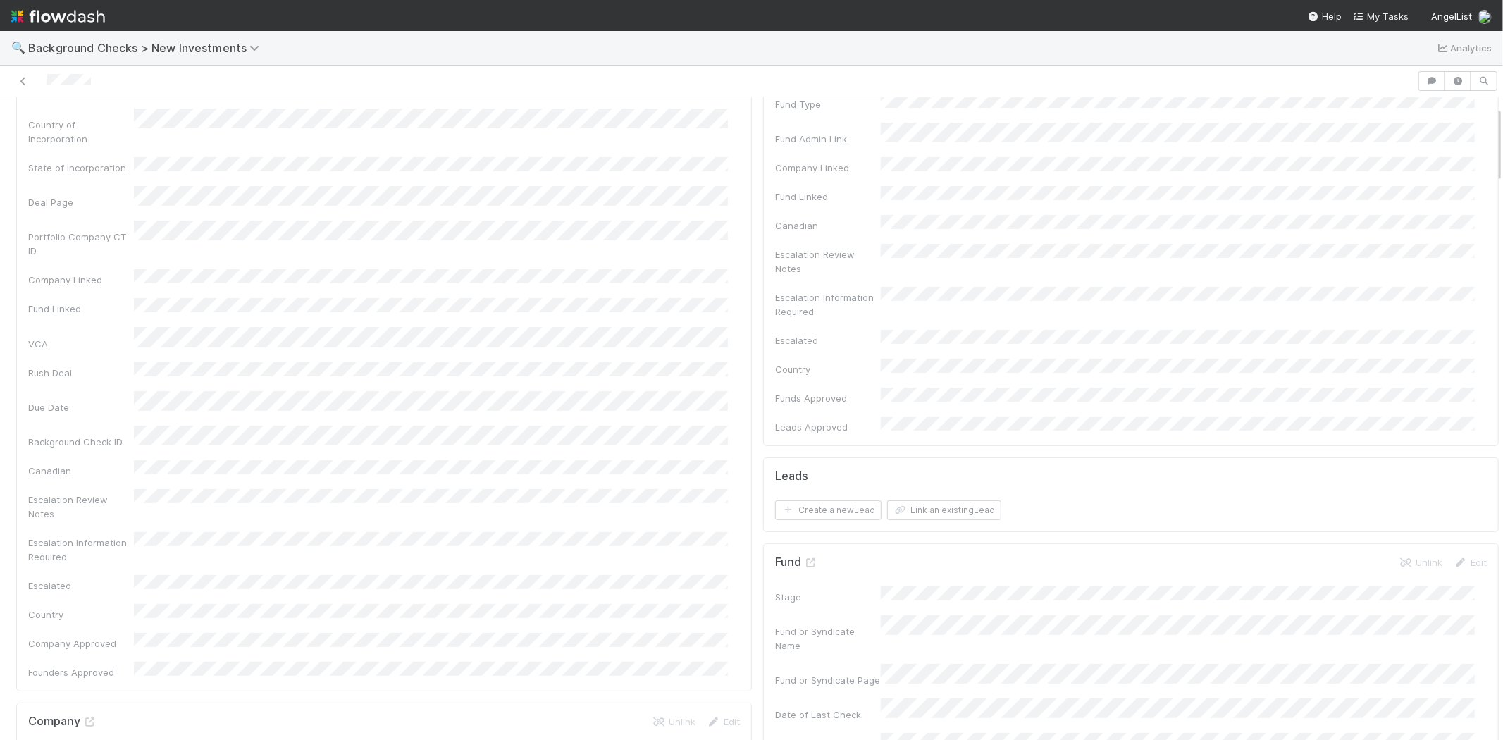
scroll to position [235, 0]
click at [925, 414] on button "Link an existing Lead" at bounding box center [944, 424] width 114 height 20
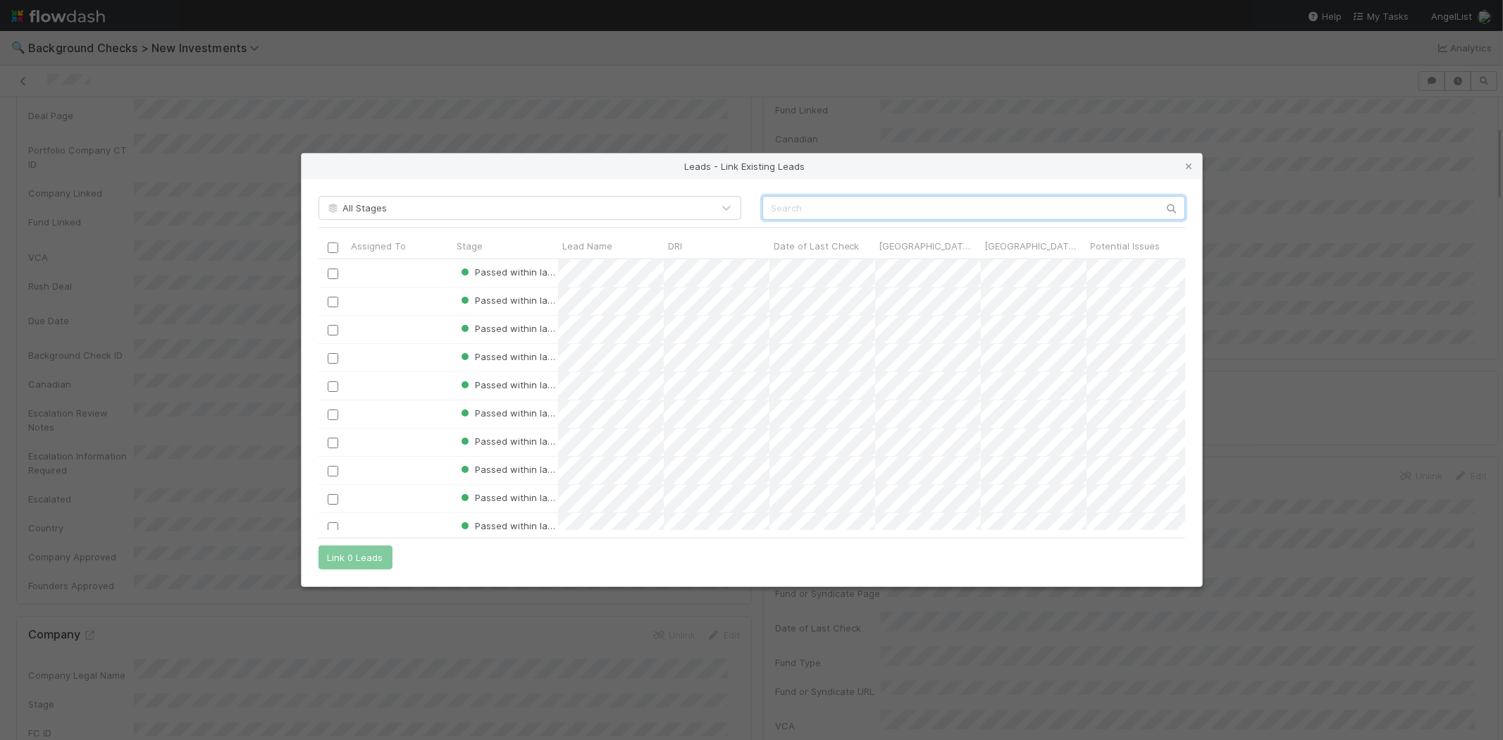
click at [818, 202] on input "text" at bounding box center [973, 208] width 423 height 24
paste input "Peter Livingston"
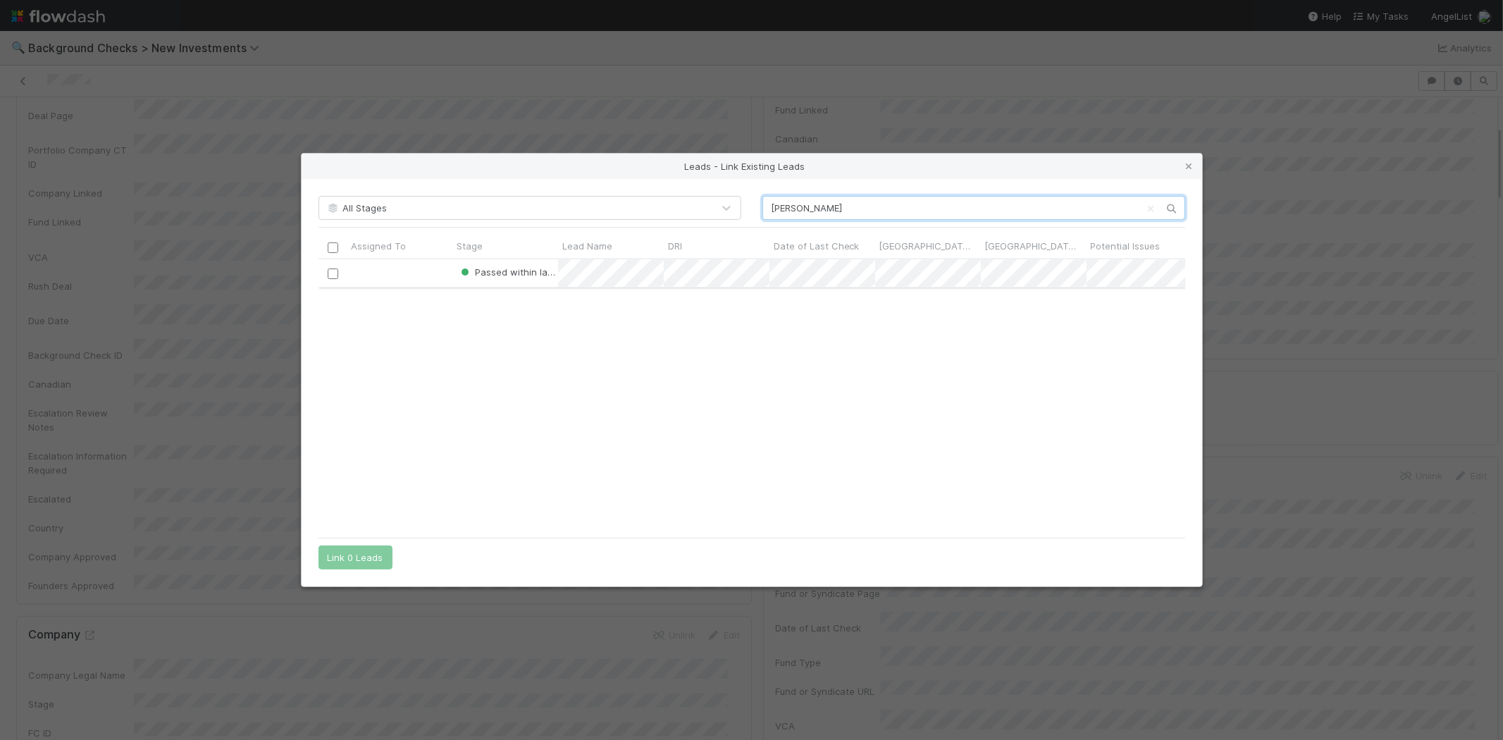
type input "Peter Livingston"
click at [320, 273] on div at bounding box center [333, 272] width 28 height 27
click at [333, 269] on input "checkbox" at bounding box center [332, 273] width 11 height 11
click at [360, 547] on button "Link 1 Lead" at bounding box center [353, 557] width 68 height 24
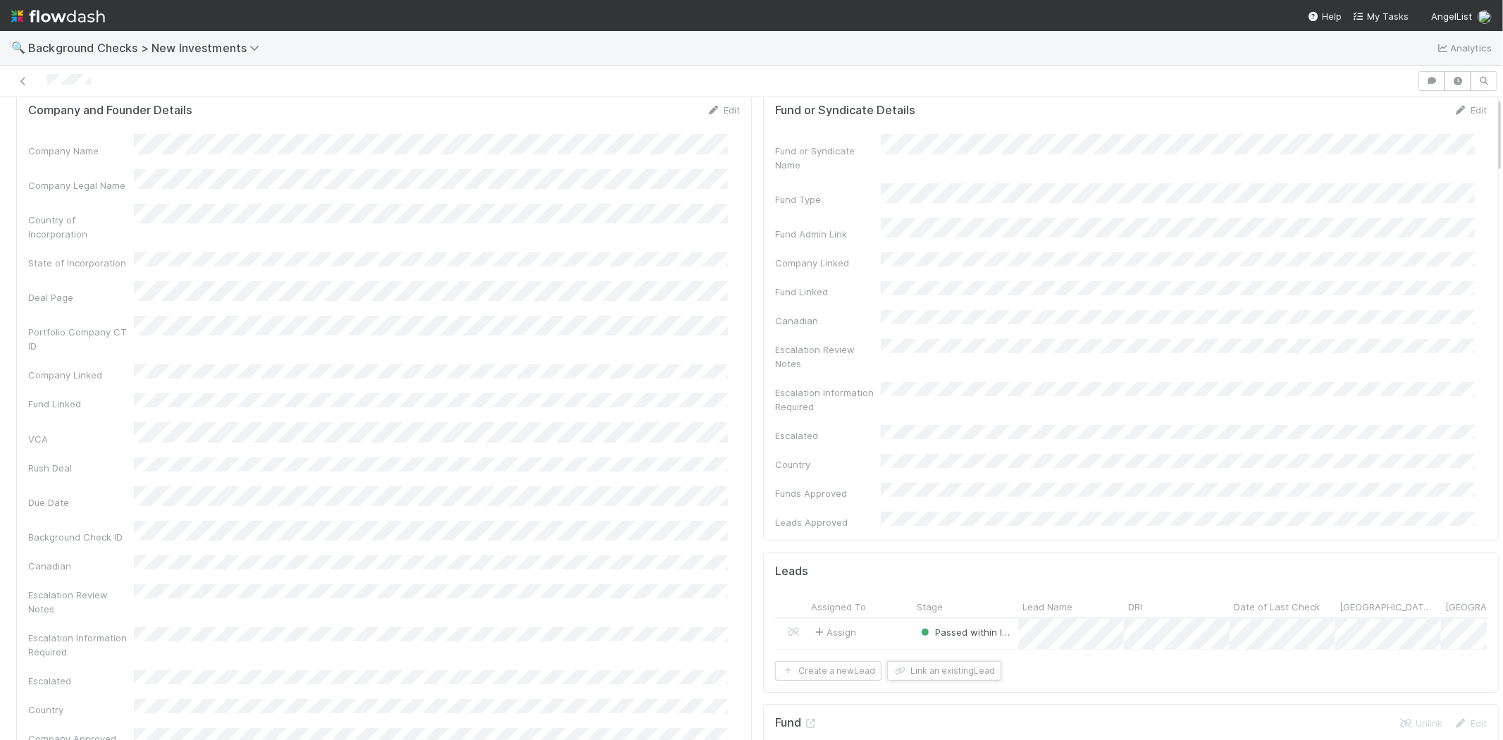
scroll to position [0, 0]
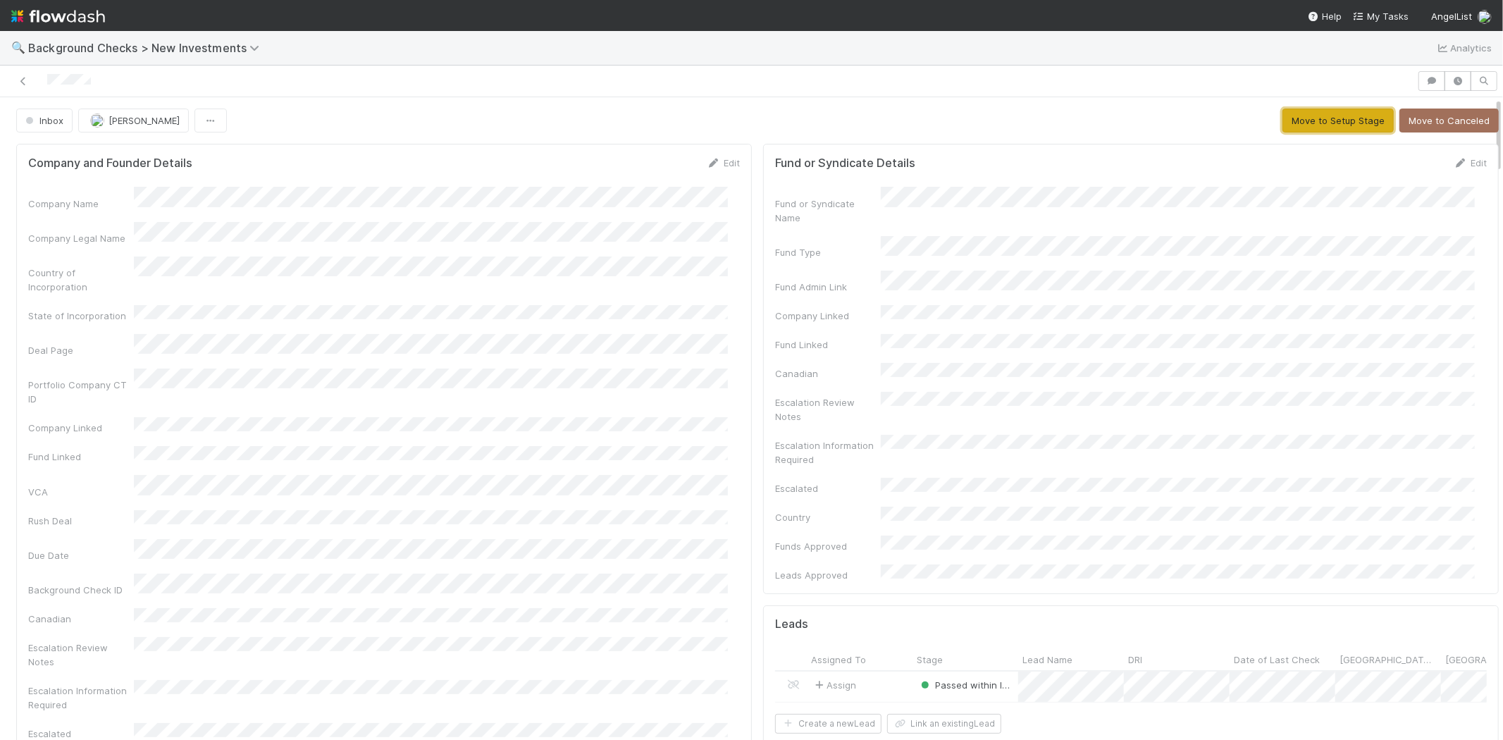
click at [1314, 120] on button "Move to Setup Stage" at bounding box center [1338, 121] width 111 height 24
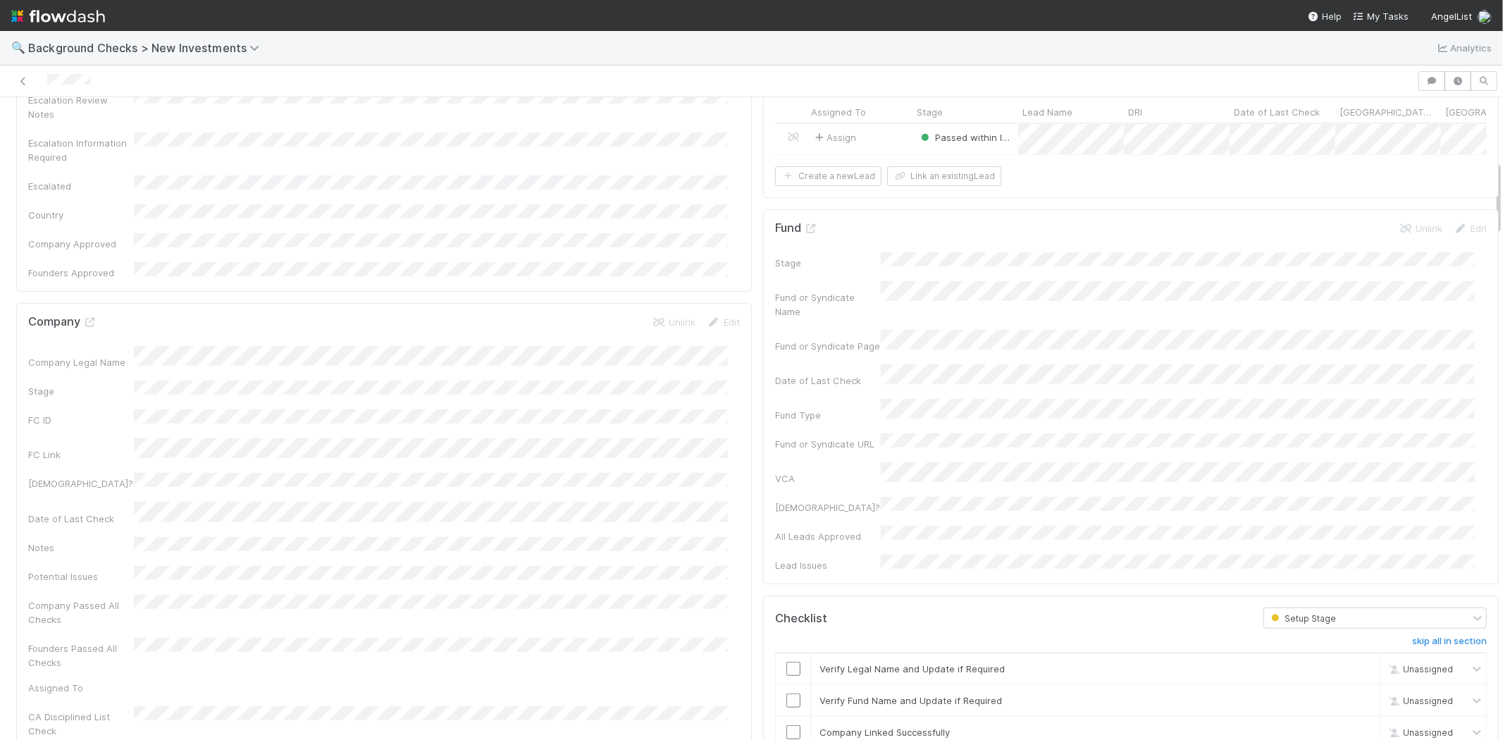
scroll to position [783, 0]
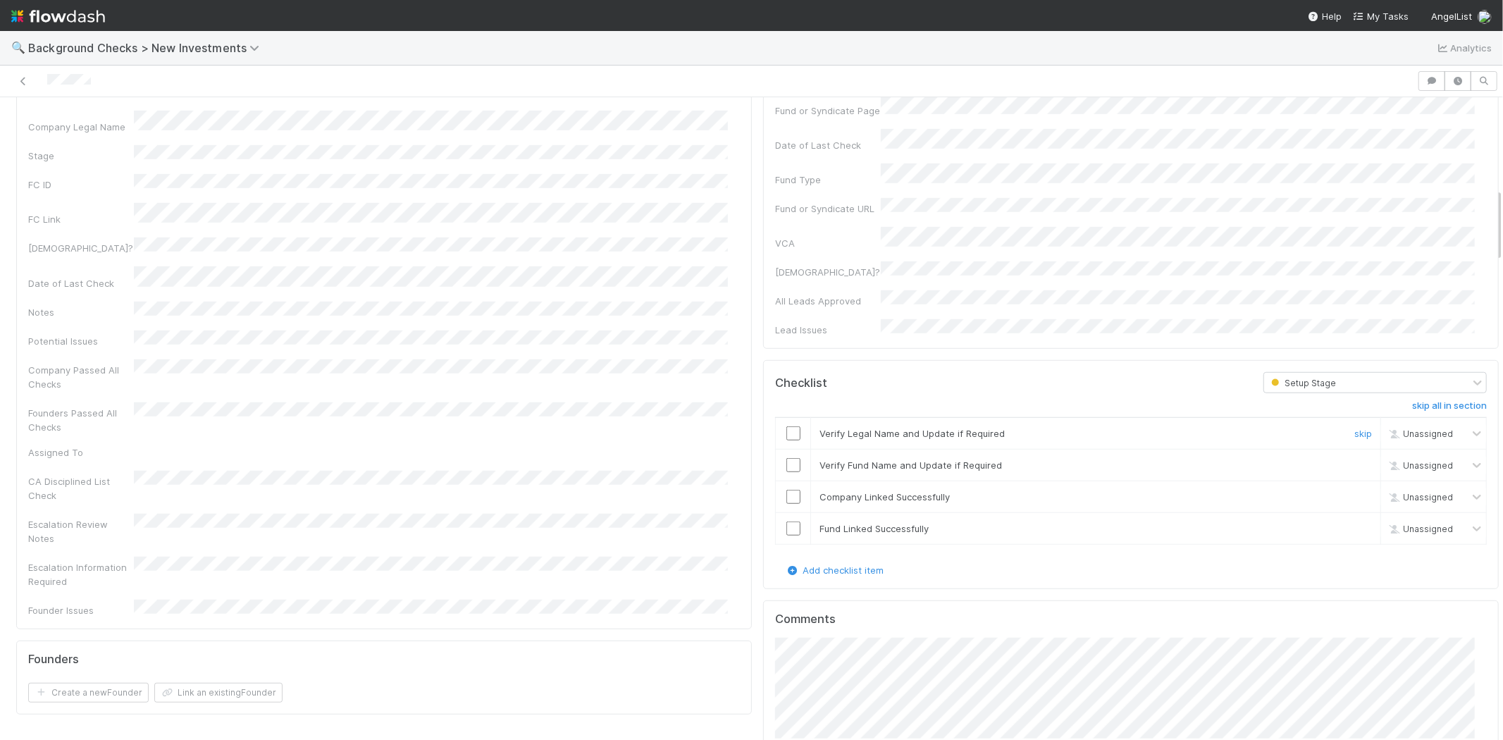
click at [786, 426] on input "checkbox" at bounding box center [793, 433] width 14 height 14
click at [786, 458] on input "checkbox" at bounding box center [793, 465] width 14 height 14
click at [786, 490] on input "checkbox" at bounding box center [793, 497] width 14 height 14
checkbox input "true"
click at [781, 513] on td at bounding box center [793, 529] width 35 height 32
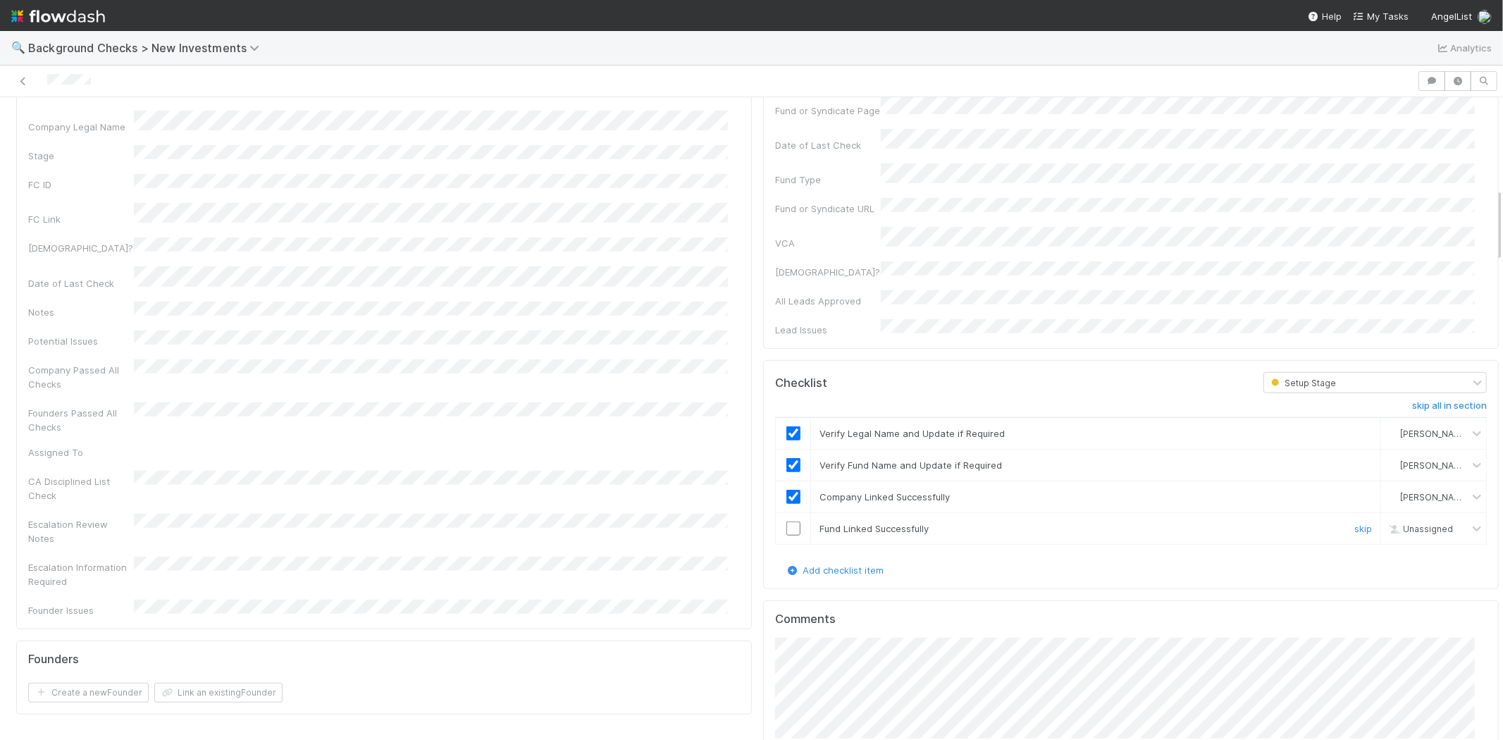
click at [786, 521] on input "checkbox" at bounding box center [793, 528] width 14 height 14
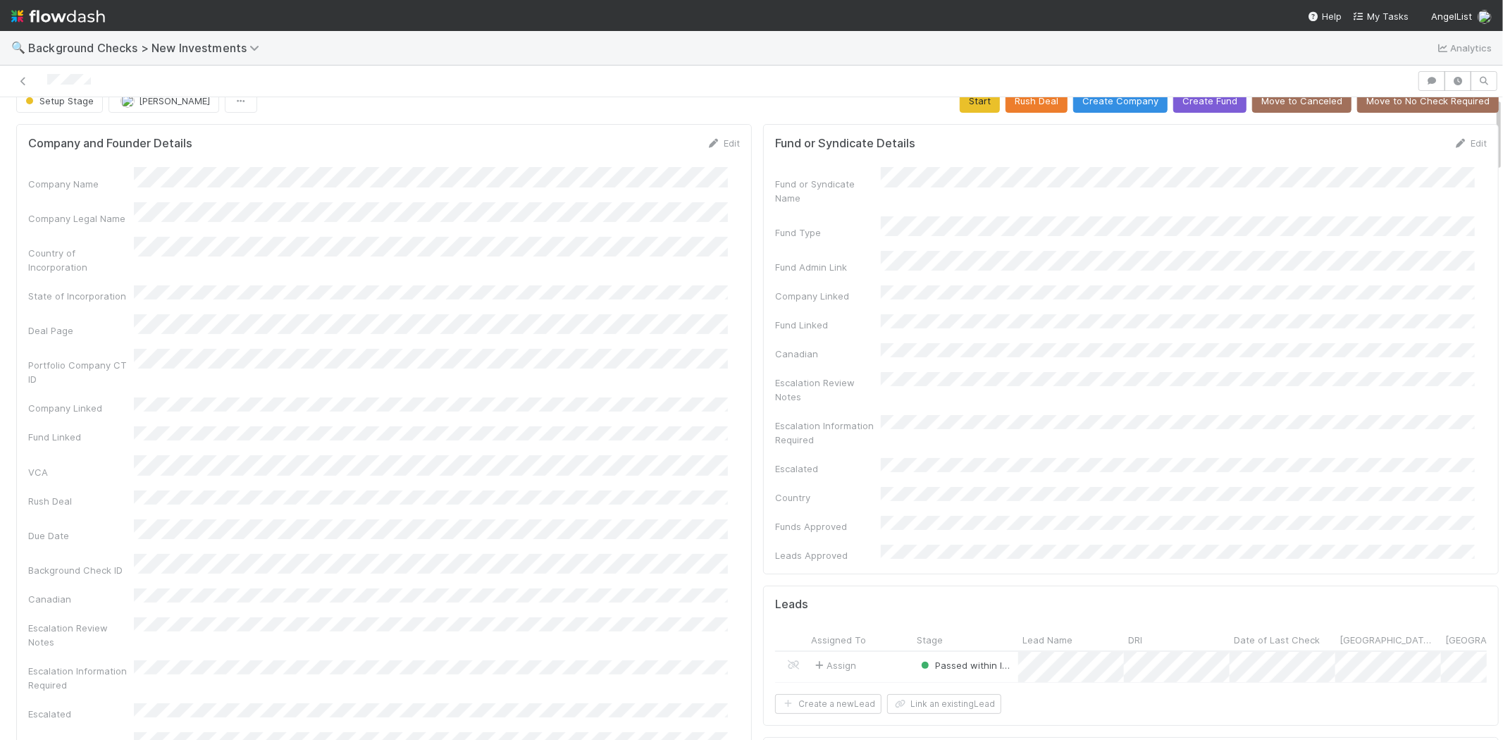
scroll to position [0, 0]
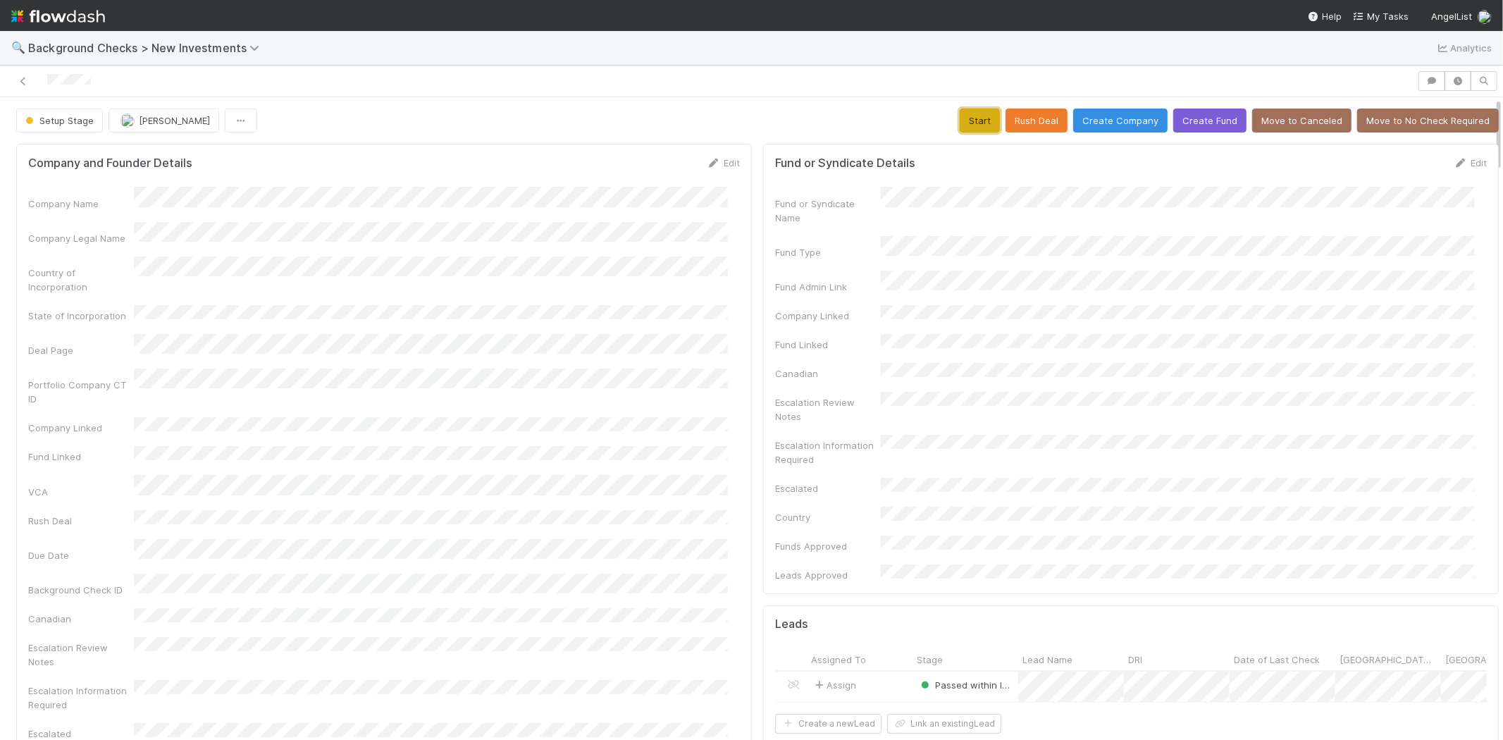
click at [960, 122] on button "Start" at bounding box center [980, 121] width 40 height 24
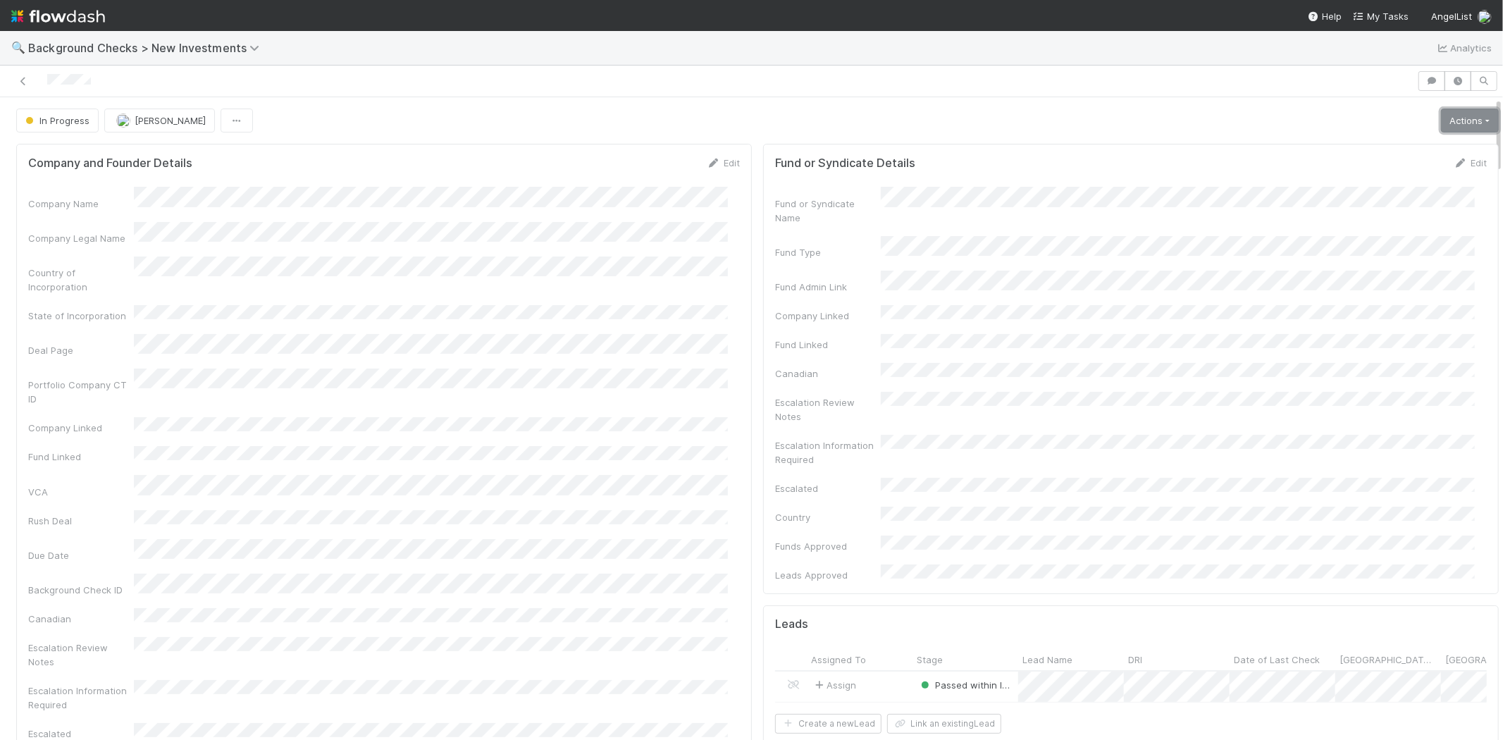
click at [1450, 123] on link "Actions" at bounding box center [1470, 121] width 58 height 24
click at [1390, 151] on button "Finish" at bounding box center [1421, 150] width 157 height 20
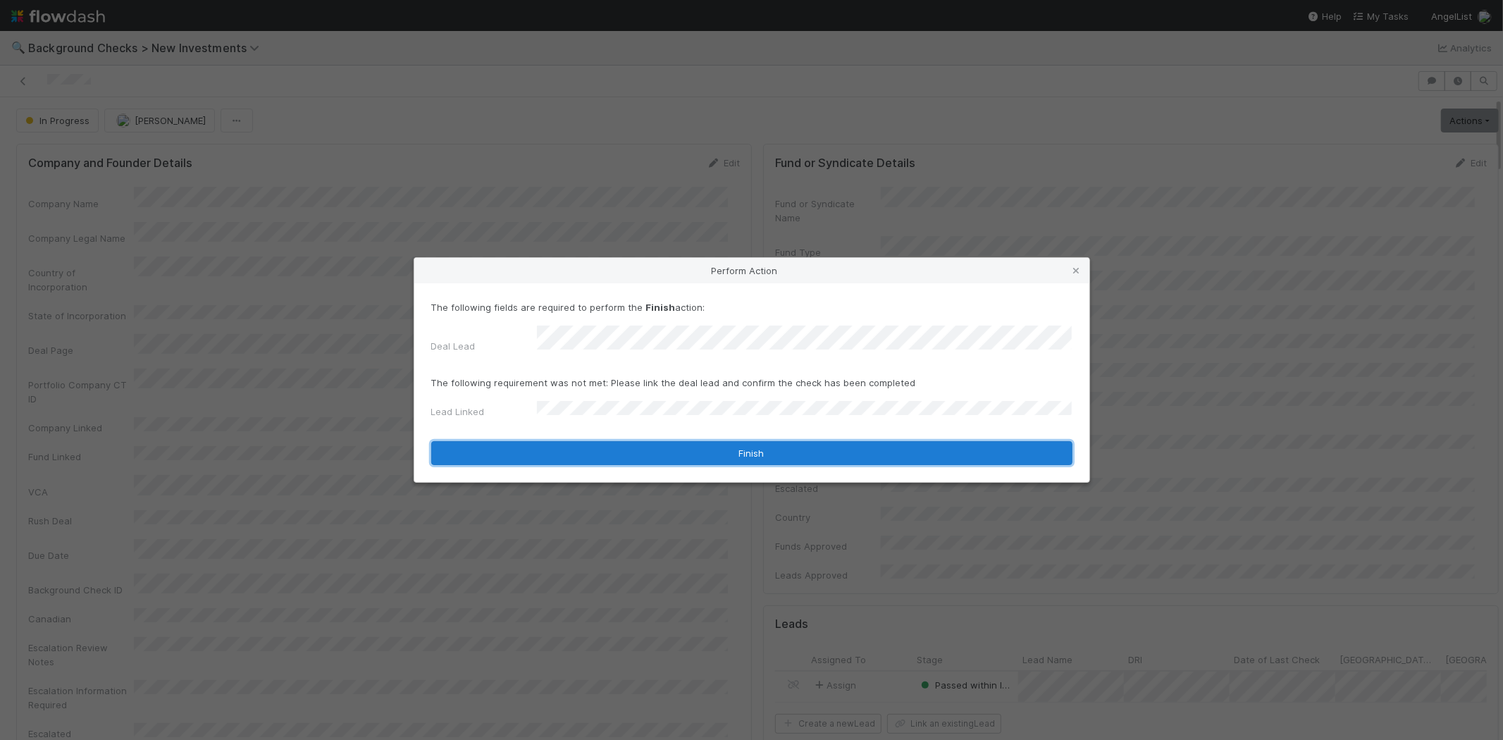
drag, startPoint x: 576, startPoint y: 441, endPoint x: 586, endPoint y: 440, distance: 9.3
click at [578, 441] on button "Finish" at bounding box center [751, 453] width 641 height 24
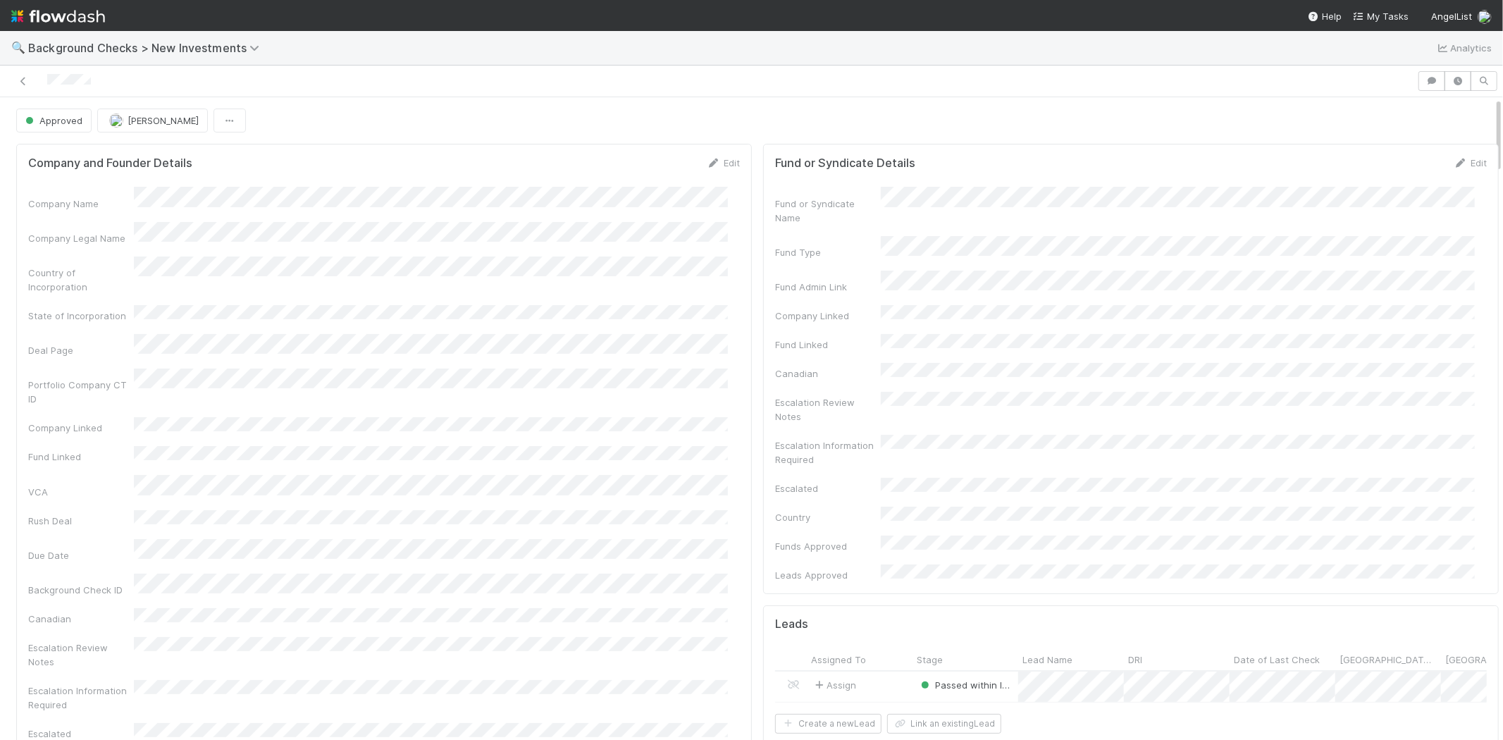
drag, startPoint x: 104, startPoint y: 80, endPoint x: 46, endPoint y: 87, distance: 58.3
click at [46, 87] on div at bounding box center [709, 81] width 1406 height 20
click at [1375, 12] on span "My Tasks" at bounding box center [1381, 16] width 56 height 11
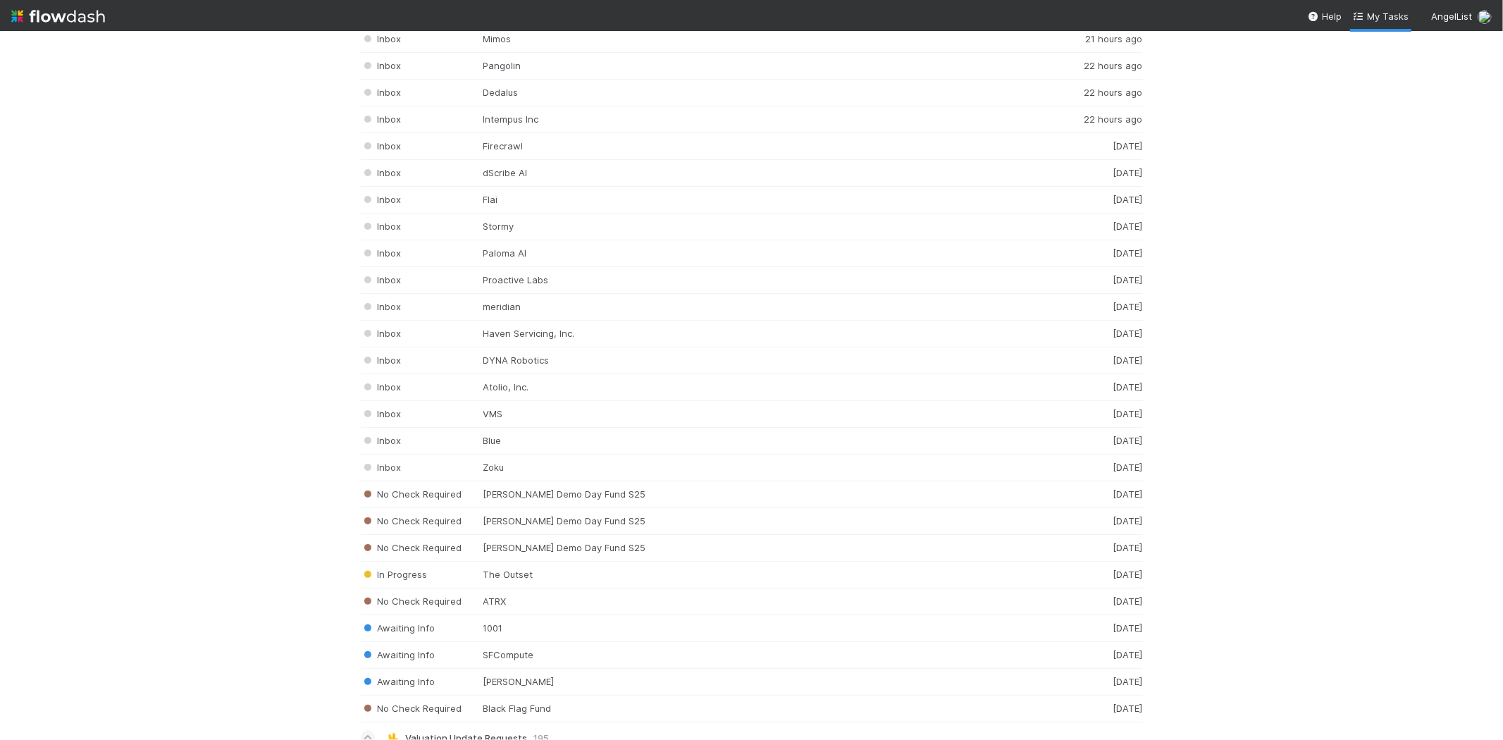
scroll to position [1873, 0]
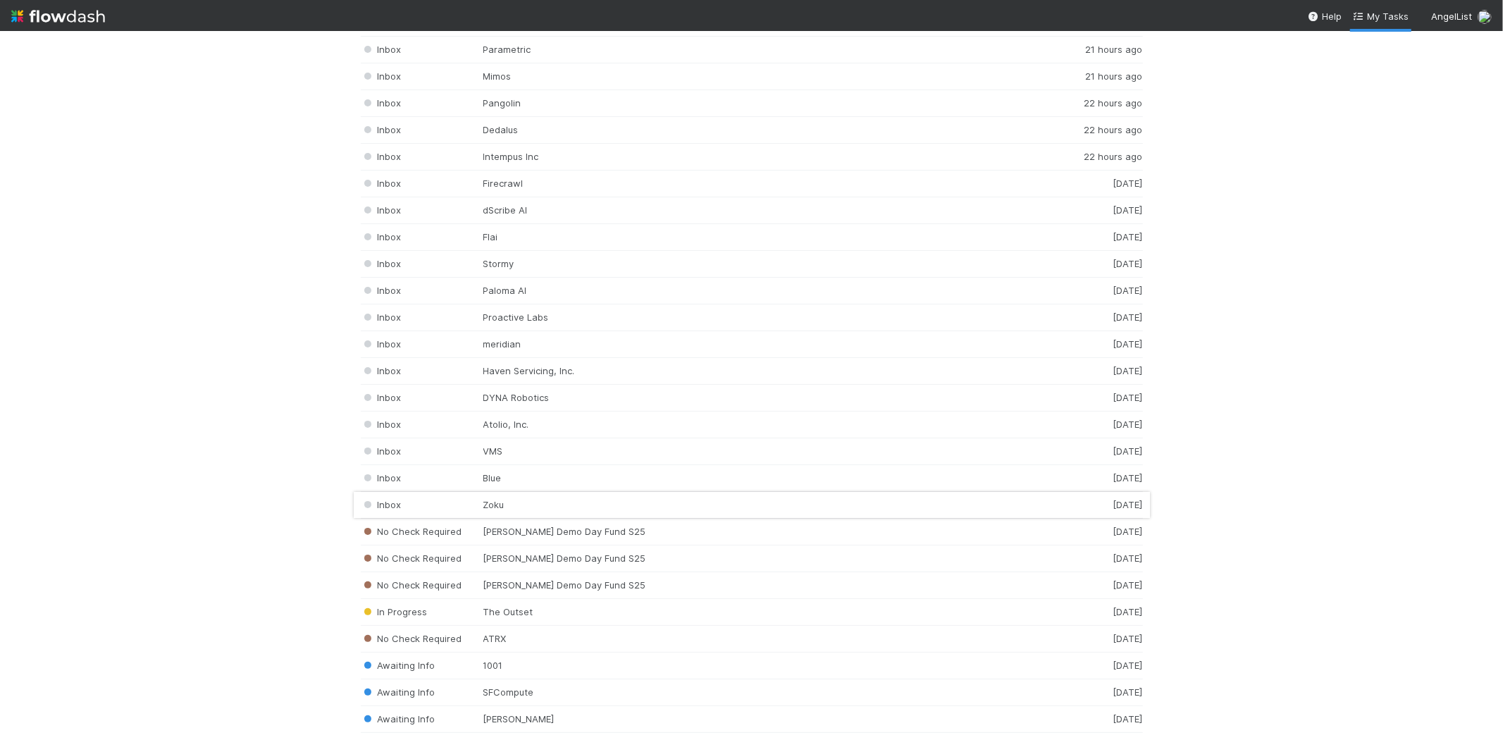
click at [664, 512] on div "Inbox Zoku 2 days ago" at bounding box center [752, 505] width 782 height 27
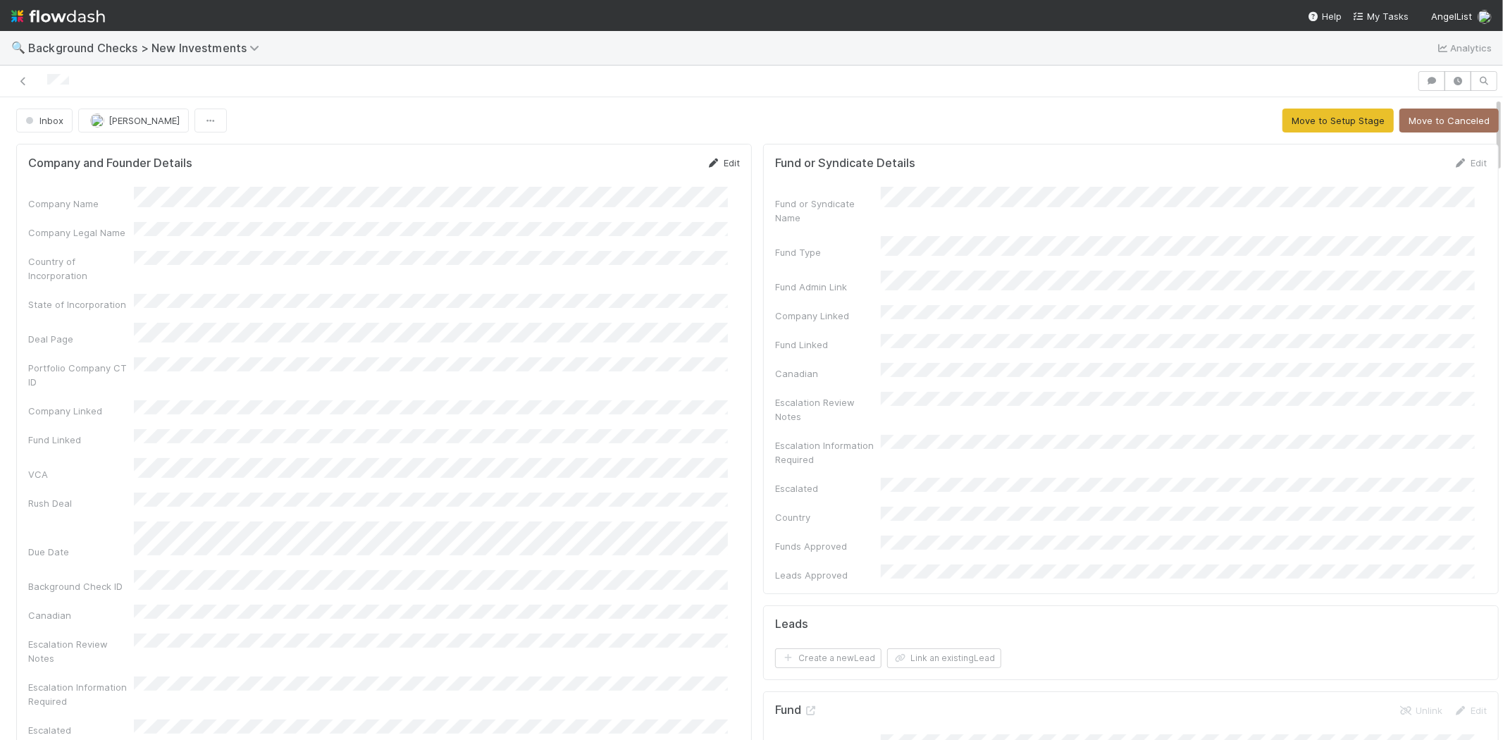
click at [710, 165] on link "Edit" at bounding box center [723, 162] width 33 height 11
click at [648, 159] on button "Save" at bounding box center [665, 168] width 40 height 24
click at [1283, 123] on button "Move to Setup Stage" at bounding box center [1338, 121] width 111 height 24
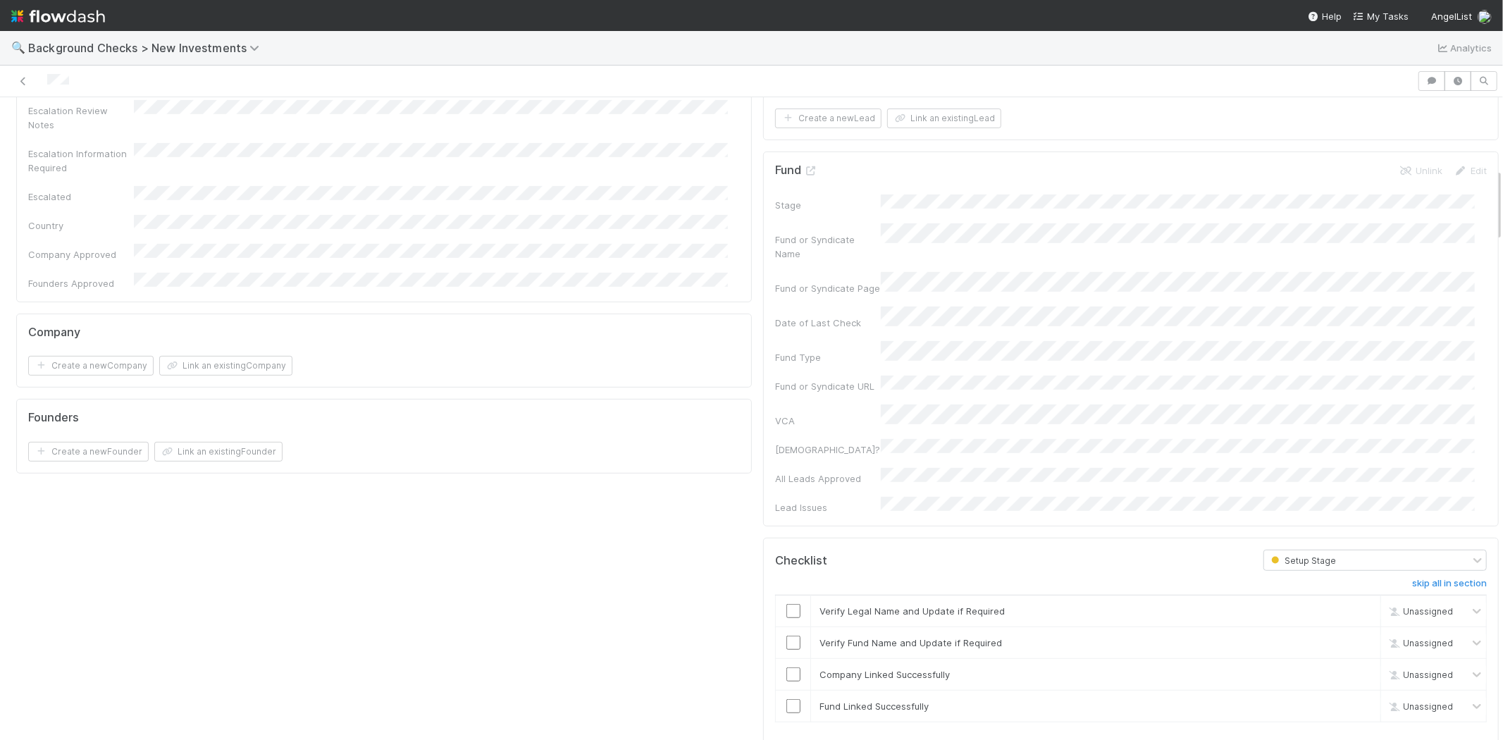
scroll to position [626, 0]
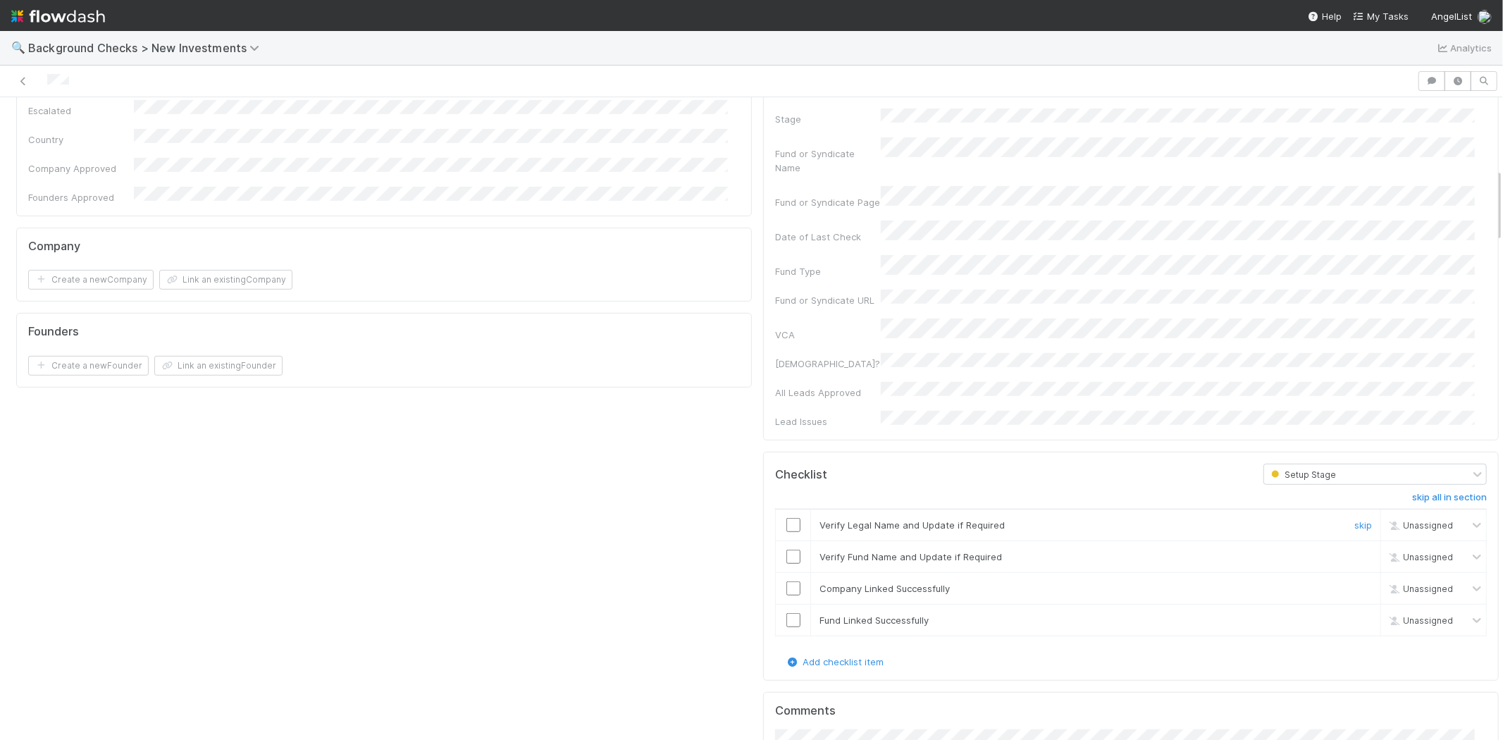
click at [786, 518] on input "checkbox" at bounding box center [793, 525] width 14 height 14
click at [787, 550] on input "checkbox" at bounding box center [793, 557] width 14 height 14
checkbox input "true"
click at [786, 581] on input "checkbox" at bounding box center [793, 588] width 14 height 14
click at [787, 613] on input "checkbox" at bounding box center [793, 620] width 14 height 14
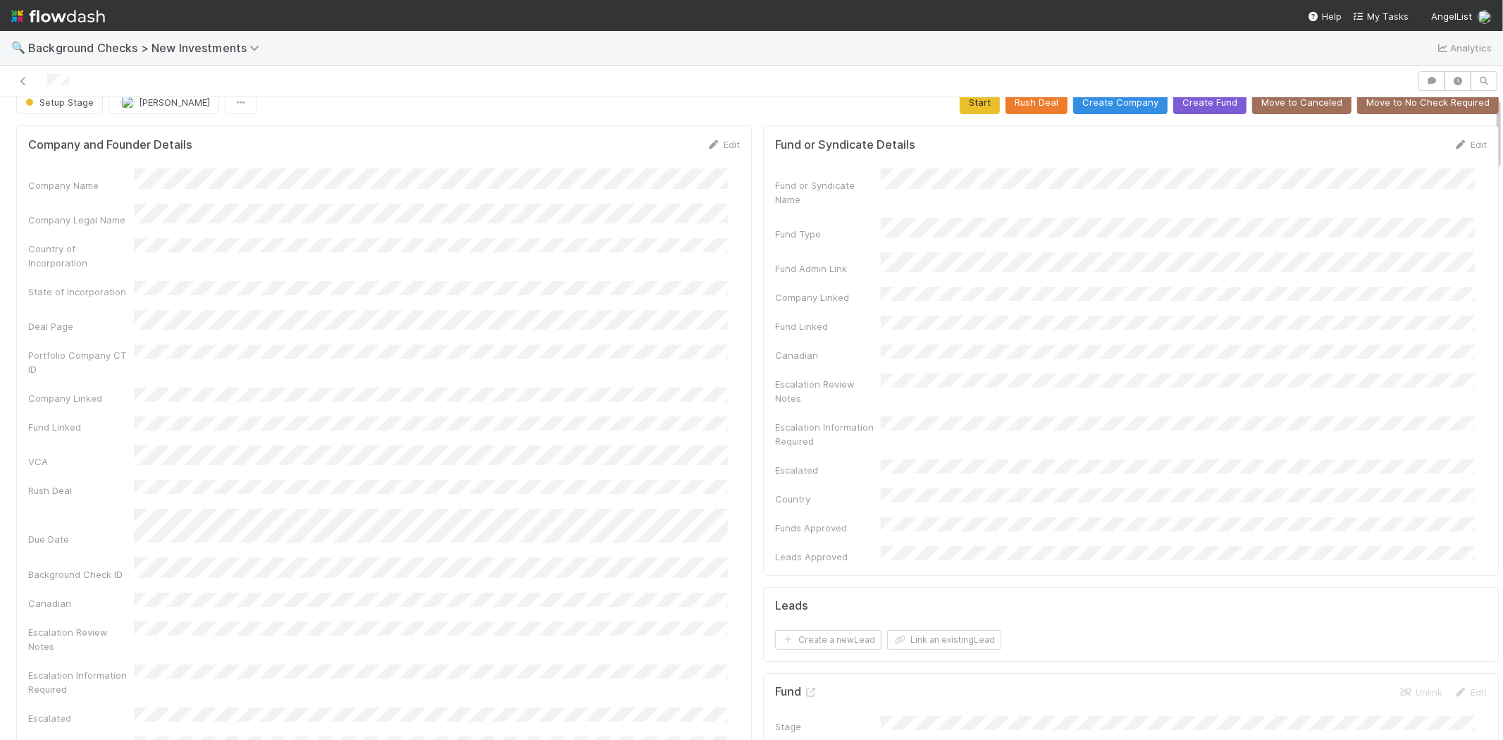
scroll to position [0, 0]
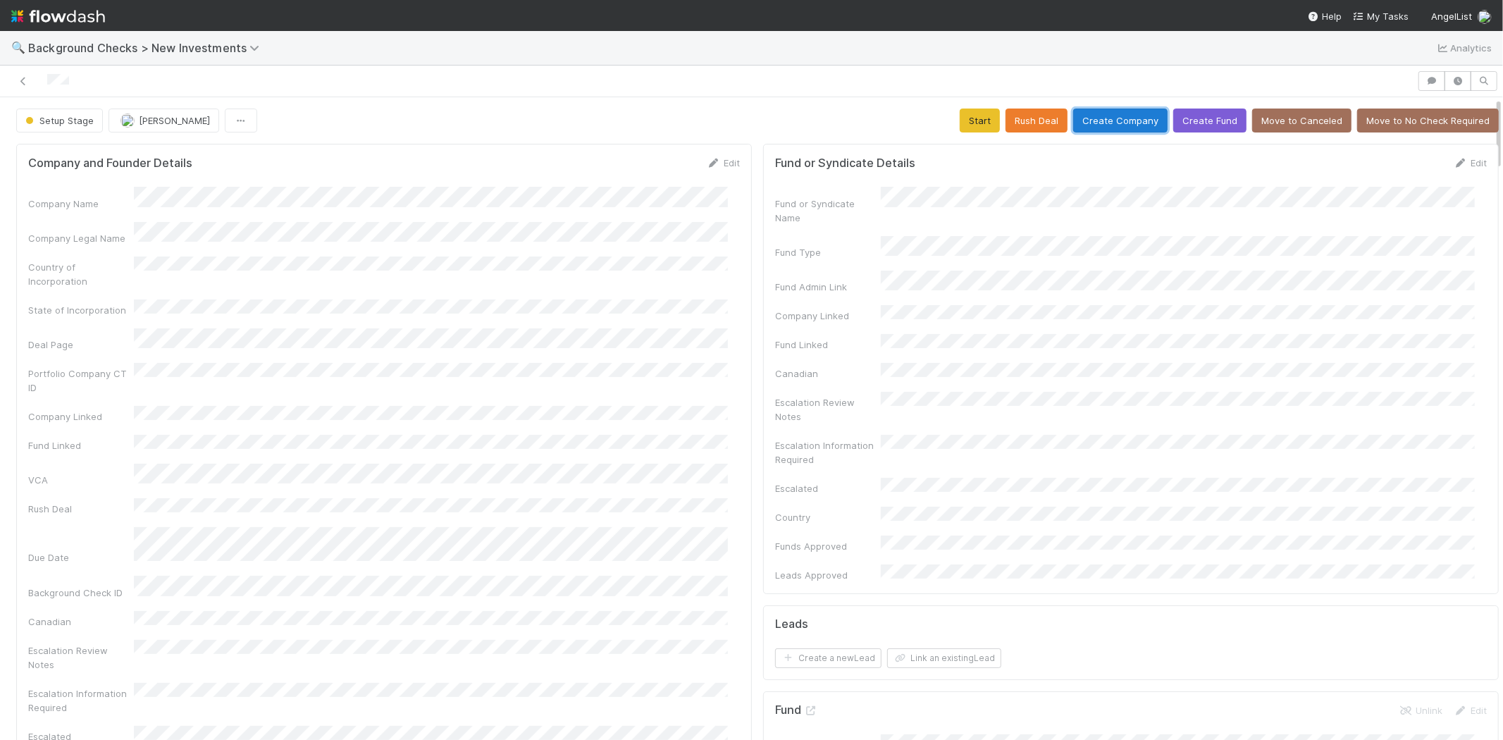
click at [1092, 118] on button "Create Company" at bounding box center [1120, 121] width 94 height 24
click at [968, 120] on button "Start" at bounding box center [980, 121] width 40 height 24
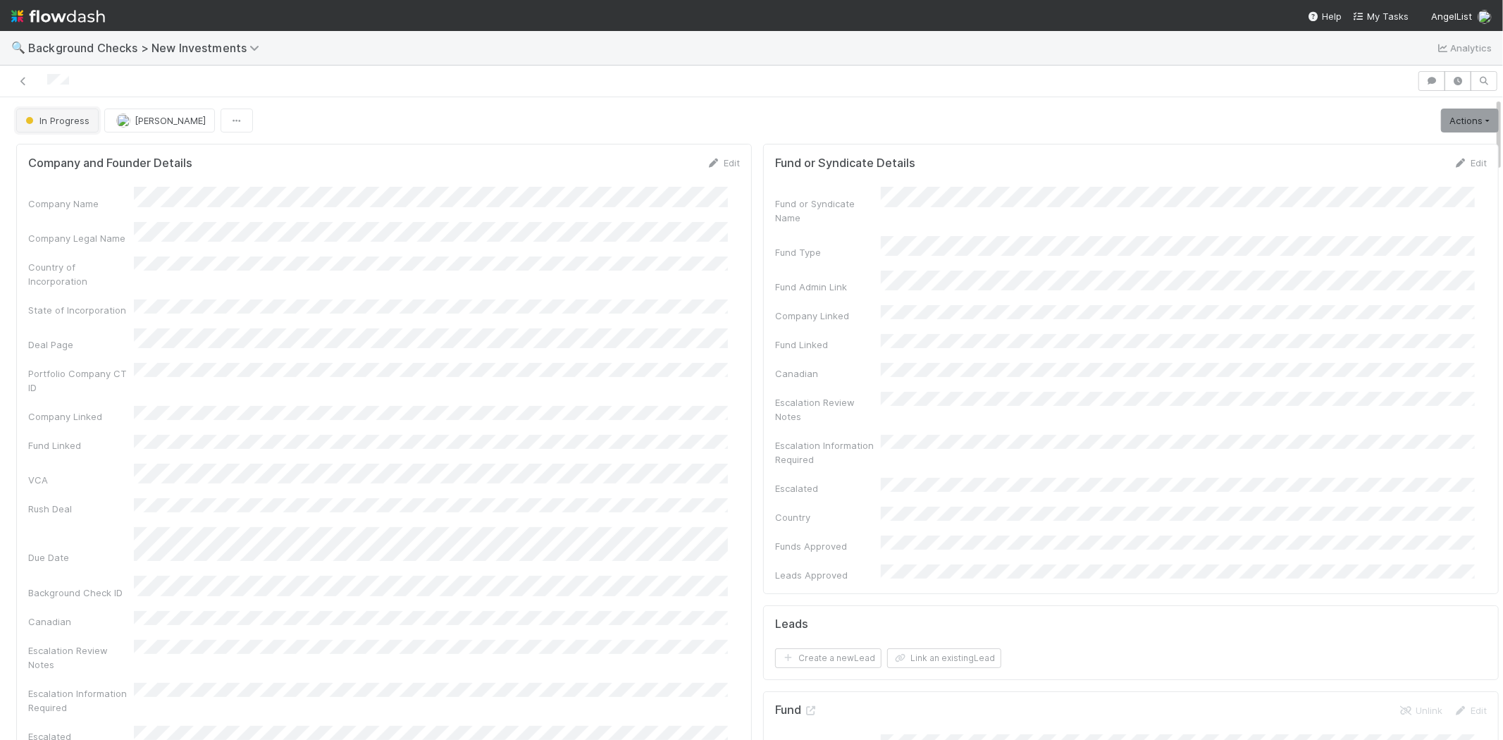
click at [54, 124] on span "In Progress" at bounding box center [56, 120] width 67 height 11
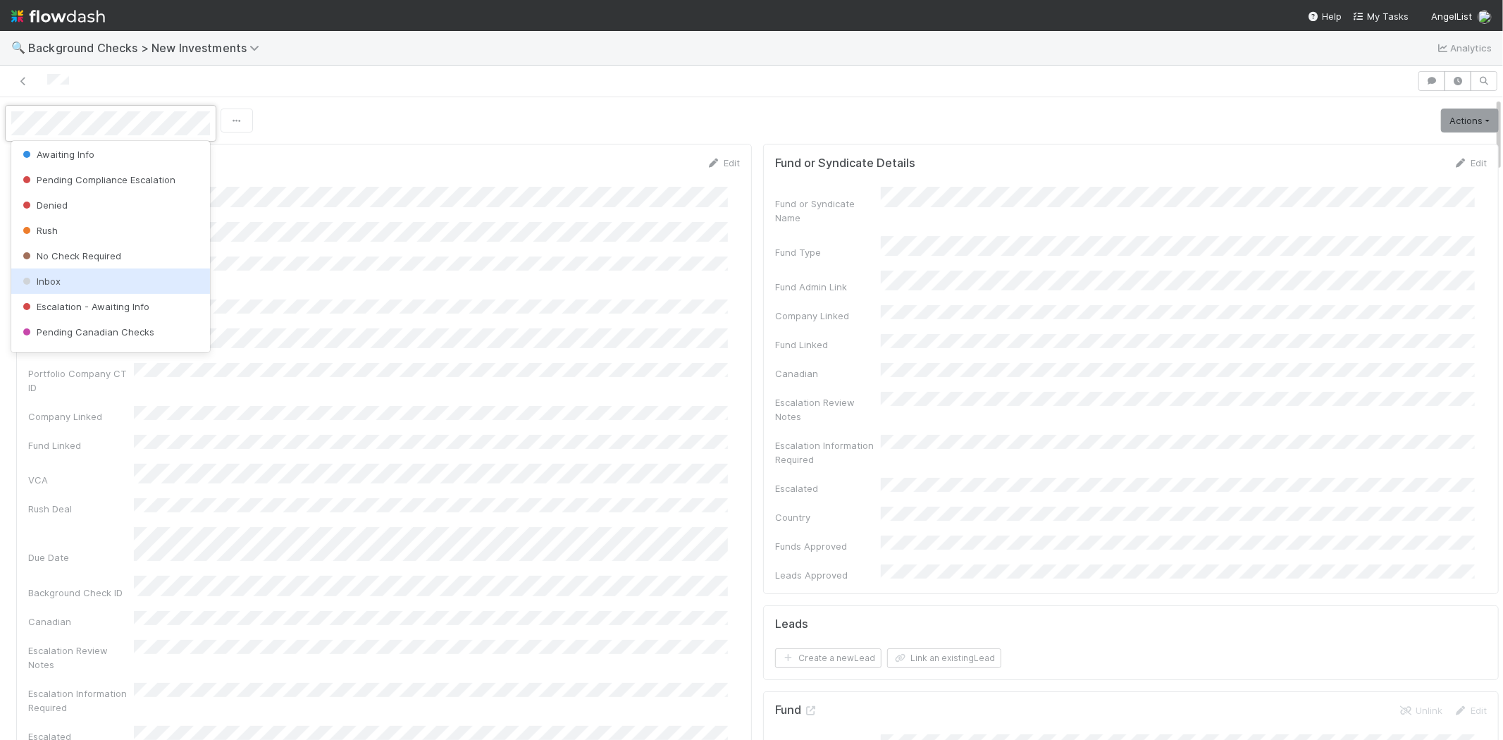
scroll to position [99, 0]
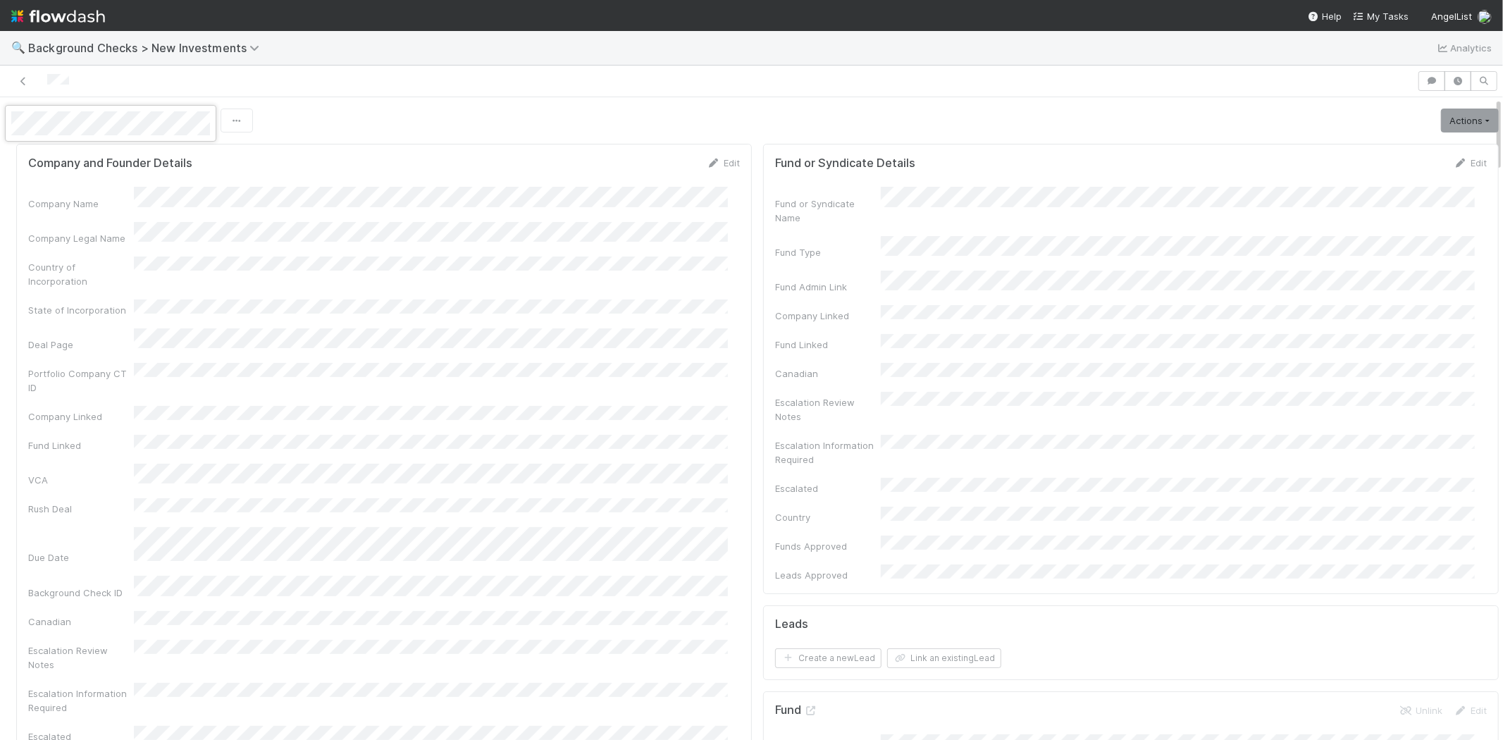
click at [412, 159] on div at bounding box center [751, 370] width 1503 height 740
click at [1441, 113] on link "Actions" at bounding box center [1470, 121] width 58 height 24
drag, startPoint x: 1221, startPoint y: 173, endPoint x: 1233, endPoint y: 171, distance: 12.9
click at [1221, 173] on form "Fund or Syndicate Details Edit Fund or Syndicate Name Fund Type Fund Admin Link…" at bounding box center [1131, 369] width 712 height 426
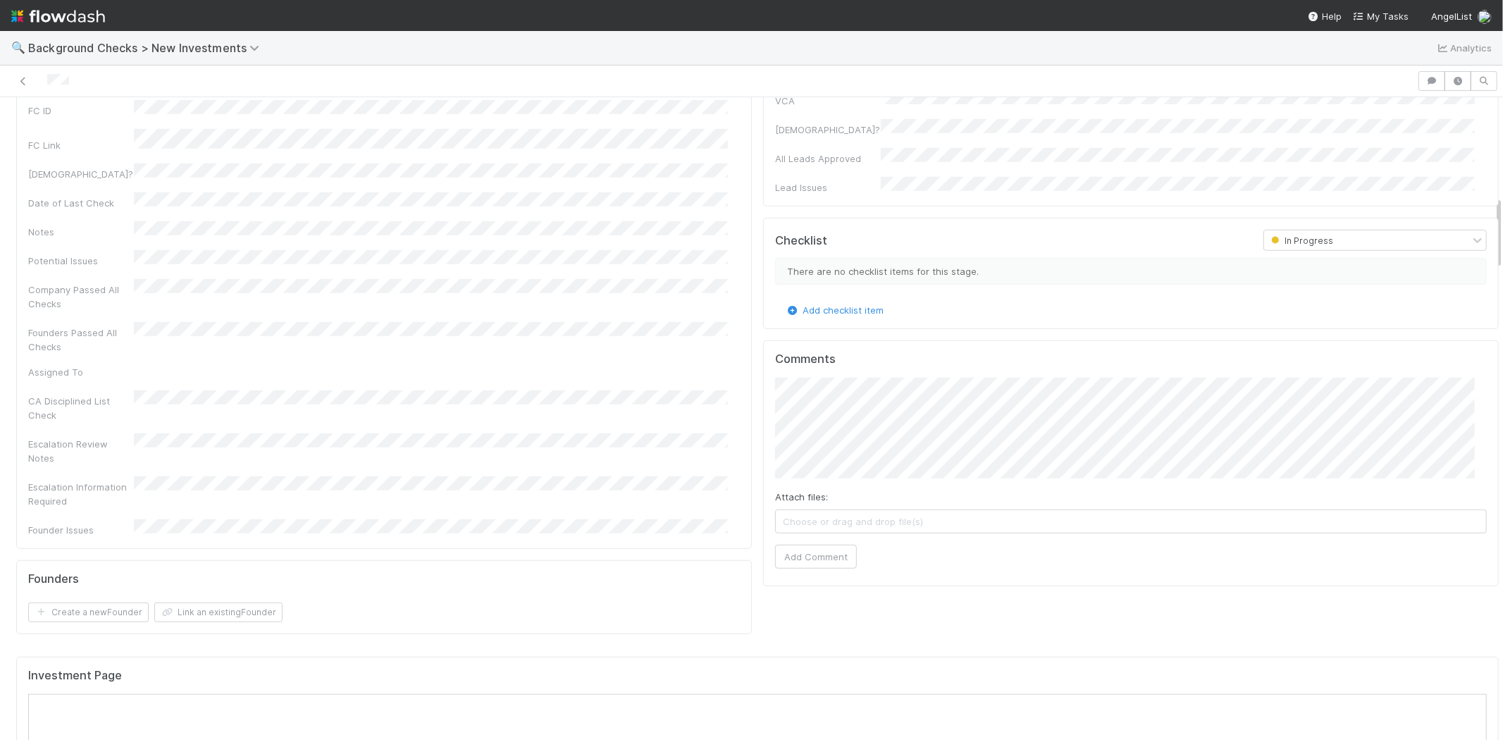
scroll to position [861, 0]
click at [811, 543] on button "Add Comment" at bounding box center [816, 555] width 82 height 24
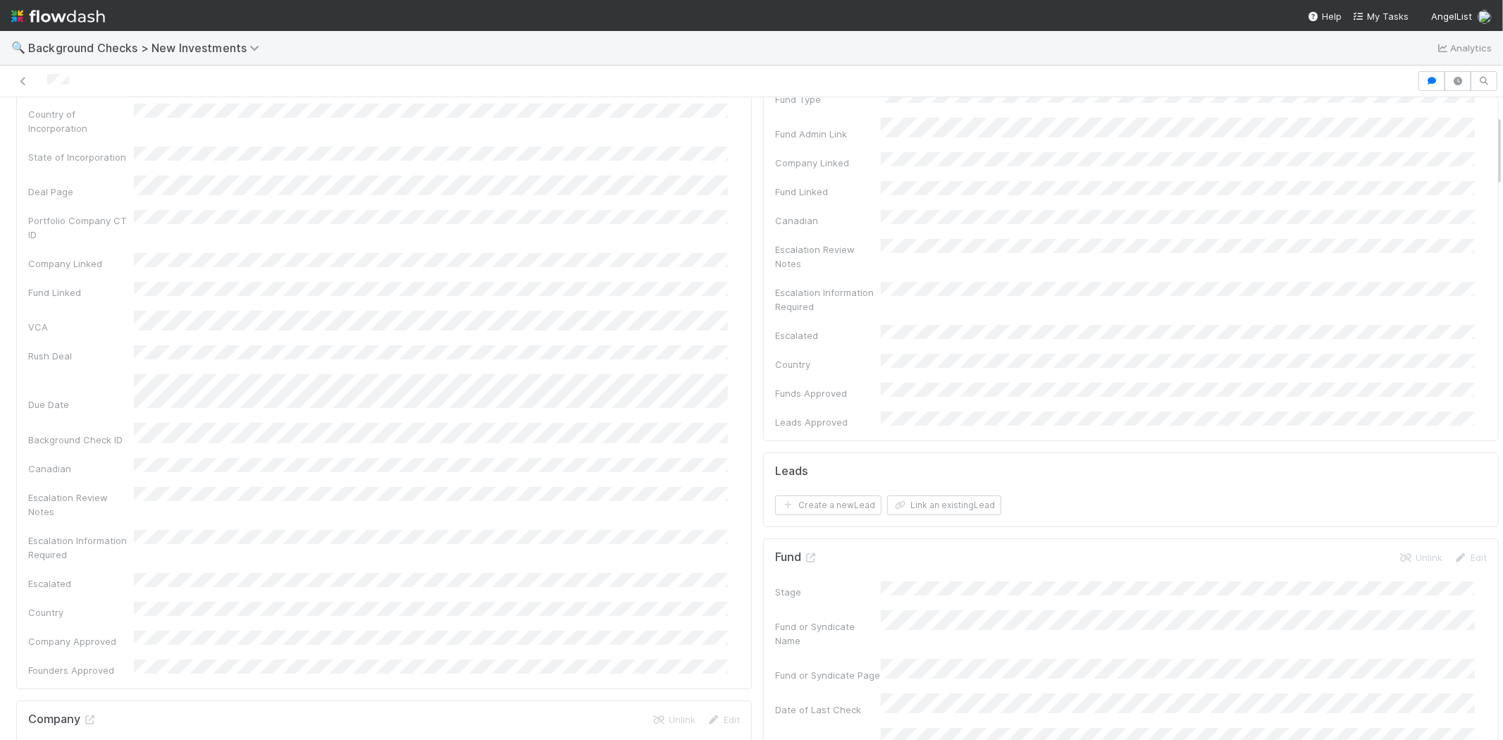
scroll to position [0, 0]
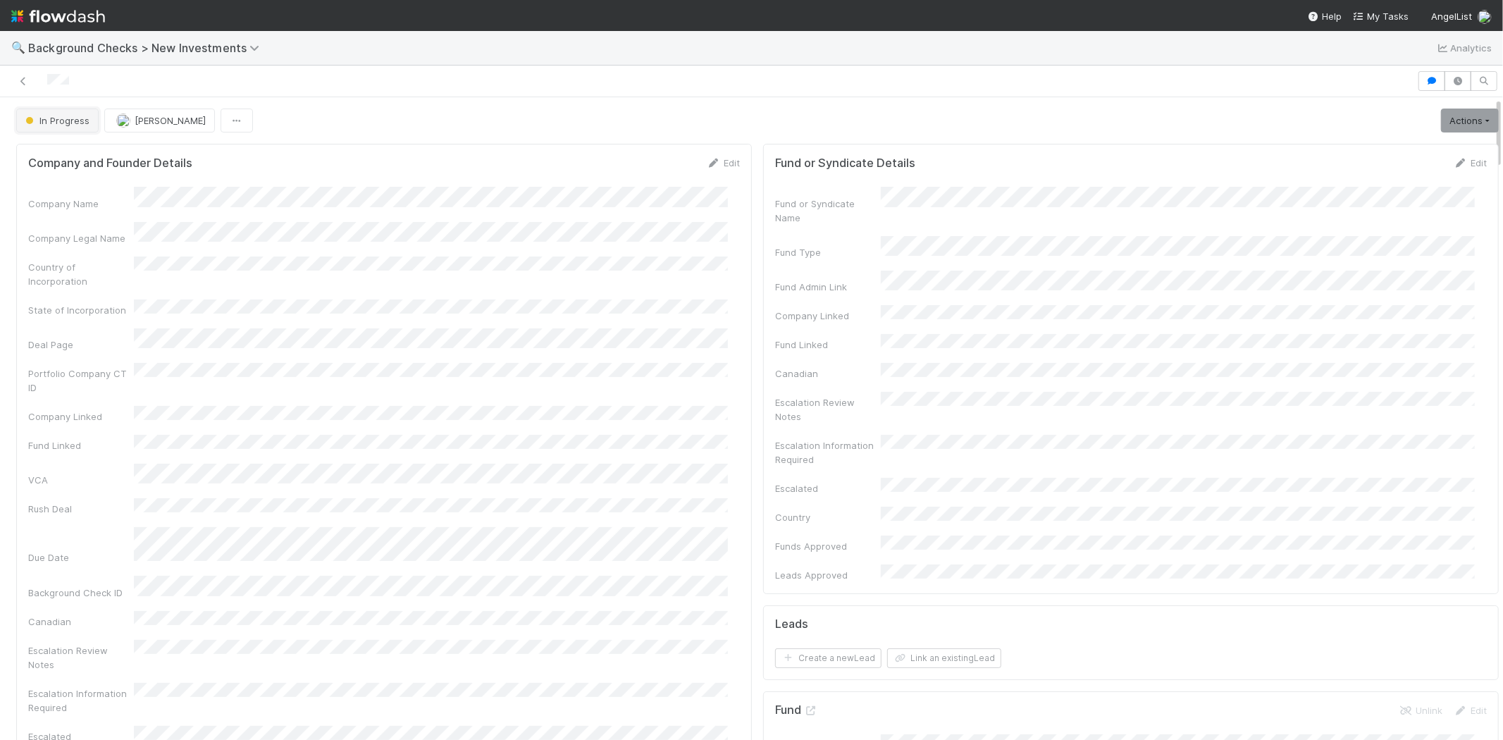
click at [82, 123] on span "In Progress" at bounding box center [56, 120] width 67 height 11
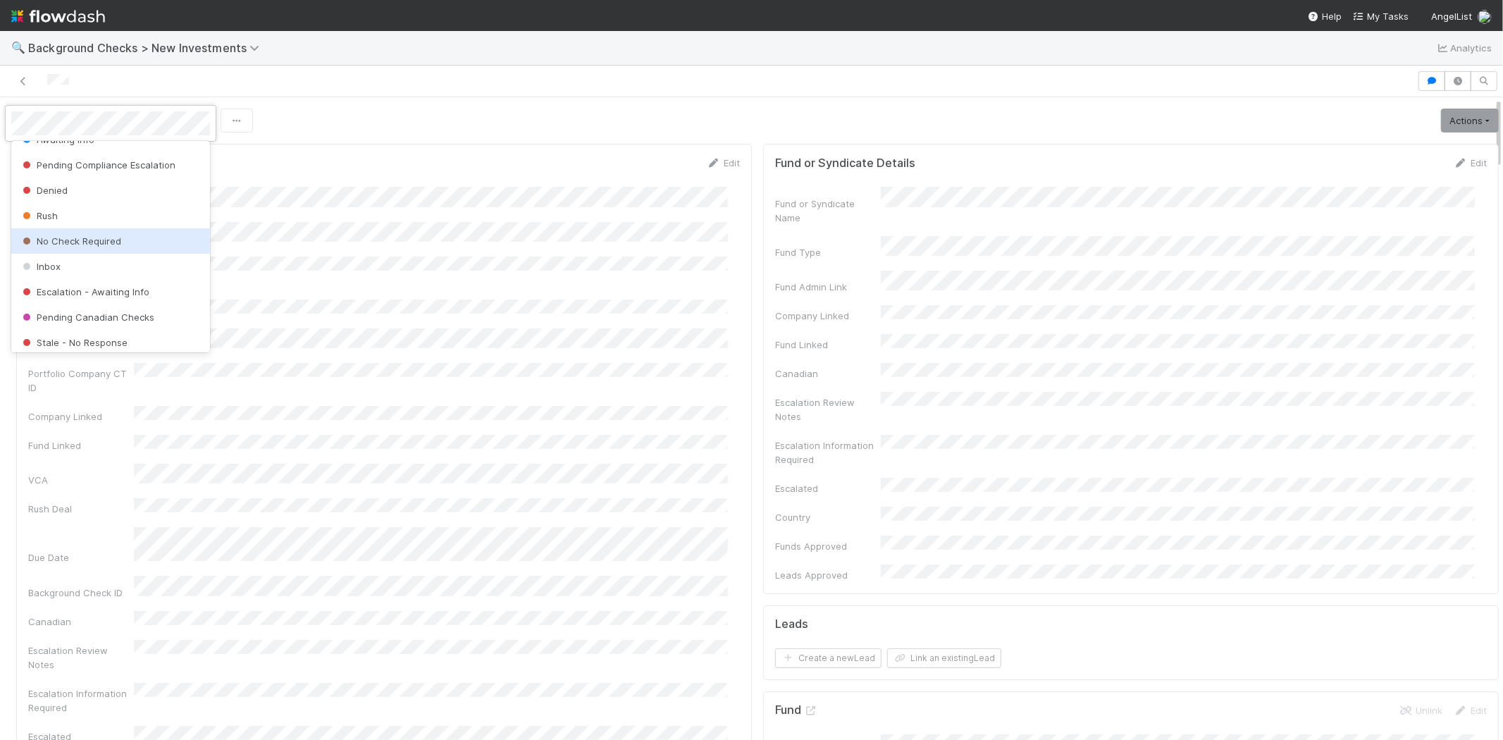
scroll to position [99, 0]
click at [132, 283] on span "Escalation - Awaiting Info" at bounding box center [85, 285] width 130 height 11
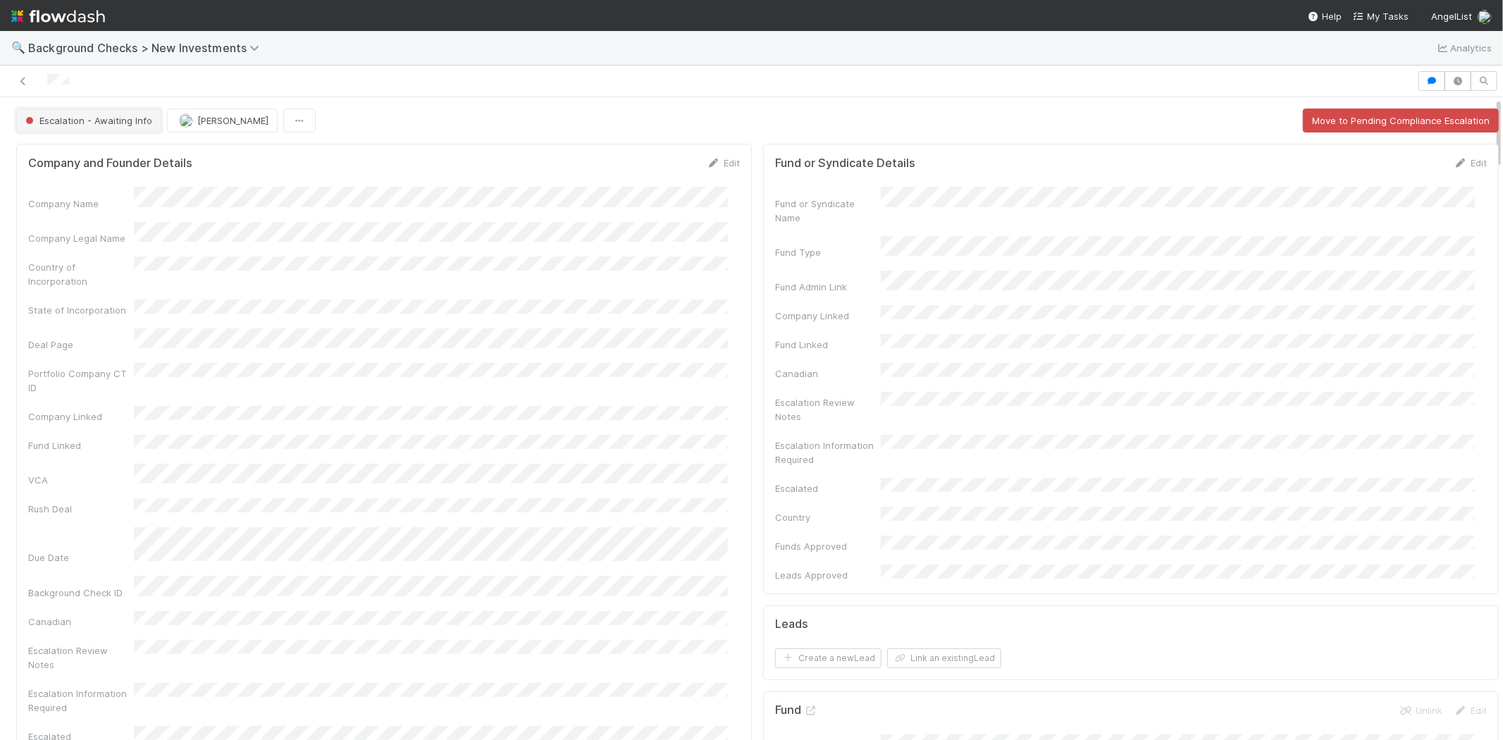
click at [86, 124] on span "Escalation - Awaiting Info" at bounding box center [88, 120] width 130 height 11
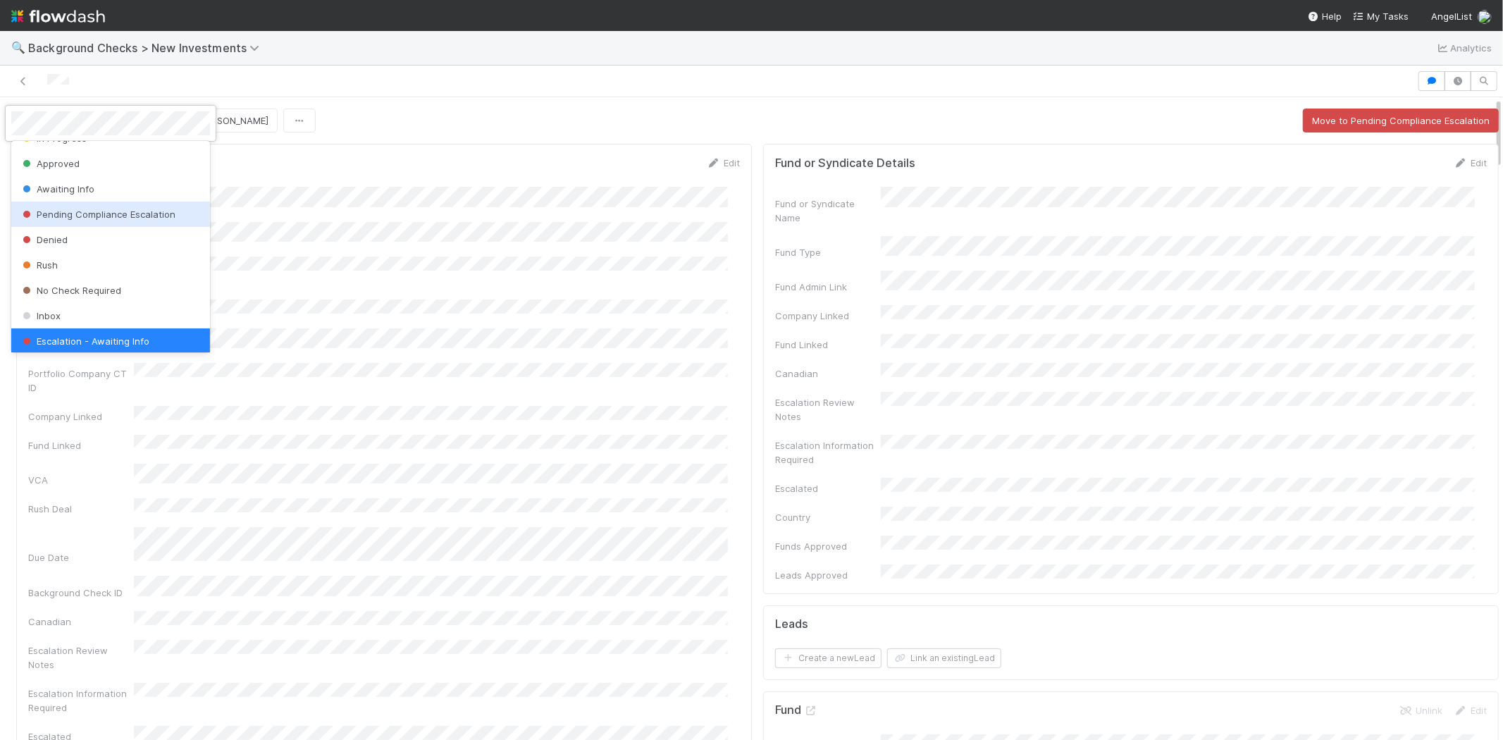
scroll to position [0, 0]
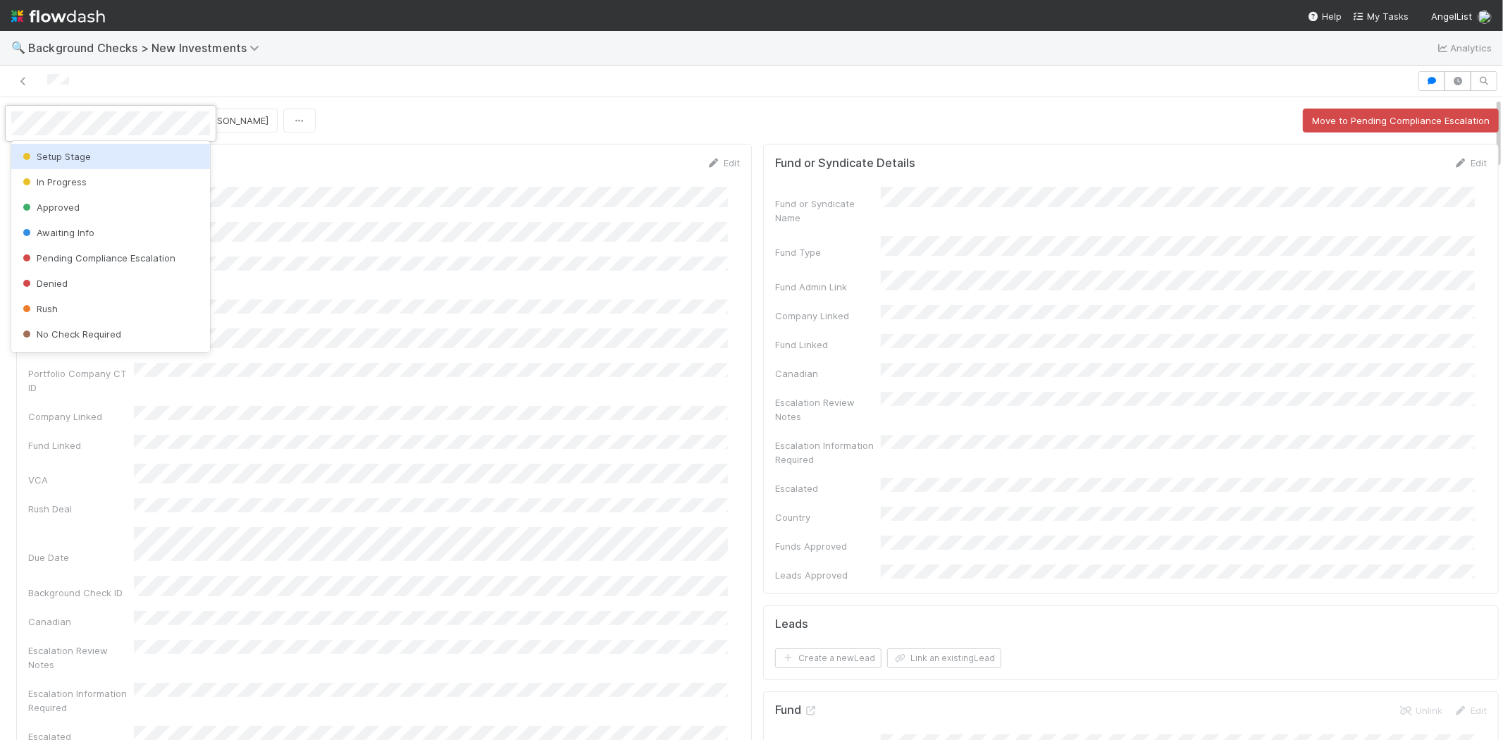
click at [378, 195] on div at bounding box center [751, 370] width 1503 height 740
click at [431, 176] on div at bounding box center [751, 370] width 1503 height 740
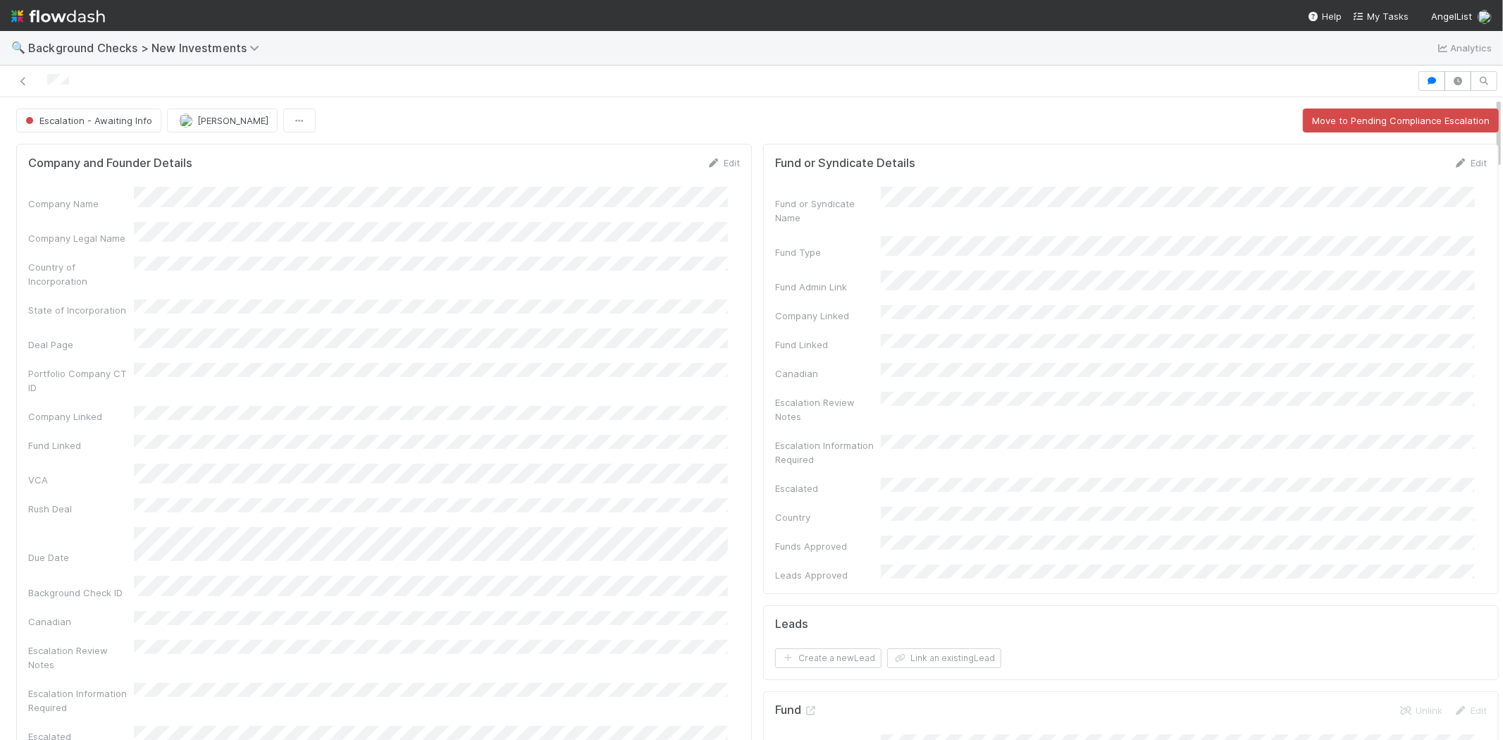
click at [478, 110] on div "Escalation - Awaiting Info Michael Capilitan Move to Pending Compliance Escalat…" at bounding box center [757, 121] width 1483 height 24
click at [1383, 14] on span "My Tasks" at bounding box center [1381, 16] width 56 height 11
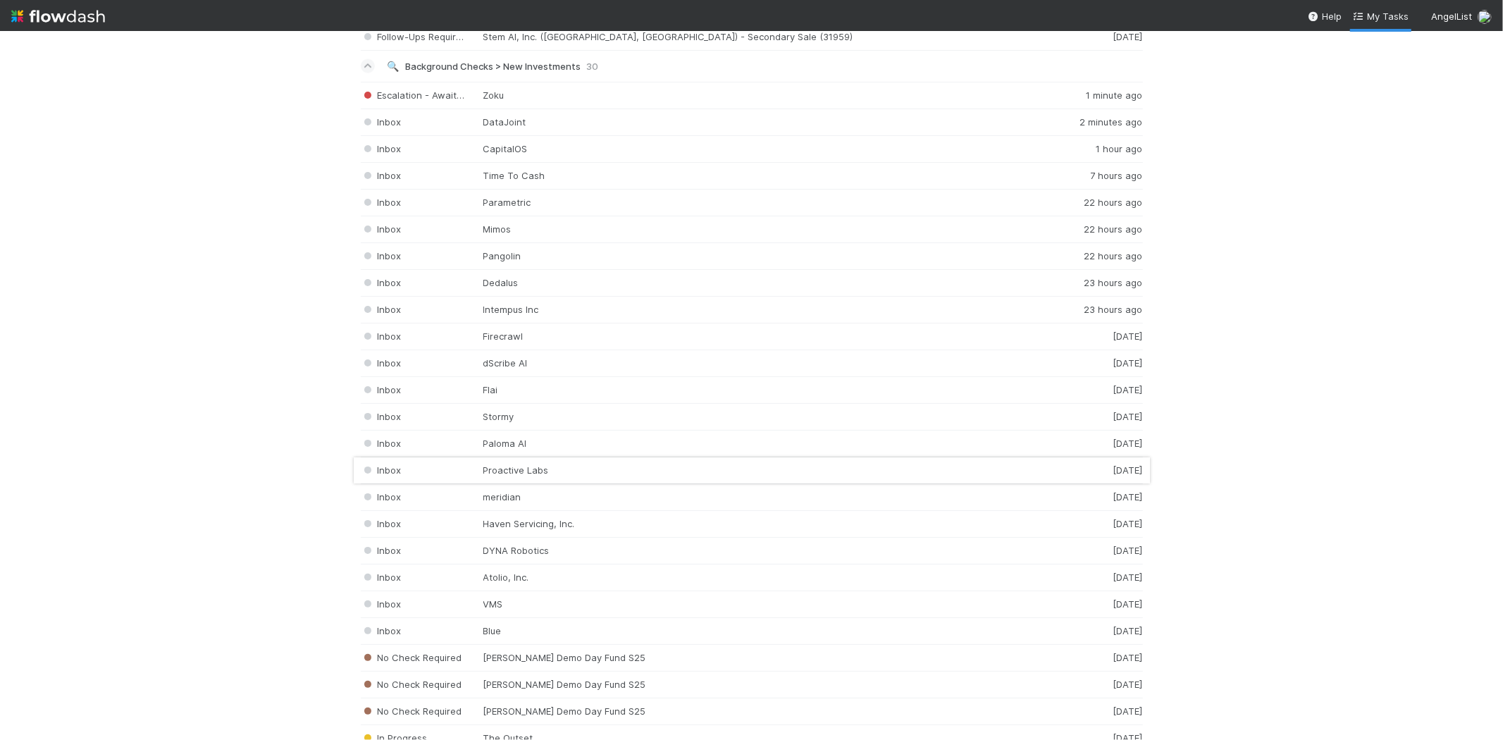
scroll to position [1800, 0]
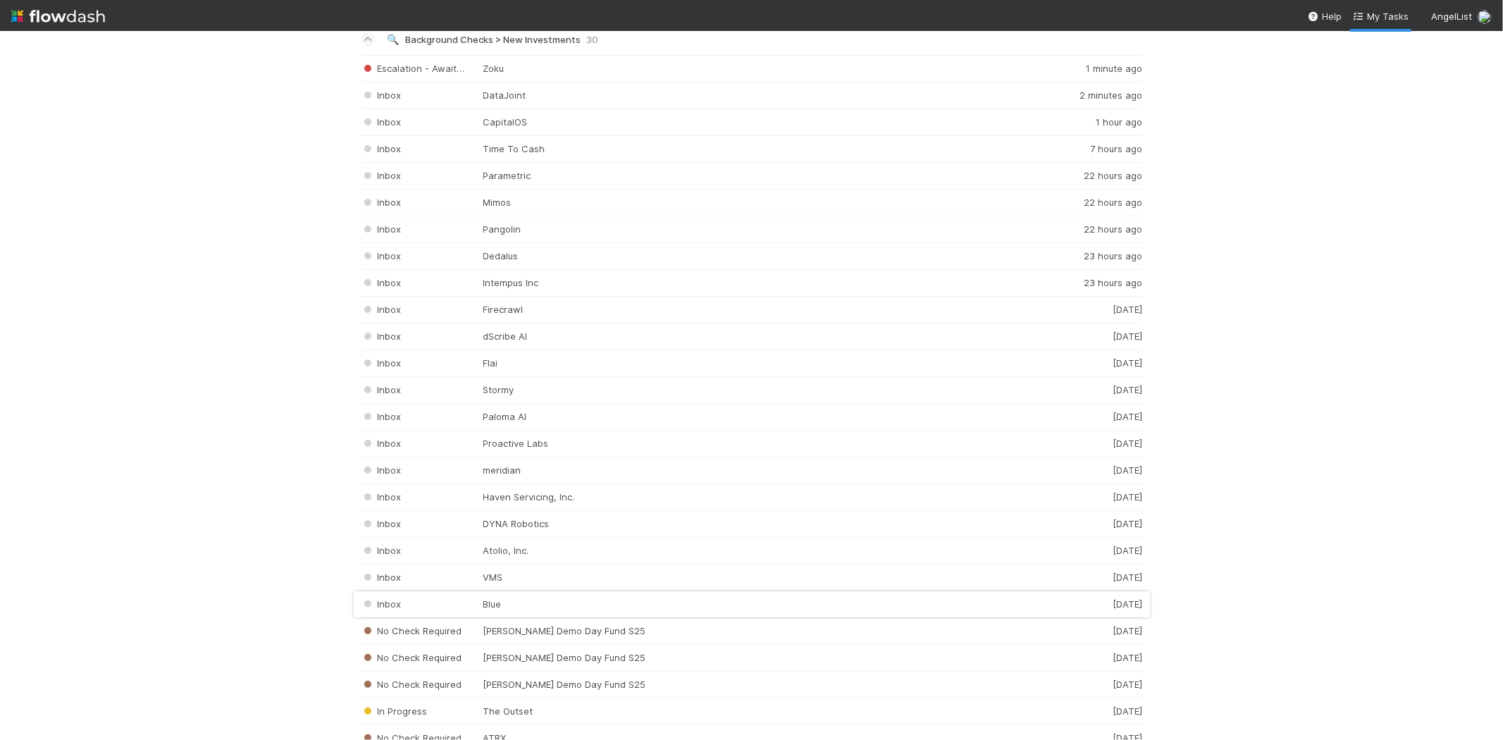
click at [483, 615] on div "Inbox Blue 2 days ago" at bounding box center [752, 604] width 782 height 27
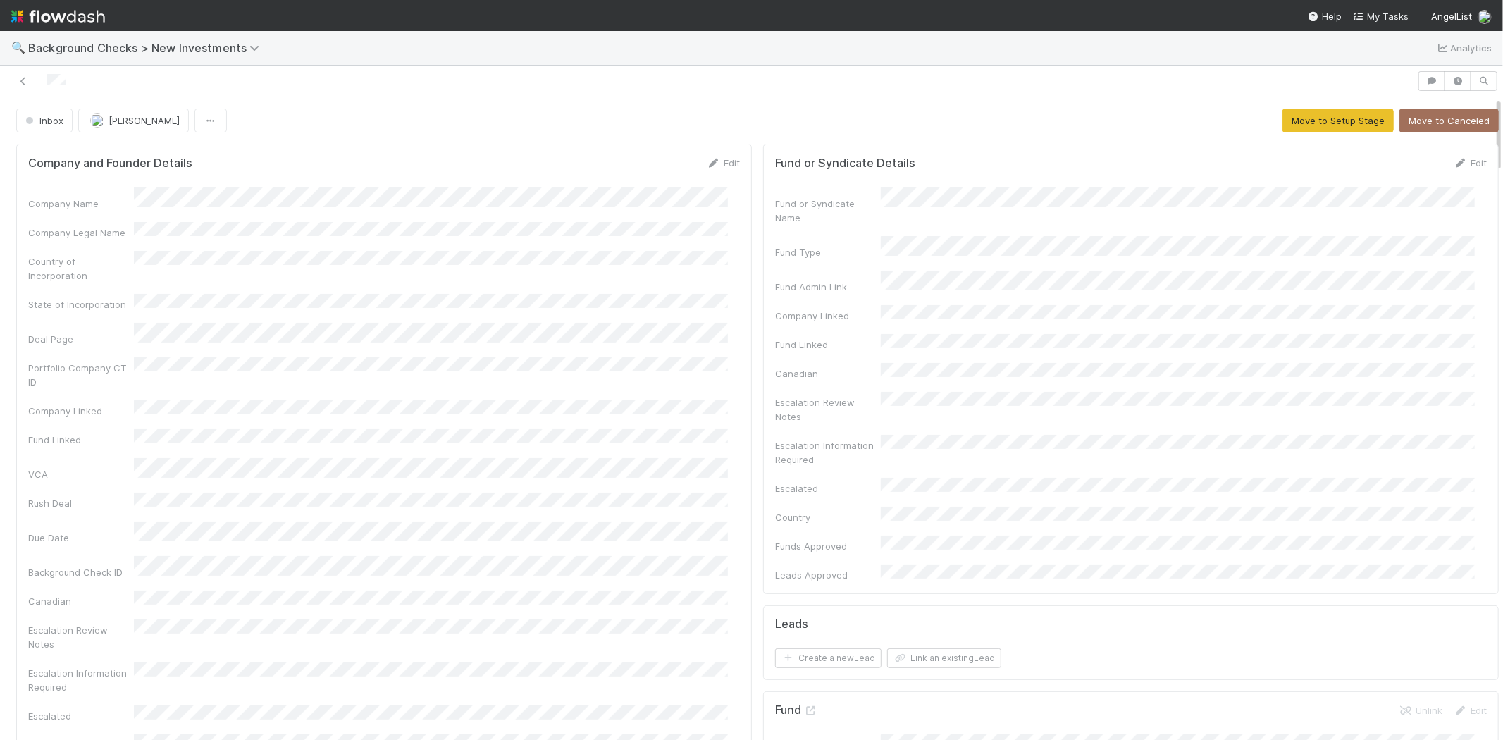
drag, startPoint x: 106, startPoint y: 79, endPoint x: 46, endPoint y: 75, distance: 60.0
click at [46, 75] on div at bounding box center [709, 81] width 1406 height 20
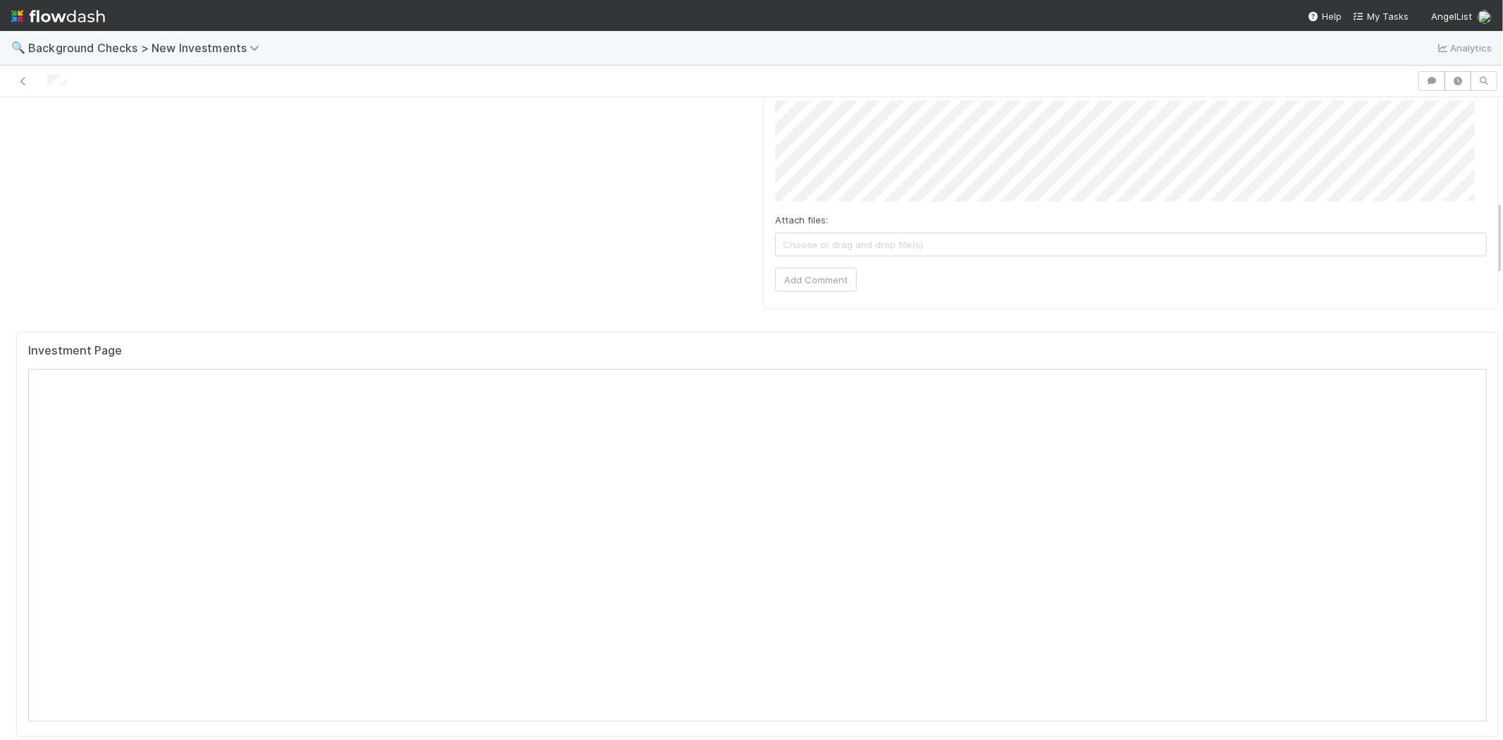
scroll to position [1174, 0]
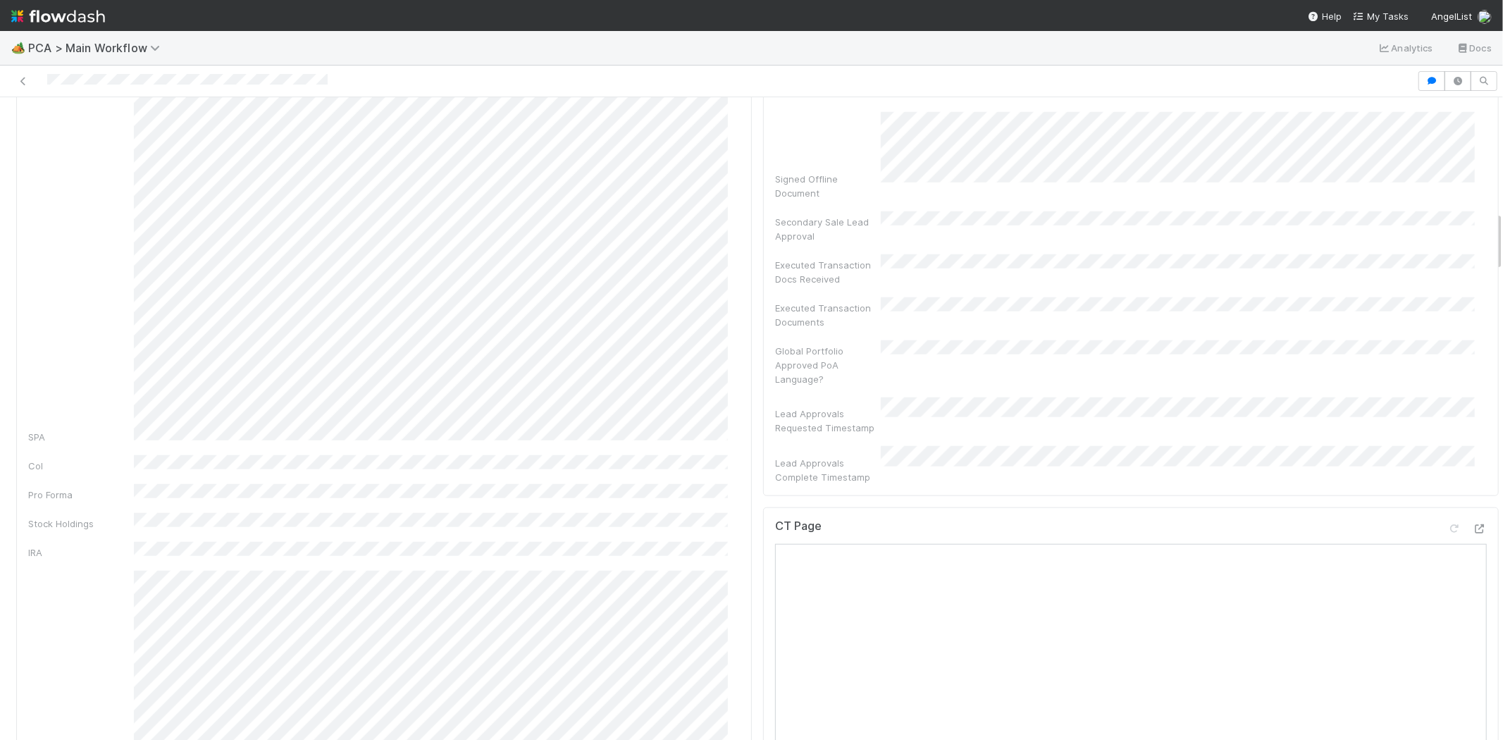
scroll to position [1096, 0]
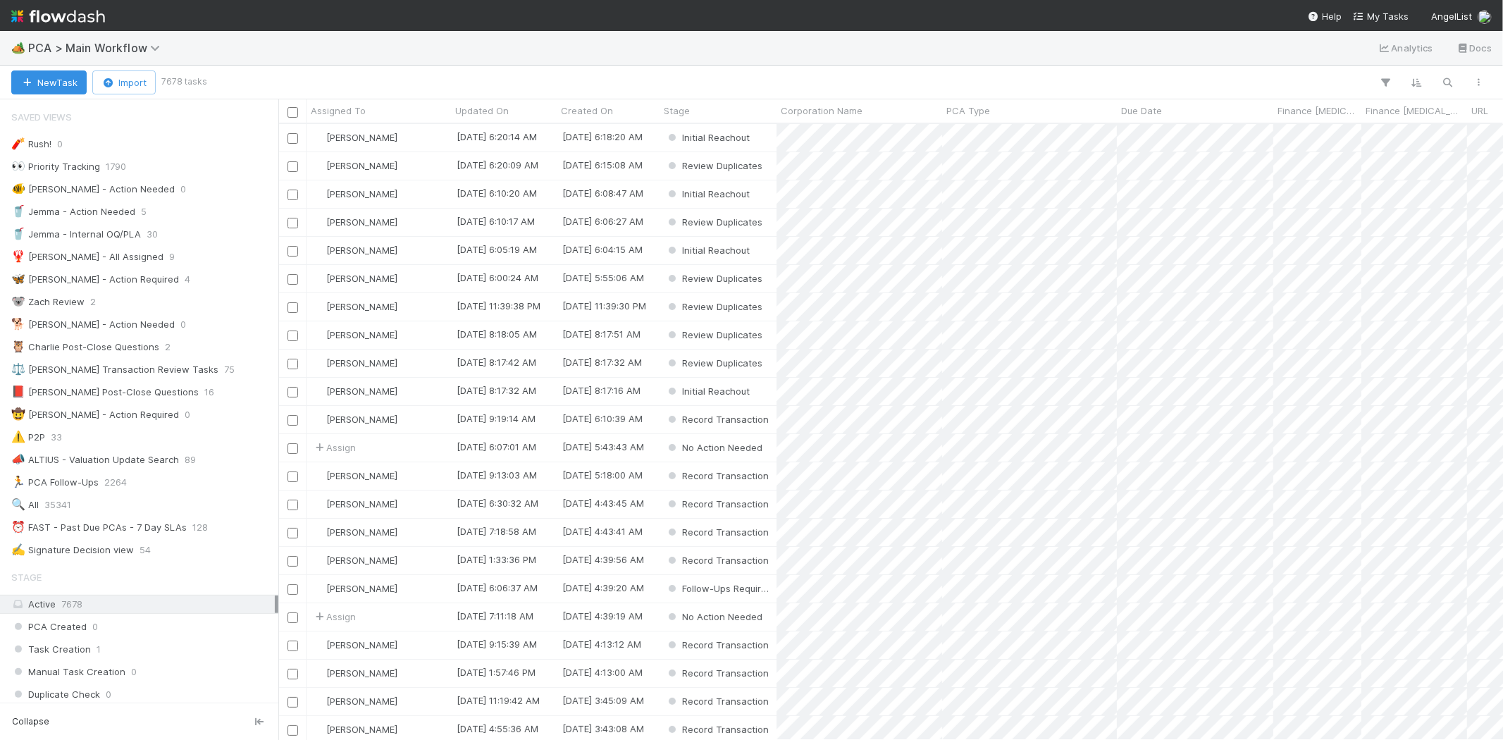
scroll to position [604, 1213]
click at [1456, 79] on button "button" at bounding box center [1447, 82] width 25 height 18
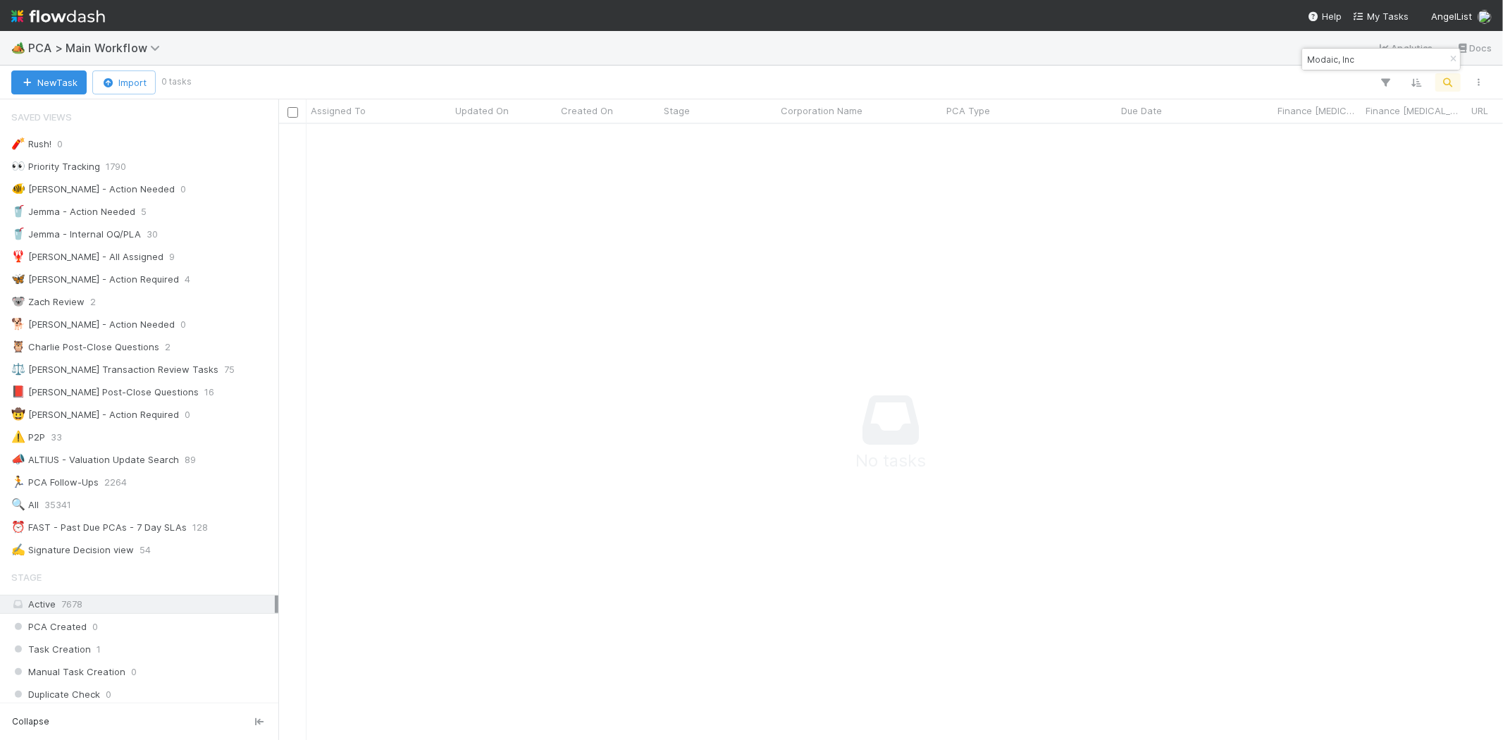
scroll to position [593, 1201]
type input "Modaic, Inc"
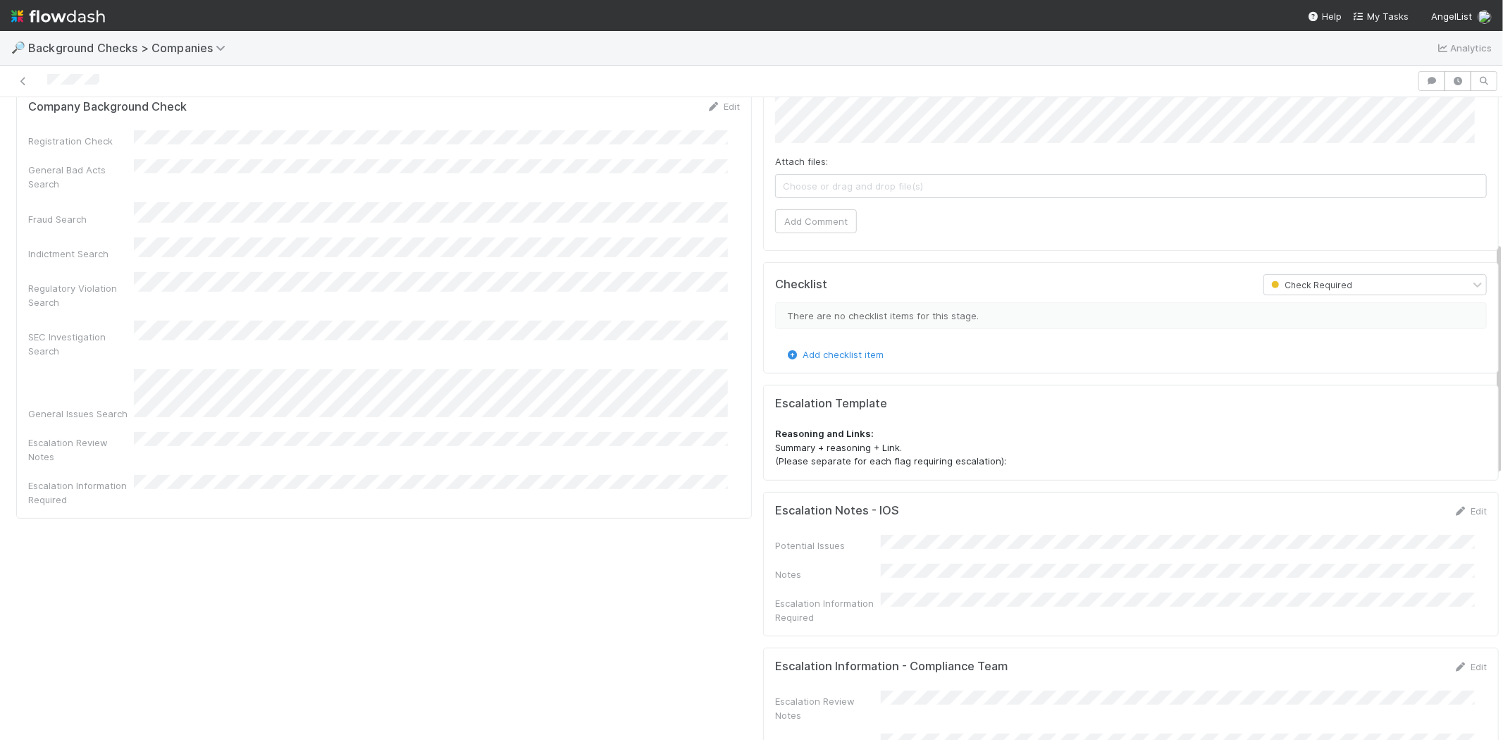
scroll to position [313, 0]
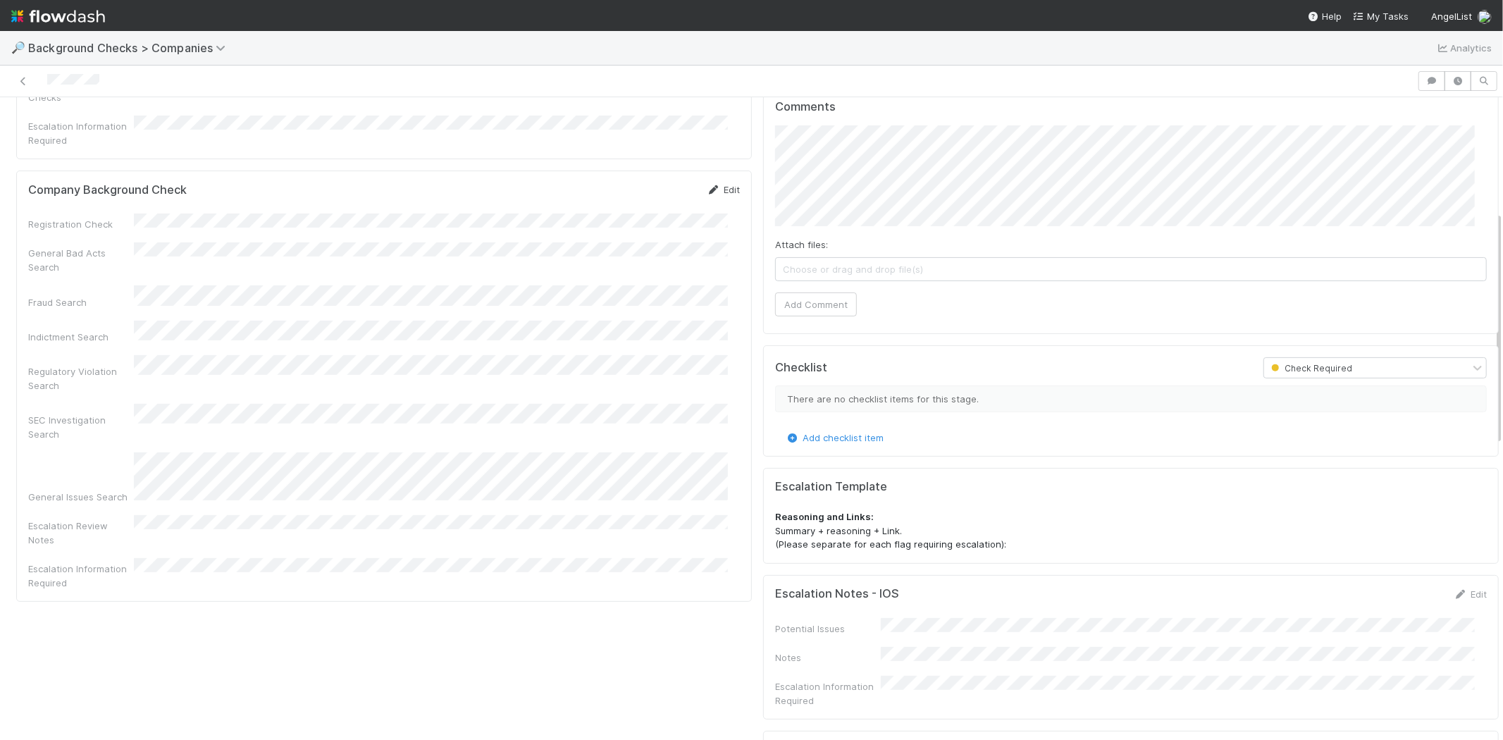
click at [715, 184] on link "Edit" at bounding box center [723, 189] width 33 height 11
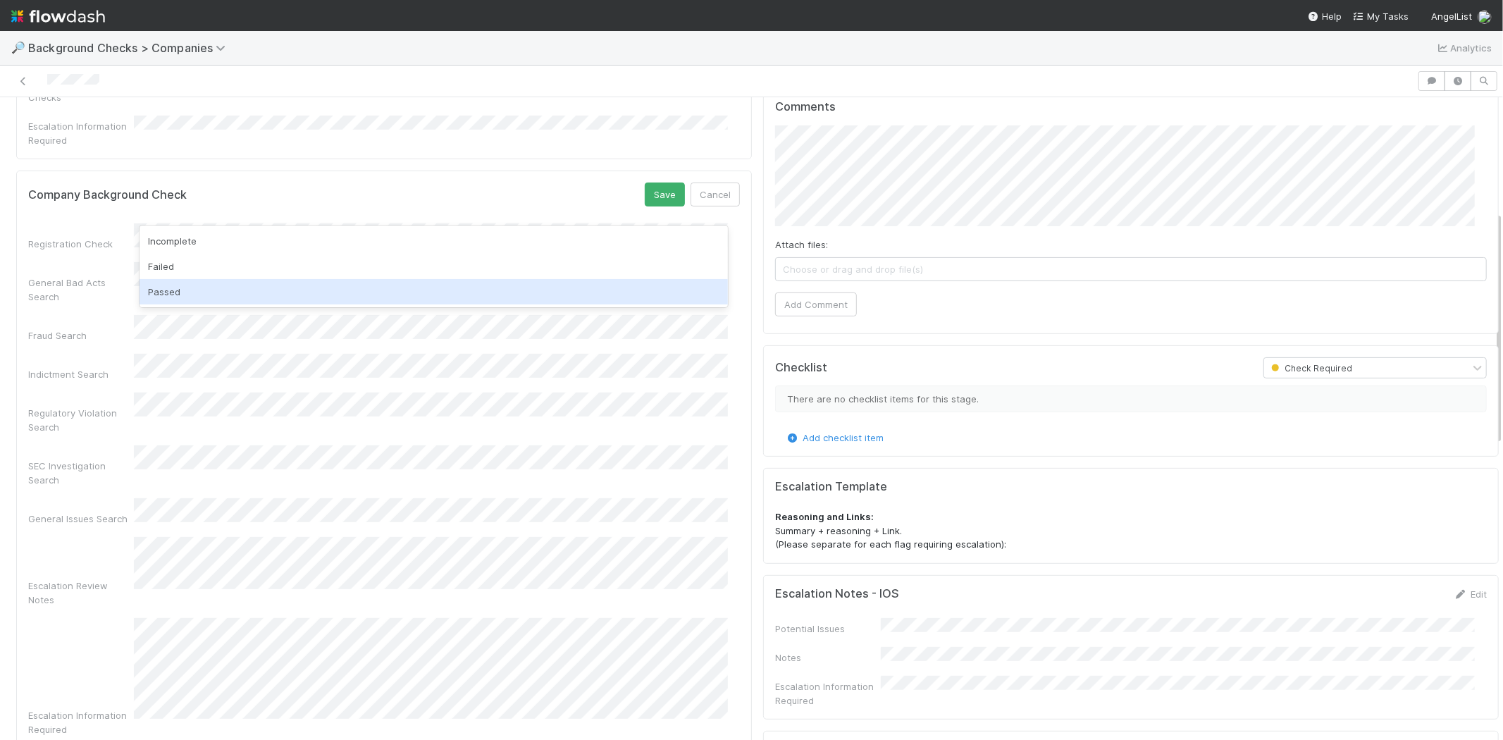
click at [304, 287] on div "Passed" at bounding box center [434, 291] width 588 height 25
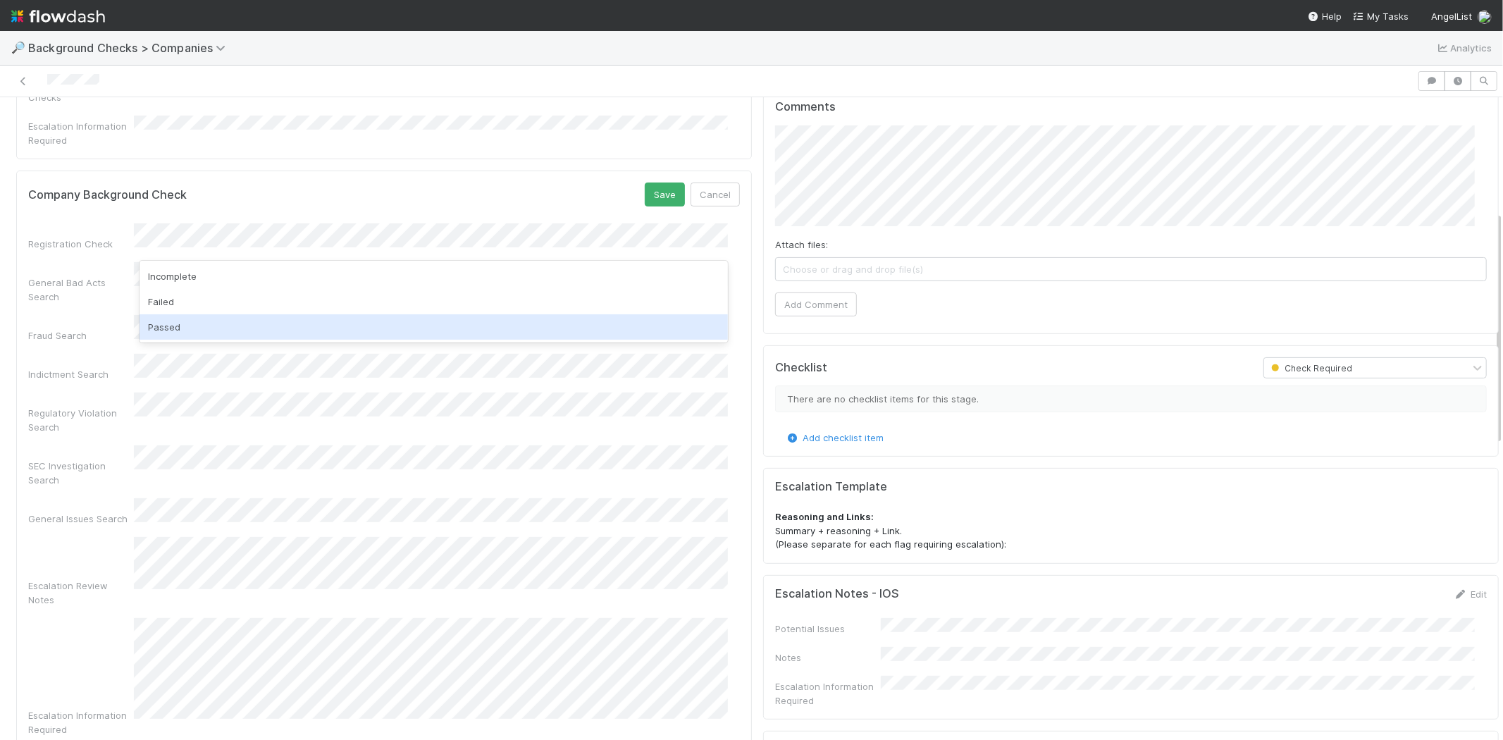
click at [283, 320] on div "Passed" at bounding box center [434, 326] width 588 height 25
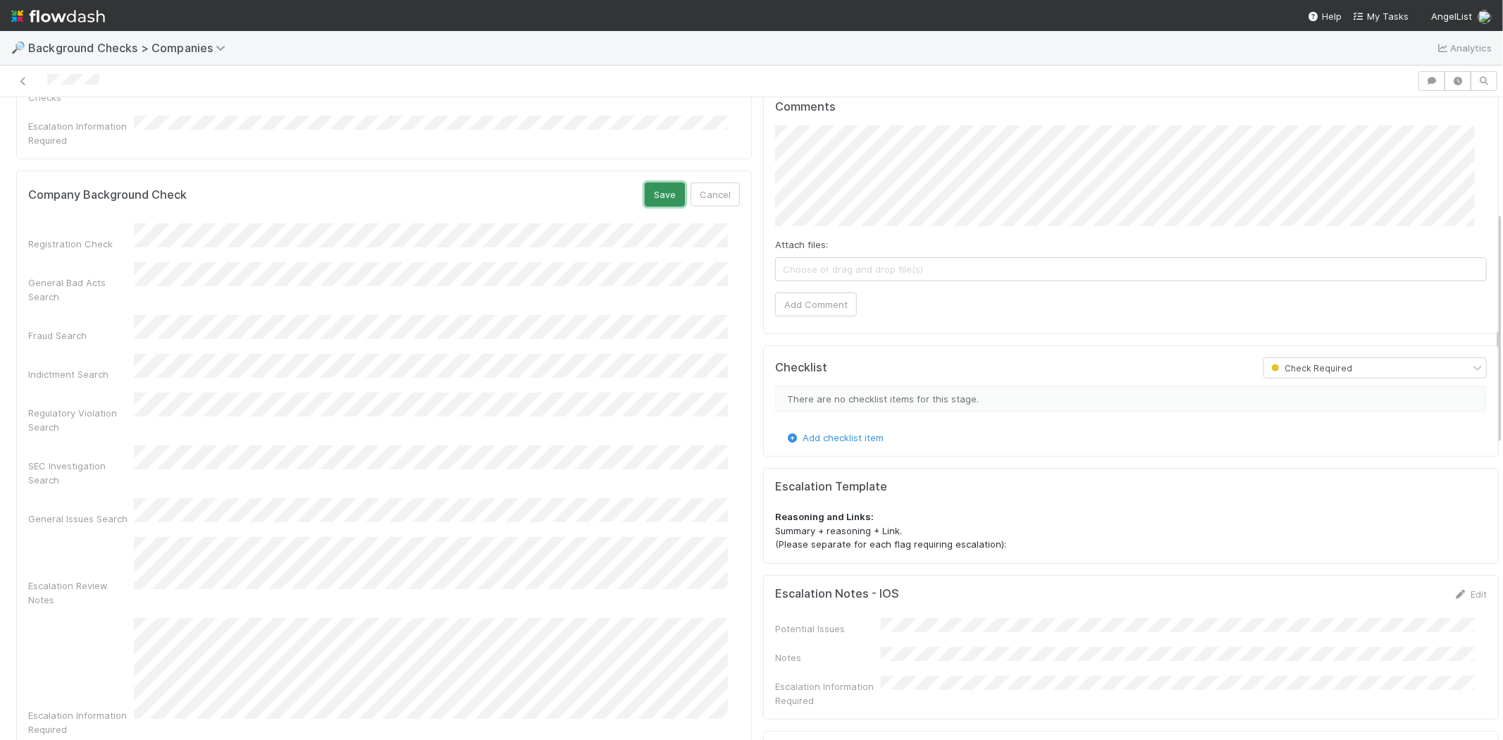
click at [651, 183] on button "Save" at bounding box center [665, 195] width 40 height 24
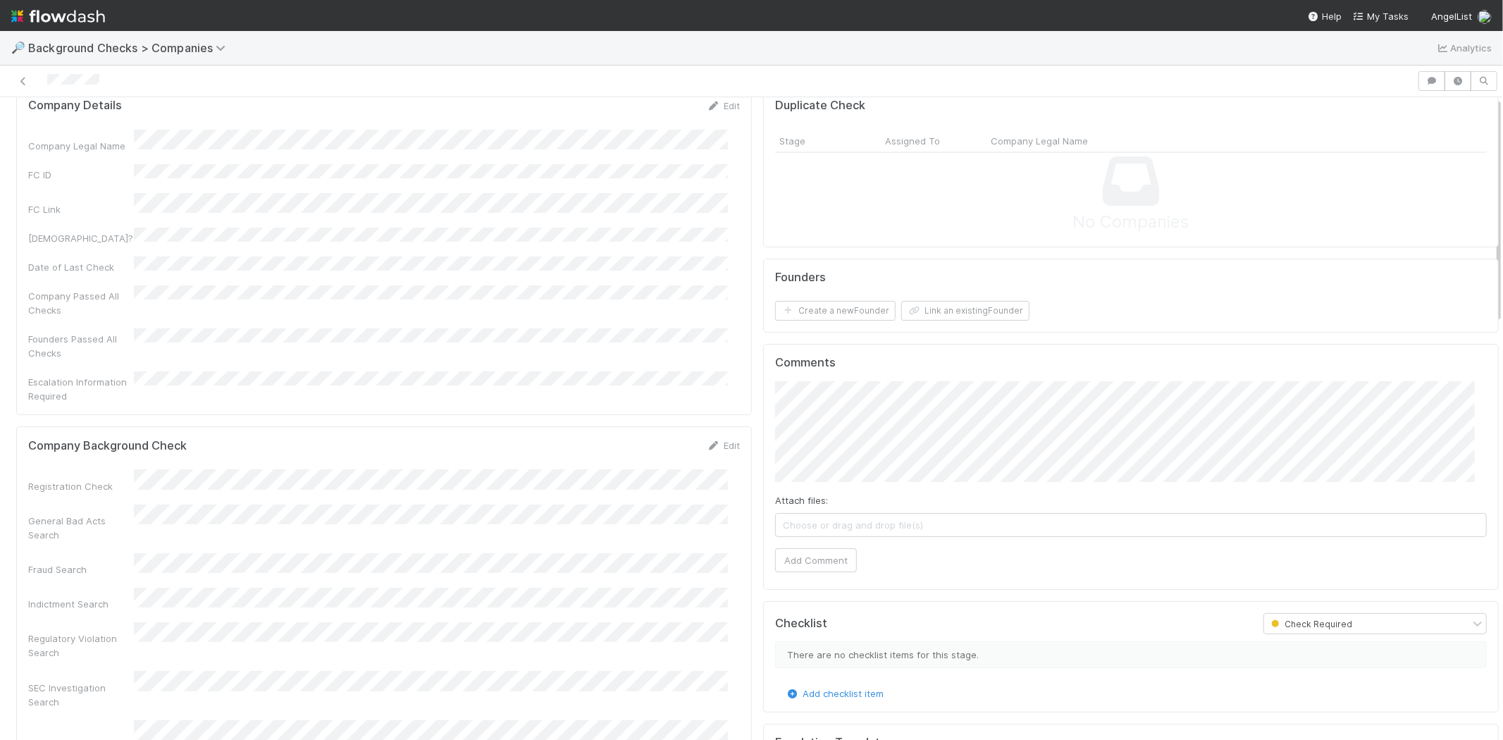
scroll to position [0, 0]
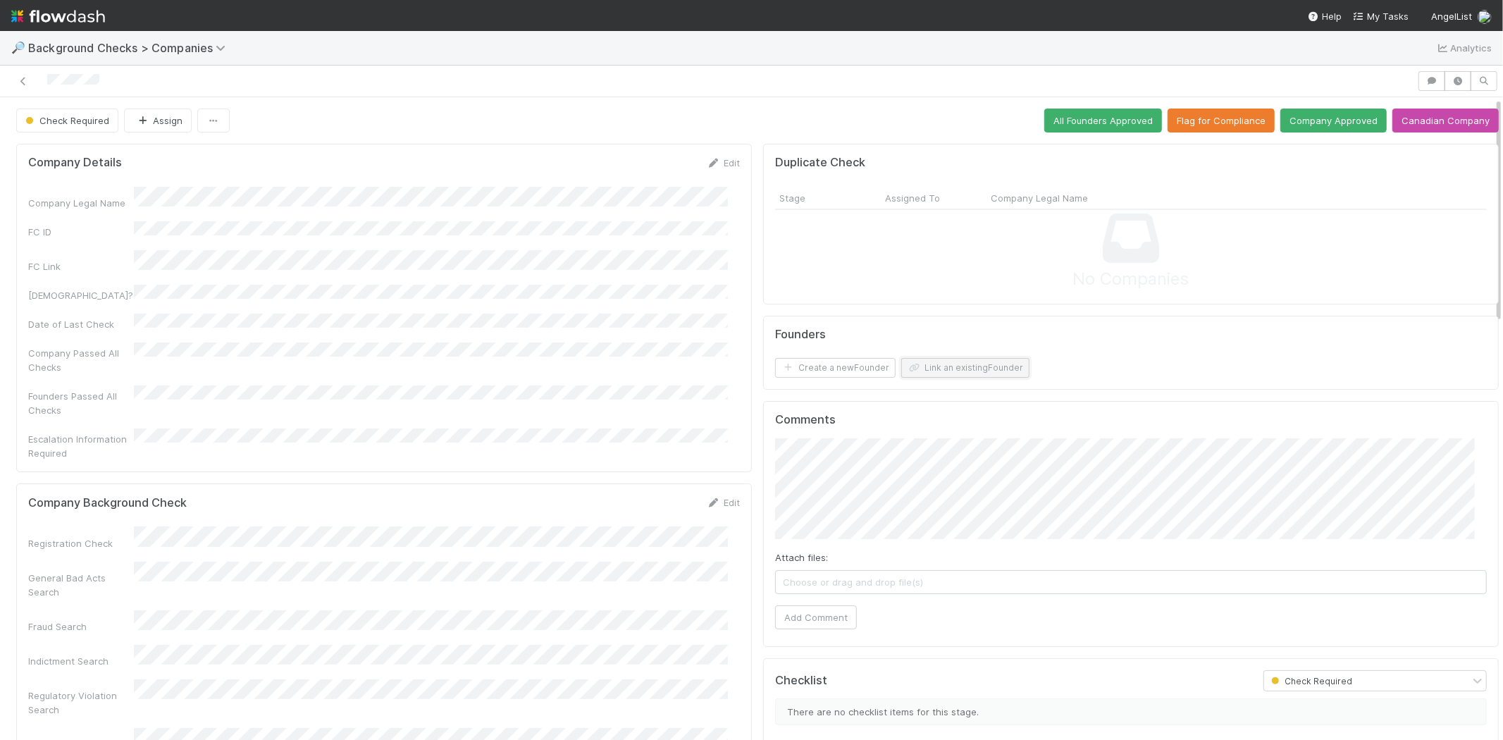
click at [994, 364] on button "Link an existing Founder" at bounding box center [965, 368] width 128 height 20
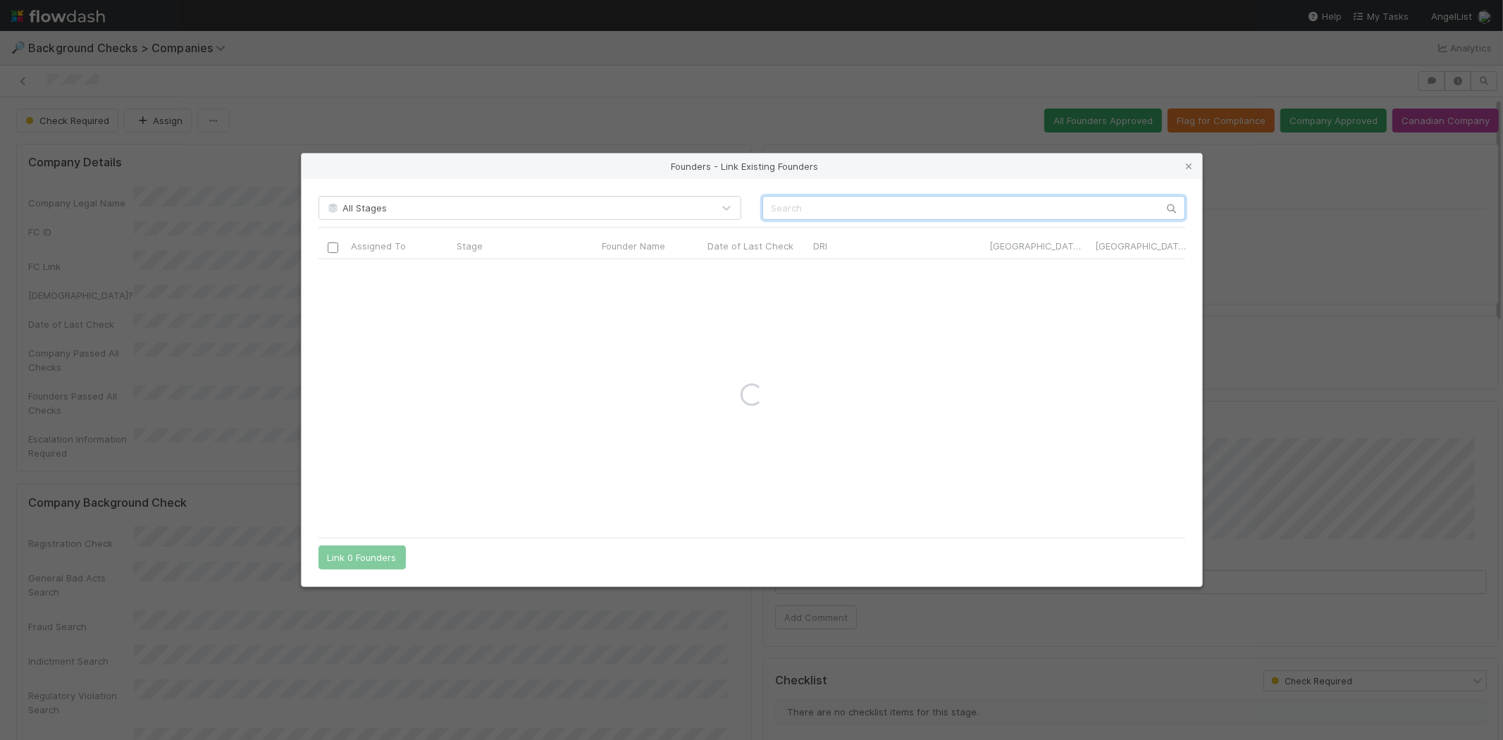
click at [1013, 206] on input "text" at bounding box center [973, 208] width 423 height 24
paste input "Tyrin-Ian Todd"
type input "Tyrin-Ian"
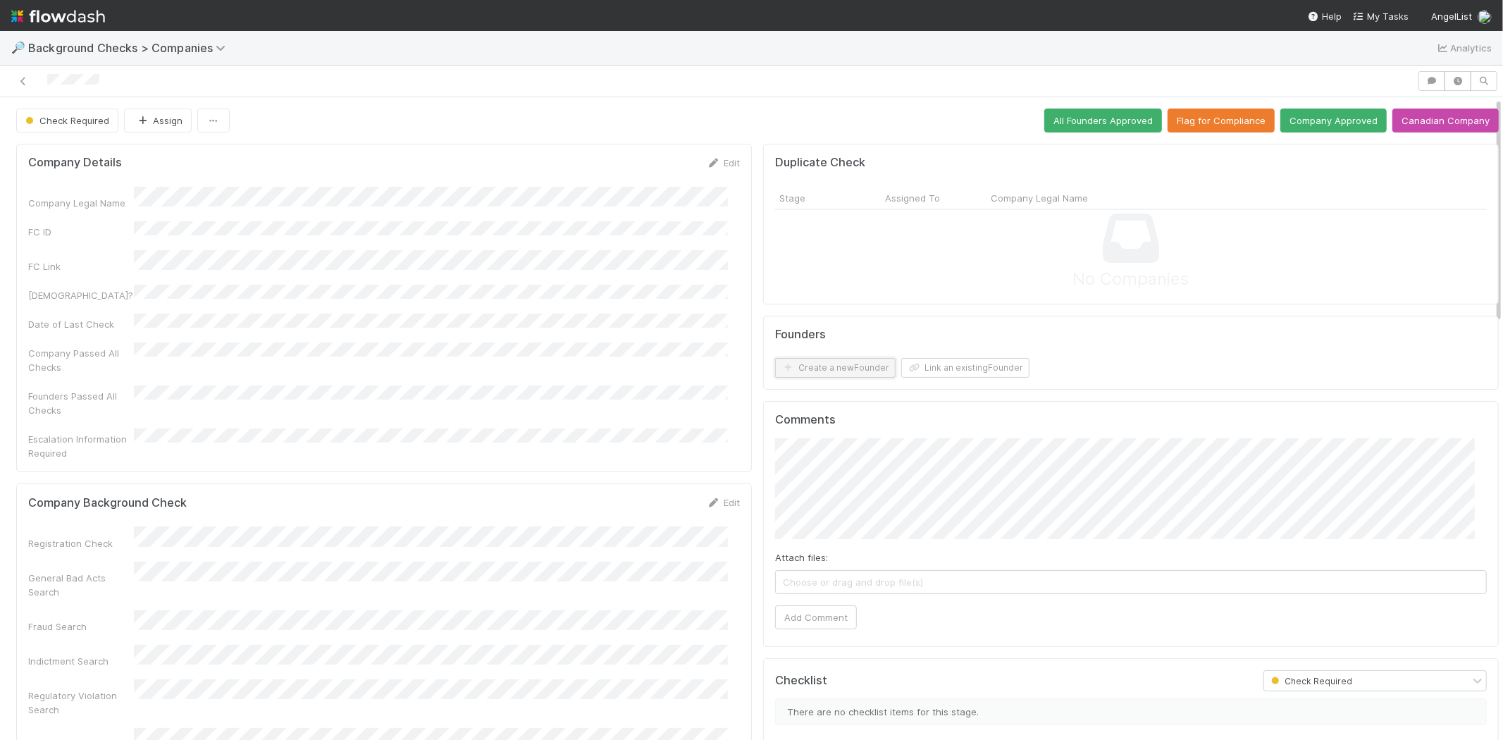
click at [833, 366] on button "Create a new Founder" at bounding box center [835, 368] width 121 height 20
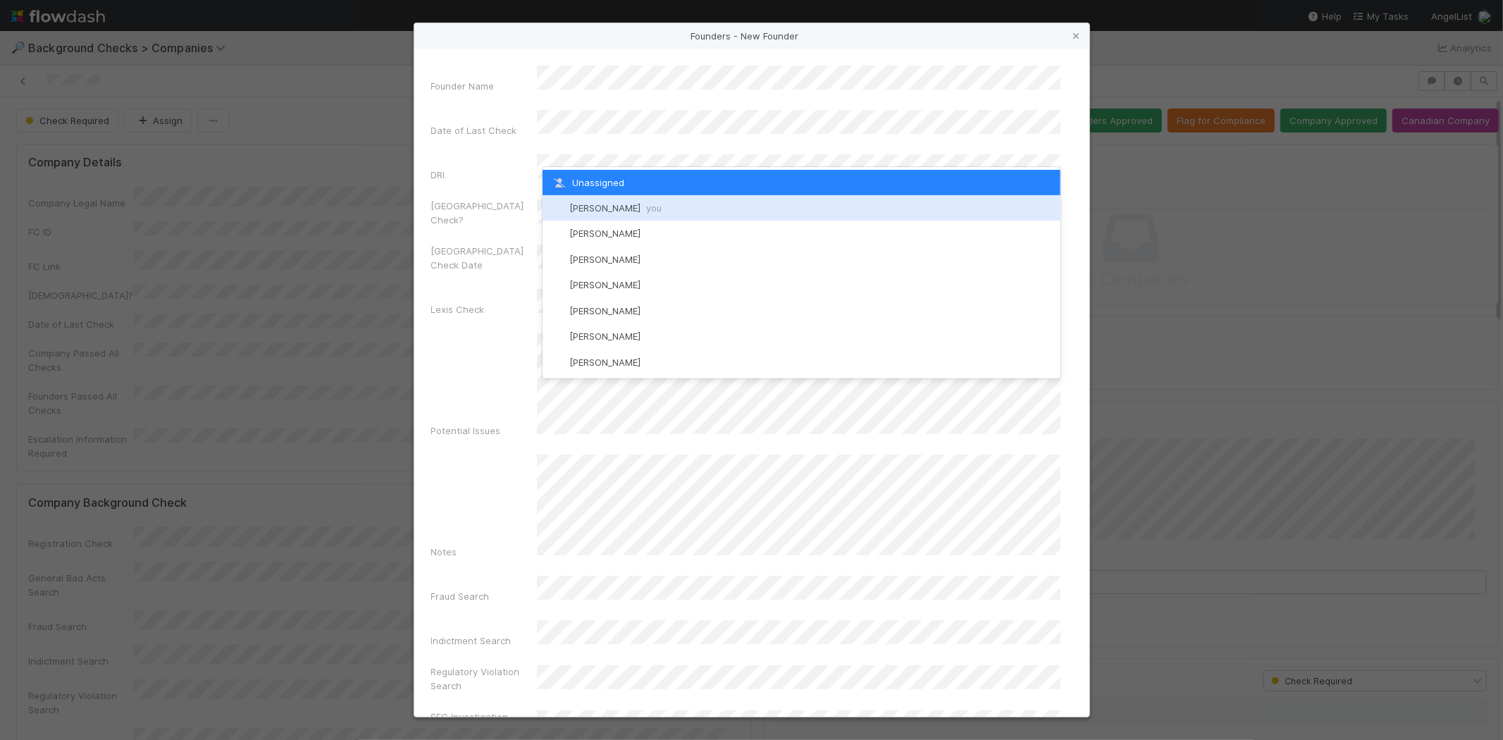
click at [631, 207] on span "Michael Capilitan you" at bounding box center [615, 207] width 92 height 11
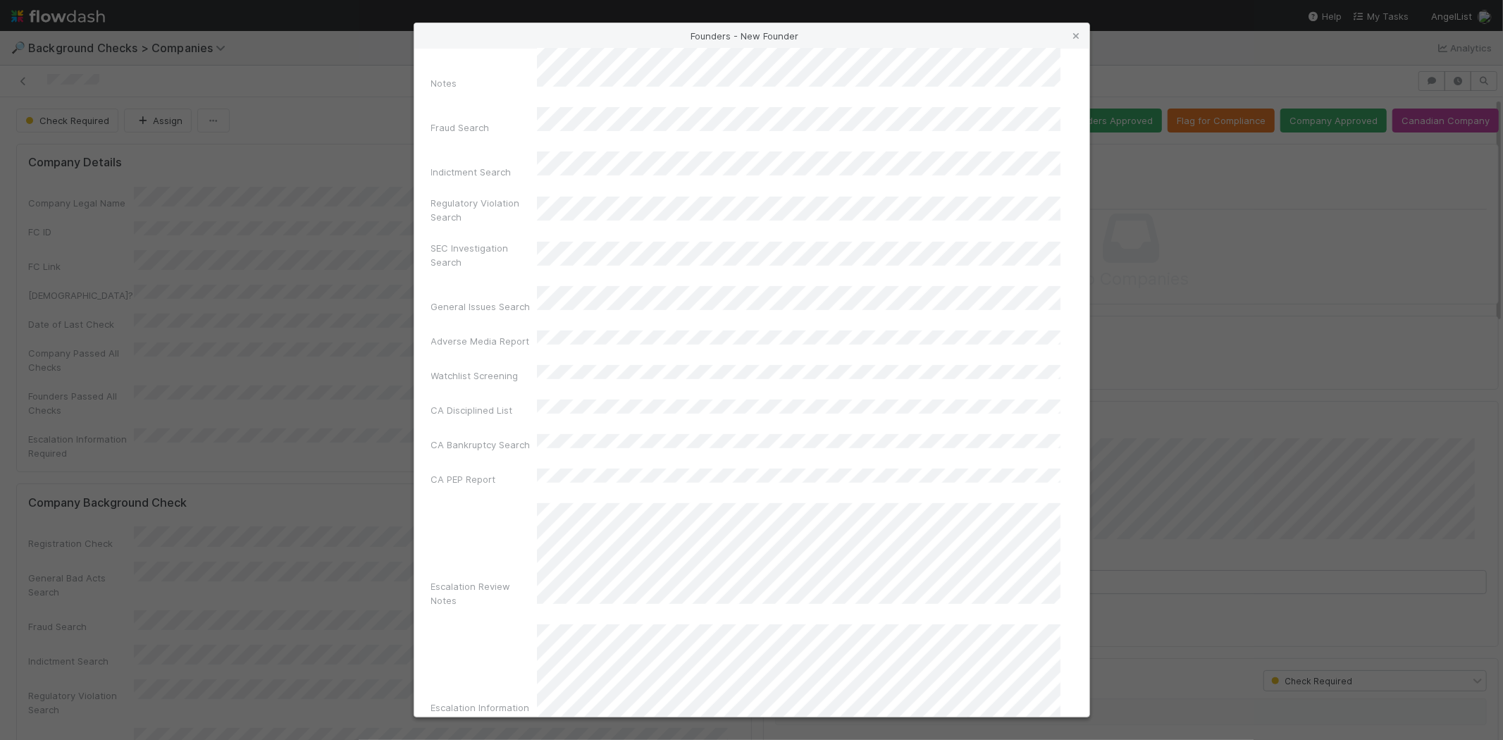
scroll to position [469, 0]
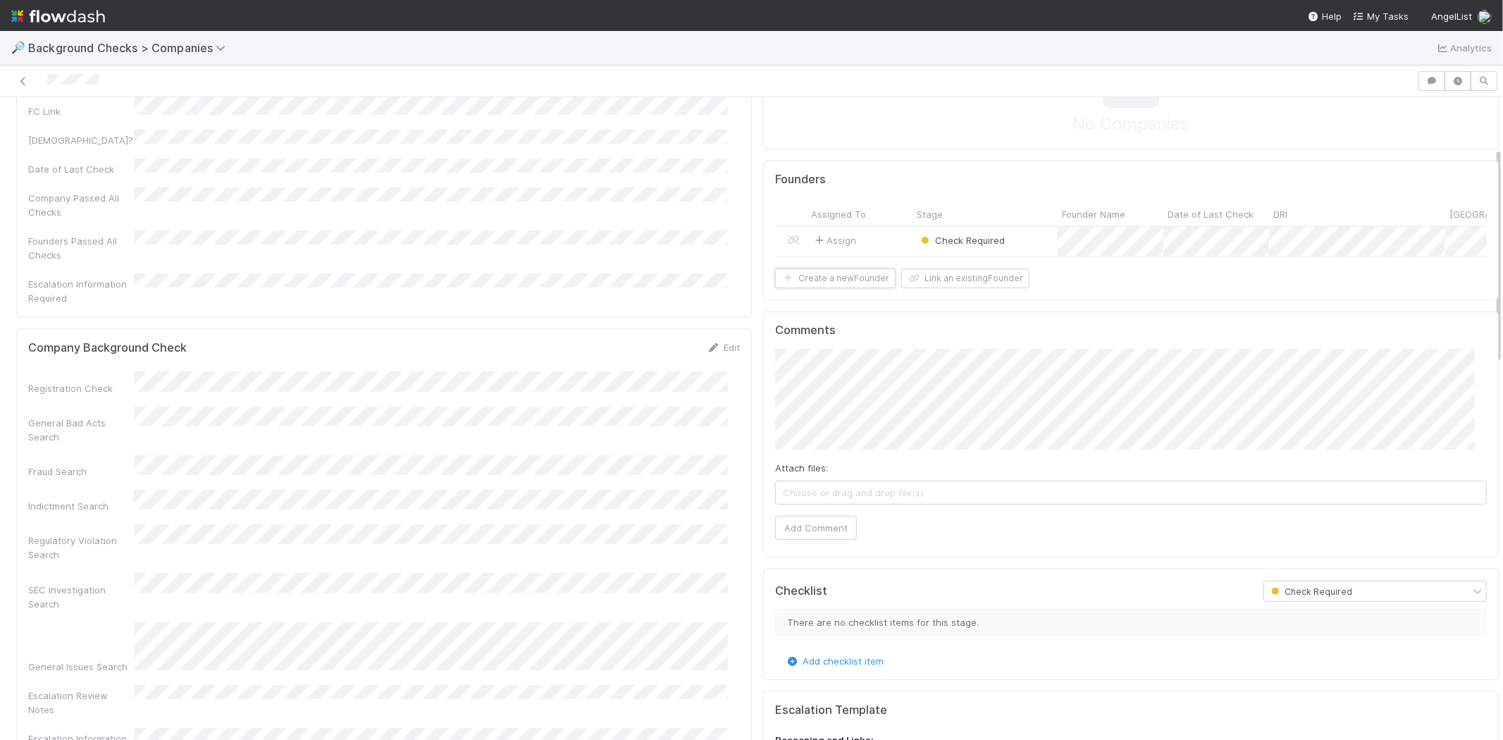
scroll to position [156, 0]
click at [877, 240] on div "Assign" at bounding box center [860, 241] width 106 height 30
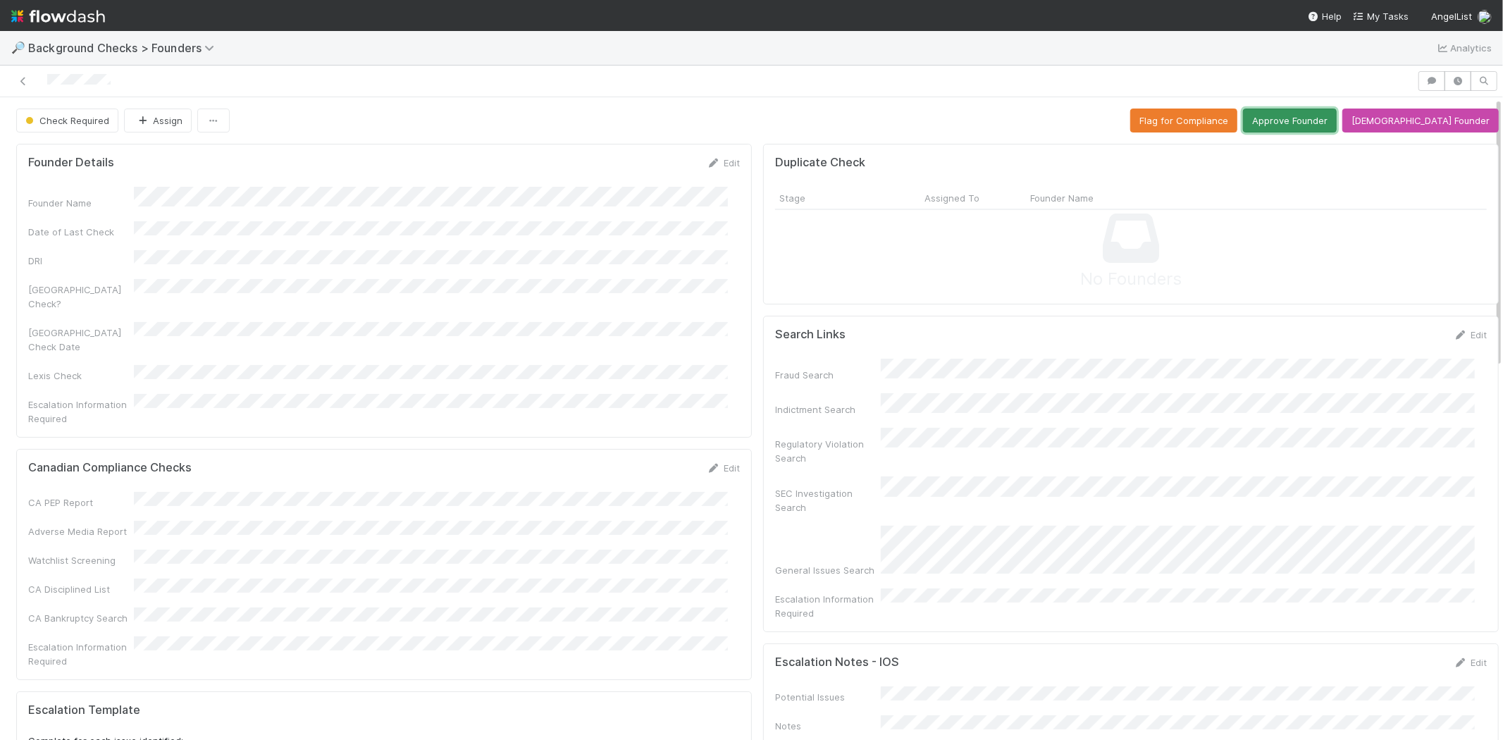
click at [1319, 123] on button "Approve Founder" at bounding box center [1290, 121] width 94 height 24
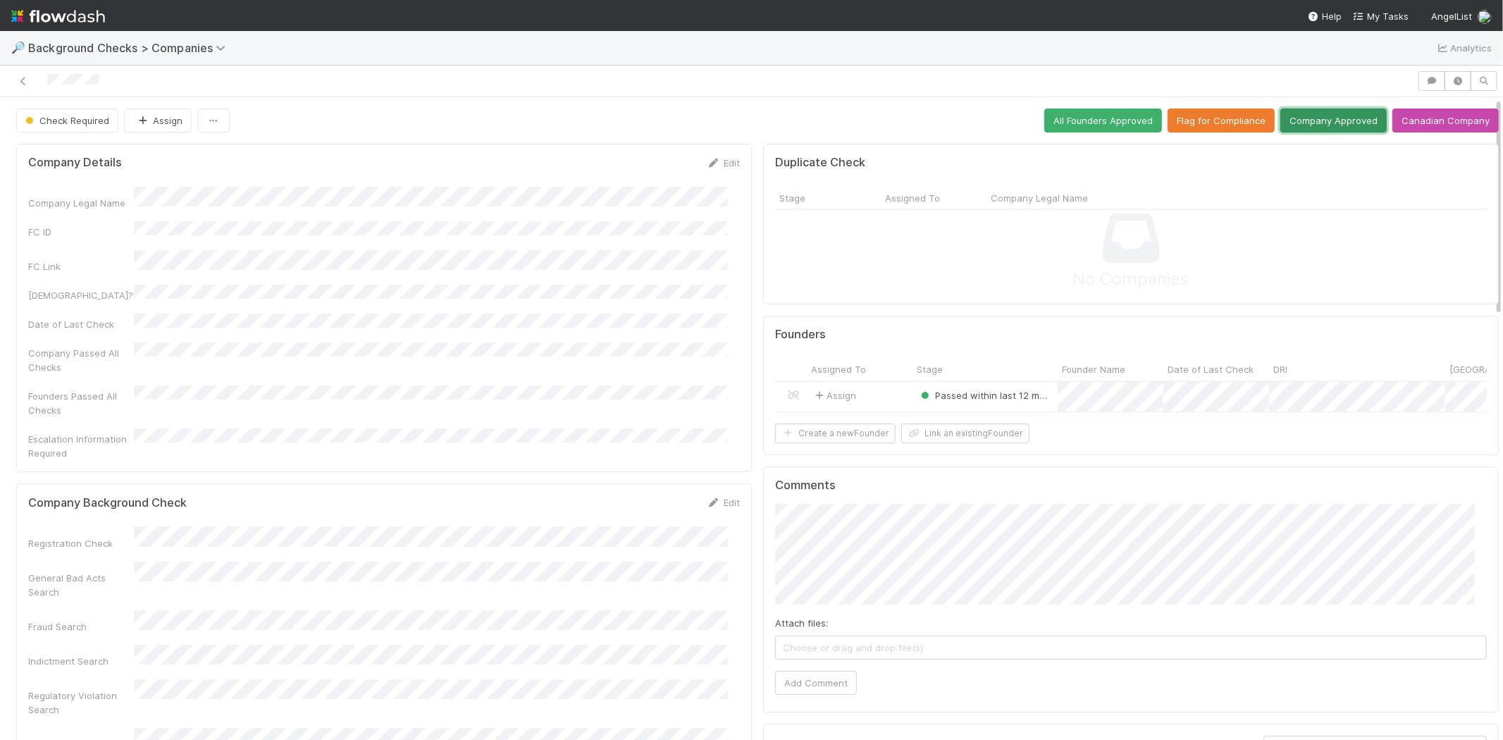
click at [1309, 122] on button "Company Approved" at bounding box center [1333, 121] width 106 height 24
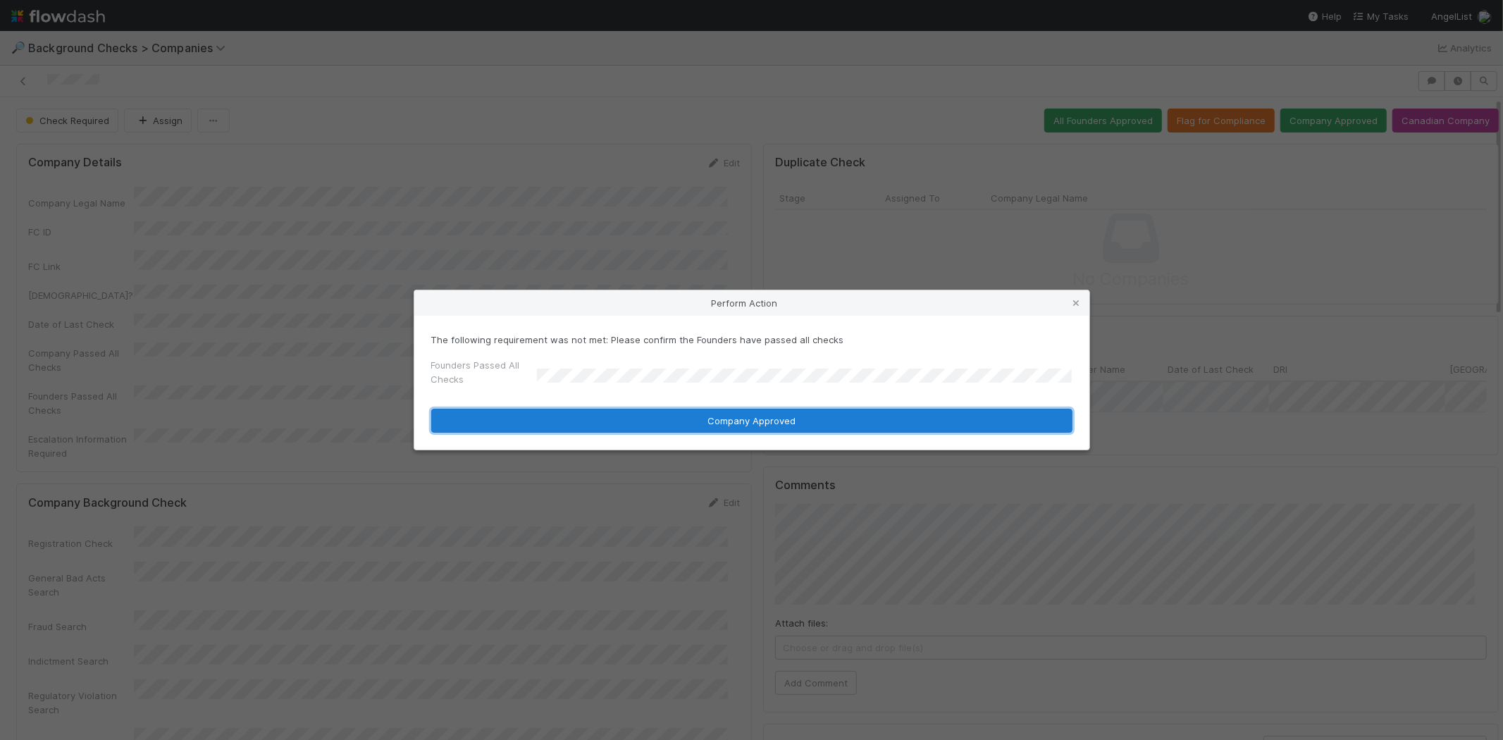
click at [648, 424] on button "Company Approved" at bounding box center [751, 421] width 641 height 24
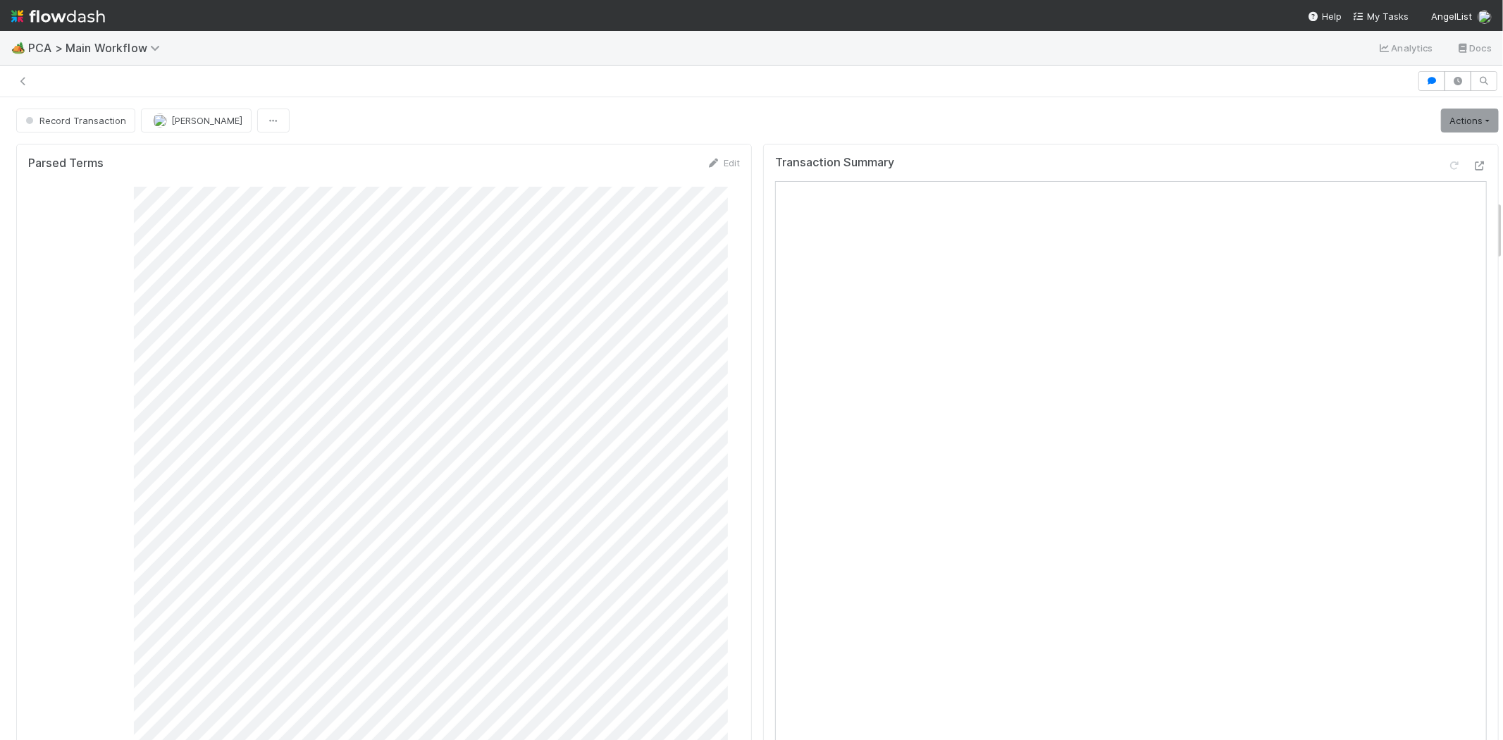
scroll to position [1096, 0]
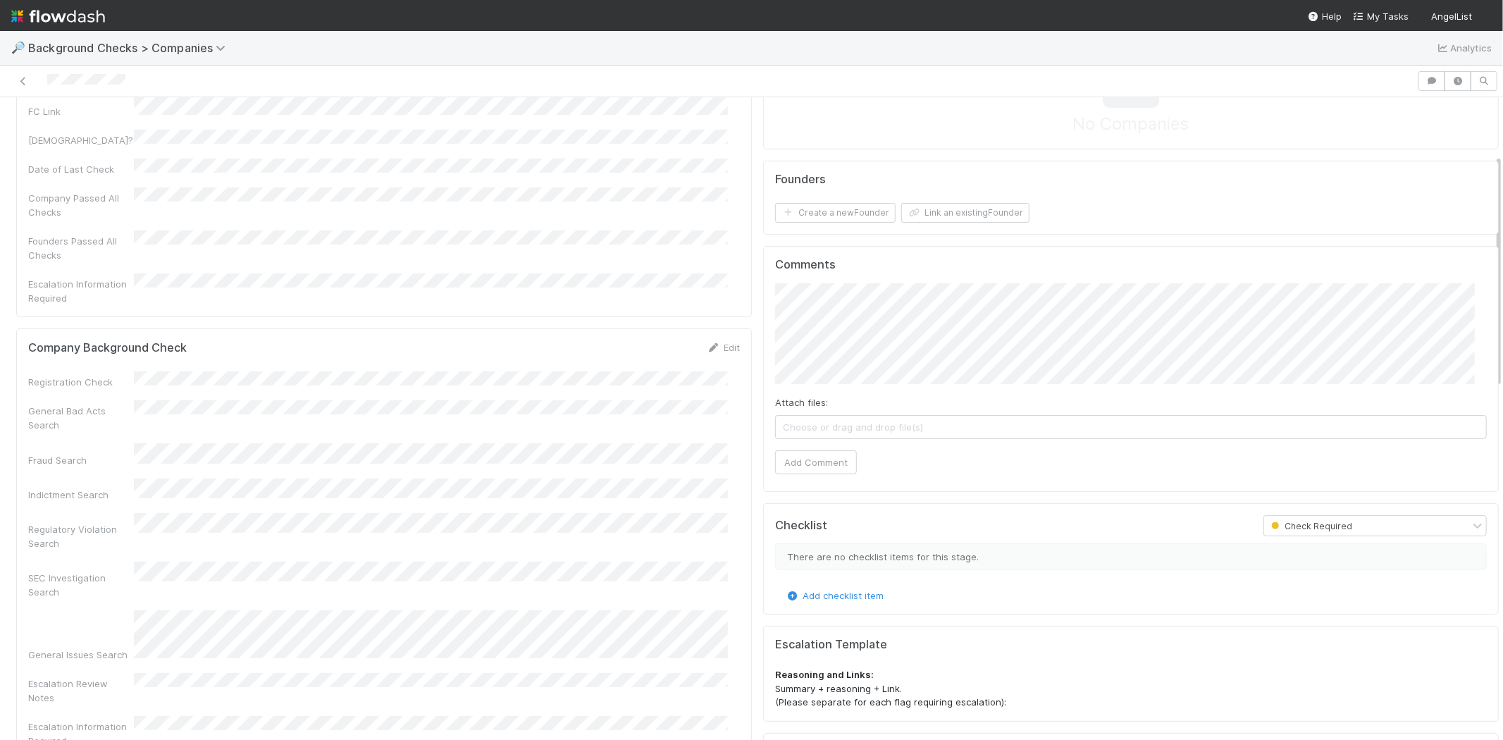
scroll to position [156, 0]
click at [719, 340] on link "Edit" at bounding box center [723, 345] width 33 height 11
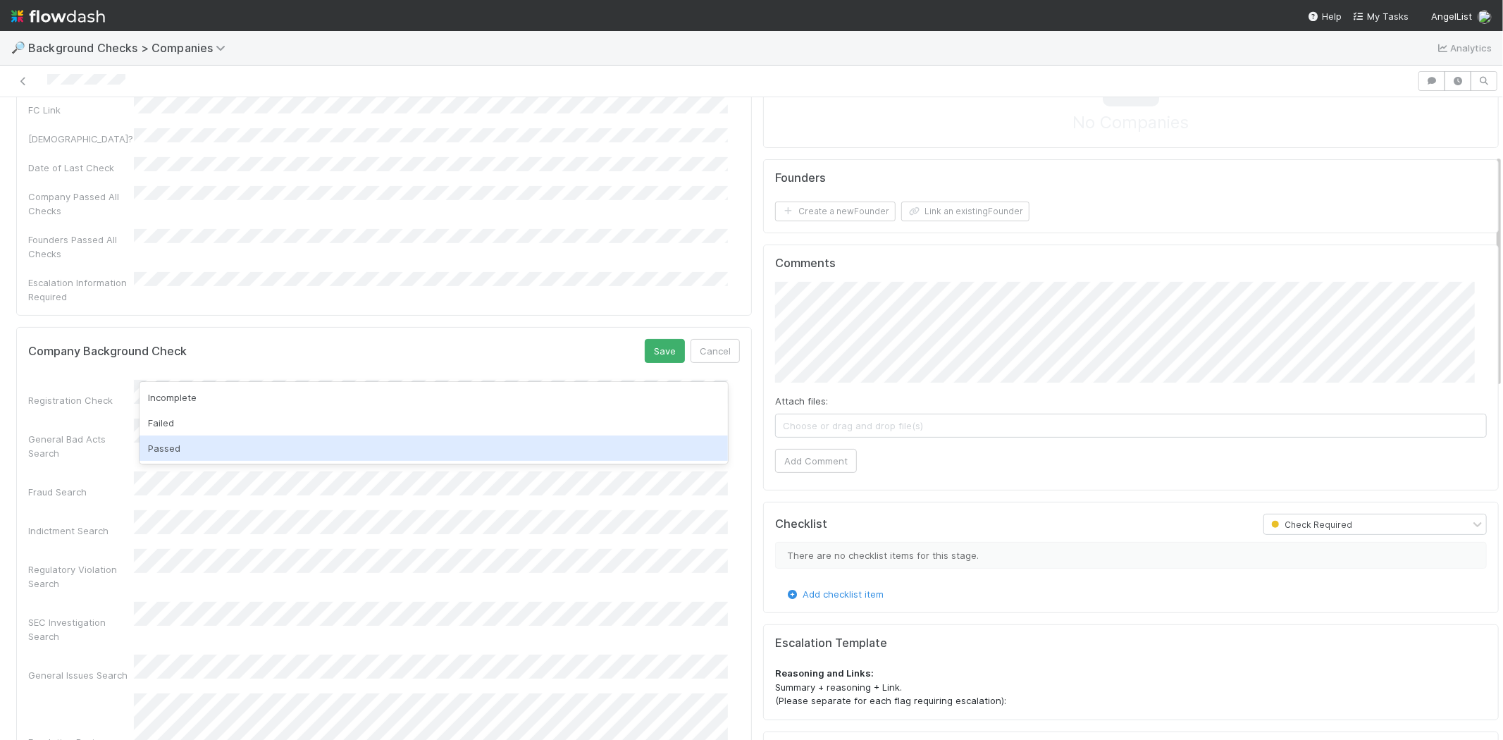
drag, startPoint x: 376, startPoint y: 423, endPoint x: 369, endPoint y: 446, distance: 24.5
click at [369, 446] on div "Incomplete Failed Passed" at bounding box center [434, 423] width 588 height 82
click at [315, 451] on div "Passed" at bounding box center [434, 447] width 588 height 25
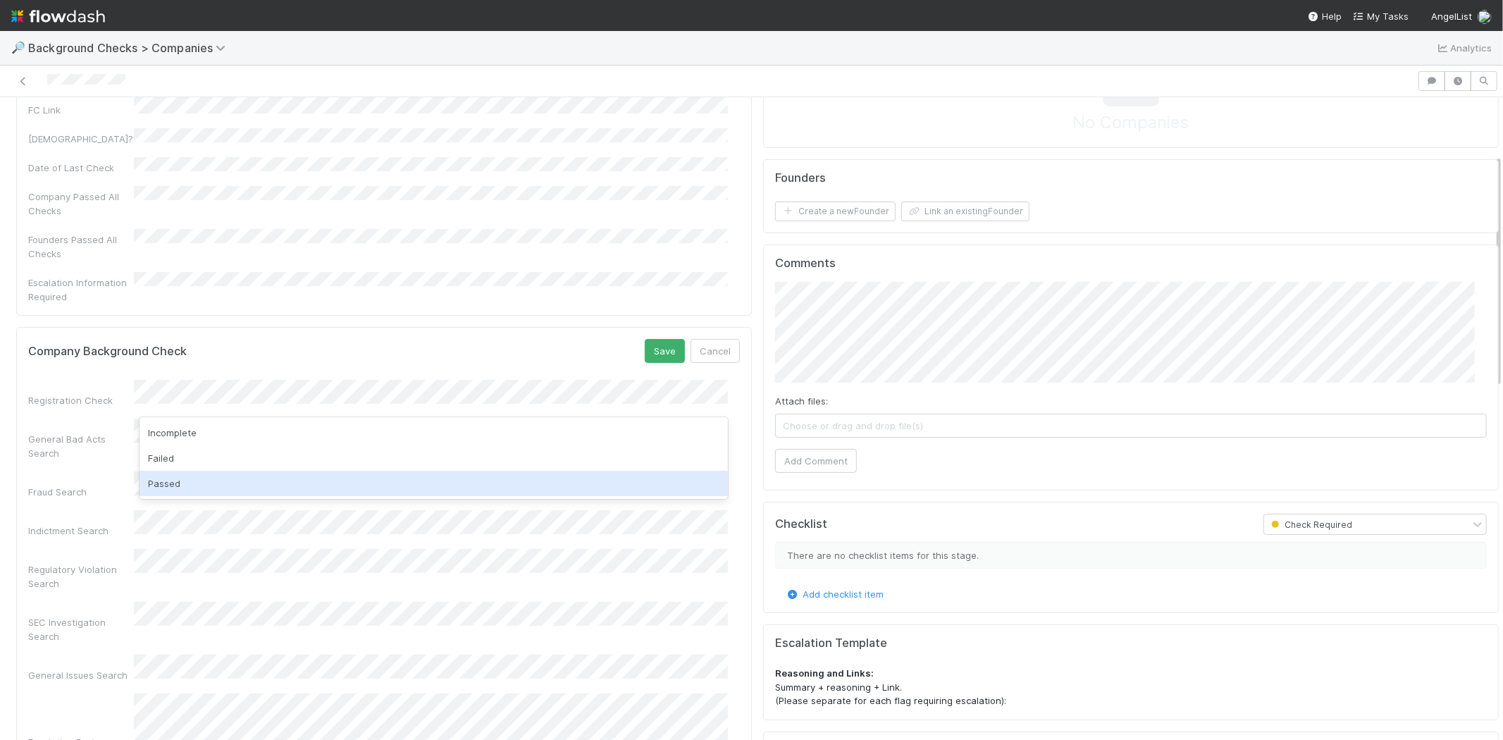
click at [292, 480] on div "Passed" at bounding box center [434, 483] width 588 height 25
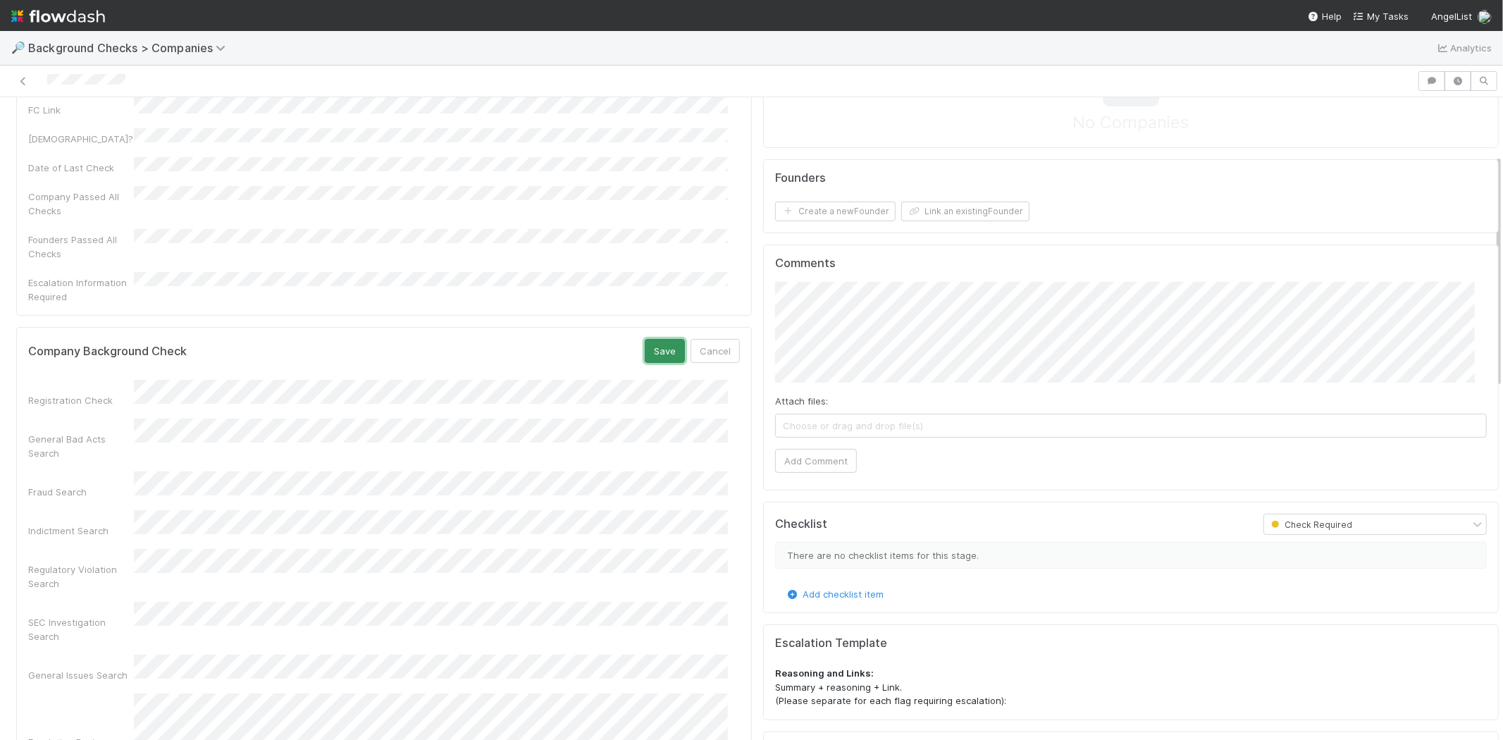
click at [645, 339] on button "Save" at bounding box center [665, 351] width 40 height 24
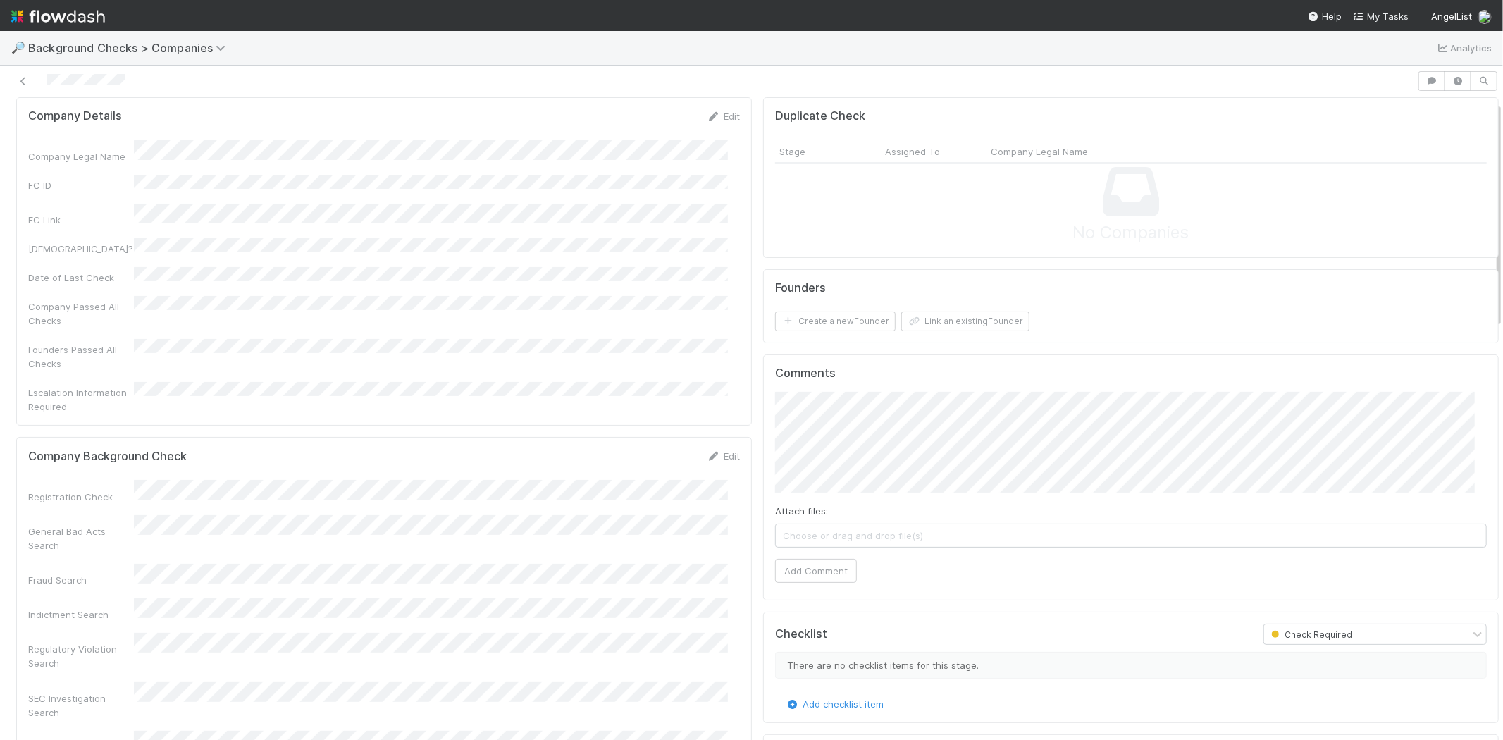
scroll to position [0, 0]
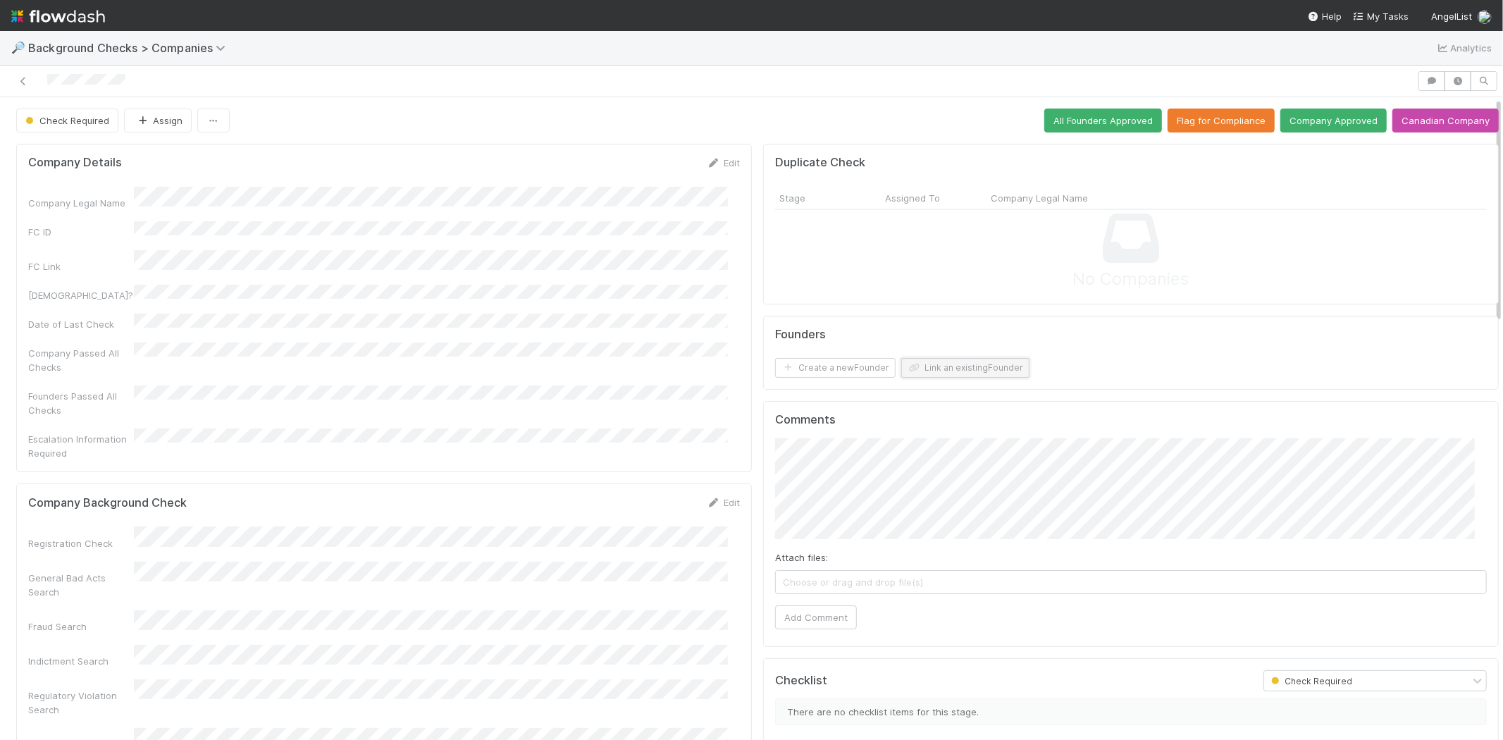
click at [924, 370] on button "Link an existing Founder" at bounding box center [965, 368] width 128 height 20
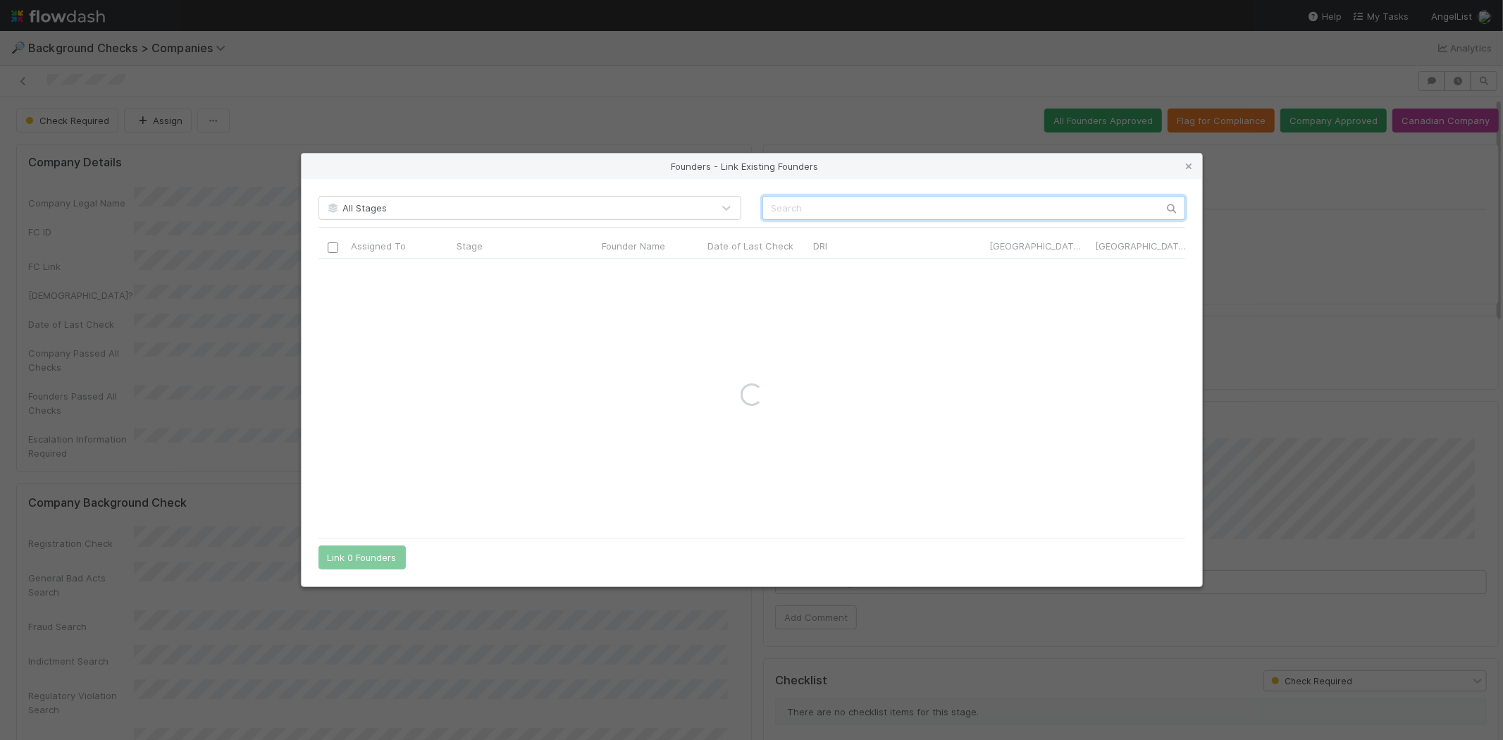
click at [982, 205] on input "text" at bounding box center [973, 208] width 423 height 24
paste input "Tiago Barbosa"
type input "Tiago Barbosa"
click at [1190, 168] on icon at bounding box center [1189, 166] width 14 height 9
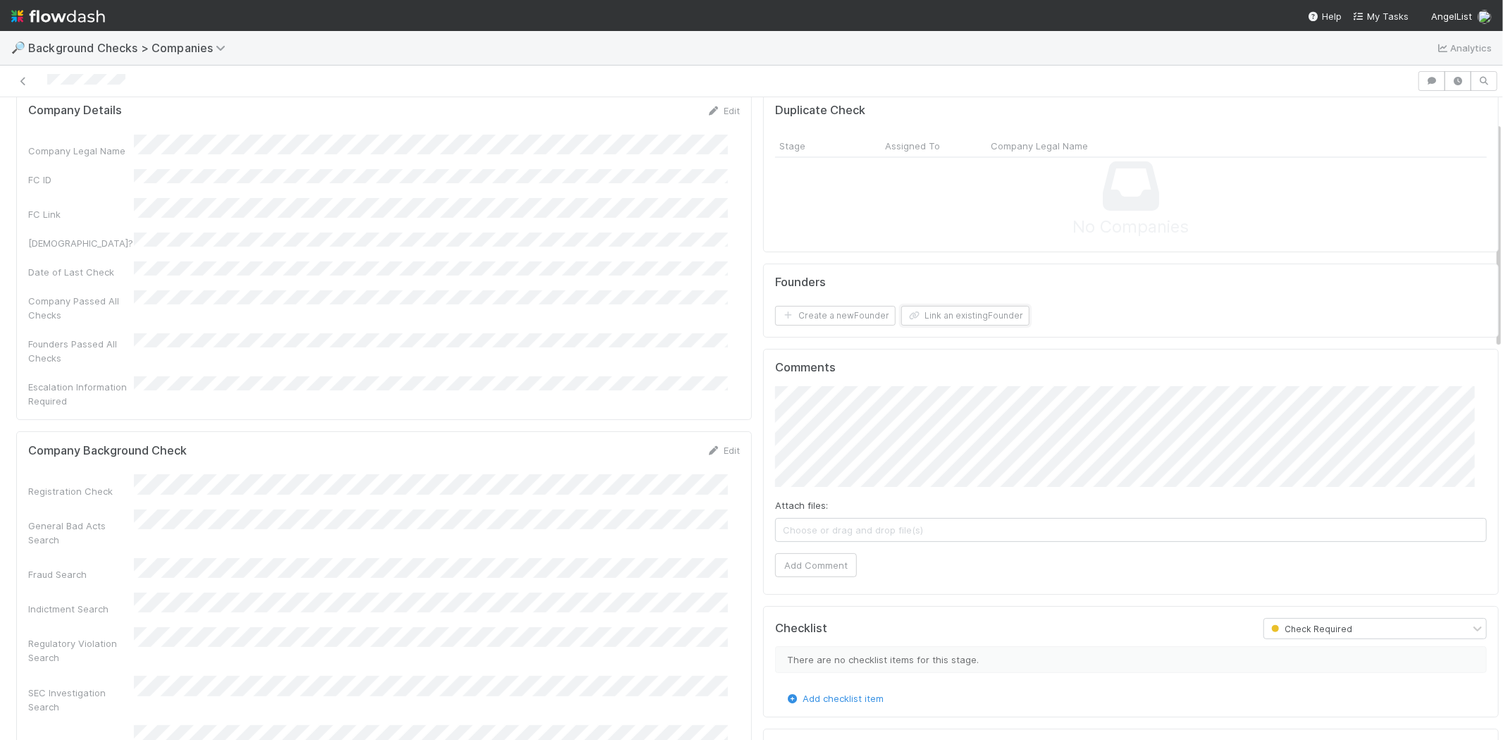
scroll to position [78, 0]
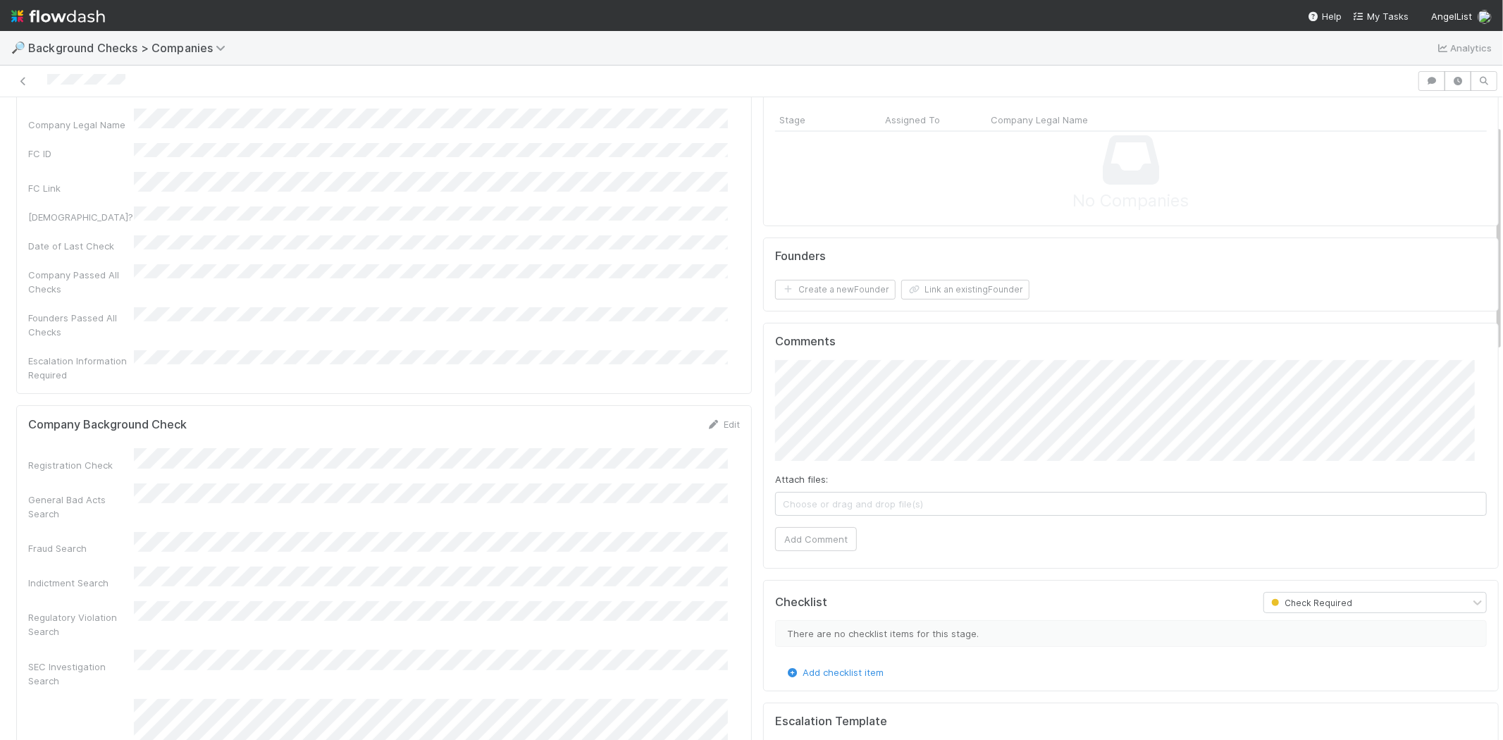
click at [710, 417] on div "Edit" at bounding box center [723, 424] width 33 height 14
click at [601, 497] on div "General Bad Acts Search" at bounding box center [384, 518] width 712 height 42
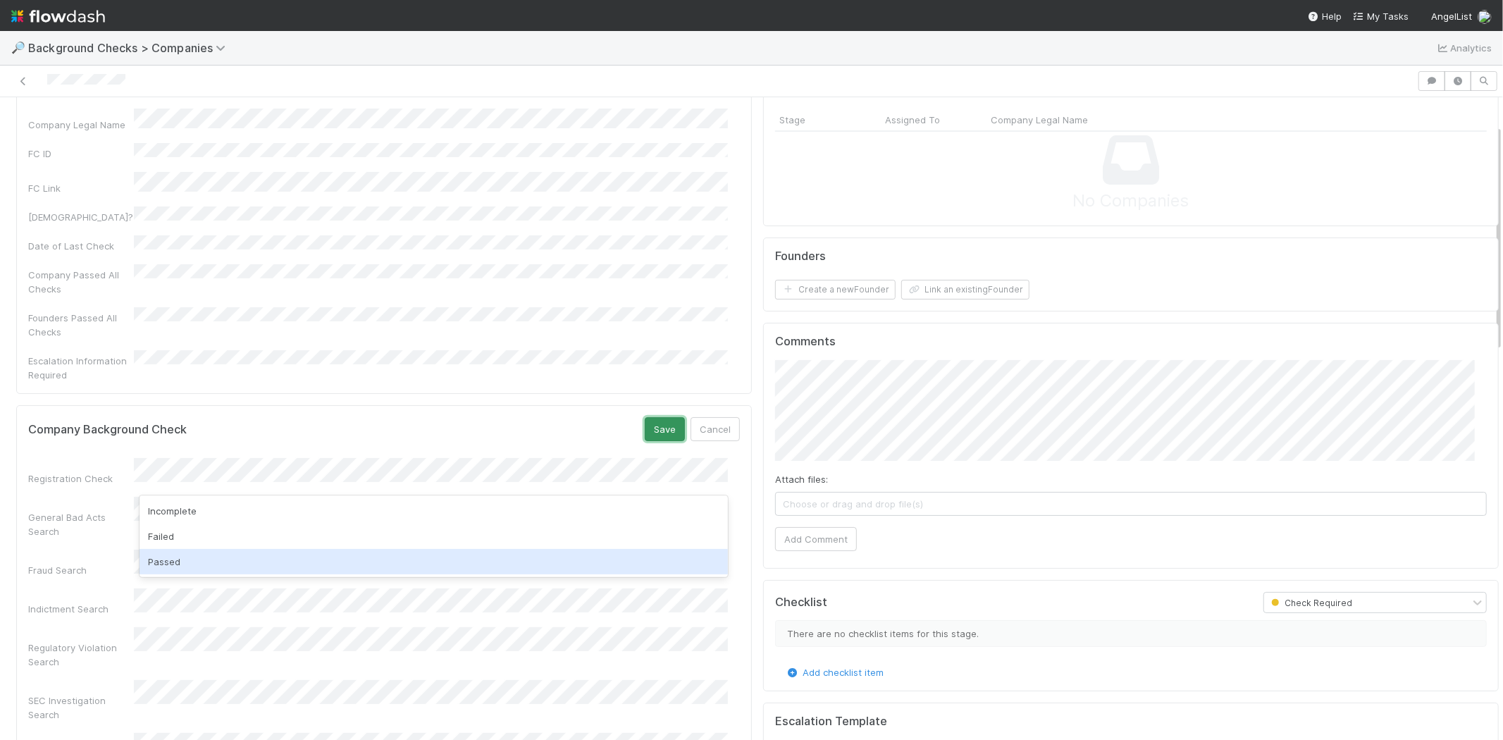
click at [652, 417] on button "Save" at bounding box center [665, 429] width 40 height 24
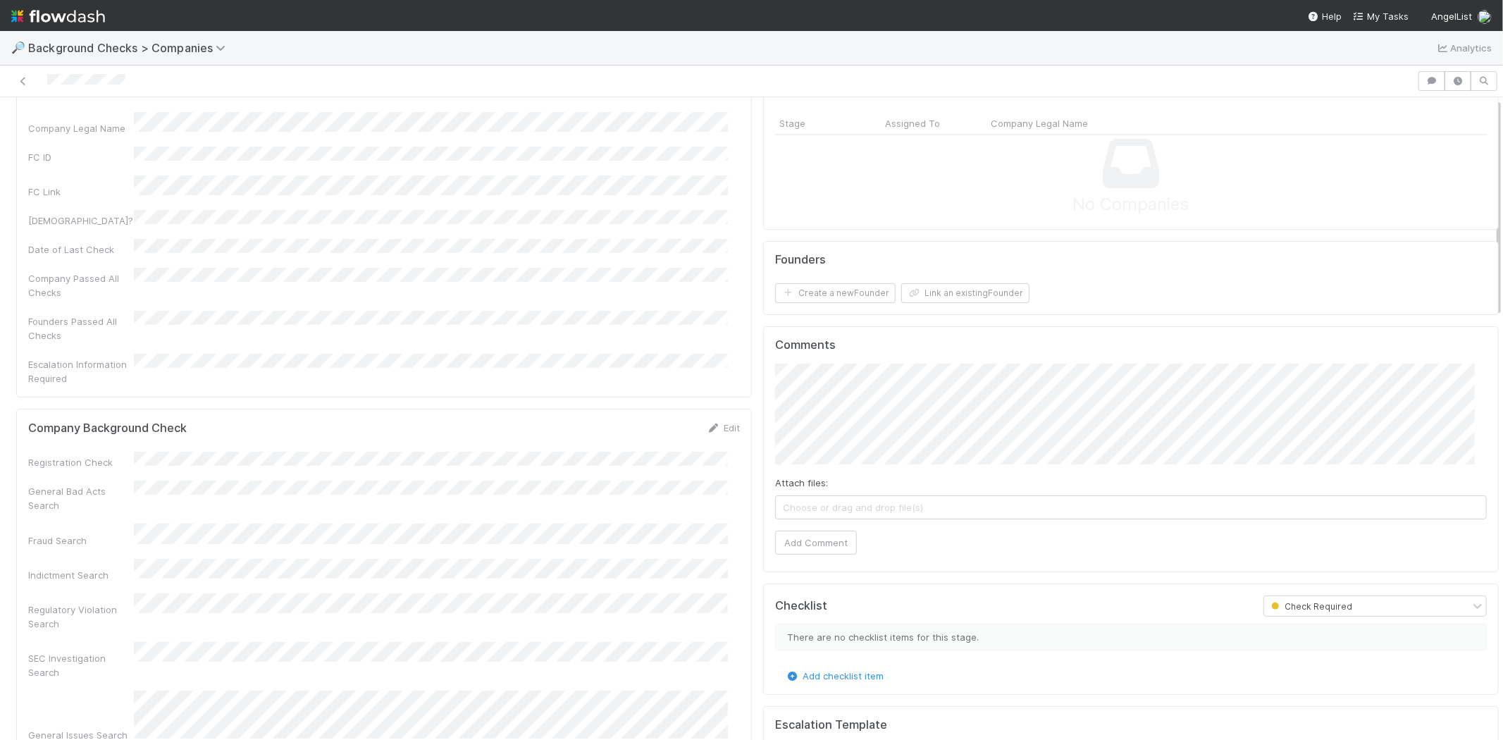
scroll to position [0, 0]
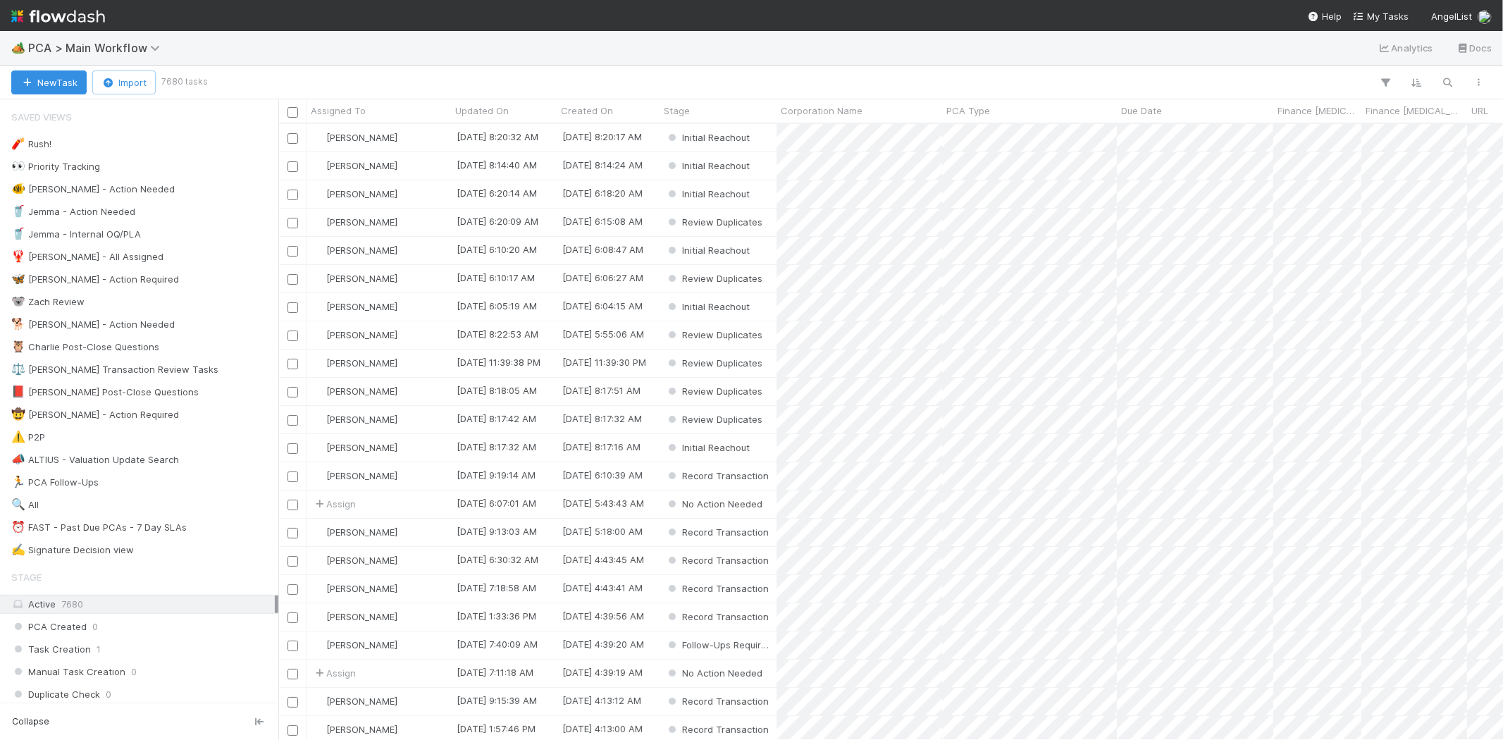
scroll to position [604, 1213]
click at [1383, 14] on span "My Tasks" at bounding box center [1381, 16] width 56 height 11
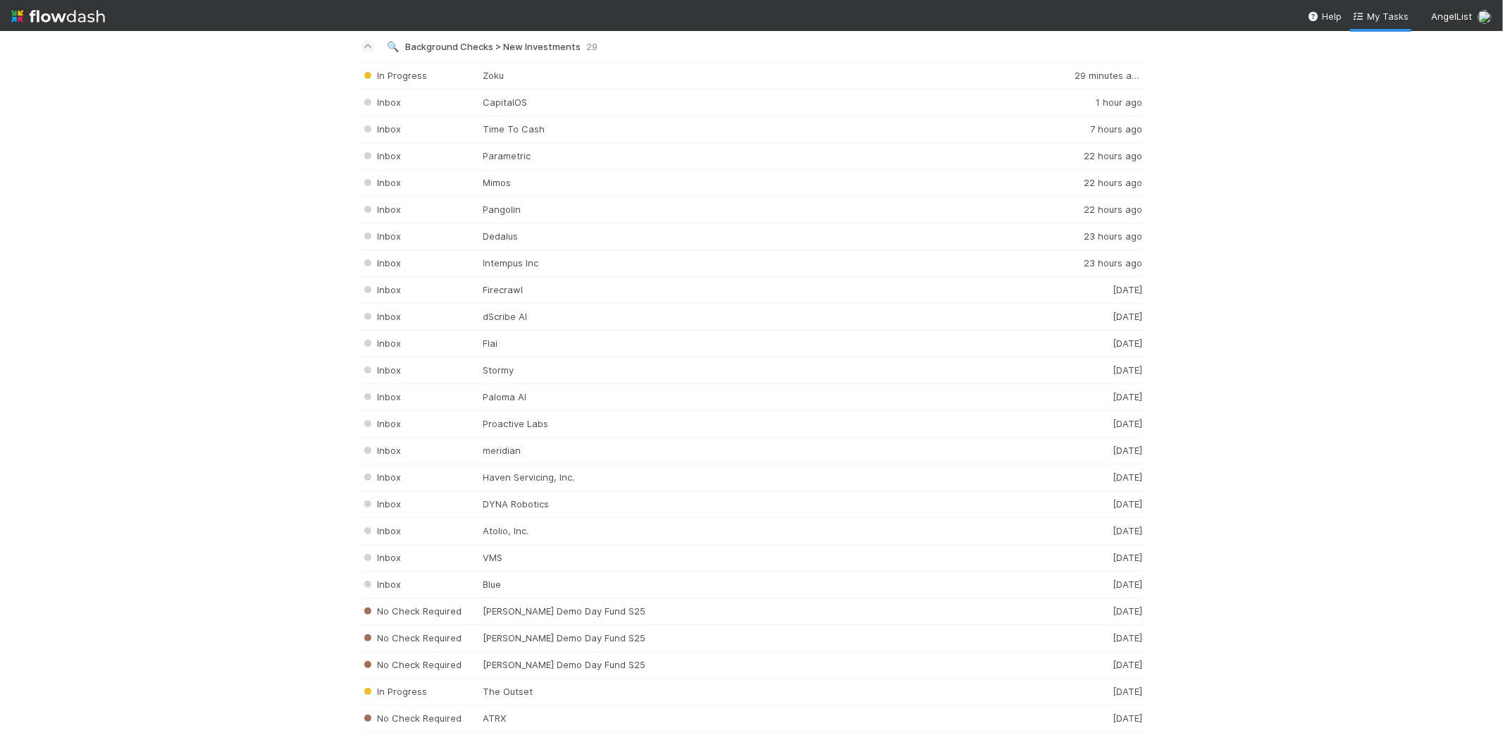
scroll to position [1839, 0]
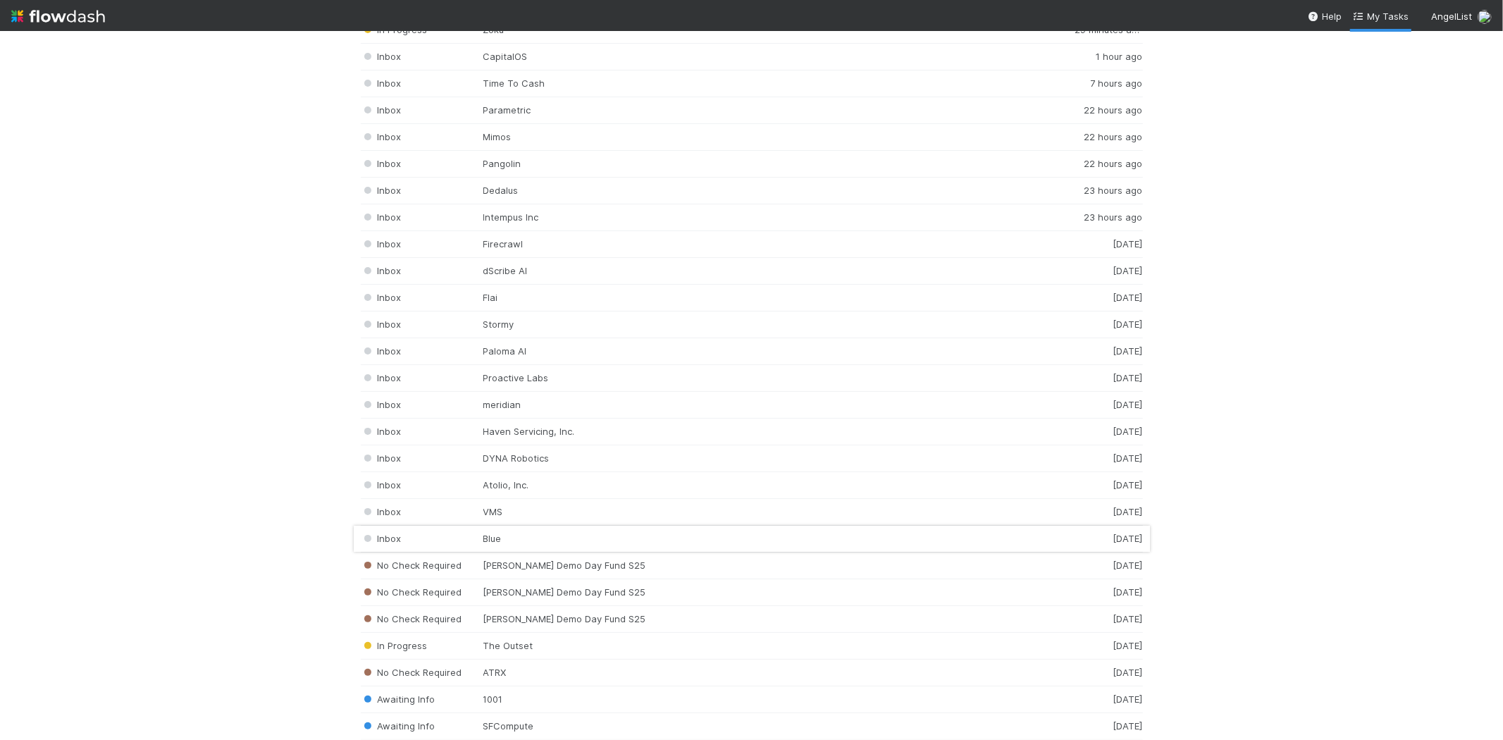
click at [507, 540] on div "Inbox Blue [DATE]" at bounding box center [752, 539] width 782 height 27
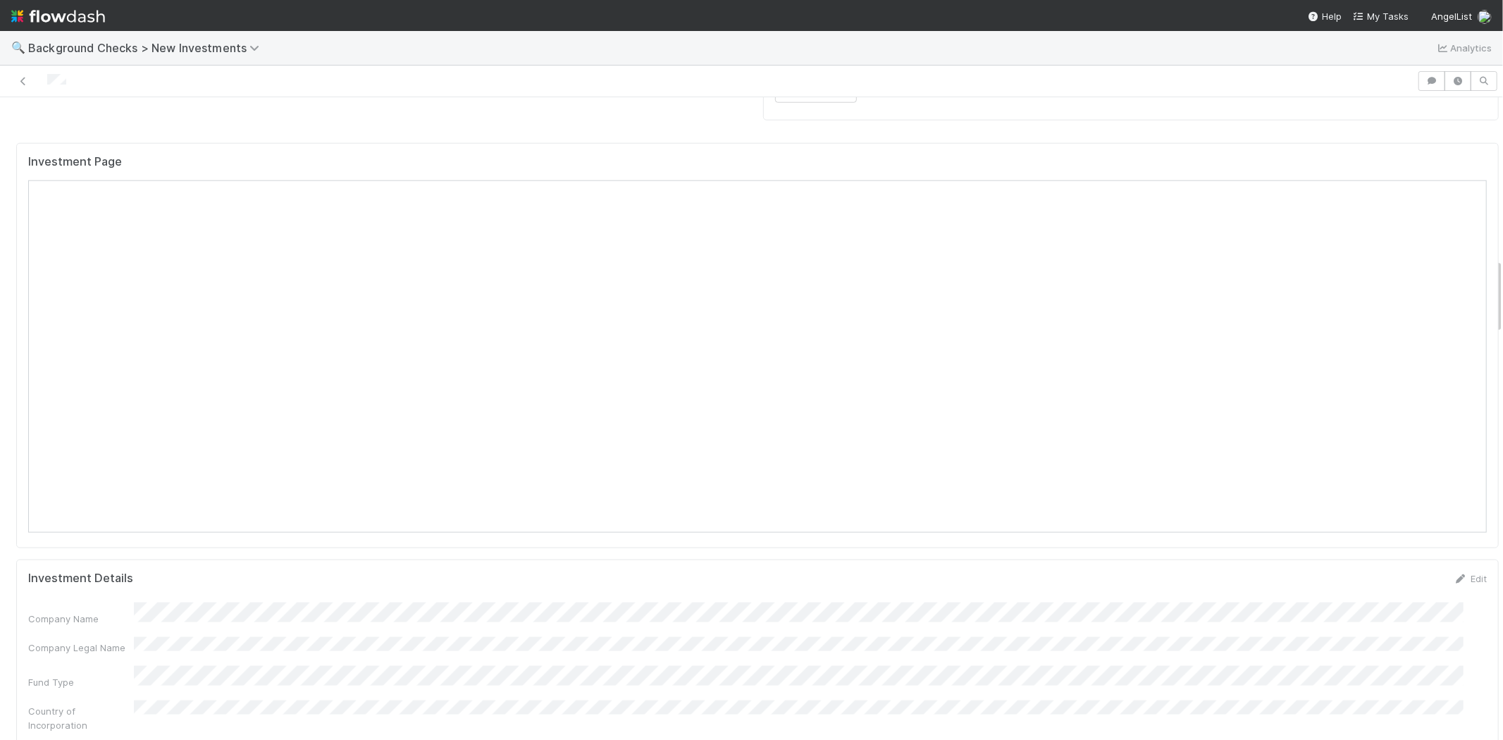
scroll to position [1174, 0]
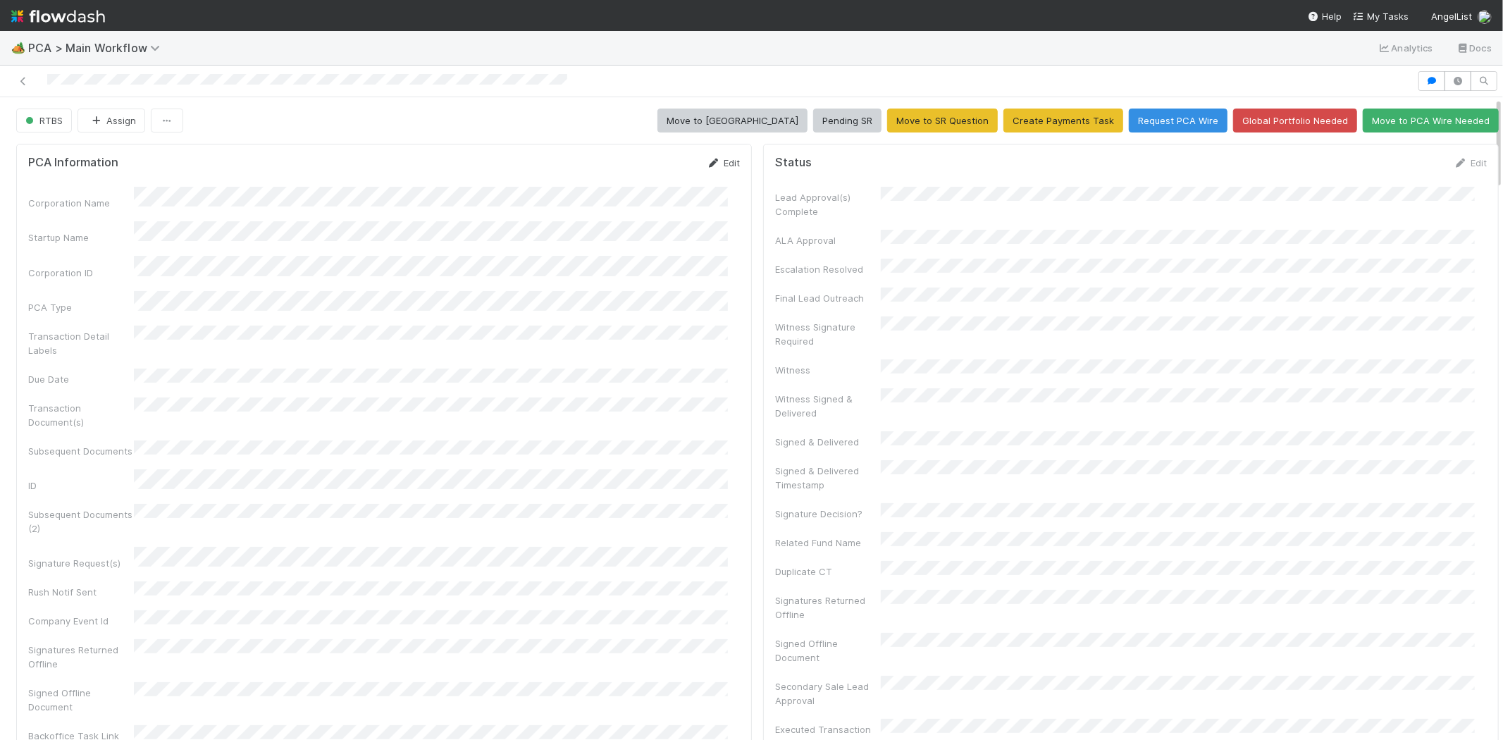
click at [722, 159] on link "Edit" at bounding box center [723, 162] width 33 height 11
click at [109, 625] on div "Signature Request(s)" at bounding box center [384, 653] width 712 height 56
click at [657, 173] on button "Save" at bounding box center [665, 168] width 40 height 24
click at [1454, 162] on link "Edit" at bounding box center [1470, 162] width 33 height 11
click at [1392, 163] on button "Save" at bounding box center [1412, 168] width 40 height 24
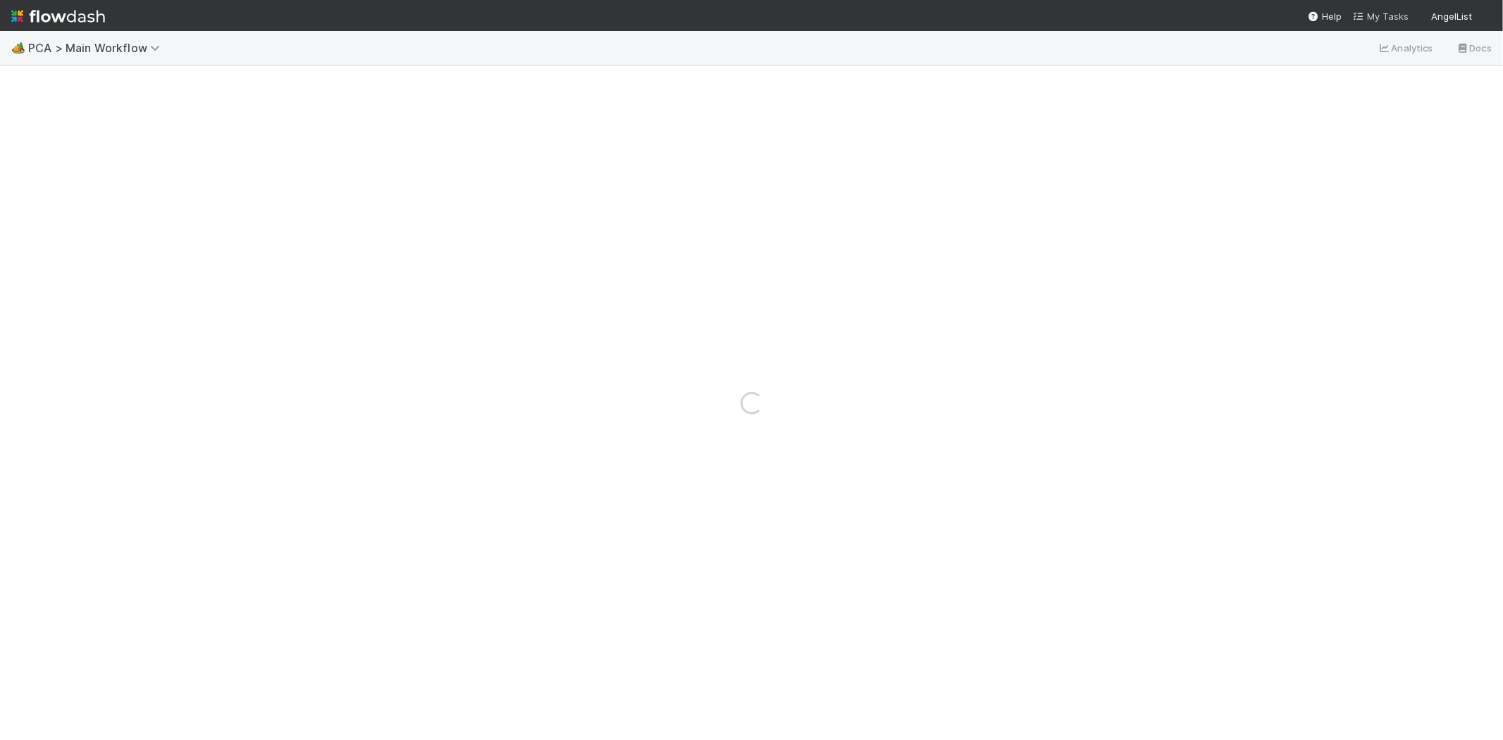
click at [1383, 16] on span "My Tasks" at bounding box center [1381, 16] width 56 height 11
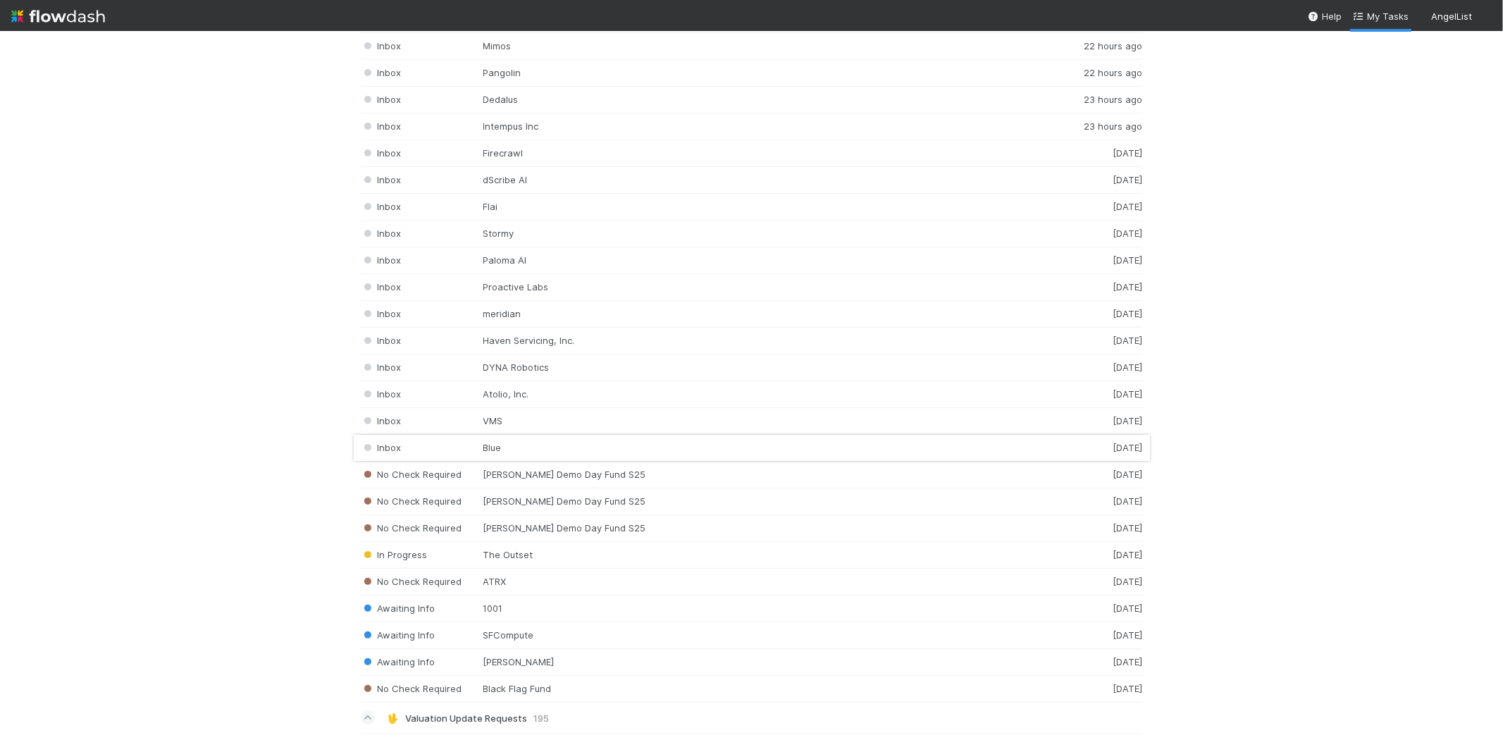
scroll to position [1566, 0]
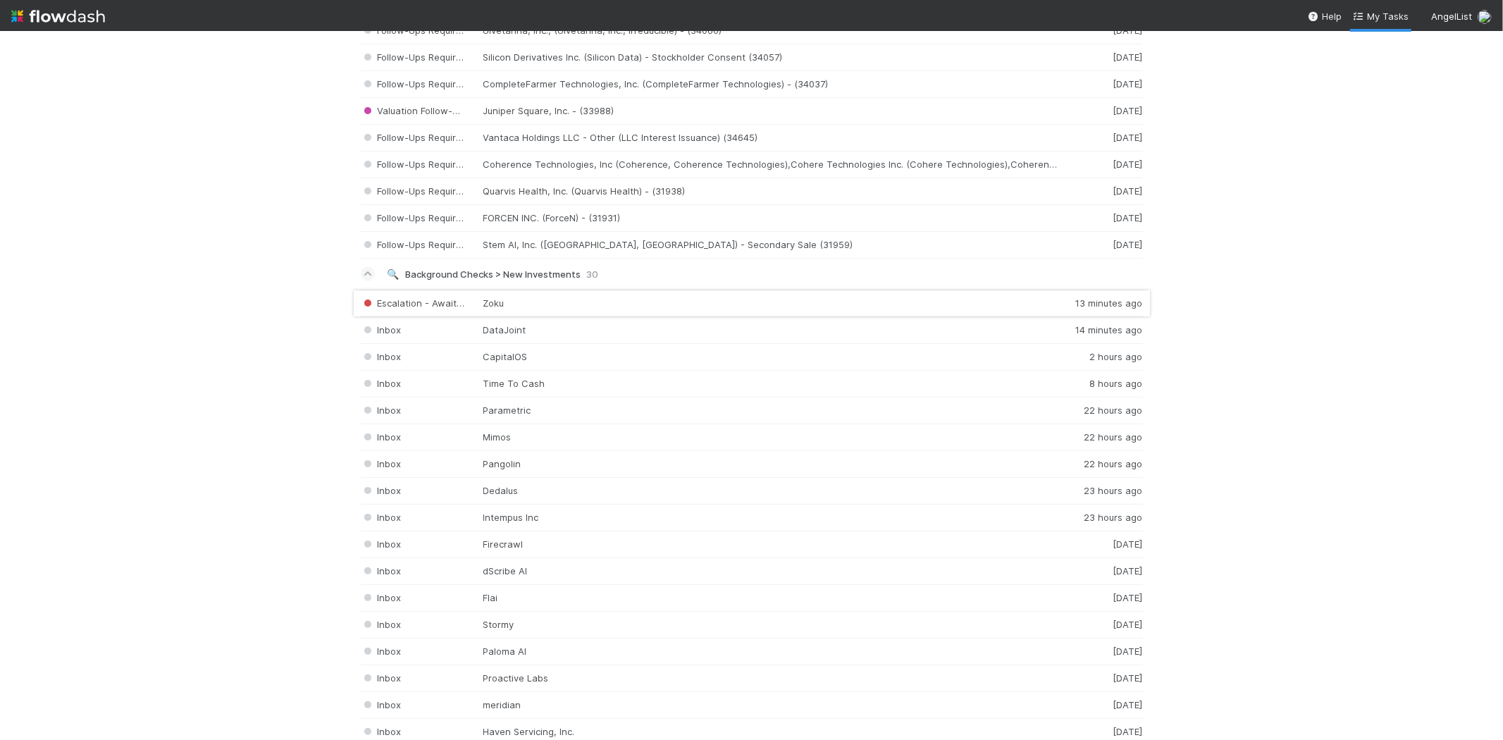
click at [517, 308] on div "Escalation - Awaiting Info Zoku 13 minutes ago" at bounding box center [752, 303] width 782 height 27
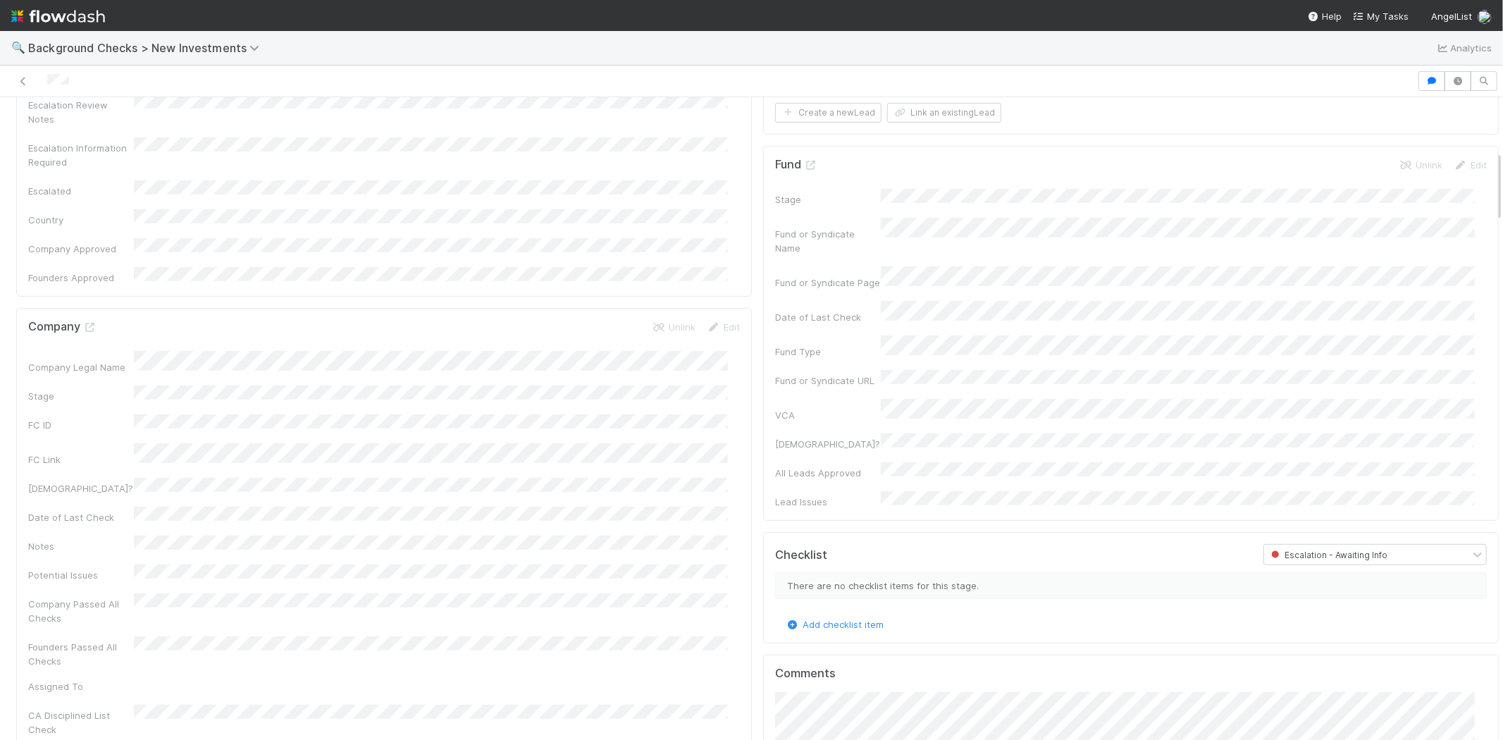
scroll to position [469, 0]
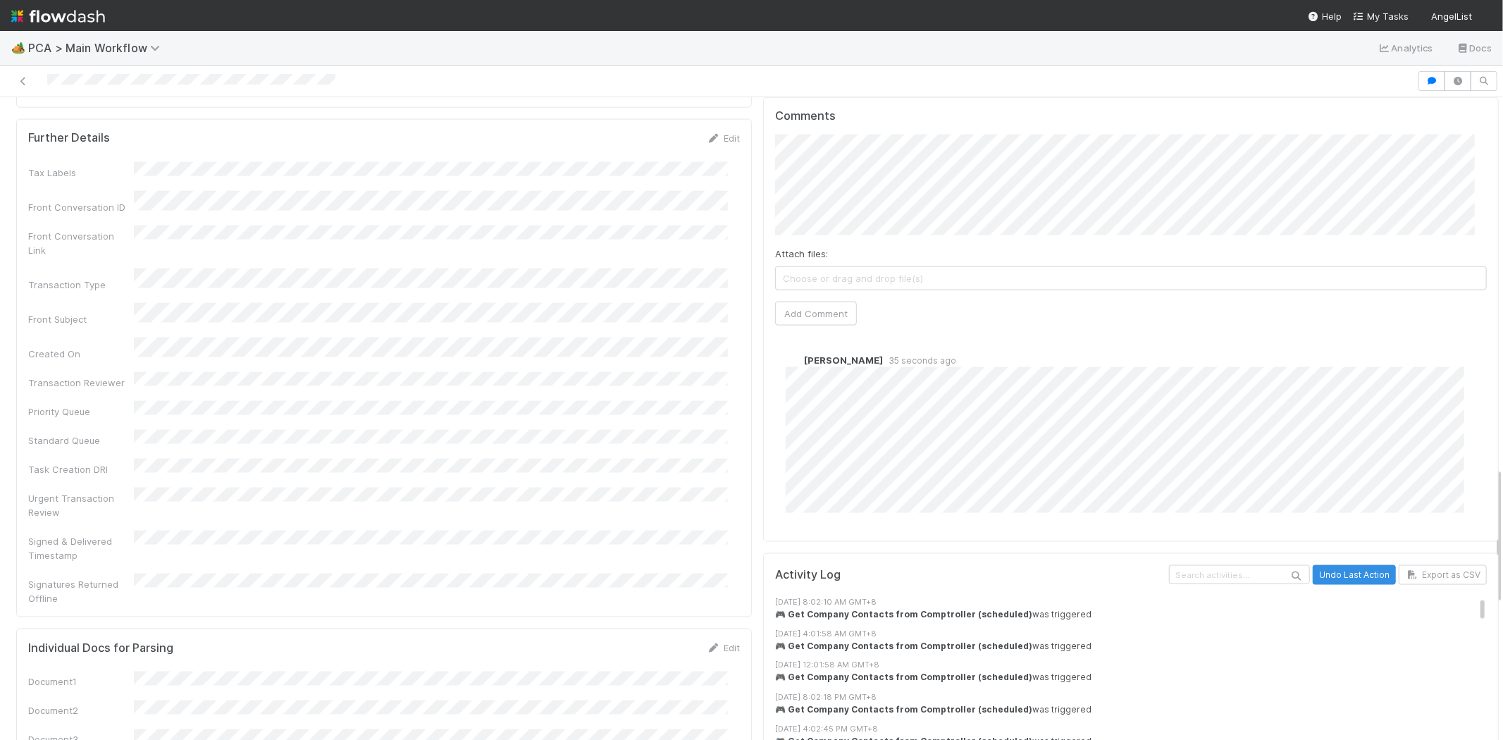
scroll to position [1722, 0]
